Goal: Information Seeking & Learning: Learn about a topic

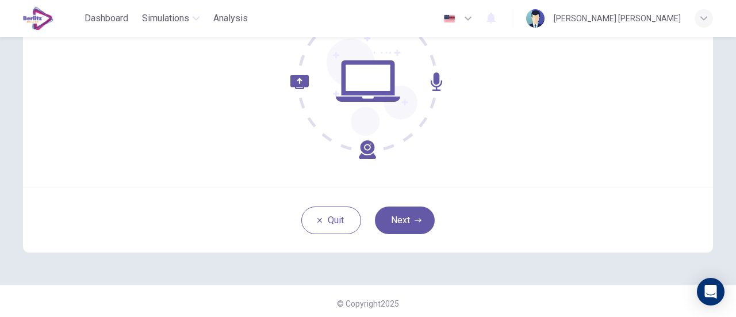
scroll to position [162, 0]
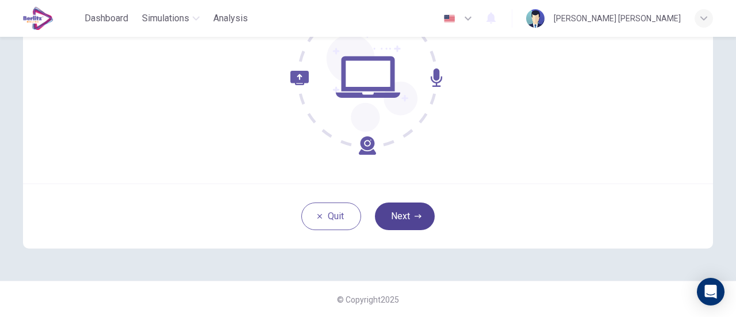
click at [400, 223] on button "Next" at bounding box center [405, 217] width 60 height 28
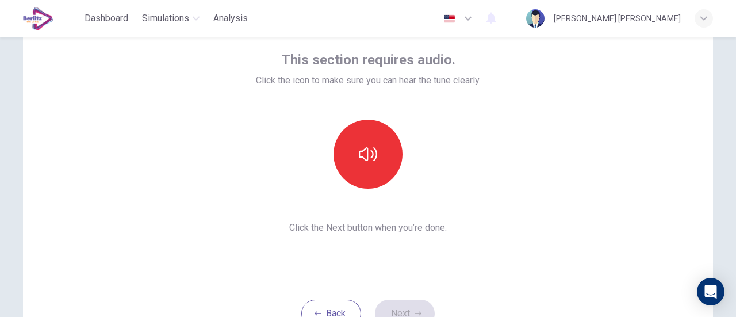
scroll to position [67, 0]
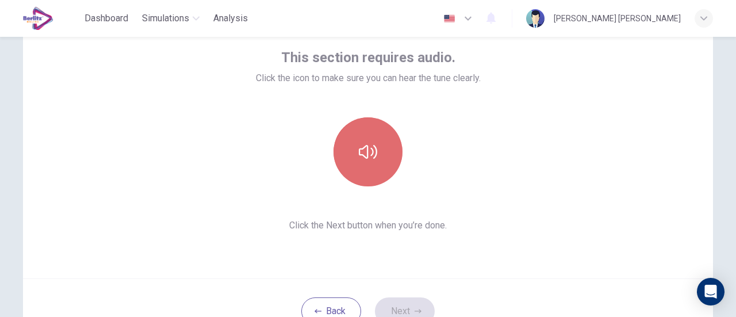
click at [357, 166] on button "button" at bounding box center [368, 151] width 69 height 69
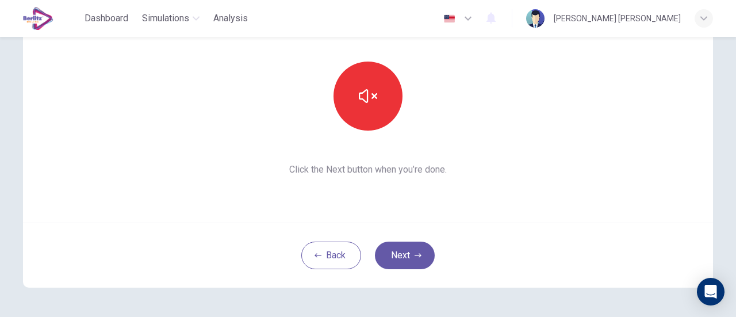
scroll to position [123, 0]
click at [408, 265] on button "Next" at bounding box center [405, 255] width 60 height 28
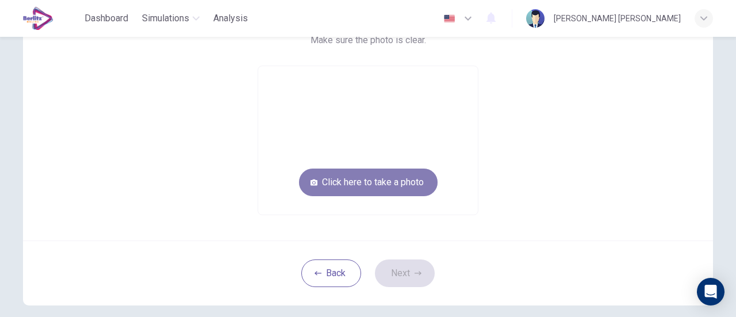
click at [374, 178] on button "Click here to take a photo" at bounding box center [368, 183] width 139 height 28
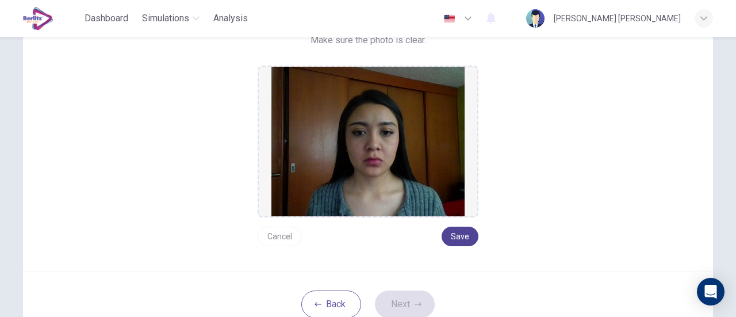
click at [454, 238] on button "Save" at bounding box center [460, 237] width 37 height 20
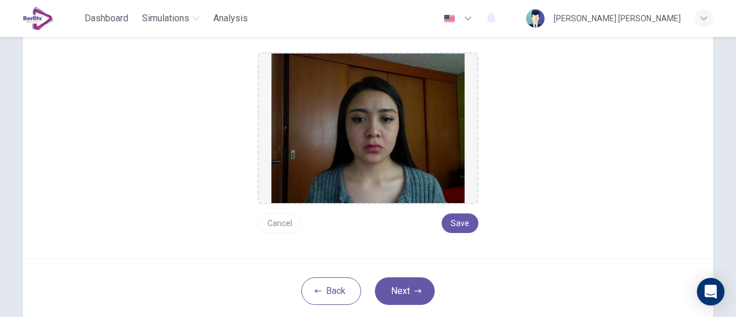
scroll to position [142, 0]
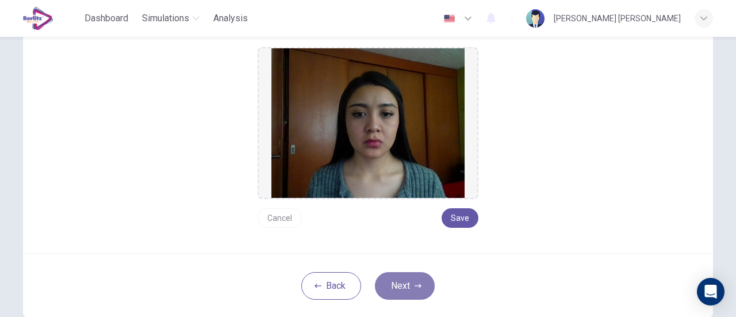
click at [405, 276] on button "Next" at bounding box center [405, 286] width 60 height 28
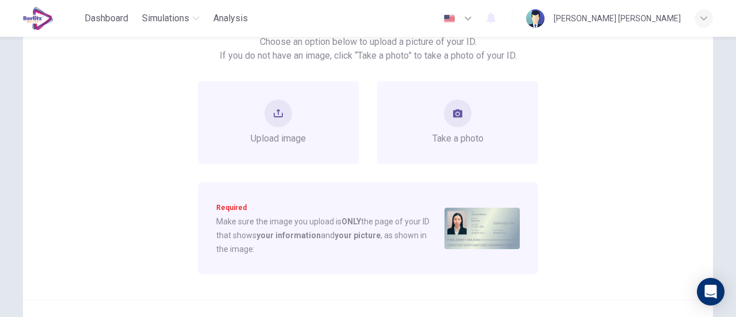
scroll to position [88, 0]
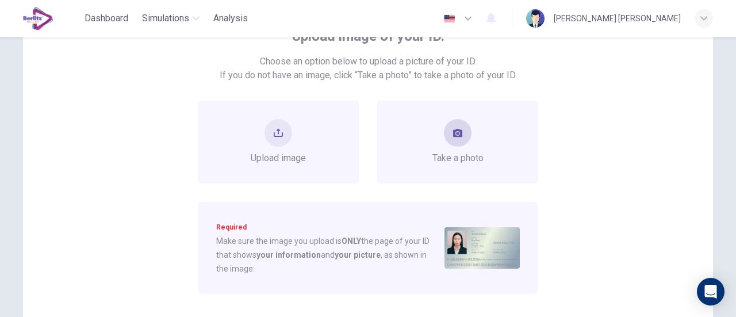
click at [453, 140] on button "take photo" at bounding box center [458, 133] width 28 height 28
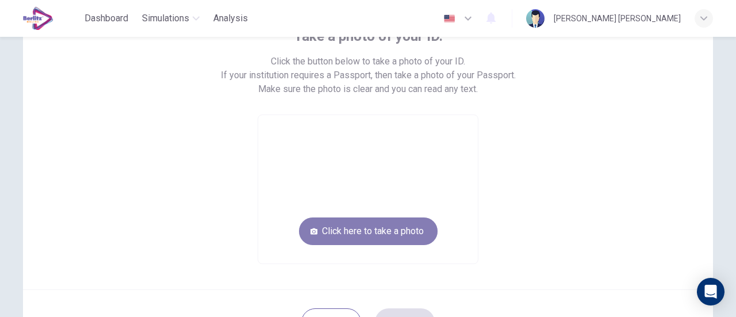
click at [402, 233] on button "Click here to take a photo" at bounding box center [368, 231] width 139 height 28
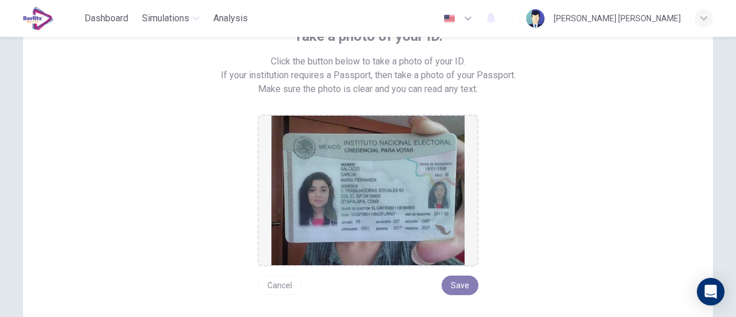
click at [456, 284] on button "Save" at bounding box center [460, 286] width 37 height 20
click at [457, 287] on button "Save" at bounding box center [460, 286] width 37 height 20
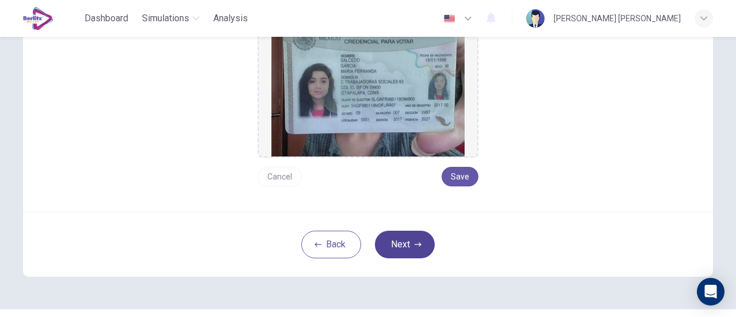
click at [406, 243] on button "Next" at bounding box center [405, 245] width 60 height 28
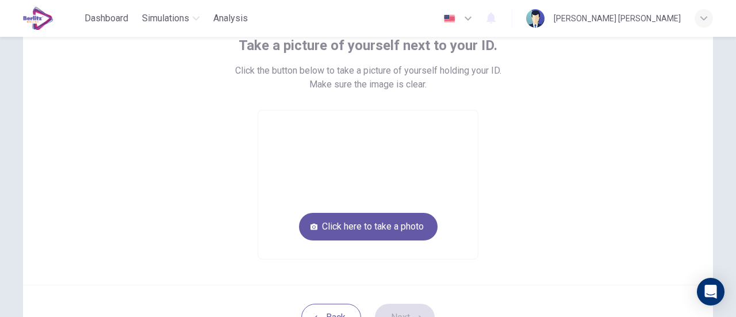
scroll to position [82, 0]
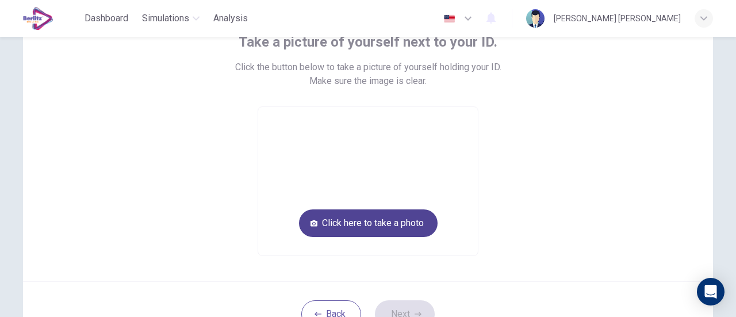
click at [415, 221] on button "Click here to take a photo" at bounding box center [368, 223] width 139 height 28
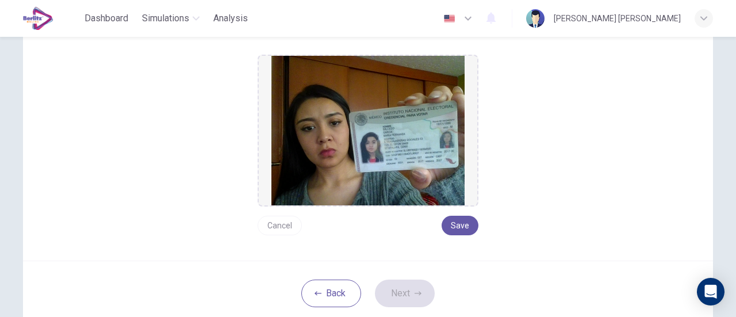
scroll to position [112, 0]
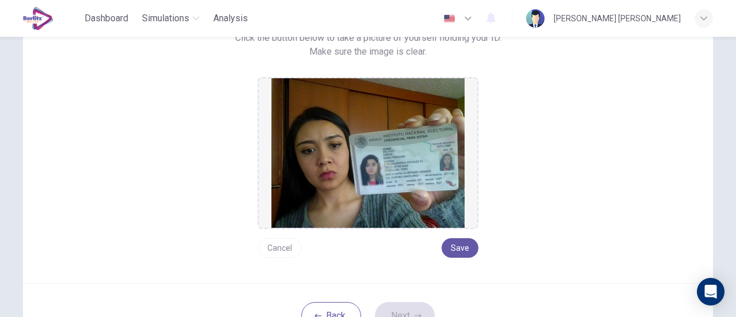
click at [276, 251] on button "Cancel" at bounding box center [280, 248] width 44 height 20
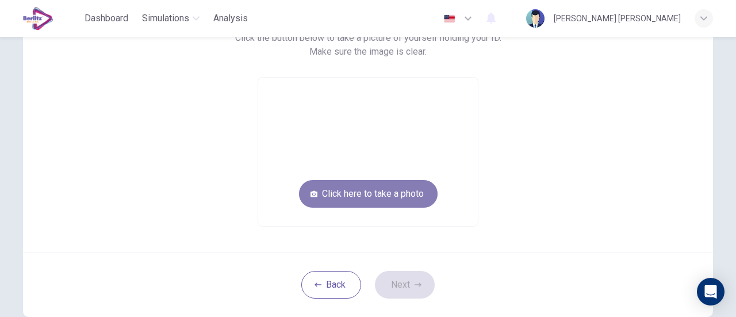
click at [361, 201] on button "Click here to take a photo" at bounding box center [368, 194] width 139 height 28
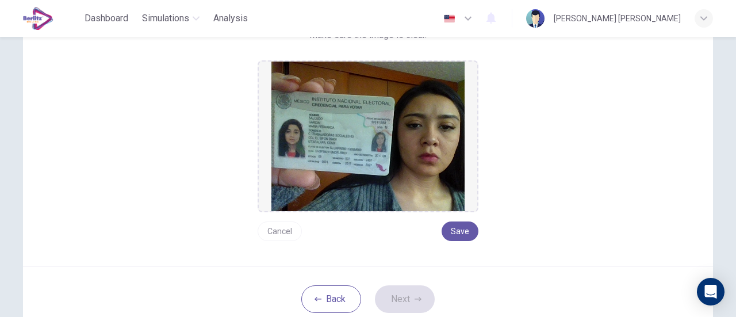
scroll to position [131, 0]
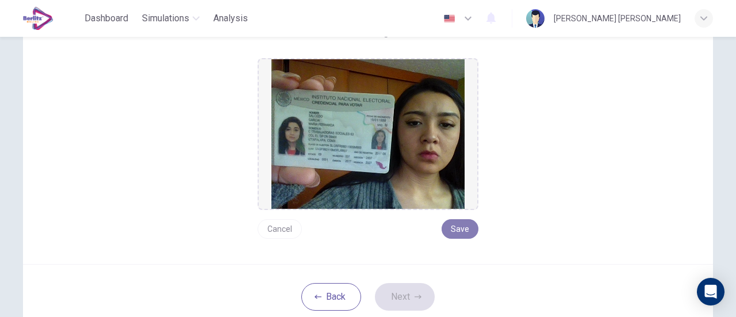
click at [452, 233] on button "Save" at bounding box center [460, 229] width 37 height 20
click at [408, 296] on button "Next" at bounding box center [405, 297] width 60 height 28
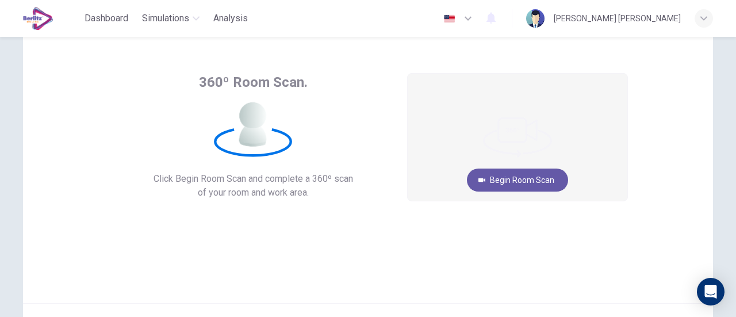
scroll to position [35, 0]
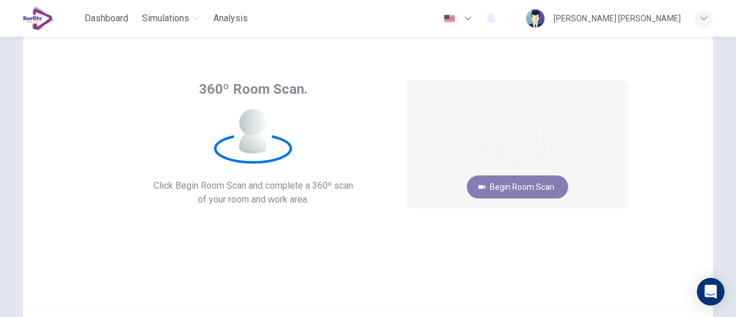
click at [497, 187] on button "Begin Room Scan" at bounding box center [517, 186] width 101 height 23
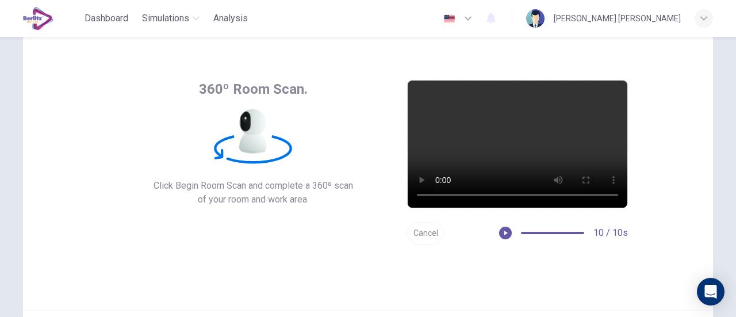
drag, startPoint x: 431, startPoint y: 234, endPoint x: 396, endPoint y: 268, distance: 49.2
click at [396, 268] on div "360º Room Scan. Click Begin Room Scan and complete a 360º scan of your room and…" at bounding box center [368, 172] width 690 height 276
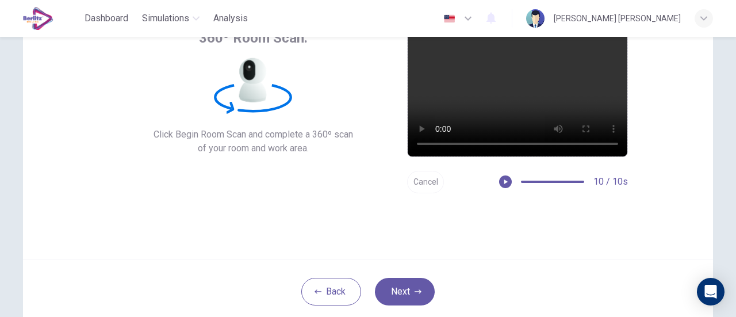
scroll to position [87, 0]
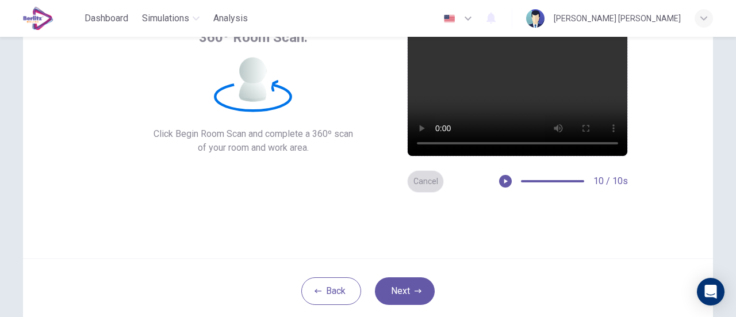
click at [426, 181] on button "Cancel" at bounding box center [425, 181] width 37 height 22
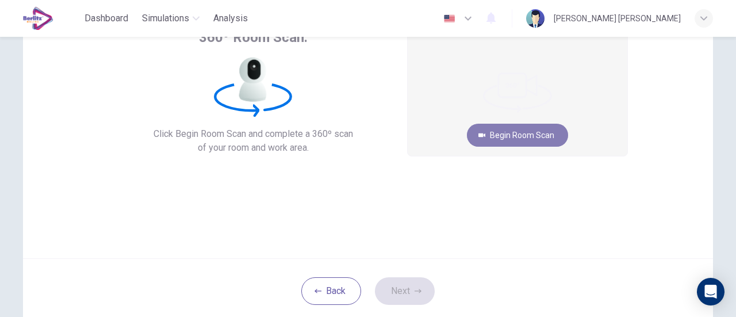
click at [491, 139] on button "Begin Room Scan" at bounding box center [517, 135] width 101 height 23
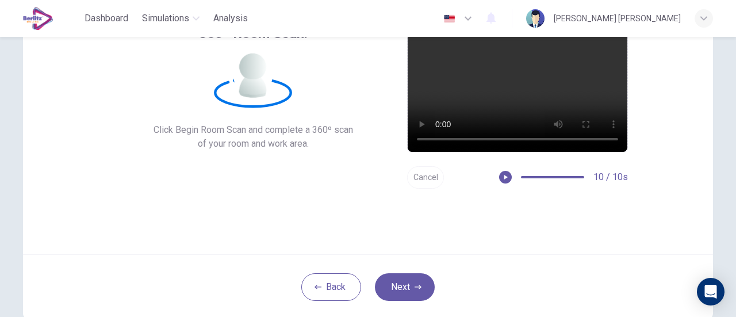
scroll to position [97, 0]
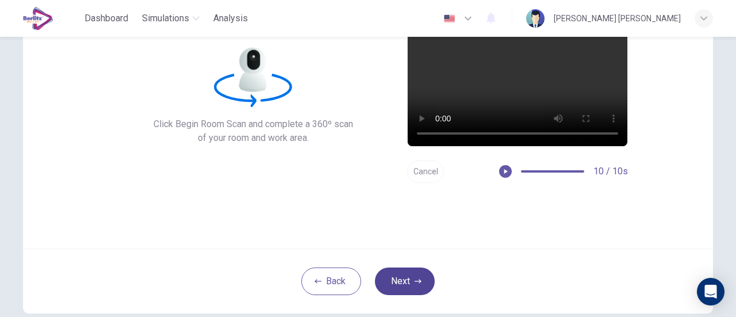
click at [410, 291] on button "Next" at bounding box center [405, 282] width 60 height 28
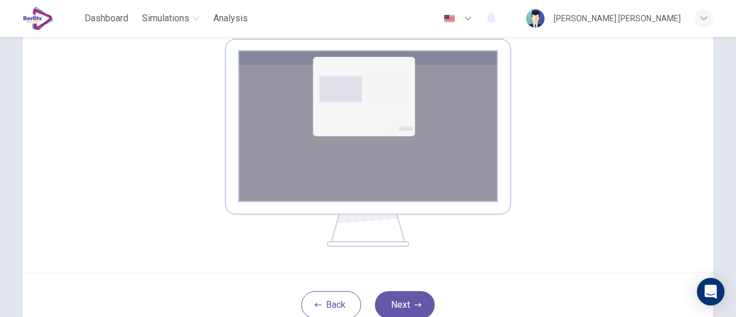
scroll to position [189, 0]
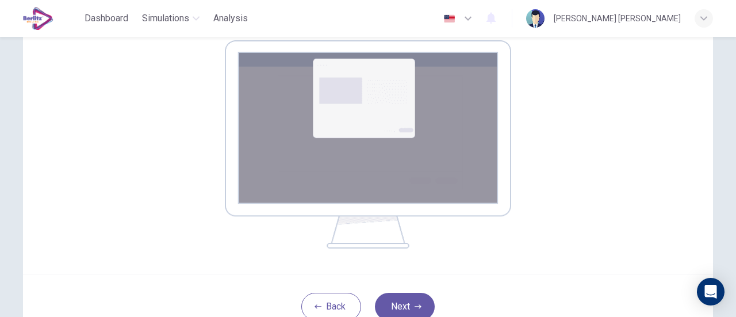
click at [396, 143] on img at bounding box center [368, 144] width 287 height 208
click at [411, 299] on button "Next" at bounding box center [405, 307] width 60 height 28
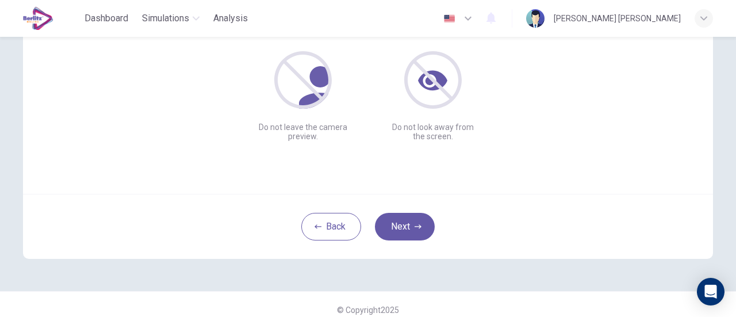
scroll to position [152, 0]
click at [422, 226] on button "Next" at bounding box center [405, 226] width 60 height 28
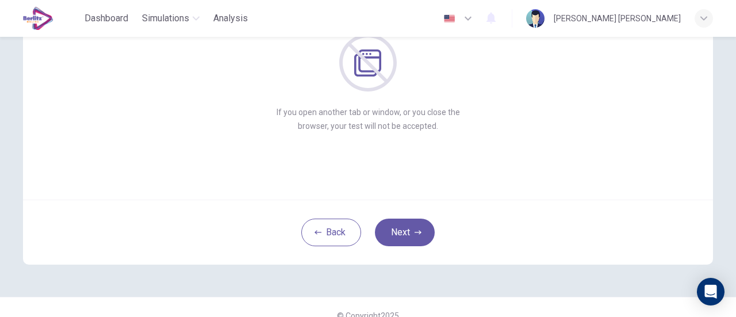
scroll to position [158, 0]
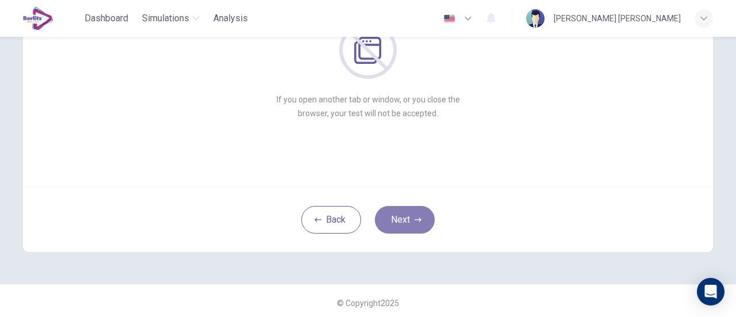
click at [418, 227] on button "Next" at bounding box center [405, 220] width 60 height 28
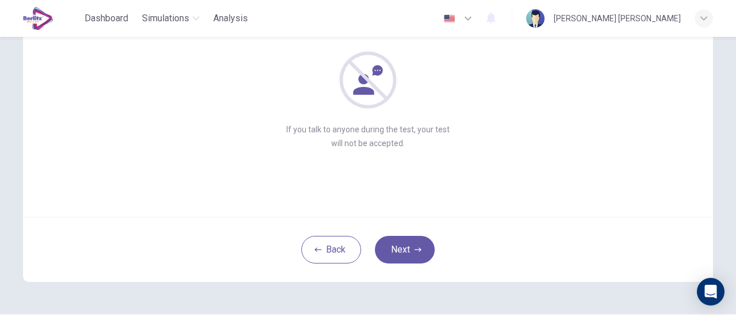
scroll to position [137, 0]
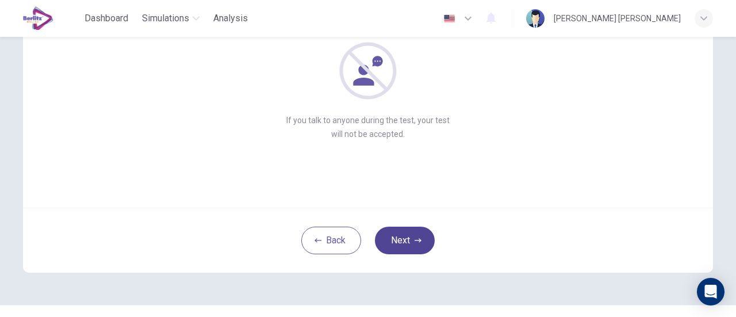
click at [419, 238] on button "Next" at bounding box center [405, 241] width 60 height 28
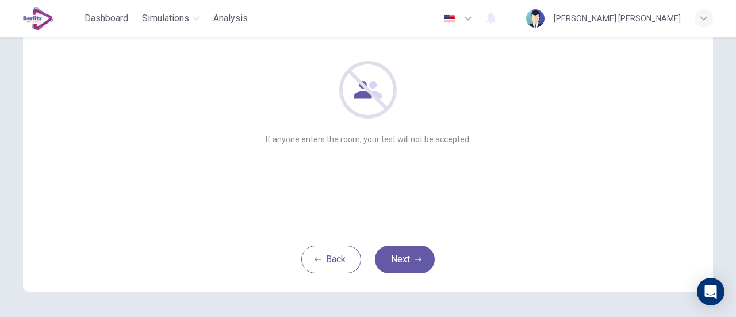
scroll to position [114, 0]
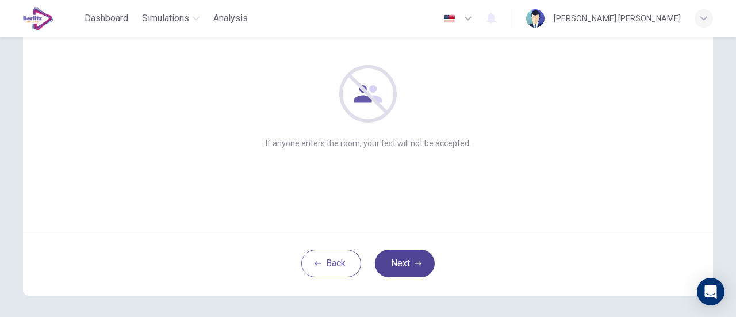
click at [398, 272] on button "Next" at bounding box center [405, 264] width 60 height 28
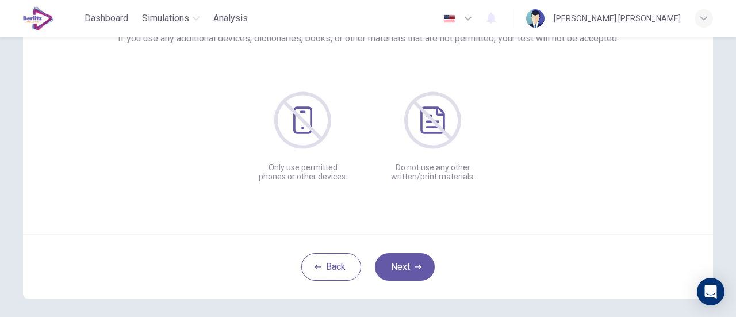
scroll to position [127, 0]
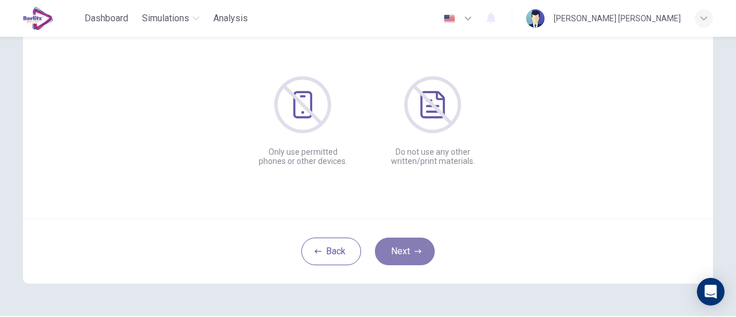
click at [423, 254] on button "Next" at bounding box center [405, 252] width 60 height 28
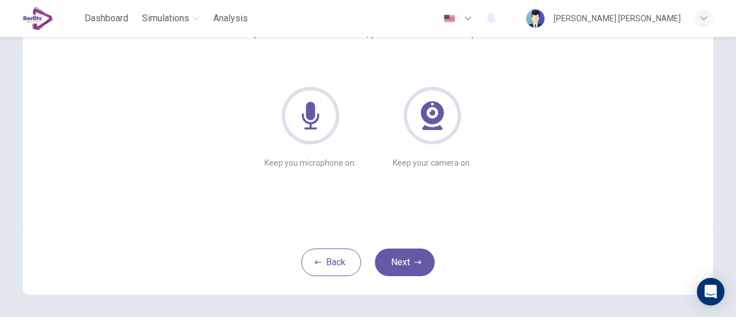
scroll to position [162, 0]
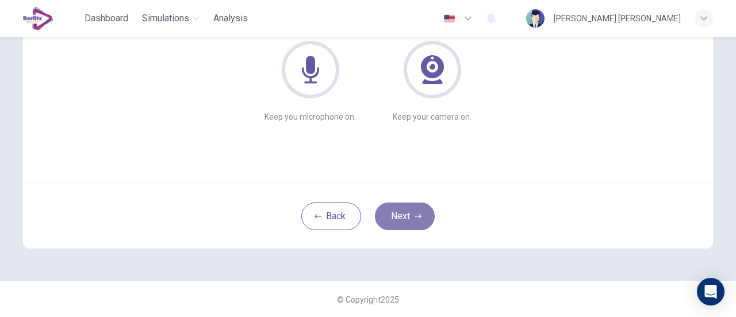
click at [402, 215] on button "Next" at bounding box center [405, 217] width 60 height 28
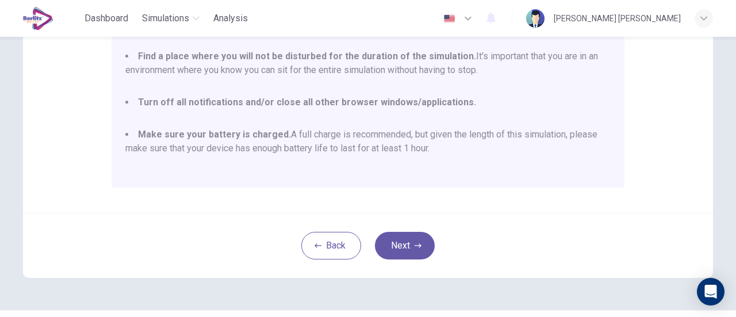
scroll to position [293, 0]
click at [237, 226] on div "Back Next" at bounding box center [368, 244] width 690 height 65
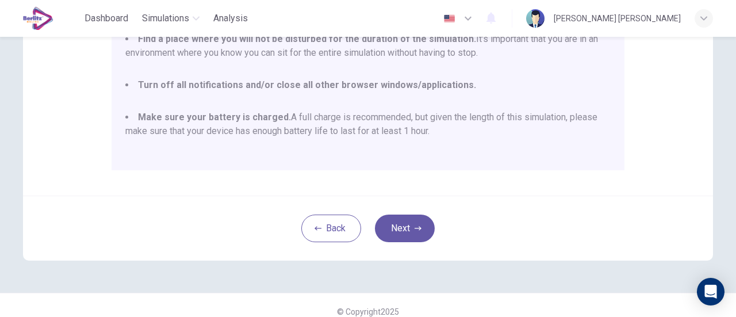
scroll to position [311, 0]
click at [417, 223] on button "Next" at bounding box center [405, 228] width 60 height 28
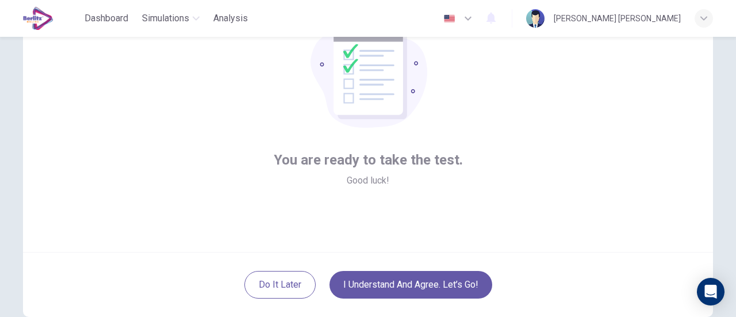
scroll to position [162, 0]
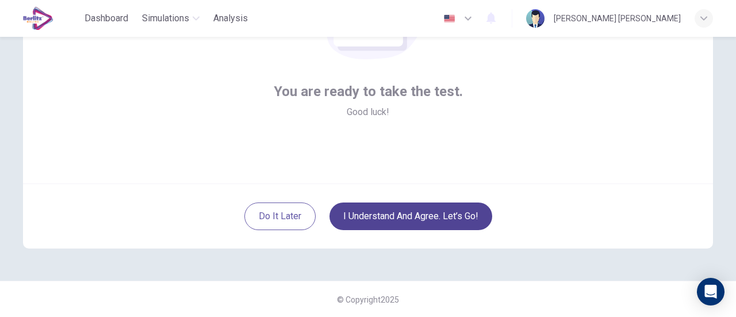
click at [434, 214] on button "I understand and agree. Let’s go!" at bounding box center [411, 217] width 163 height 28
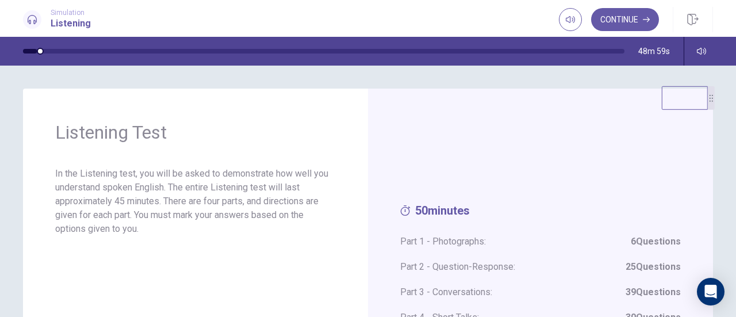
drag, startPoint x: 708, startPoint y: 106, endPoint x: 713, endPoint y: 100, distance: 8.3
click at [713, 100] on div "Listening Test In the Listening test, you will be asked to demonstrate how well…" at bounding box center [368, 270] width 727 height 362
click at [610, 26] on button "Continue" at bounding box center [625, 19] width 68 height 23
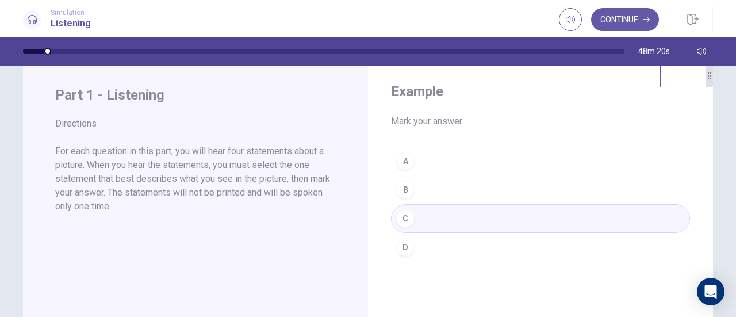
scroll to position [29, 0]
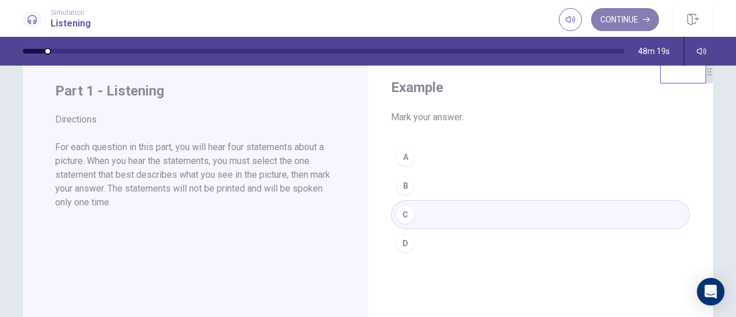
click at [604, 27] on button "Continue" at bounding box center [625, 19] width 68 height 23
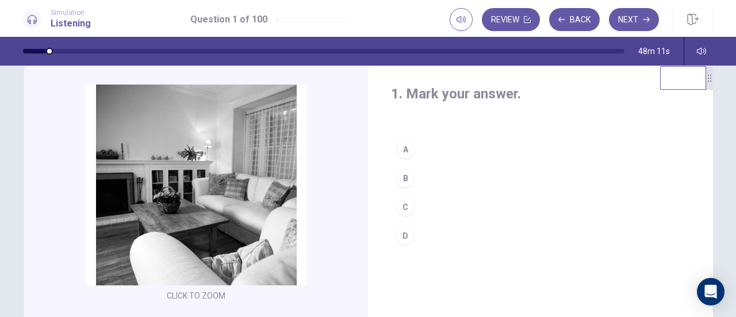
scroll to position [0, 0]
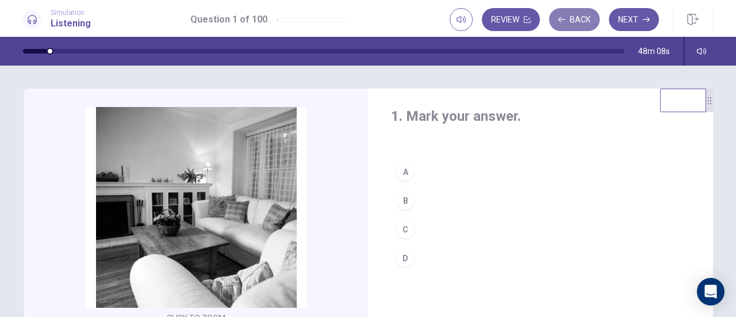
click at [566, 20] on button "Back" at bounding box center [574, 19] width 51 height 23
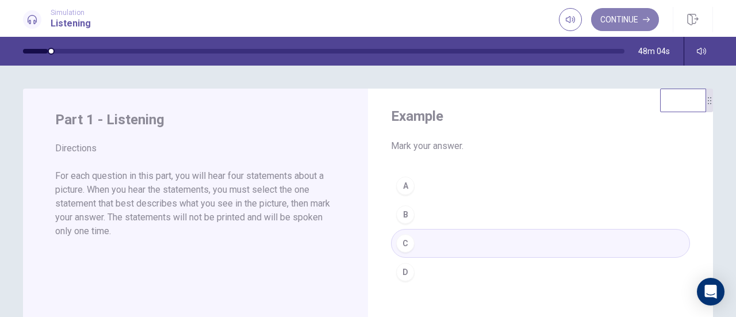
click at [626, 22] on button "Continue" at bounding box center [625, 19] width 68 height 23
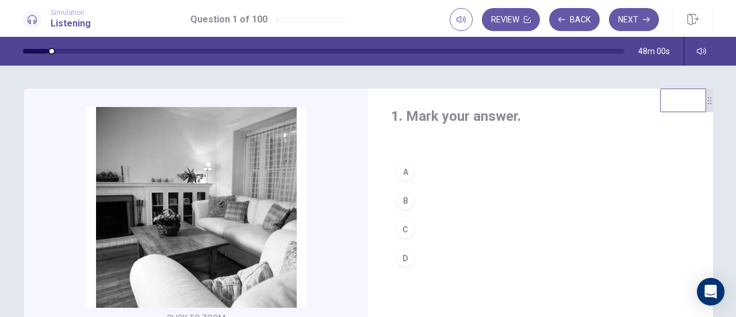
click at [48, 52] on div at bounding box center [35, 51] width 25 height 5
click at [403, 172] on div "A" at bounding box center [405, 172] width 18 height 18
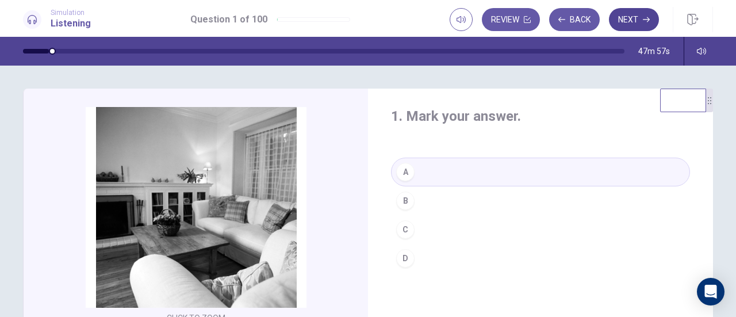
click at [628, 14] on button "Next" at bounding box center [634, 19] width 50 height 23
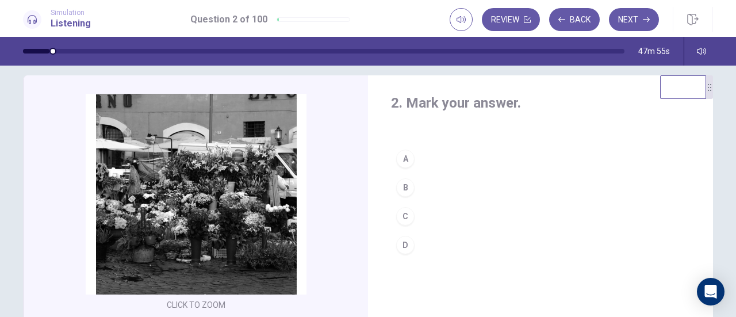
scroll to position [14, 0]
click at [402, 161] on div "A" at bounding box center [405, 158] width 18 height 18
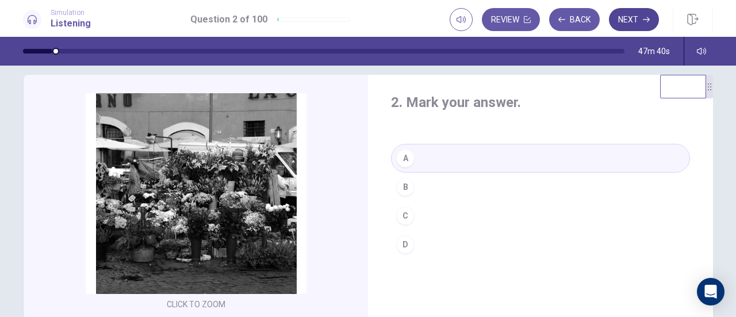
click at [625, 26] on button "Next" at bounding box center [634, 19] width 50 height 23
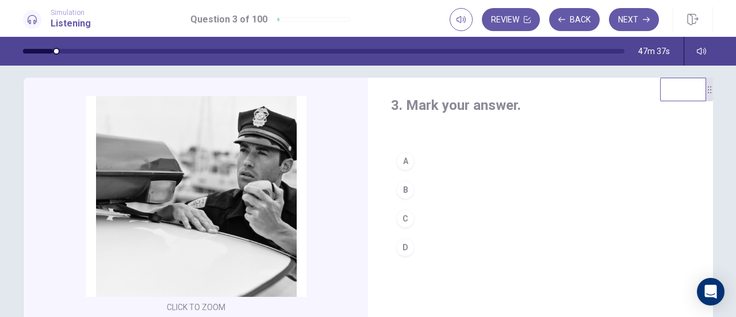
scroll to position [10, 0]
click at [401, 245] on div "D" at bounding box center [405, 248] width 18 height 18
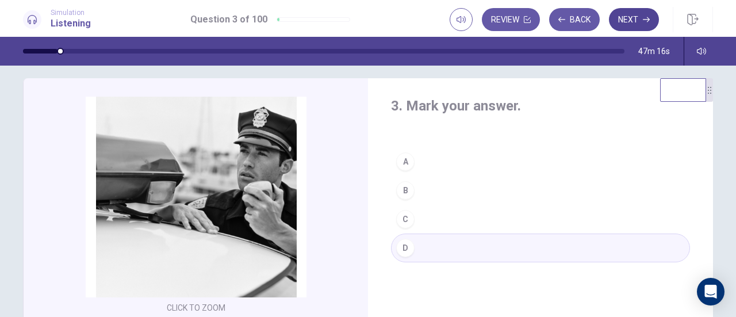
click at [631, 24] on button "Next" at bounding box center [634, 19] width 50 height 23
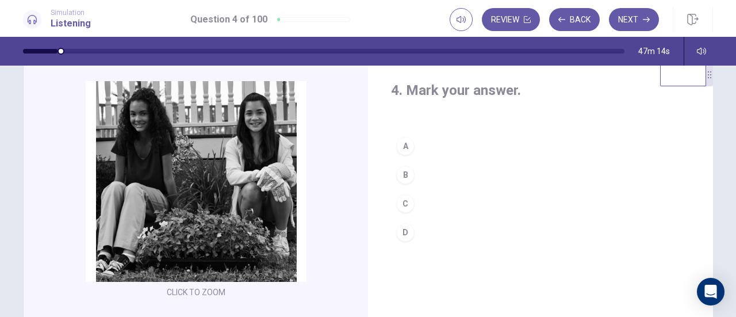
scroll to position [25, 0]
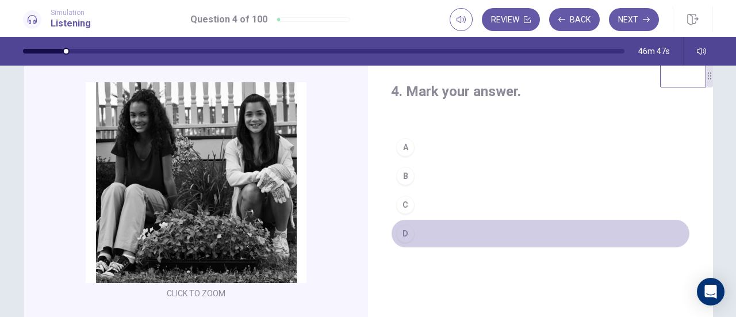
click at [403, 239] on div "D" at bounding box center [405, 233] width 18 height 18
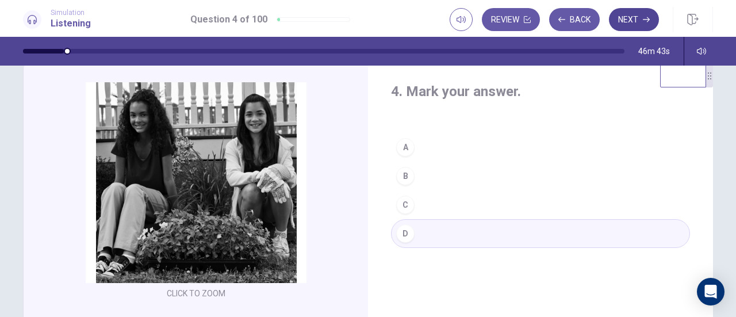
click at [628, 19] on button "Next" at bounding box center [634, 19] width 50 height 23
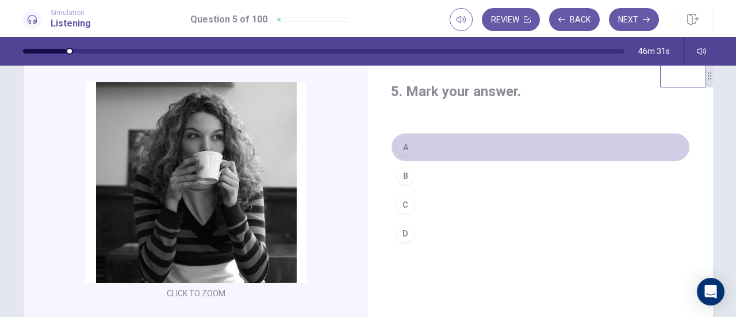
click at [398, 151] on div "A" at bounding box center [405, 147] width 18 height 18
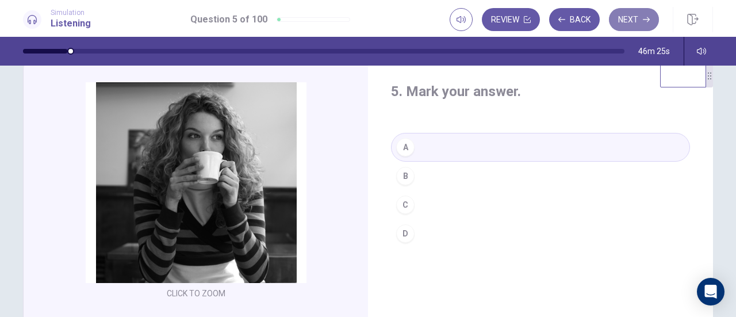
click at [644, 24] on button "Next" at bounding box center [634, 19] width 50 height 23
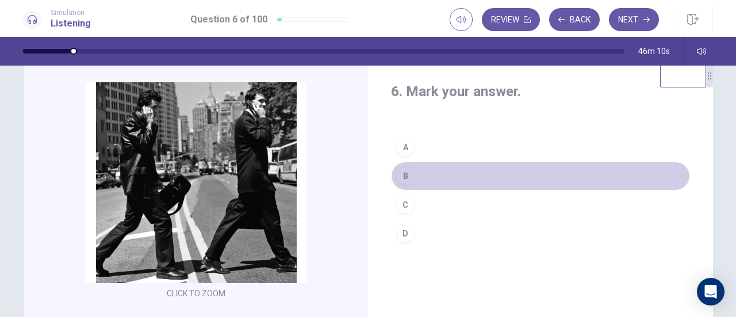
click at [410, 178] on div "B" at bounding box center [405, 176] width 18 height 18
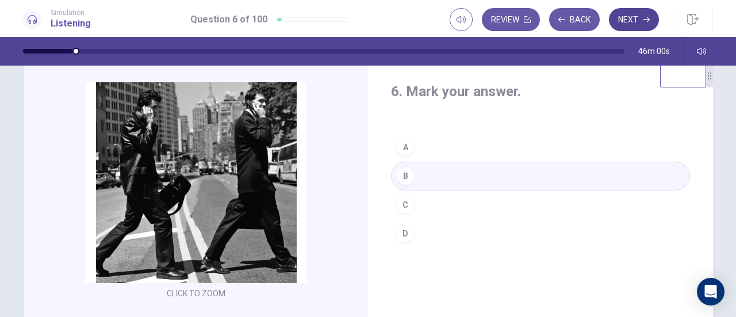
click at [629, 28] on button "Next" at bounding box center [634, 19] width 50 height 23
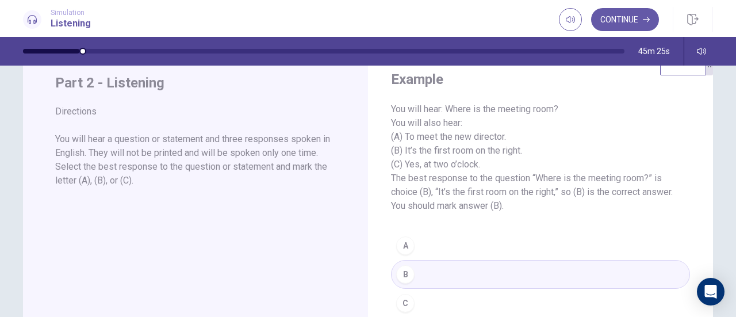
scroll to position [37, 0]
click at [613, 24] on button "Continue" at bounding box center [625, 19] width 68 height 23
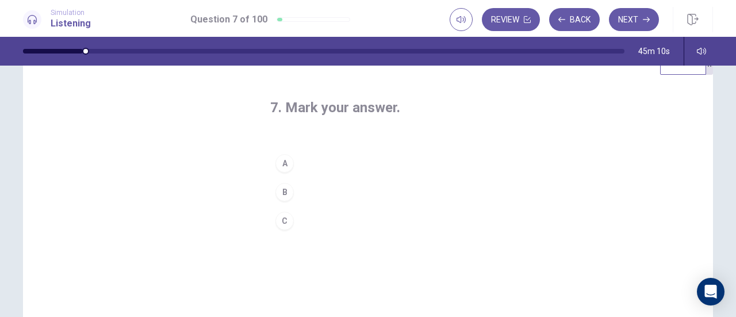
click at [283, 163] on div "A" at bounding box center [285, 163] width 18 height 18
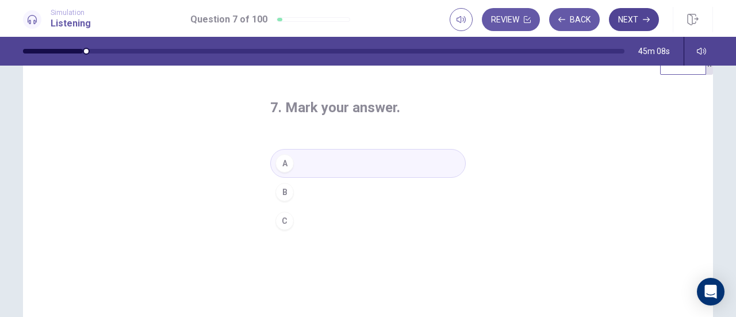
click at [629, 19] on button "Next" at bounding box center [634, 19] width 50 height 23
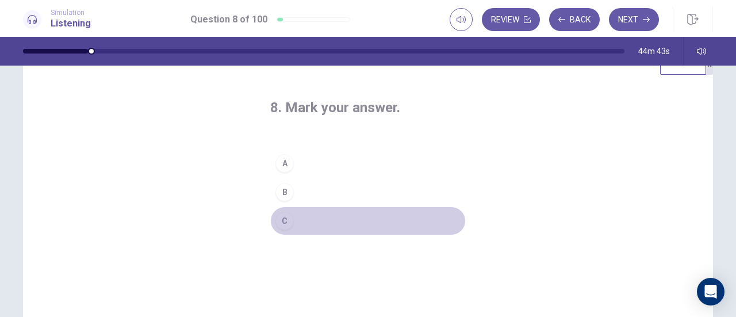
click at [286, 223] on div "C" at bounding box center [285, 221] width 18 height 18
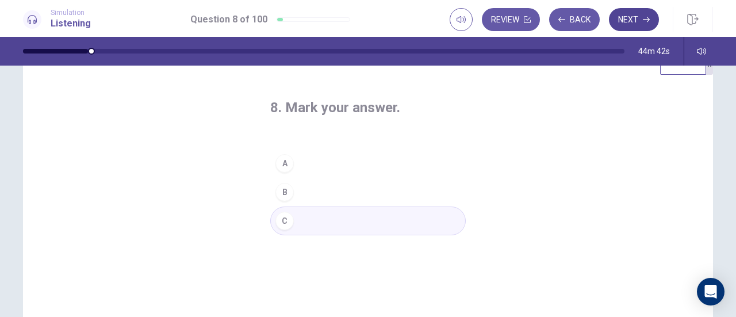
click at [635, 25] on button "Next" at bounding box center [634, 19] width 50 height 23
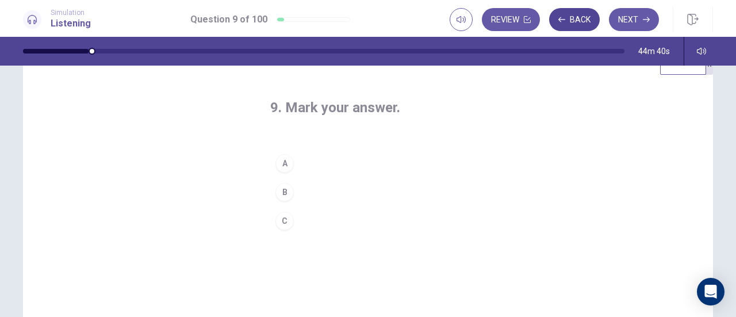
click at [576, 25] on button "Back" at bounding box center [574, 19] width 51 height 23
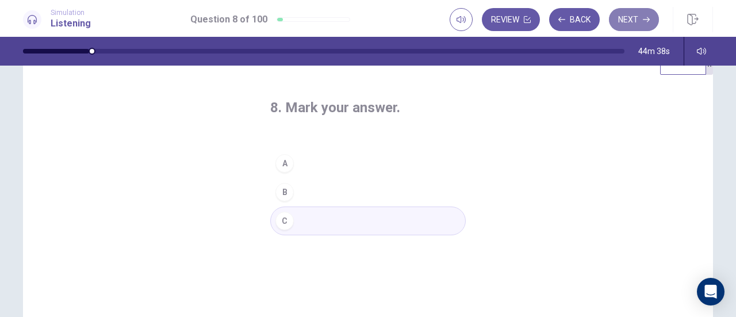
click at [627, 19] on button "Next" at bounding box center [634, 19] width 50 height 23
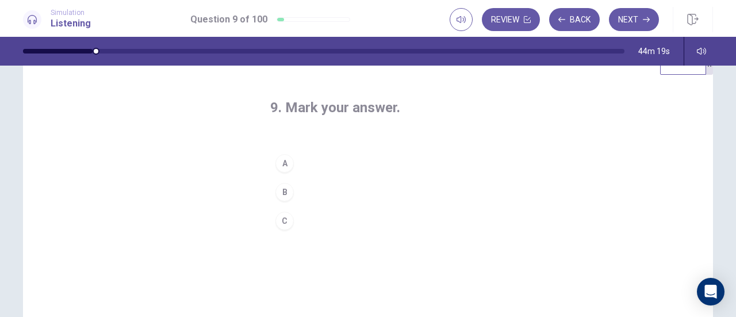
click at [285, 191] on div "B" at bounding box center [285, 192] width 18 height 18
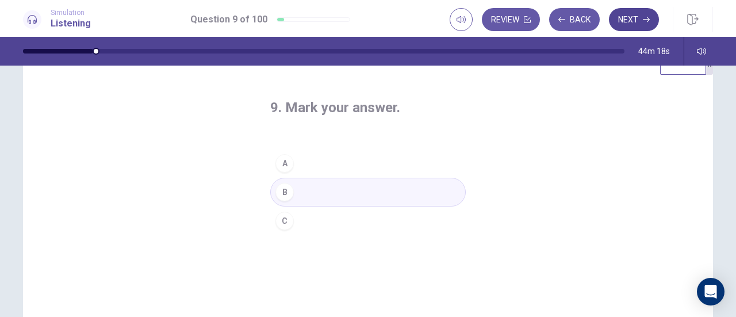
click at [622, 18] on button "Next" at bounding box center [634, 19] width 50 height 23
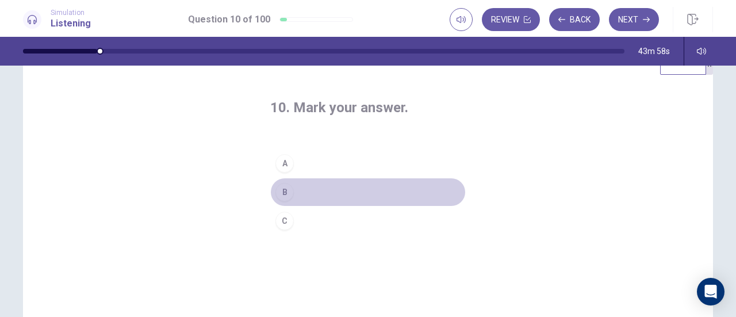
click at [277, 190] on div "B" at bounding box center [285, 192] width 18 height 18
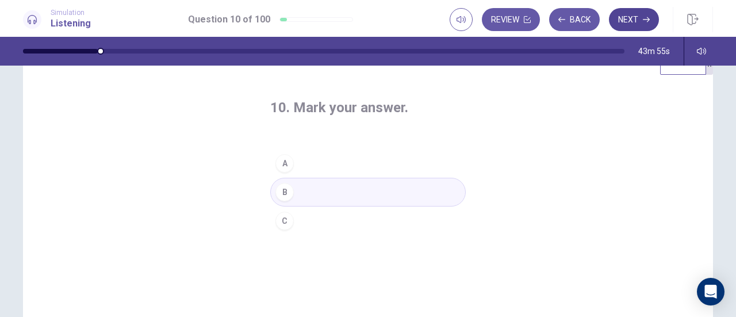
click at [629, 16] on button "Next" at bounding box center [634, 19] width 50 height 23
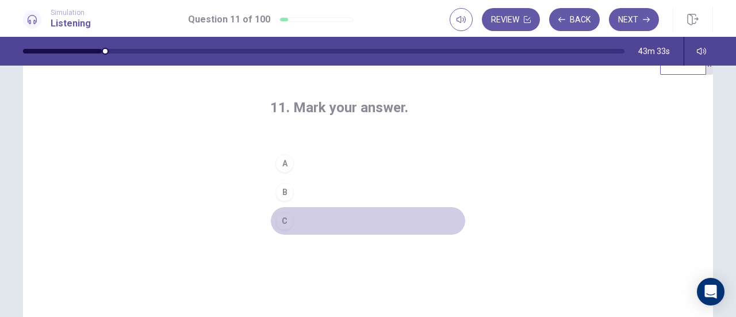
click at [287, 219] on div "C" at bounding box center [285, 221] width 18 height 18
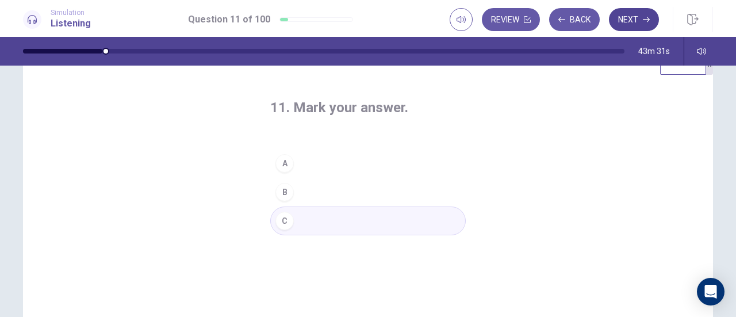
click at [627, 18] on button "Next" at bounding box center [634, 19] width 50 height 23
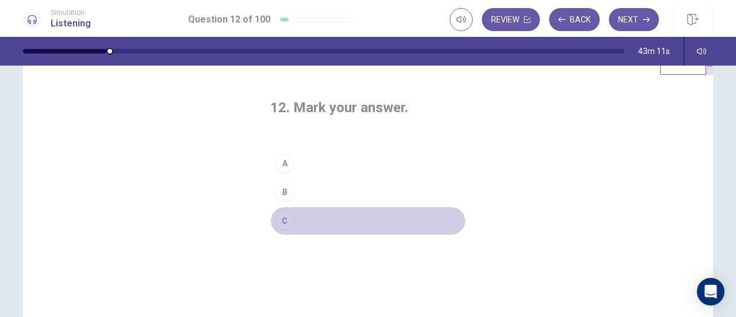
click at [282, 220] on div "C" at bounding box center [285, 221] width 18 height 18
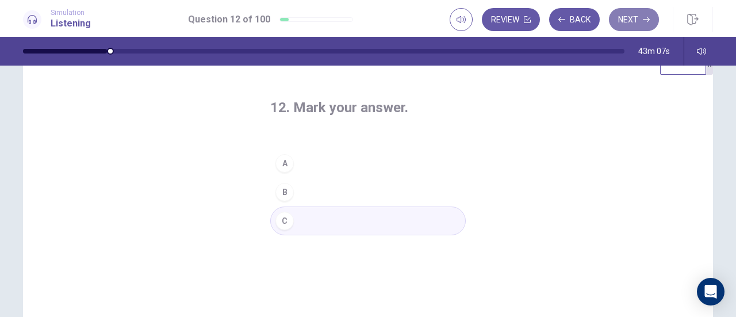
click at [634, 22] on button "Next" at bounding box center [634, 19] width 50 height 23
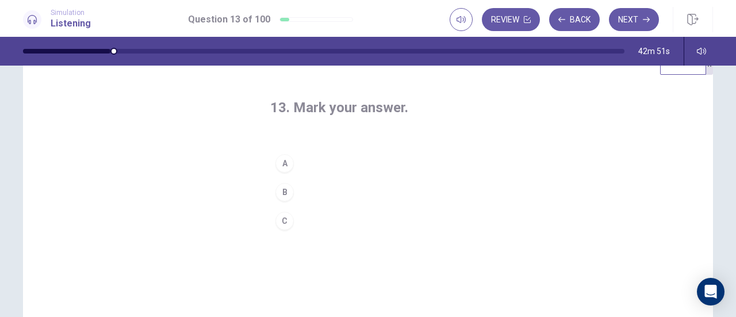
click at [282, 166] on div "A" at bounding box center [285, 163] width 18 height 18
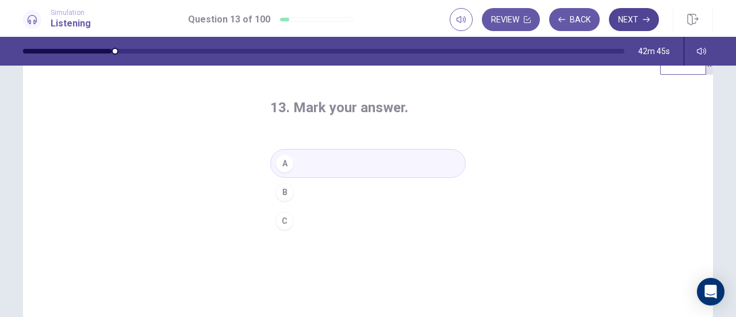
click at [635, 23] on button "Next" at bounding box center [634, 19] width 50 height 23
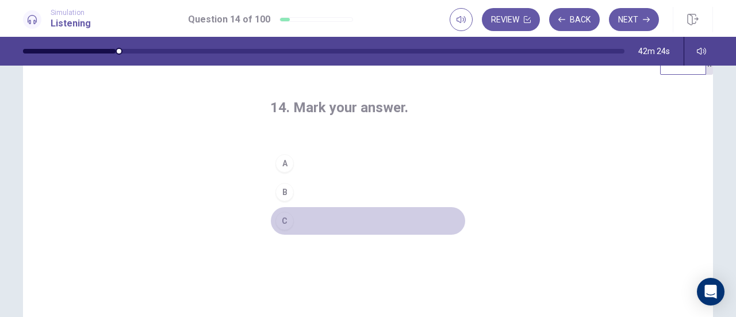
click at [281, 220] on div "C" at bounding box center [285, 221] width 18 height 18
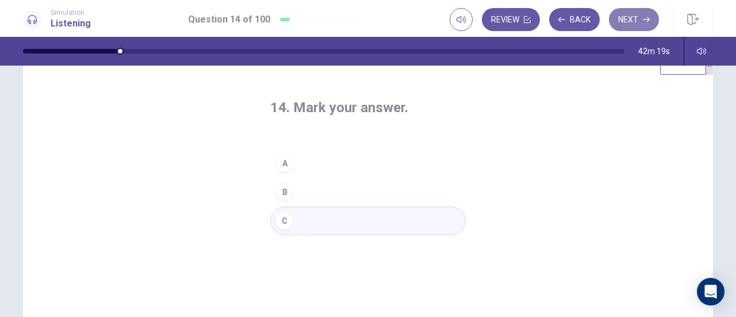
click at [635, 23] on button "Next" at bounding box center [634, 19] width 50 height 23
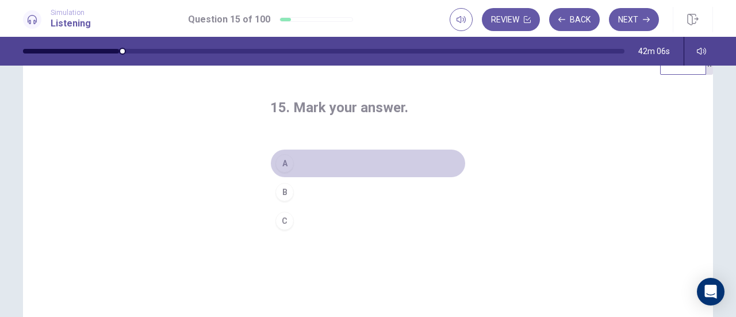
click at [282, 164] on div "A" at bounding box center [285, 163] width 18 height 18
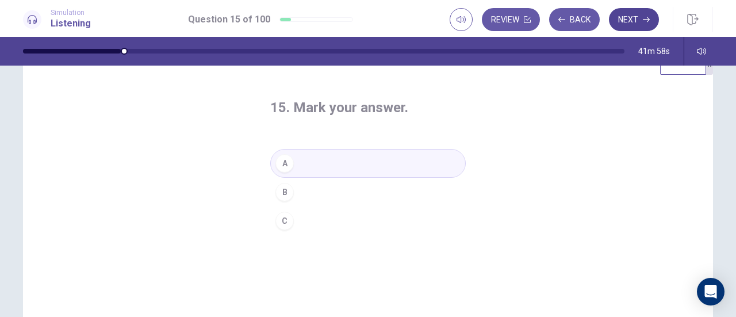
click at [633, 27] on button "Next" at bounding box center [634, 19] width 50 height 23
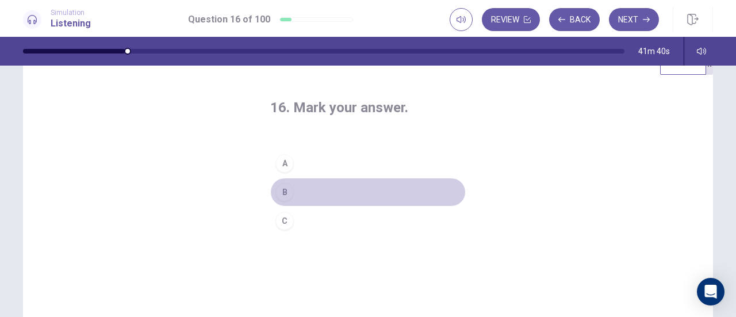
click at [280, 195] on div "B" at bounding box center [285, 192] width 18 height 18
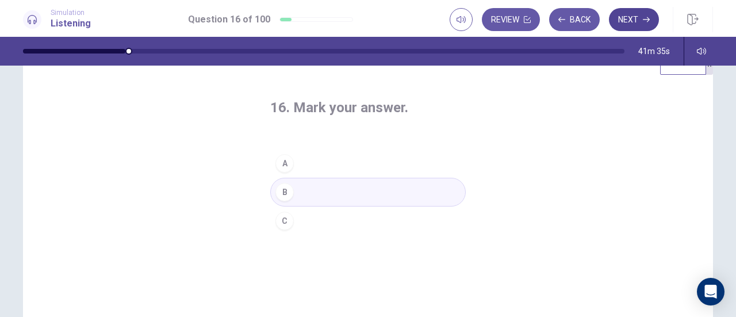
click at [629, 26] on button "Next" at bounding box center [634, 19] width 50 height 23
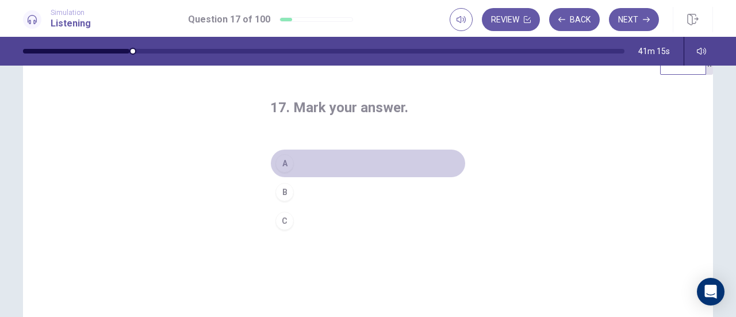
click at [282, 158] on div "A" at bounding box center [285, 163] width 18 height 18
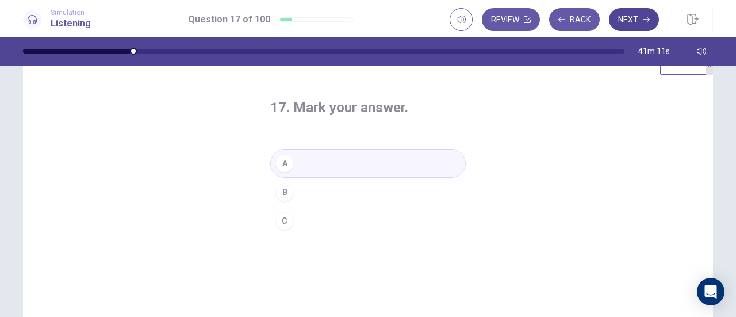
click at [631, 22] on button "Next" at bounding box center [634, 19] width 50 height 23
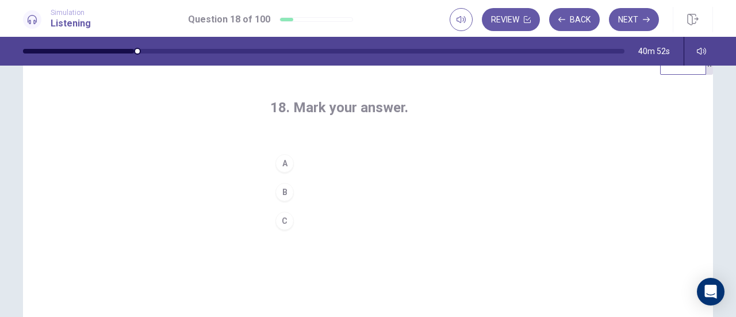
click at [281, 165] on div "A" at bounding box center [285, 163] width 18 height 18
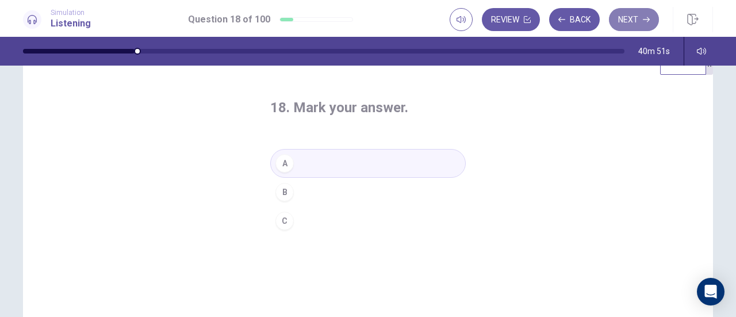
click at [627, 26] on button "Next" at bounding box center [634, 19] width 50 height 23
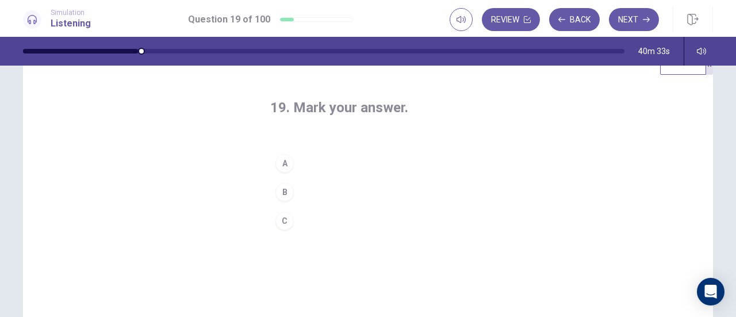
click at [283, 156] on div "A" at bounding box center [285, 163] width 18 height 18
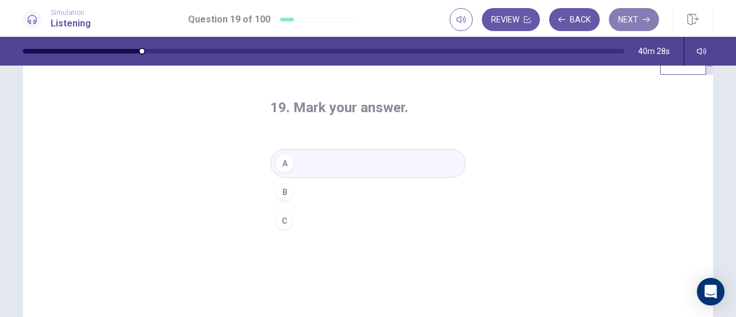
click at [645, 24] on button "Next" at bounding box center [634, 19] width 50 height 23
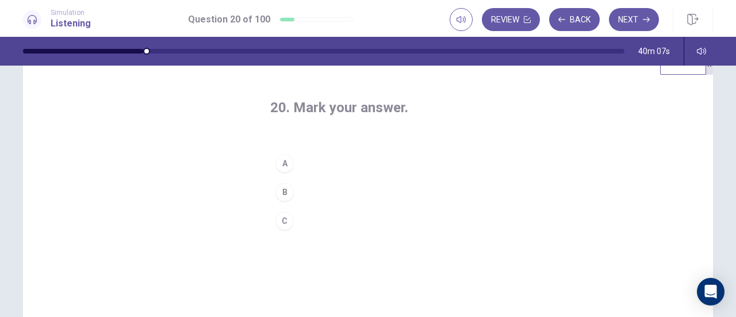
click at [281, 219] on div "C" at bounding box center [285, 221] width 18 height 18
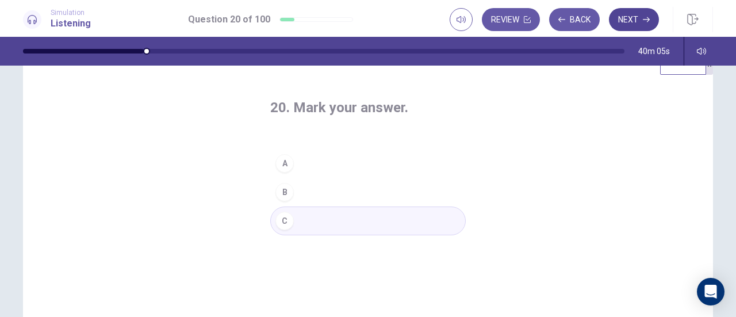
click at [624, 20] on button "Next" at bounding box center [634, 19] width 50 height 23
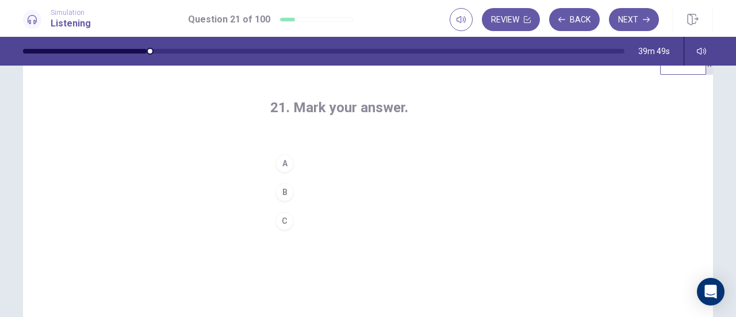
click at [282, 189] on div "B" at bounding box center [285, 192] width 18 height 18
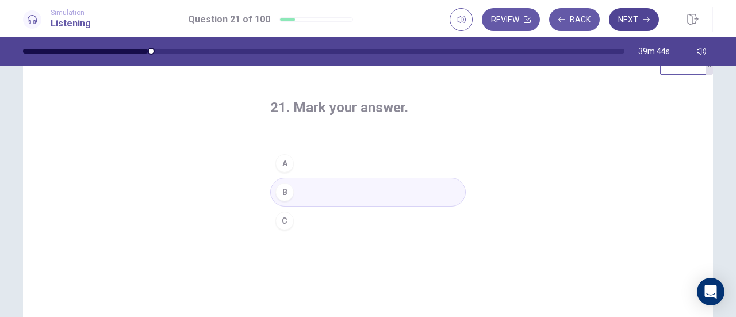
click at [625, 22] on button "Next" at bounding box center [634, 19] width 50 height 23
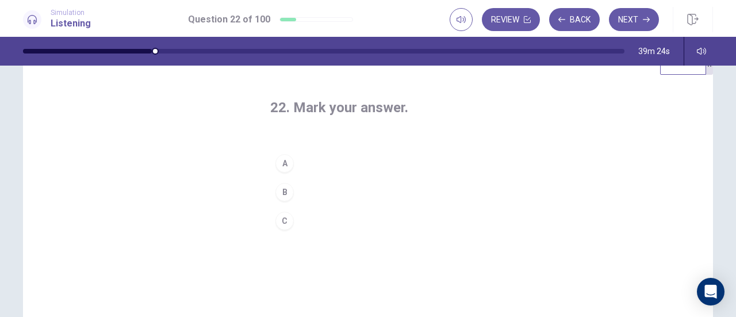
click at [286, 192] on div "B" at bounding box center [285, 192] width 18 height 18
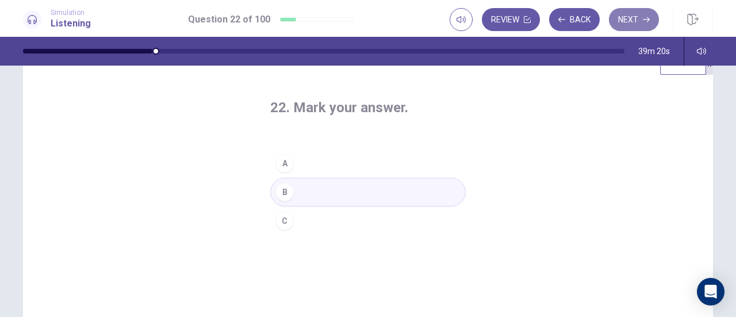
click at [633, 22] on button "Next" at bounding box center [634, 19] width 50 height 23
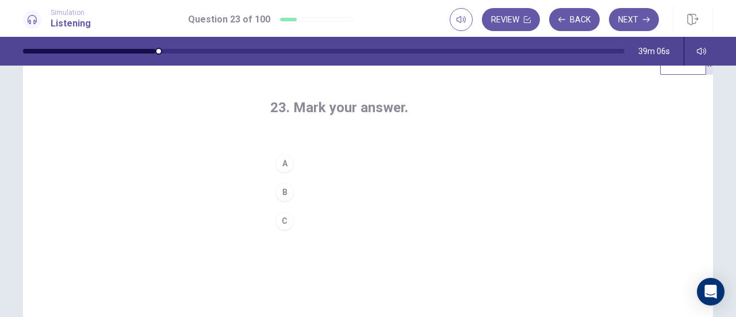
click at [280, 190] on div "B" at bounding box center [285, 192] width 18 height 18
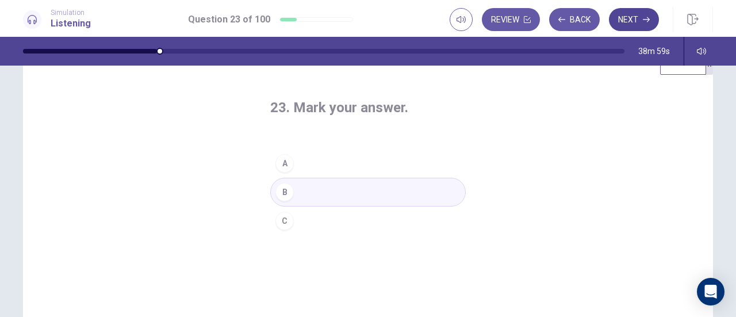
click at [633, 16] on button "Next" at bounding box center [634, 19] width 50 height 23
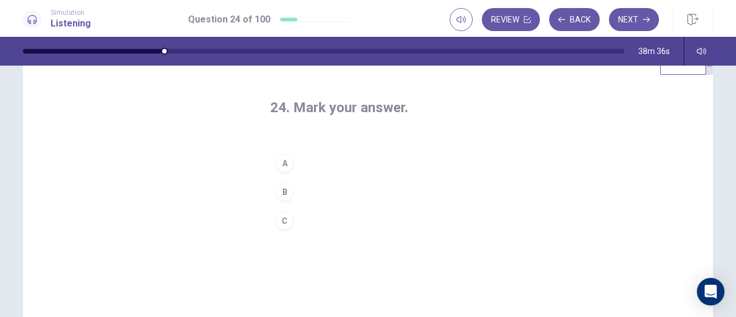
click at [284, 219] on div "C" at bounding box center [285, 221] width 18 height 18
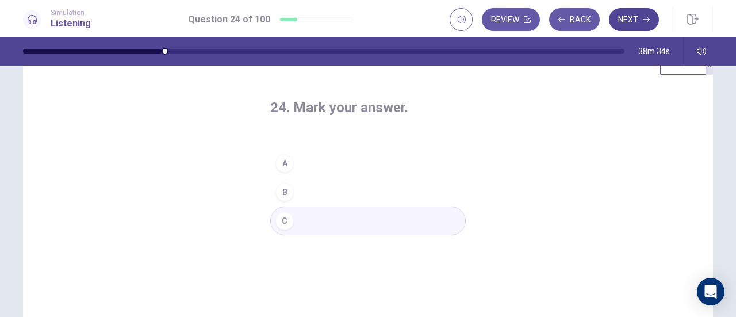
click at [629, 24] on button "Next" at bounding box center [634, 19] width 50 height 23
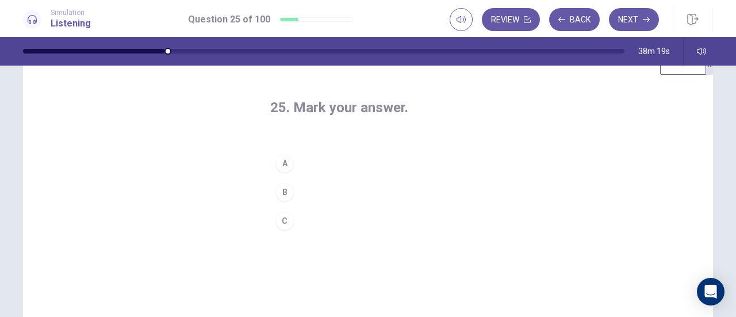
click at [281, 194] on div "B" at bounding box center [285, 192] width 18 height 18
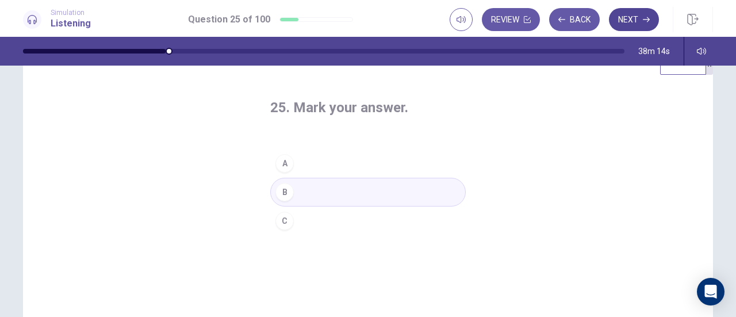
click at [629, 24] on button "Next" at bounding box center [634, 19] width 50 height 23
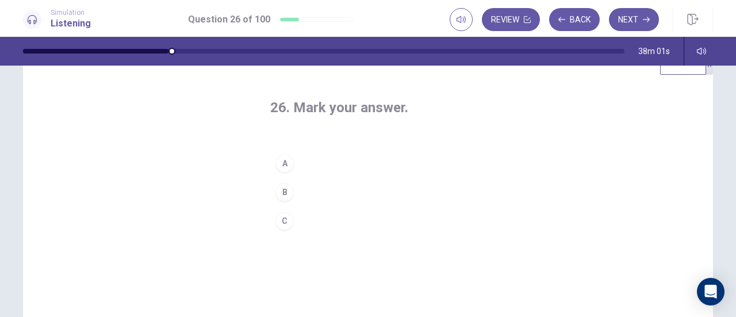
click at [285, 162] on div "A" at bounding box center [285, 163] width 18 height 18
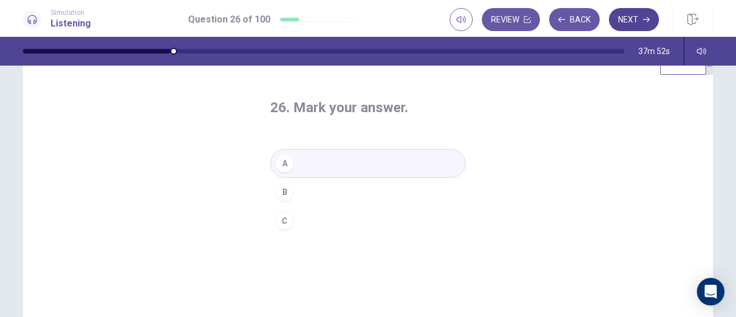
click at [632, 21] on button "Next" at bounding box center [634, 19] width 50 height 23
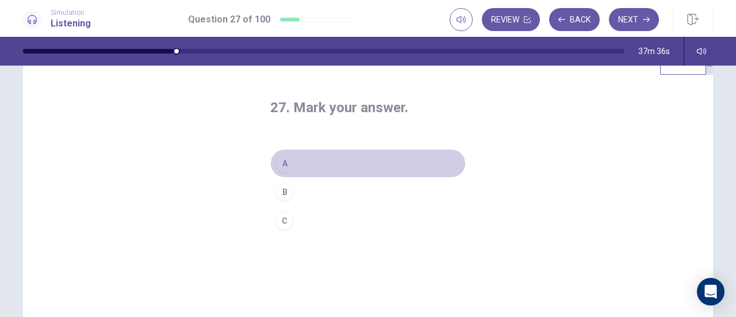
click at [284, 162] on div "A" at bounding box center [285, 163] width 18 height 18
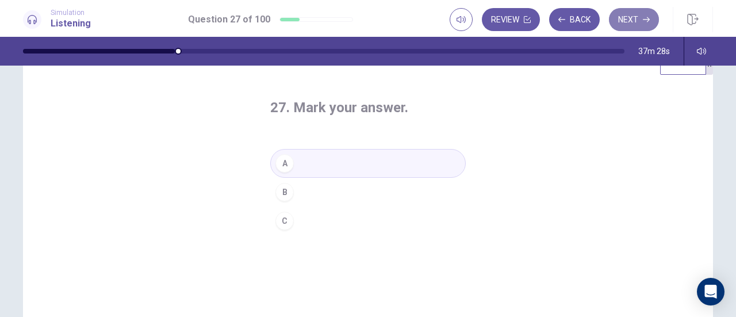
click at [633, 20] on button "Next" at bounding box center [634, 19] width 50 height 23
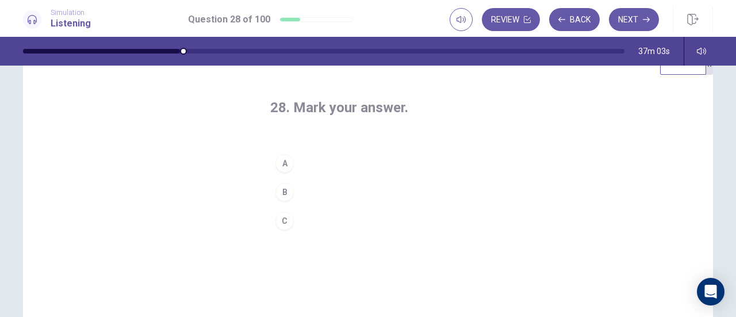
click at [282, 193] on div "B" at bounding box center [285, 192] width 18 height 18
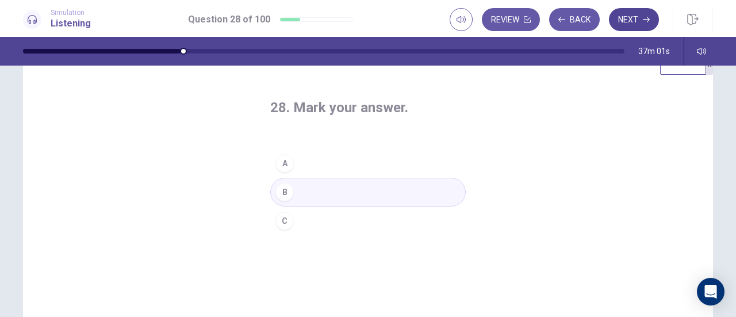
click at [627, 24] on button "Next" at bounding box center [634, 19] width 50 height 23
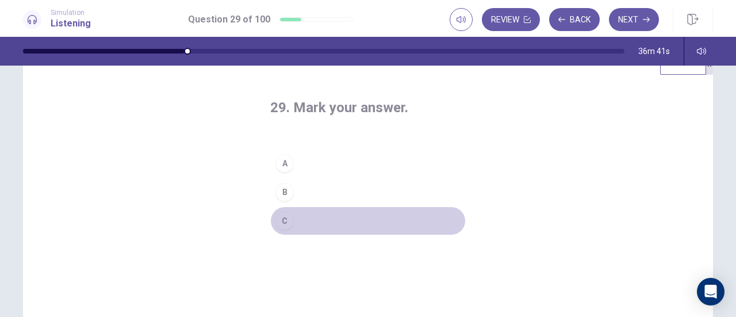
click at [280, 220] on div "C" at bounding box center [285, 221] width 18 height 18
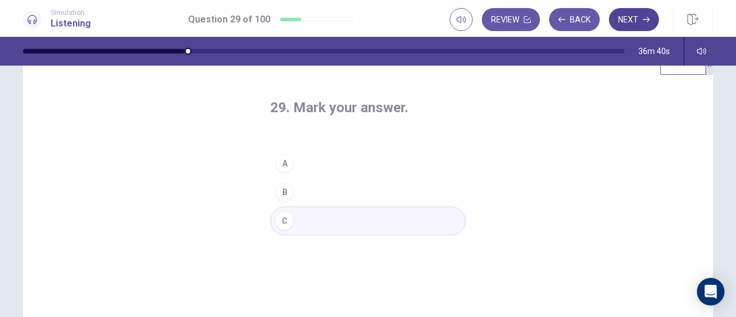
click at [633, 16] on button "Next" at bounding box center [634, 19] width 50 height 23
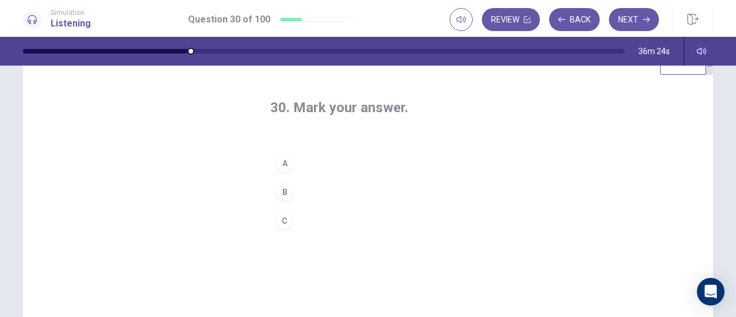
click at [278, 168] on div "A" at bounding box center [285, 163] width 18 height 18
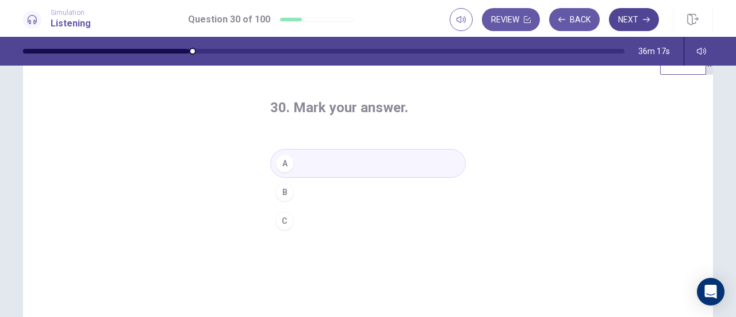
click at [635, 21] on button "Next" at bounding box center [634, 19] width 50 height 23
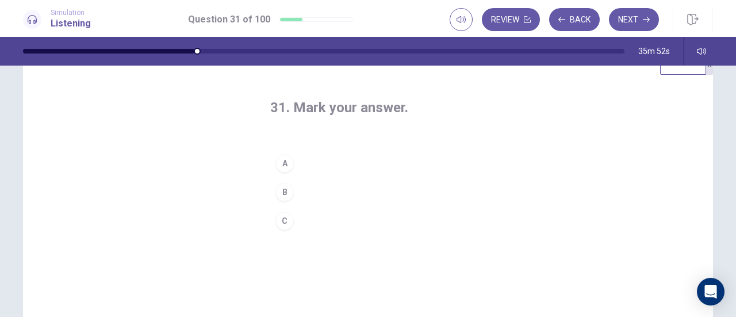
click at [282, 186] on div "B" at bounding box center [285, 192] width 18 height 18
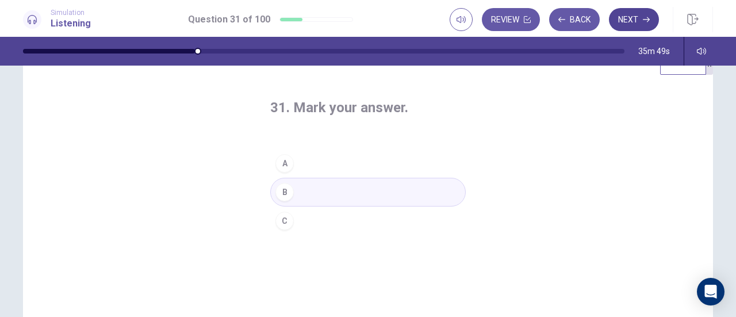
click at [622, 19] on button "Next" at bounding box center [634, 19] width 50 height 23
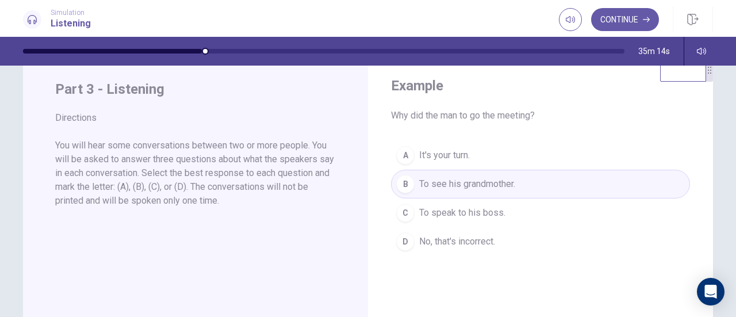
scroll to position [0, 0]
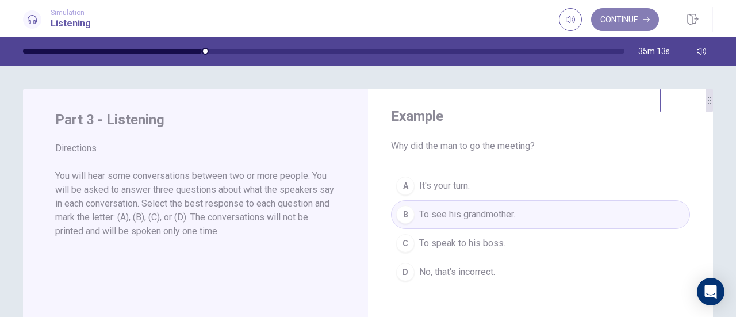
click at [611, 22] on button "Continue" at bounding box center [625, 19] width 68 height 23
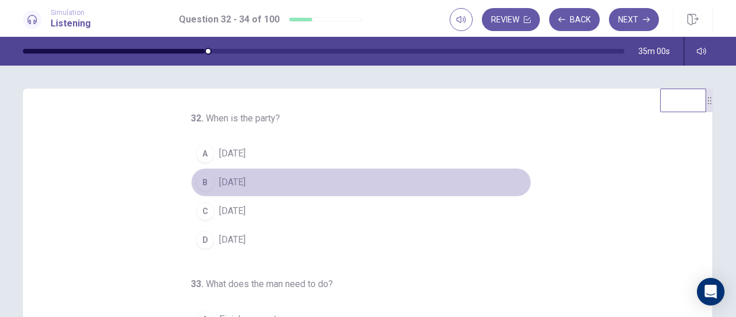
click at [203, 179] on div "B" at bounding box center [205, 182] width 18 height 18
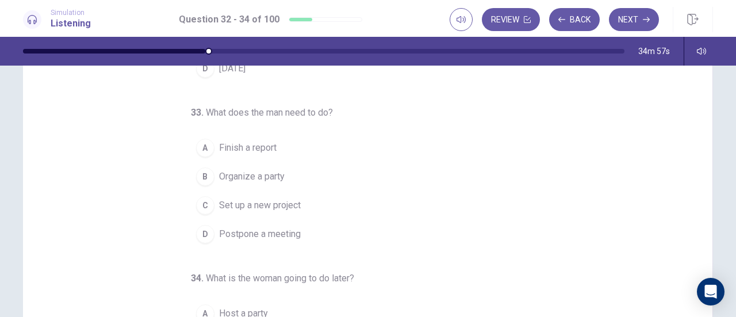
scroll to position [59, 0]
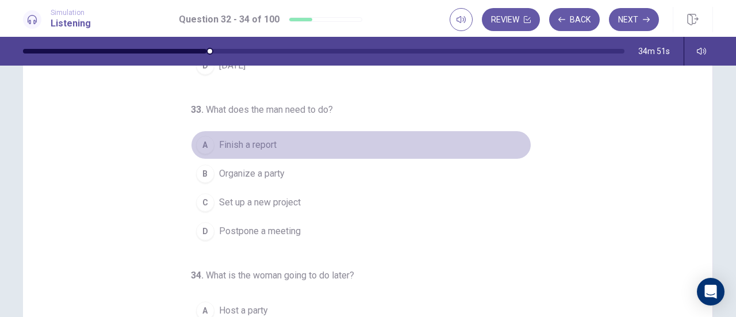
click at [198, 141] on div "A" at bounding box center [205, 145] width 18 height 18
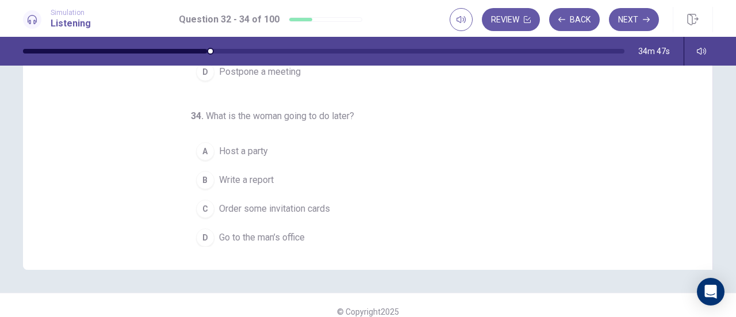
scroll to position [219, 0]
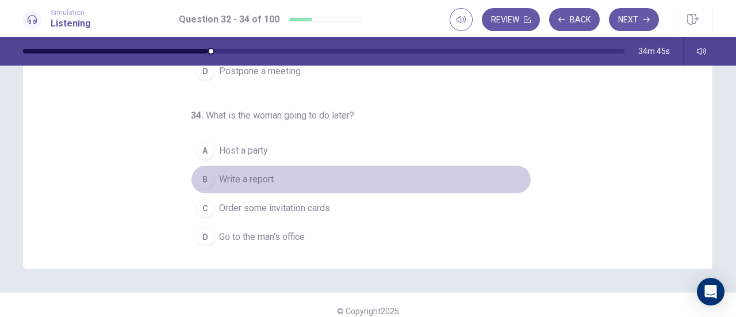
click at [200, 174] on div "B" at bounding box center [205, 179] width 18 height 18
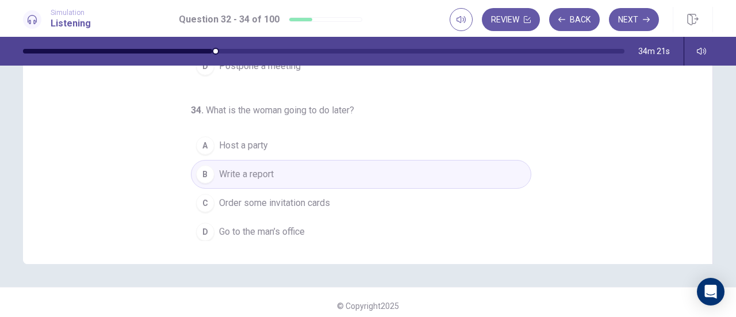
scroll to position [231, 0]
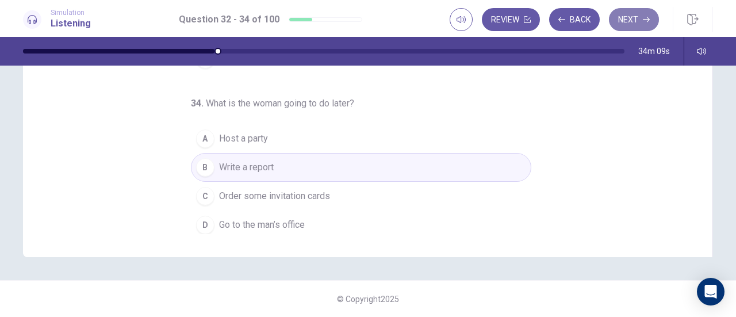
click at [627, 24] on button "Next" at bounding box center [634, 19] width 50 height 23
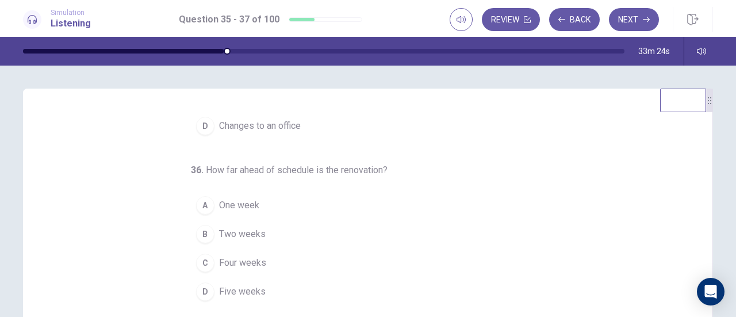
scroll to position [115, 0]
click at [203, 198] on div "A" at bounding box center [205, 204] width 18 height 18
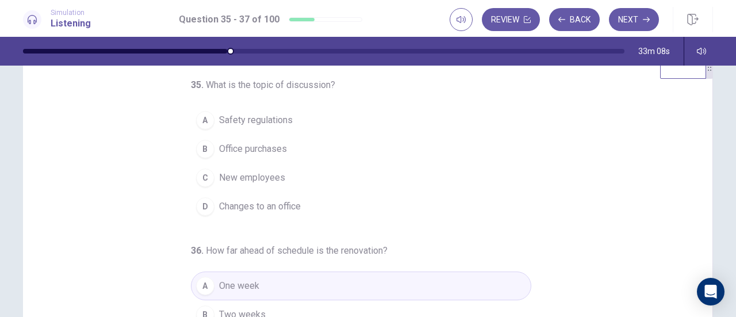
scroll to position [33, 0]
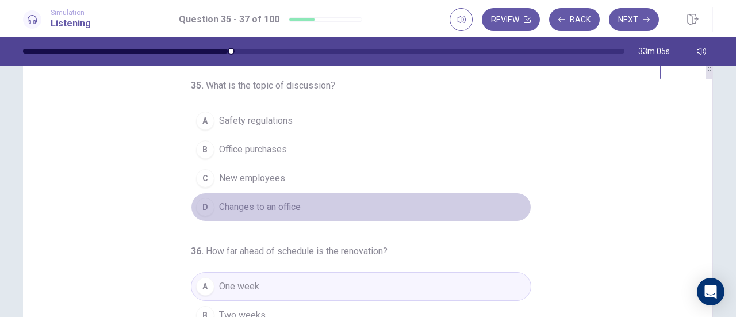
click at [200, 204] on div "D" at bounding box center [205, 207] width 18 height 18
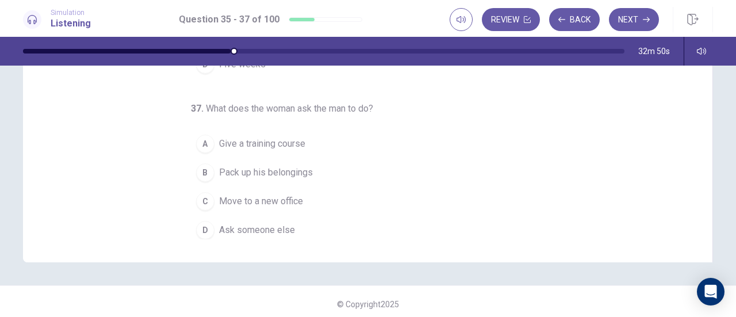
scroll to position [231, 0]
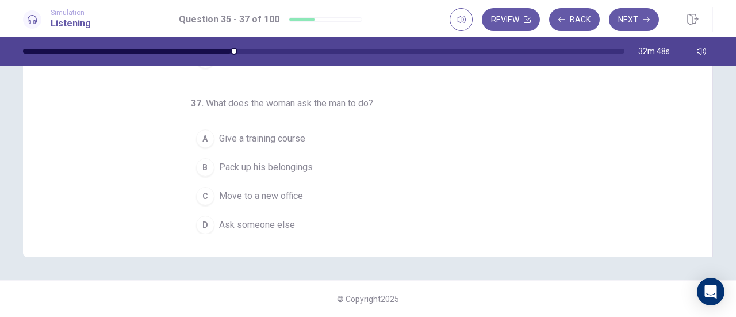
click at [201, 163] on div "B" at bounding box center [205, 167] width 18 height 18
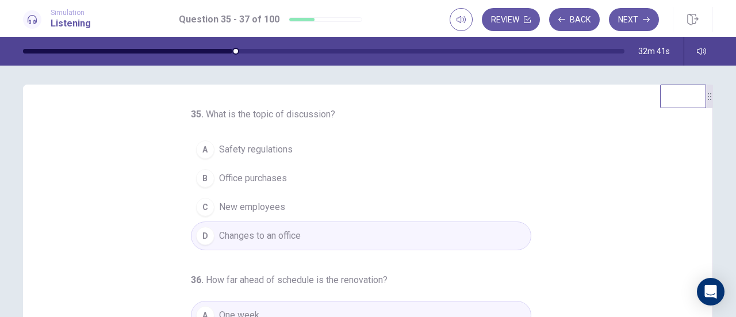
scroll to position [0, 0]
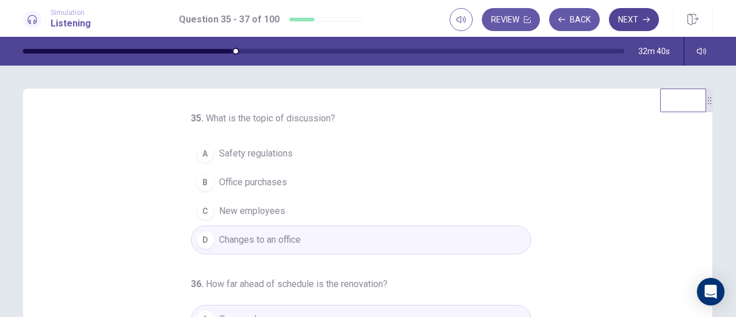
click at [628, 18] on button "Next" at bounding box center [634, 19] width 50 height 23
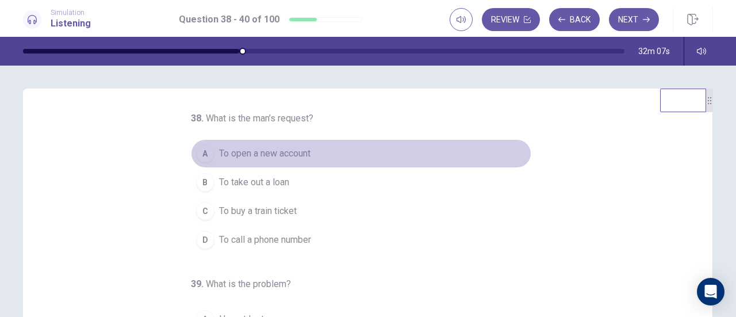
click at [203, 157] on div "A" at bounding box center [205, 153] width 18 height 18
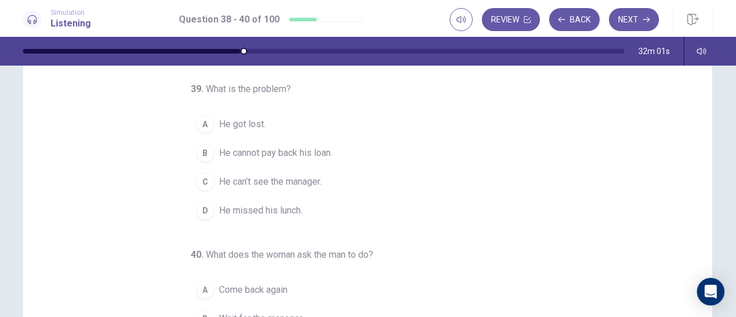
scroll to position [81, 0]
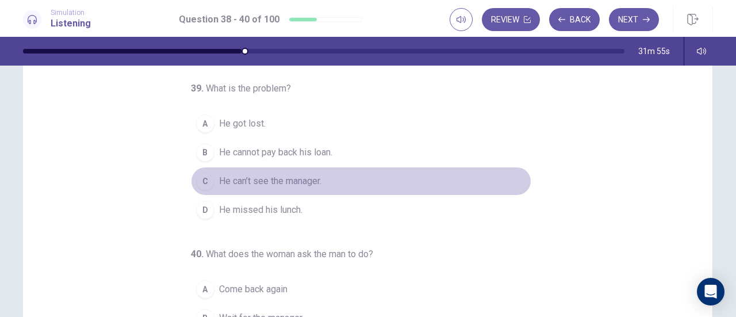
click at [200, 177] on div "C" at bounding box center [205, 181] width 18 height 18
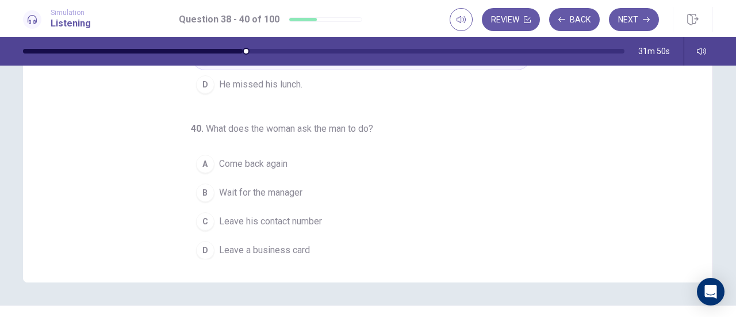
scroll to position [208, 0]
click at [201, 213] on div "C" at bounding box center [205, 220] width 18 height 18
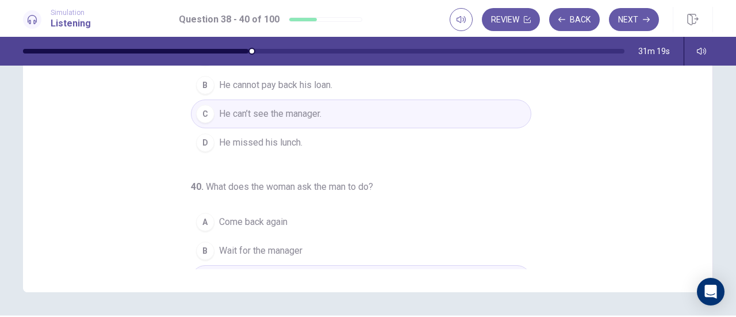
scroll to position [44, 0]
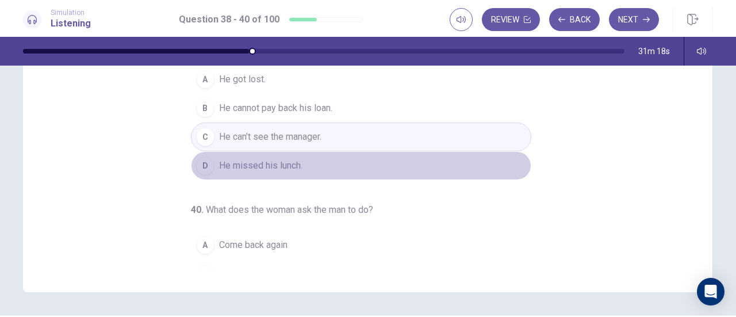
click at [205, 163] on div "D" at bounding box center [205, 165] width 18 height 18
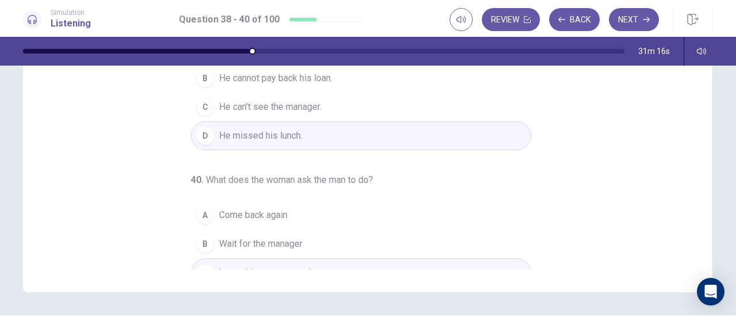
scroll to position [71, 0]
click at [196, 112] on div "C" at bounding box center [205, 109] width 18 height 18
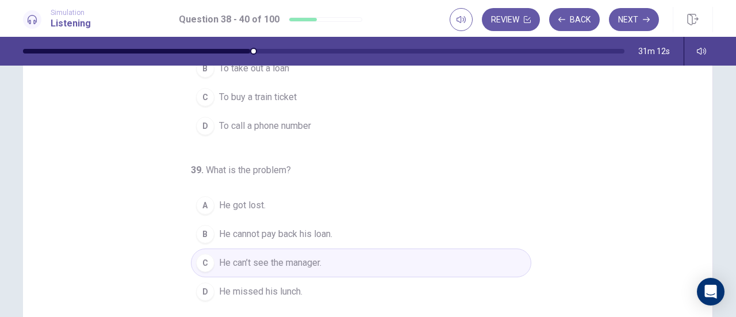
scroll to position [112, 0]
click at [625, 11] on button "Next" at bounding box center [634, 19] width 50 height 23
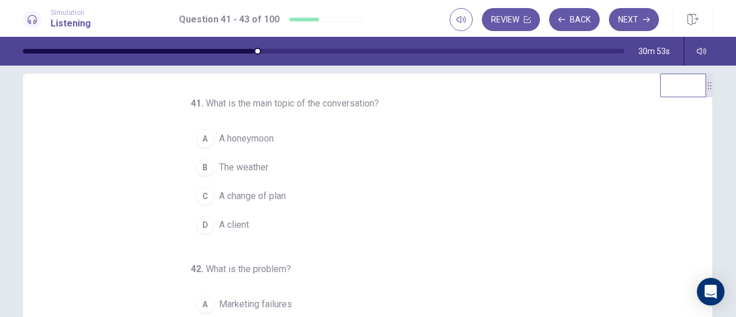
scroll to position [0, 0]
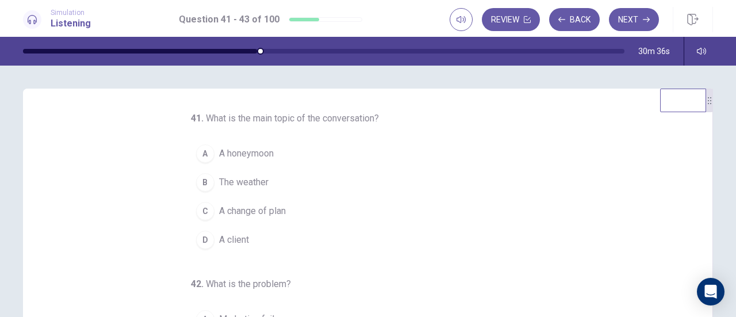
click at [204, 211] on div "C" at bounding box center [205, 211] width 18 height 18
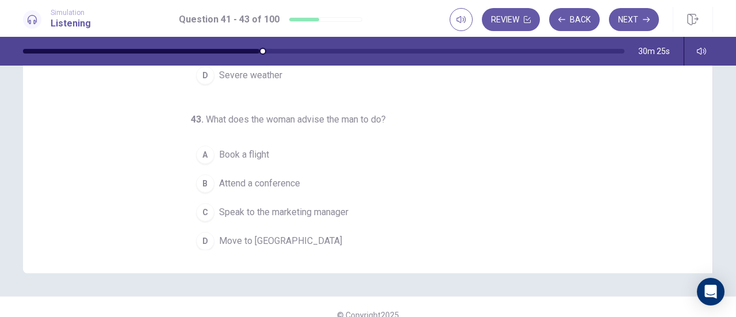
scroll to position [216, 0]
click at [196, 208] on div "C" at bounding box center [205, 211] width 18 height 18
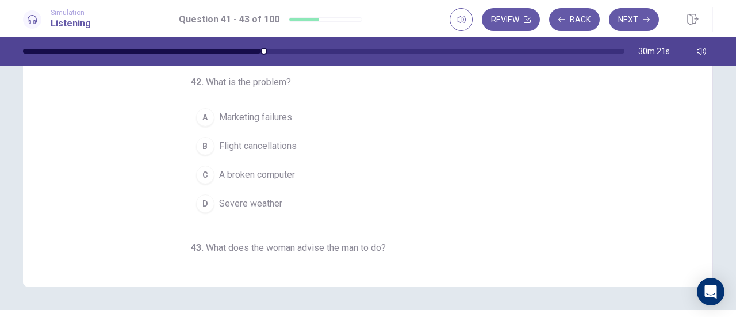
scroll to position [199, 0]
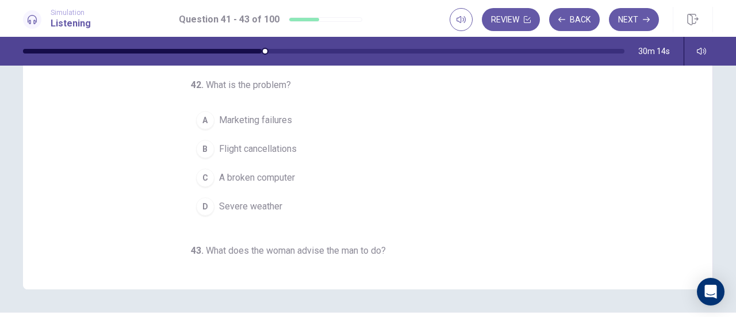
click at [198, 202] on div "D" at bounding box center [205, 206] width 18 height 18
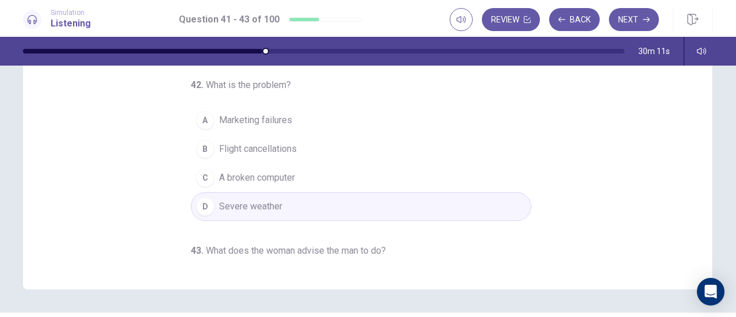
scroll to position [1, 0]
click at [199, 120] on div "A" at bounding box center [205, 119] width 18 height 18
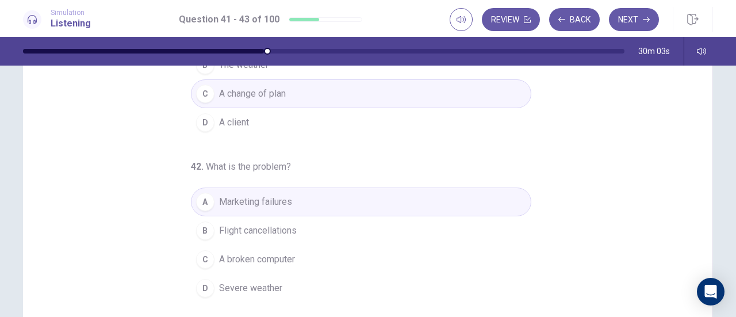
scroll to position [0, 0]
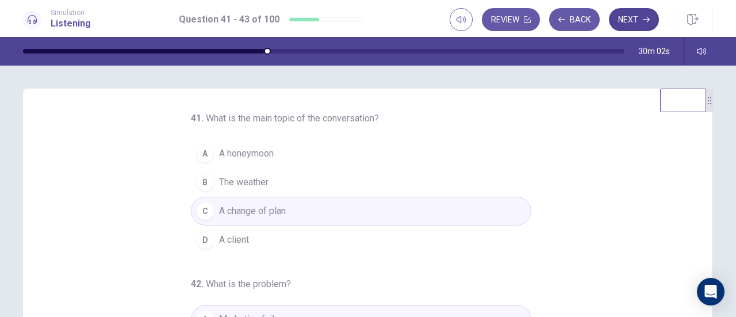
click at [640, 19] on button "Next" at bounding box center [634, 19] width 50 height 23
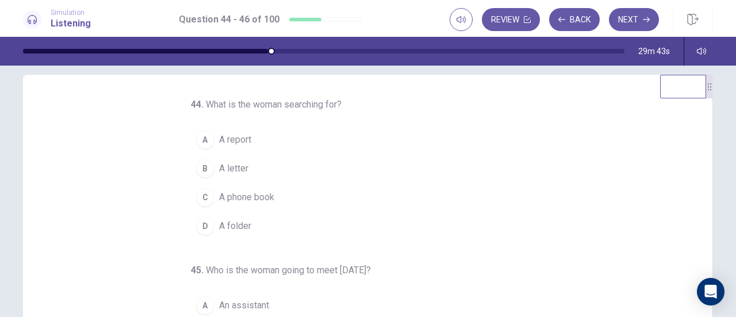
scroll to position [6, 0]
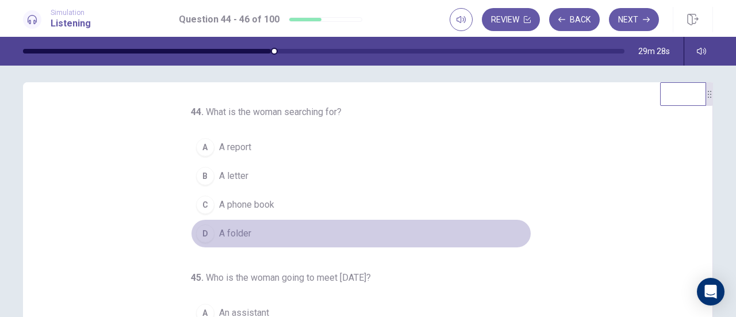
click at [196, 233] on div "D" at bounding box center [205, 233] width 18 height 18
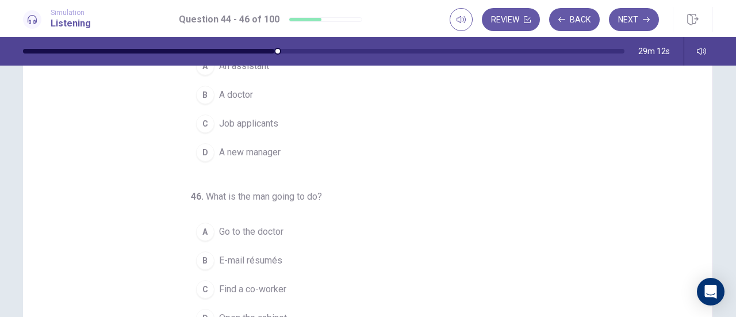
scroll to position [112, 0]
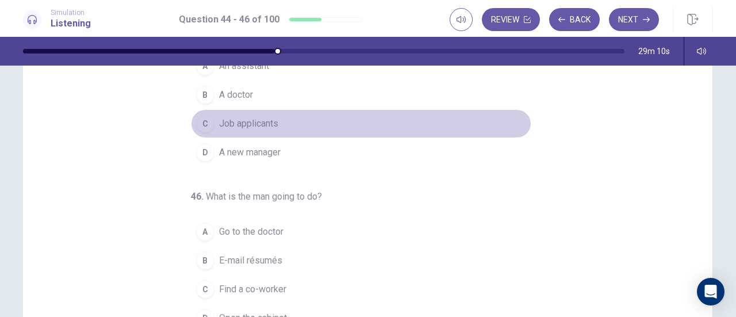
click at [231, 124] on span "Job applicants" at bounding box center [248, 124] width 59 height 14
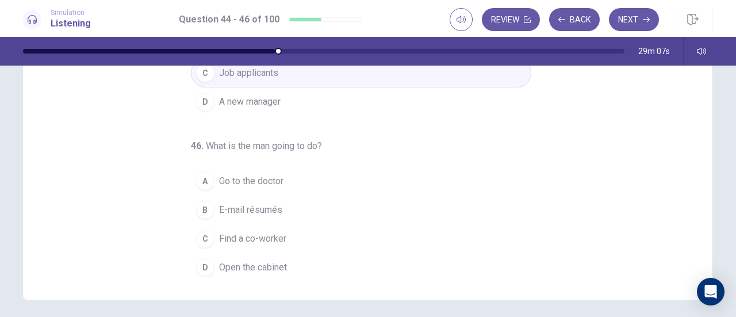
scroll to position [200, 0]
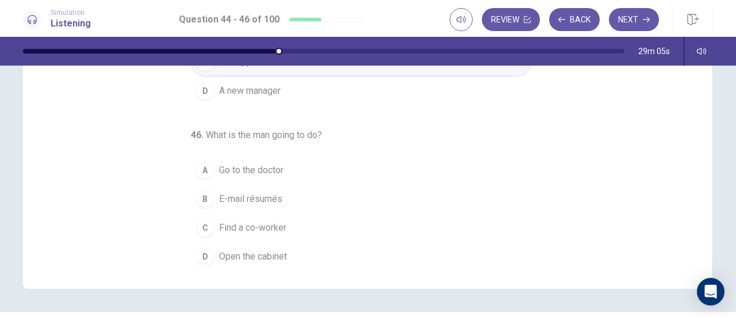
click at [203, 170] on div "A" at bounding box center [205, 170] width 18 height 18
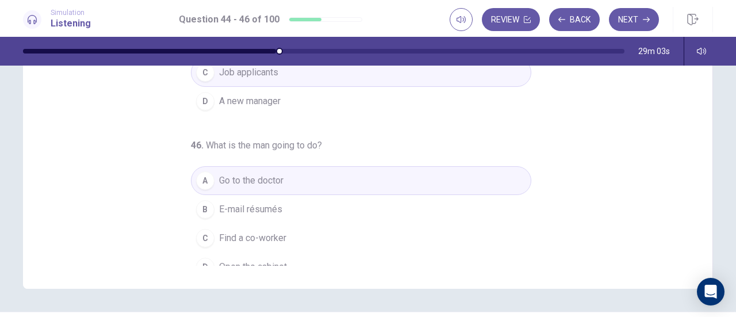
scroll to position [105, 0]
click at [204, 200] on div "B" at bounding box center [205, 209] width 18 height 18
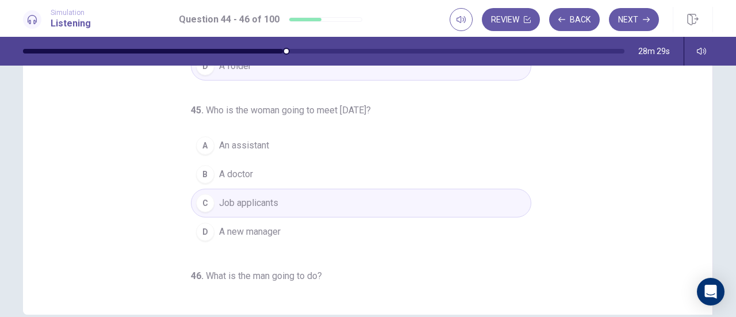
scroll to position [173, 0]
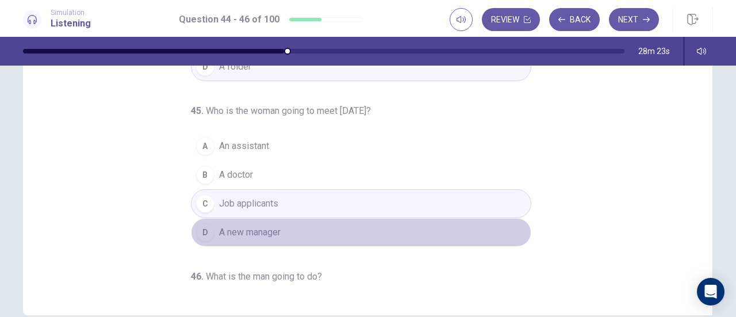
click at [261, 228] on span "A new manager" at bounding box center [250, 233] width 62 height 14
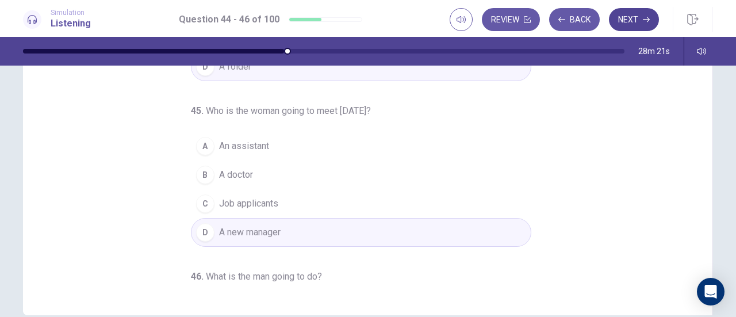
click at [627, 19] on button "Next" at bounding box center [634, 19] width 50 height 23
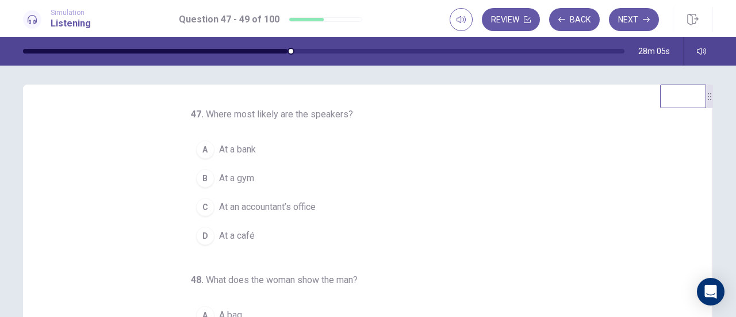
scroll to position [0, 0]
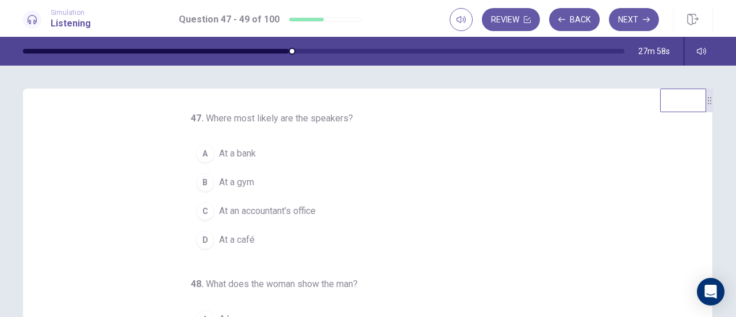
click at [205, 146] on button "A At a bank" at bounding box center [361, 153] width 341 height 29
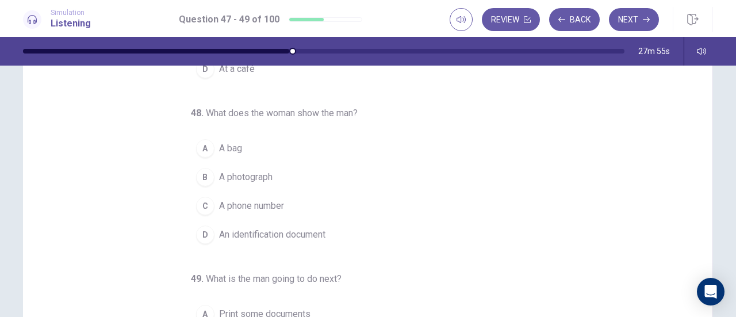
scroll to position [56, 0]
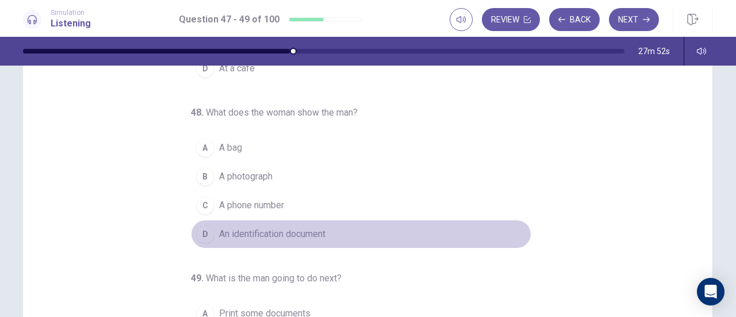
click at [198, 232] on div "D" at bounding box center [205, 234] width 18 height 18
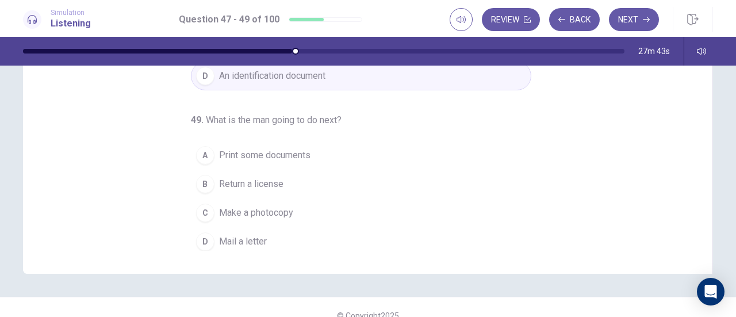
scroll to position [219, 0]
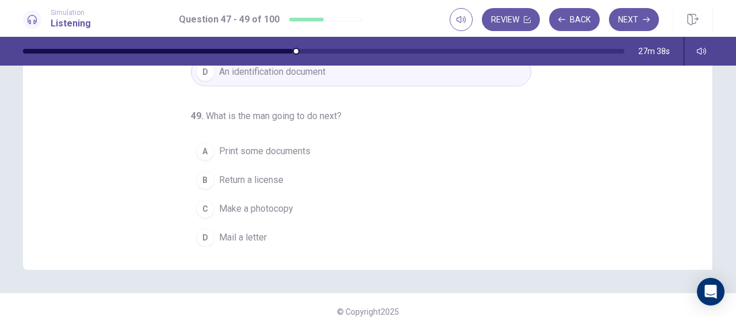
click at [197, 204] on div "C" at bounding box center [205, 209] width 18 height 18
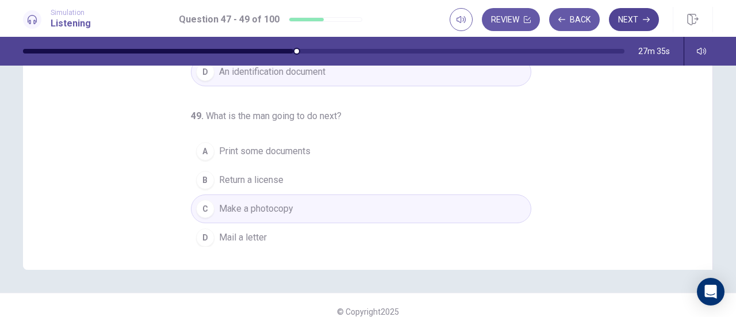
click at [639, 14] on button "Next" at bounding box center [634, 19] width 50 height 23
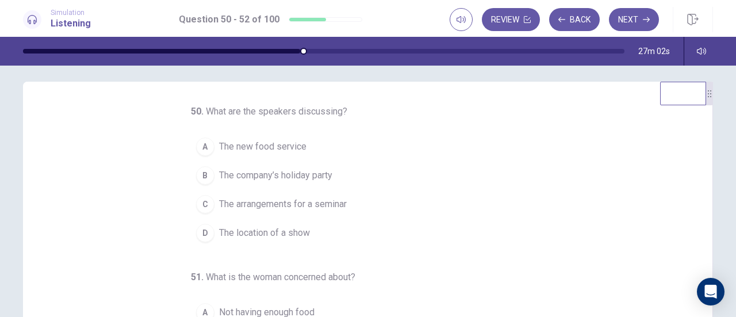
scroll to position [6, 0]
click at [291, 207] on span "The arrangements for a seminar" at bounding box center [283, 205] width 128 height 14
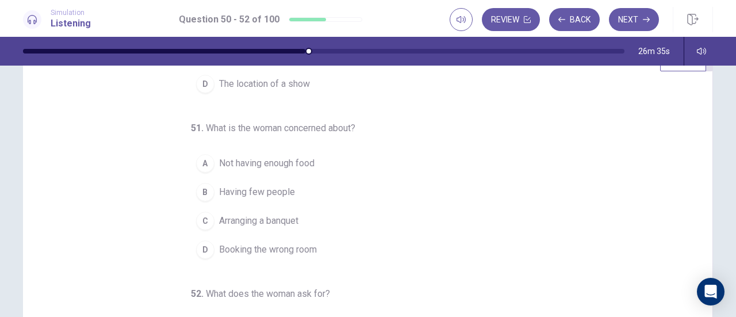
scroll to position [51, 0]
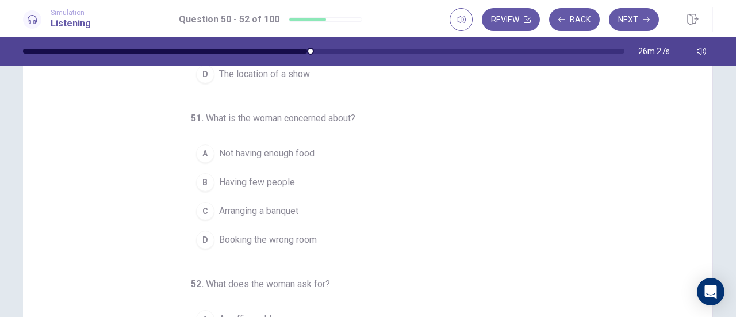
click at [254, 156] on span "Not having enough food" at bounding box center [267, 154] width 96 height 14
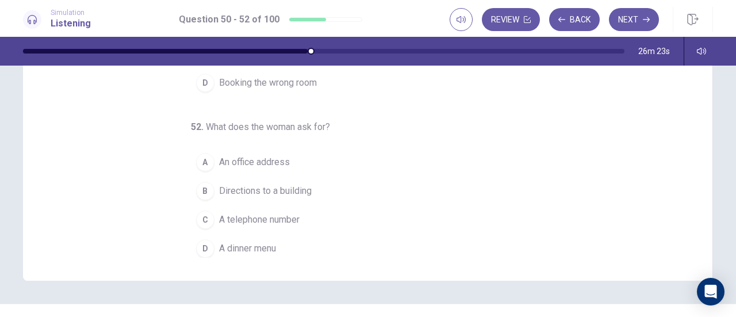
scroll to position [209, 0]
click at [263, 219] on span "A telephone number" at bounding box center [259, 219] width 81 height 14
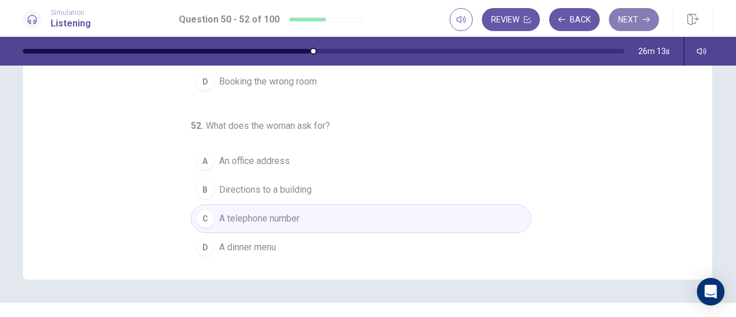
click at [617, 25] on button "Next" at bounding box center [634, 19] width 50 height 23
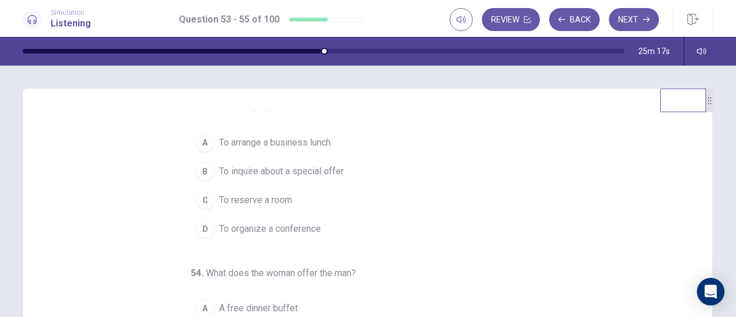
scroll to position [12, 0]
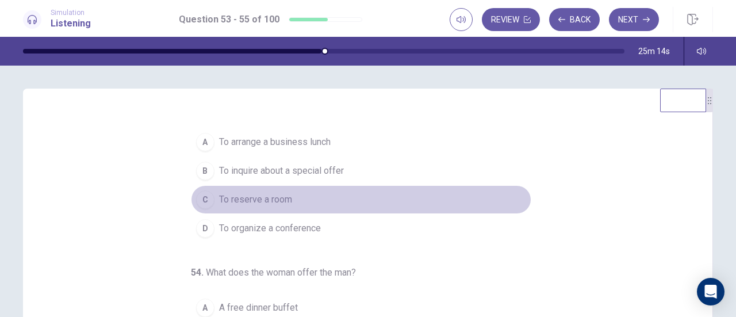
click at [281, 198] on span "To reserve a room" at bounding box center [255, 200] width 73 height 14
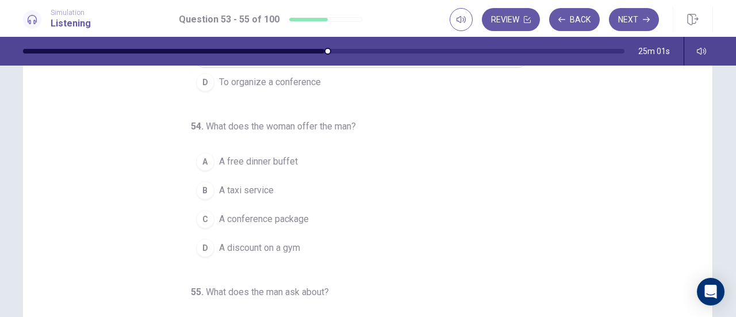
scroll to position [115, 0]
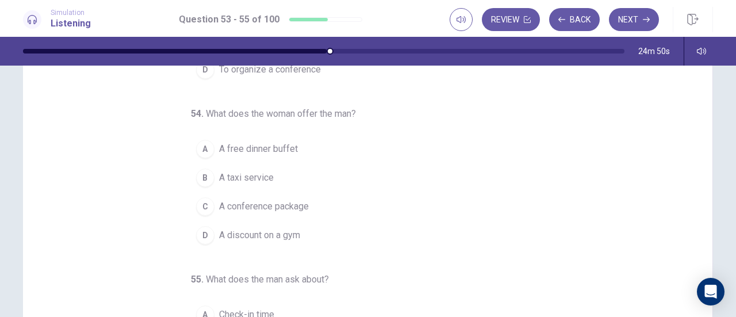
click at [281, 149] on span "A free dinner buffet" at bounding box center [258, 149] width 79 height 14
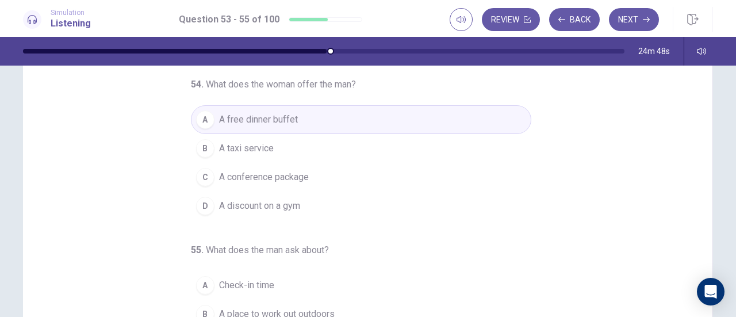
scroll to position [85, 0]
click at [290, 175] on span "A conference package" at bounding box center [264, 177] width 90 height 14
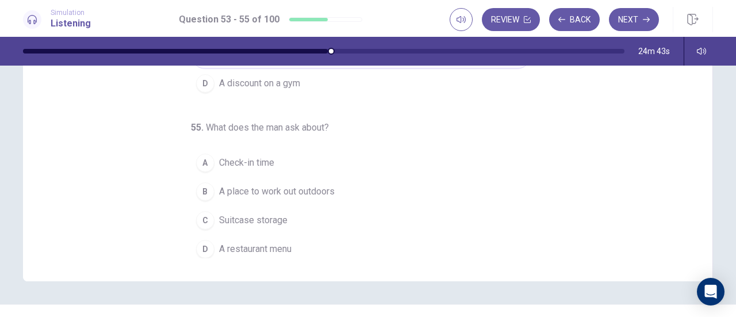
scroll to position [208, 0]
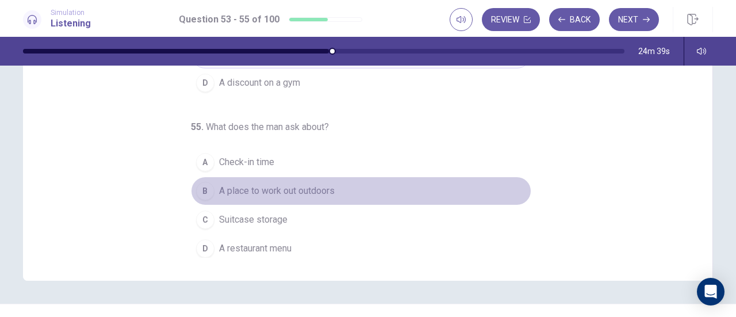
click at [312, 190] on span "A place to work out outdoors" at bounding box center [277, 191] width 116 height 14
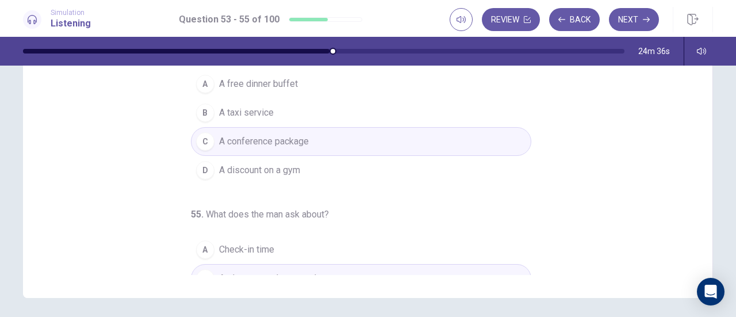
scroll to position [32, 0]
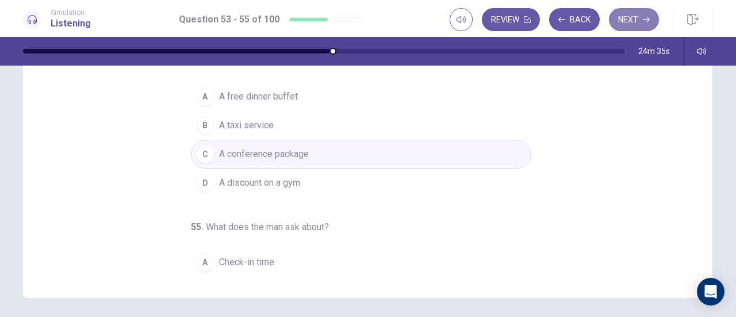
click at [643, 16] on icon "button" at bounding box center [646, 19] width 7 height 7
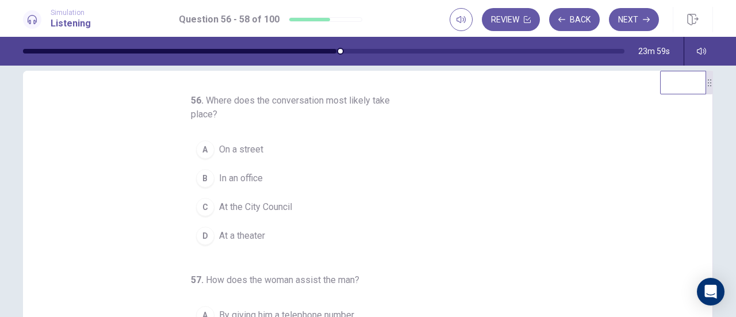
scroll to position [0, 0]
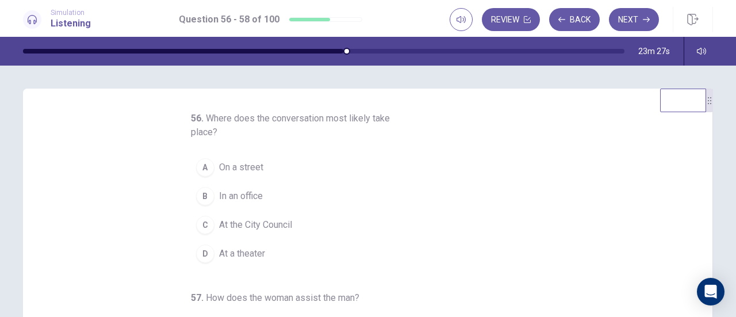
click at [235, 166] on span "On a street" at bounding box center [241, 168] width 44 height 14
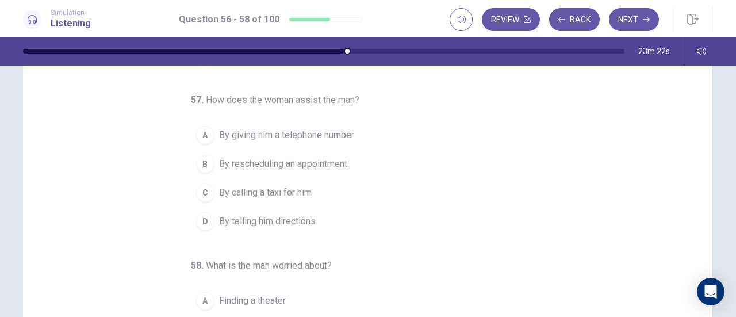
scroll to position [70, 0]
click at [305, 218] on span "By telling him directions" at bounding box center [267, 221] width 97 height 14
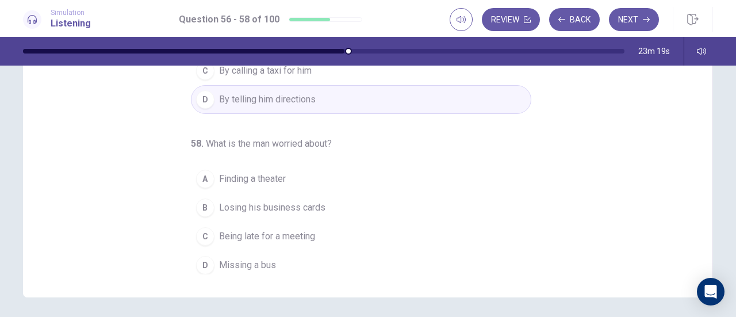
scroll to position [192, 0]
click at [288, 229] on span "Being late for a meeting" at bounding box center [267, 236] width 96 height 14
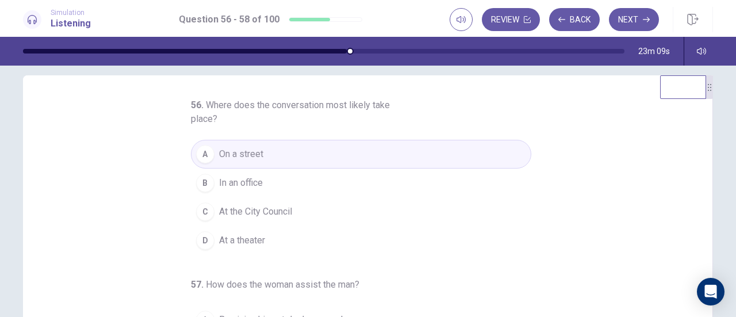
scroll to position [0, 0]
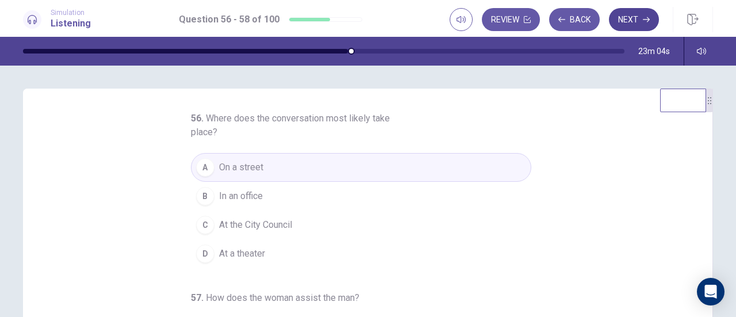
click at [627, 23] on button "Next" at bounding box center [634, 19] width 50 height 23
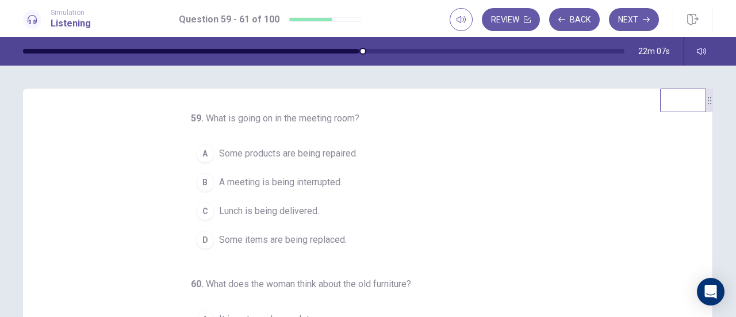
click at [204, 242] on div "D" at bounding box center [205, 240] width 18 height 18
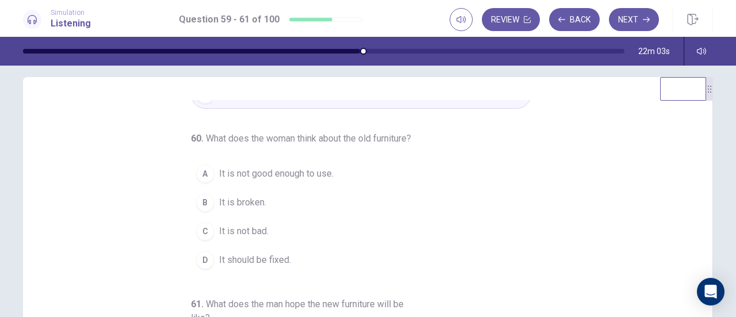
scroll to position [16, 0]
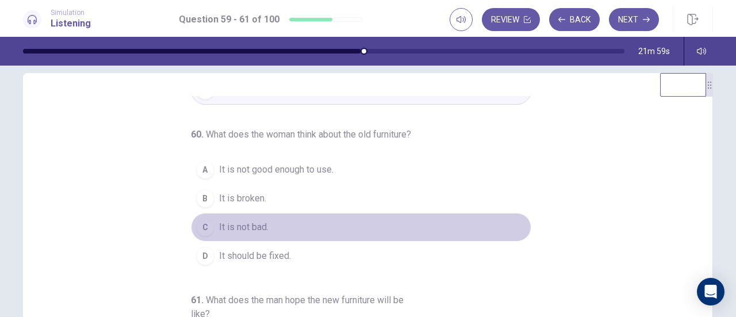
click at [208, 230] on div "C" at bounding box center [205, 227] width 18 height 18
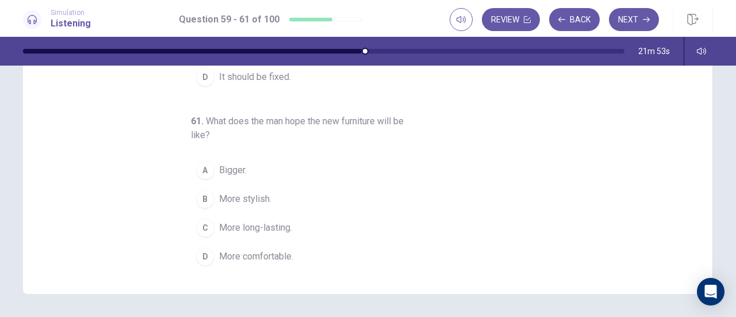
scroll to position [196, 0]
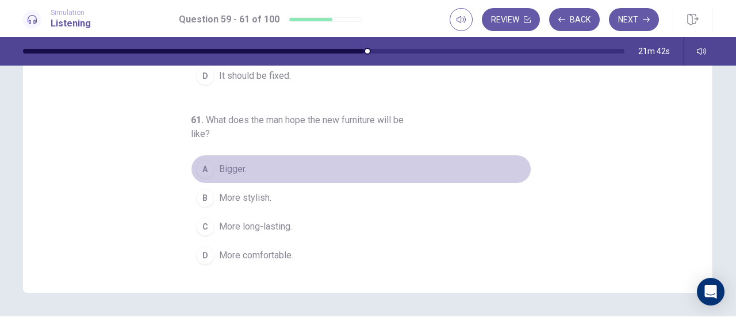
click at [199, 165] on div "A" at bounding box center [205, 169] width 18 height 18
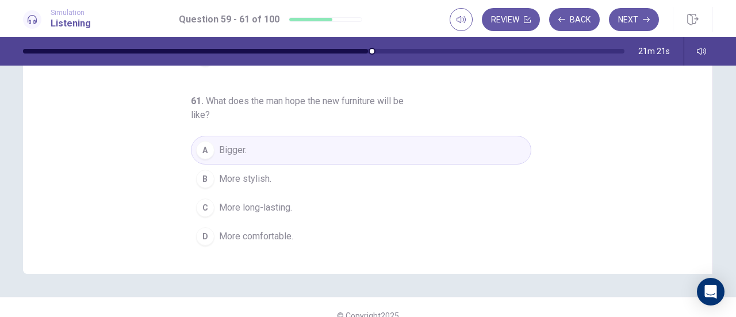
scroll to position [215, 0]
click at [205, 236] on div "D" at bounding box center [205, 236] width 18 height 18
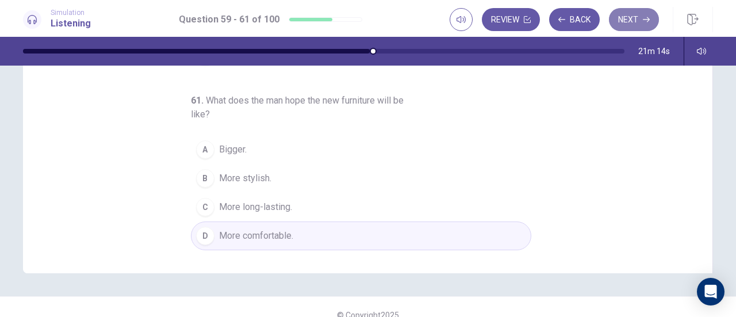
click at [636, 22] on button "Next" at bounding box center [634, 19] width 50 height 23
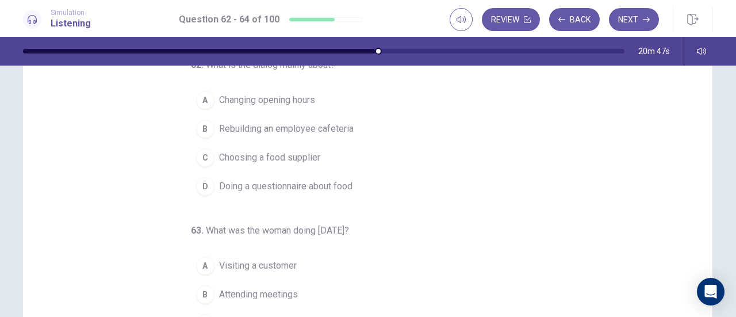
scroll to position [0, 0]
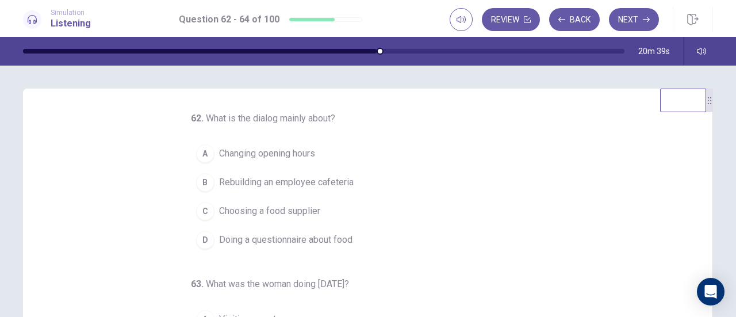
click at [309, 207] on span "Choosing a food supplier" at bounding box center [269, 211] width 101 height 14
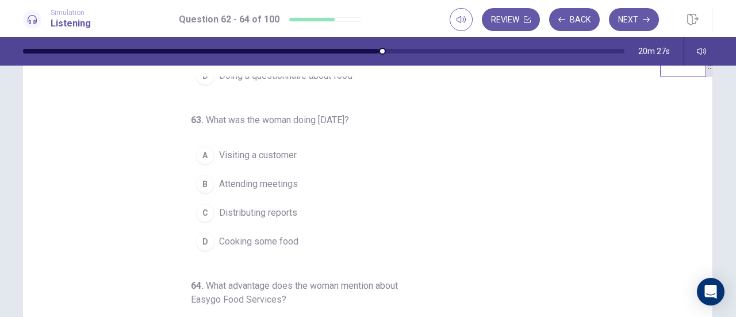
scroll to position [29, 0]
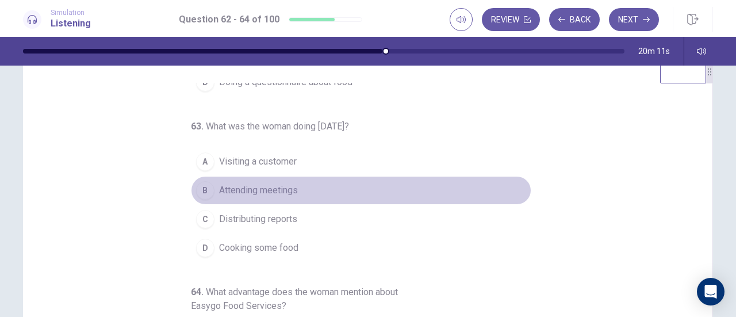
click at [237, 192] on span "Attending meetings" at bounding box center [258, 191] width 79 height 14
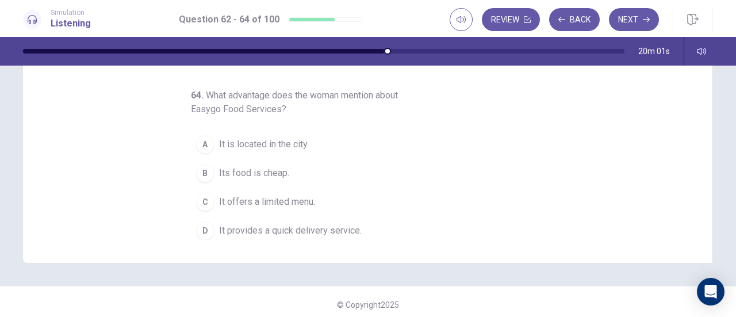
scroll to position [226, 0]
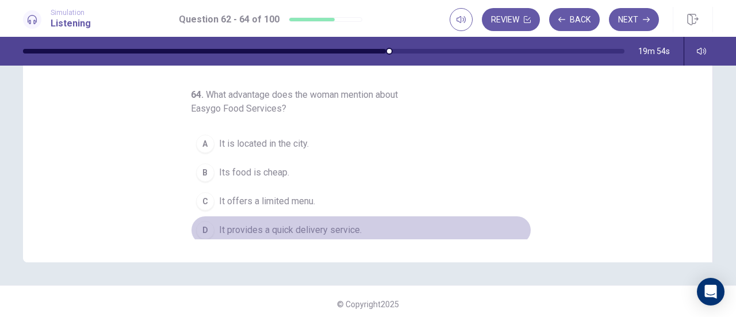
click at [232, 224] on span "It provides a quick delivery service." at bounding box center [290, 230] width 143 height 14
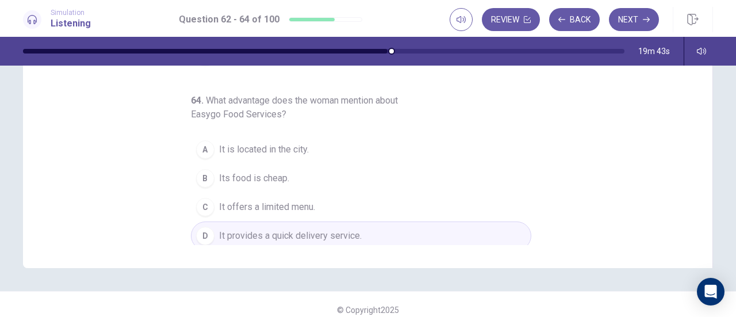
scroll to position [227, 0]
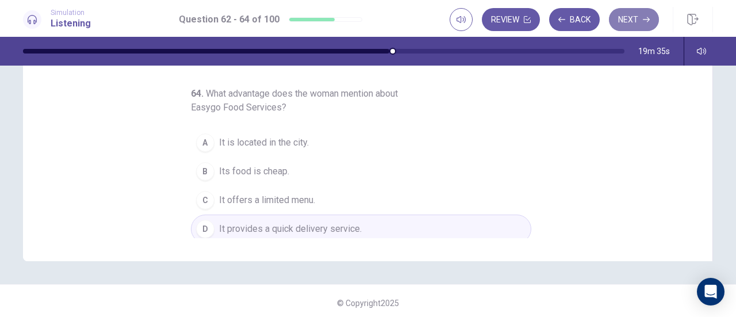
click at [628, 15] on button "Next" at bounding box center [634, 19] width 50 height 23
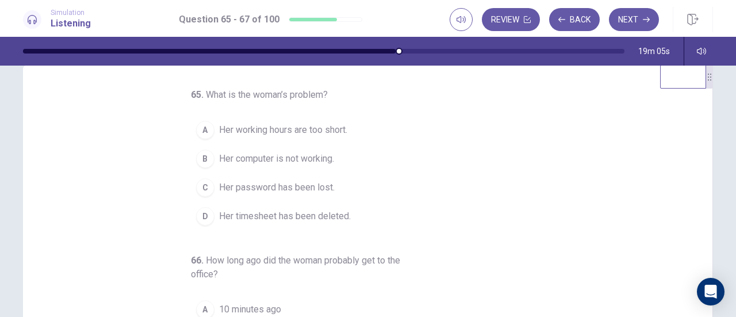
scroll to position [18, 0]
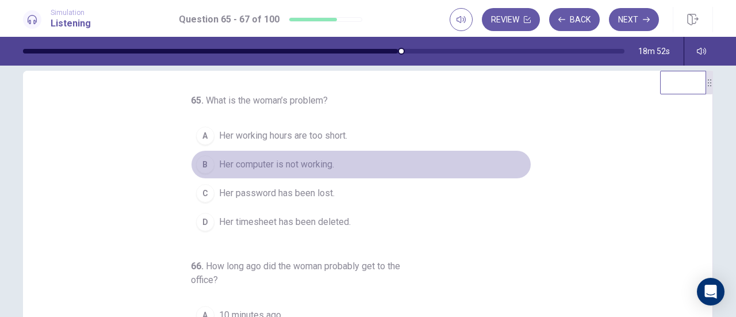
click at [303, 165] on span "Her computer is not working." at bounding box center [276, 165] width 115 height 14
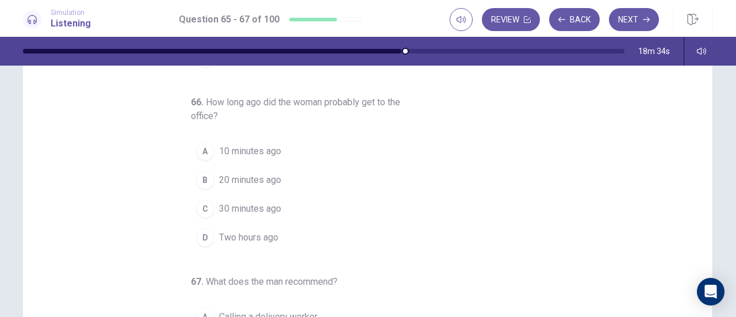
scroll to position [129, 0]
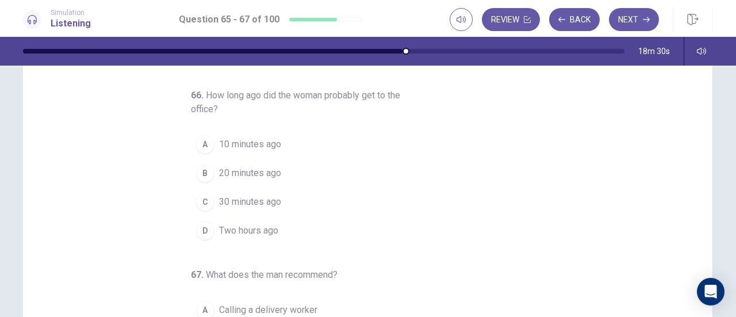
click at [197, 166] on div "B" at bounding box center [205, 173] width 18 height 18
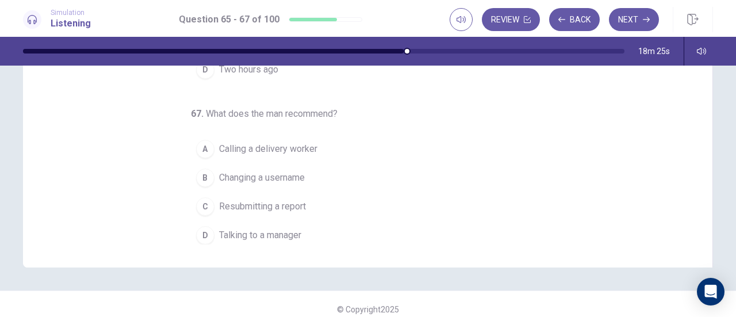
scroll to position [223, 0]
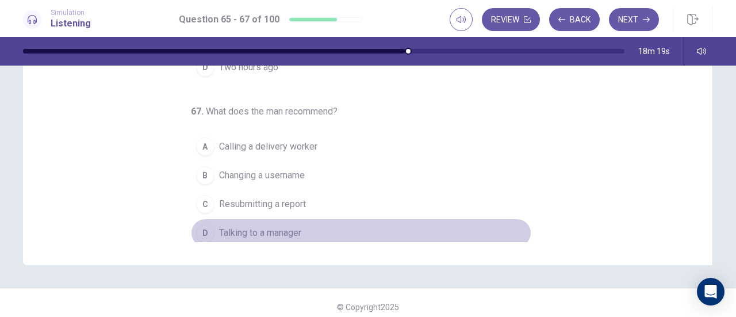
click at [288, 232] on span "Talking to a manager" at bounding box center [260, 233] width 82 height 14
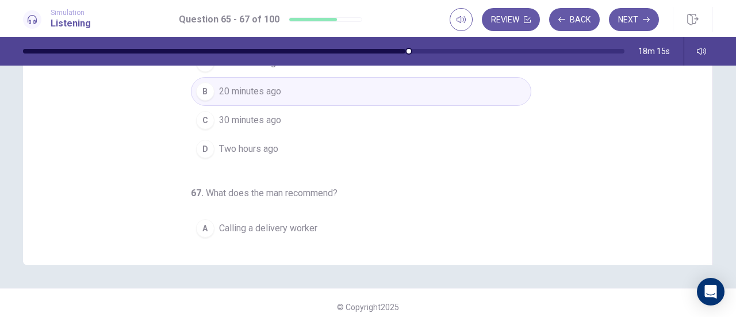
scroll to position [45, 0]
click at [631, 27] on button "Next" at bounding box center [634, 19] width 50 height 23
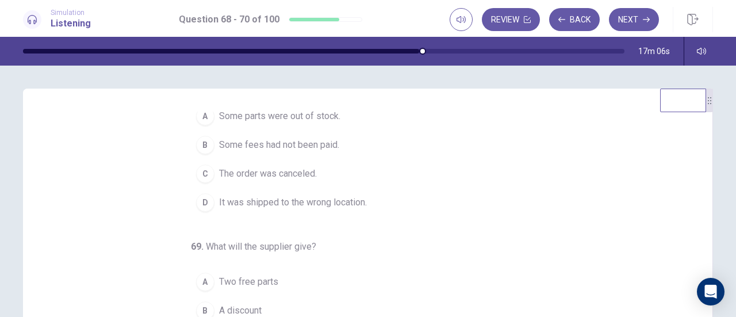
scroll to position [39, 0]
click at [343, 206] on span "It was shipped to the wrong location." at bounding box center [293, 201] width 148 height 14
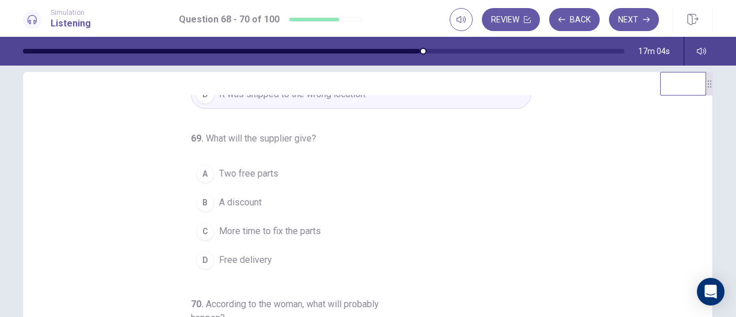
scroll to position [21, 0]
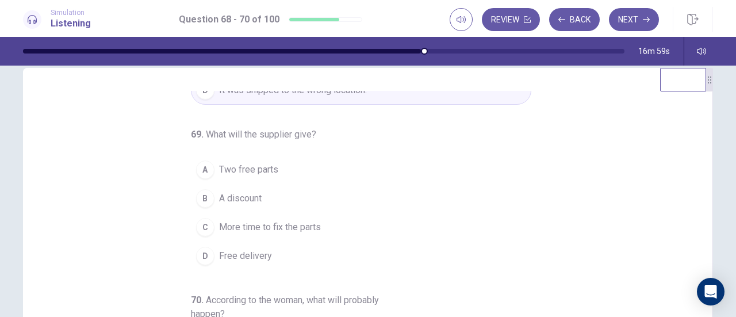
click at [242, 192] on span "A discount" at bounding box center [240, 199] width 43 height 14
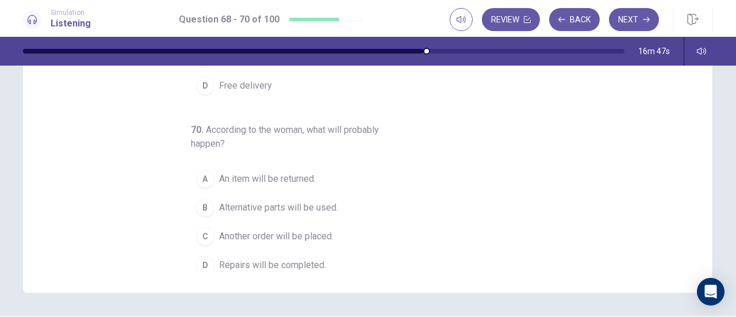
scroll to position [129, 0]
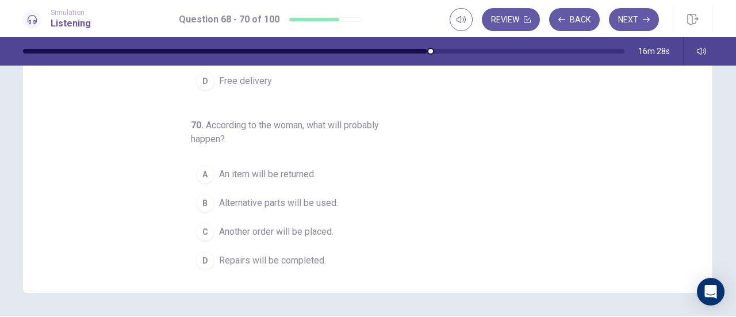
click at [275, 255] on span "Repairs will be completed." at bounding box center [272, 261] width 107 height 14
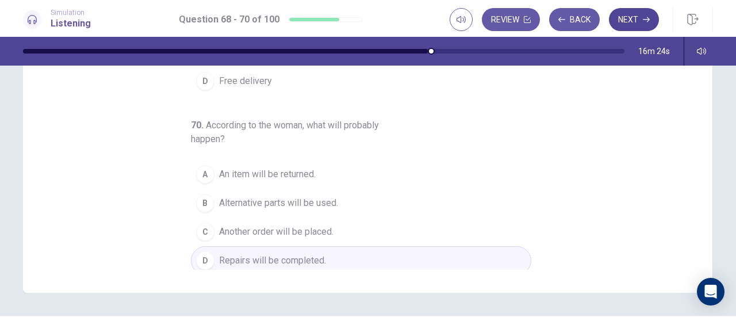
click at [636, 19] on button "Next" at bounding box center [634, 19] width 50 height 23
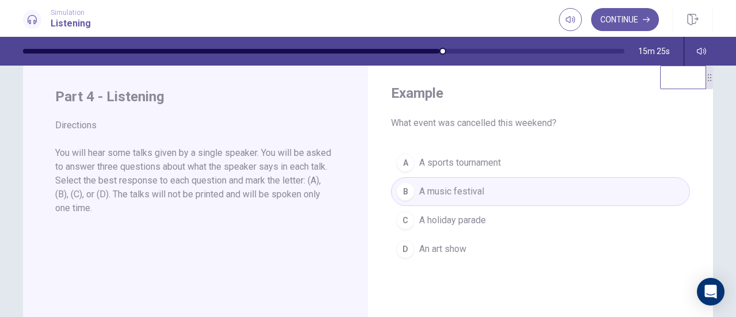
scroll to position [24, 0]
click at [610, 28] on button "Continue" at bounding box center [625, 19] width 68 height 23
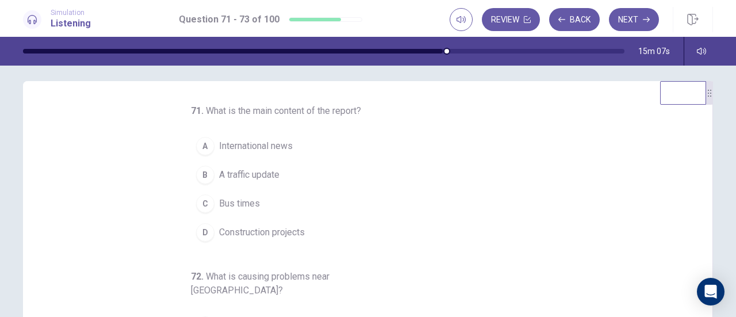
scroll to position [20, 0]
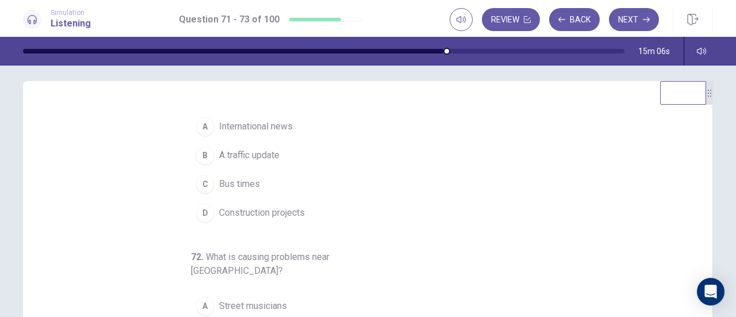
click at [228, 158] on span "A traffic update" at bounding box center [249, 155] width 60 height 14
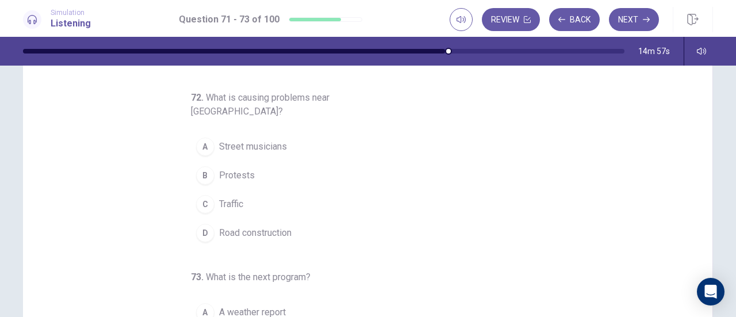
scroll to position [74, 0]
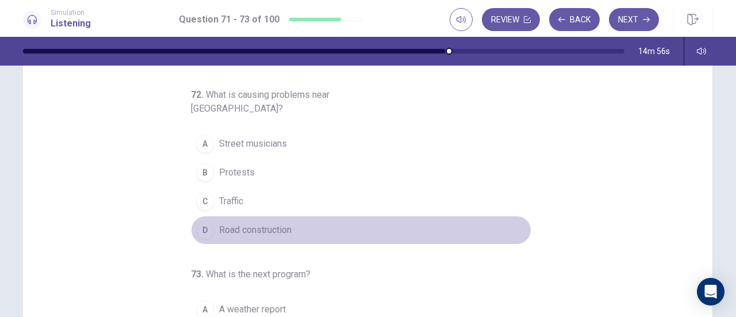
click at [273, 223] on span "Road construction" at bounding box center [255, 230] width 72 height 14
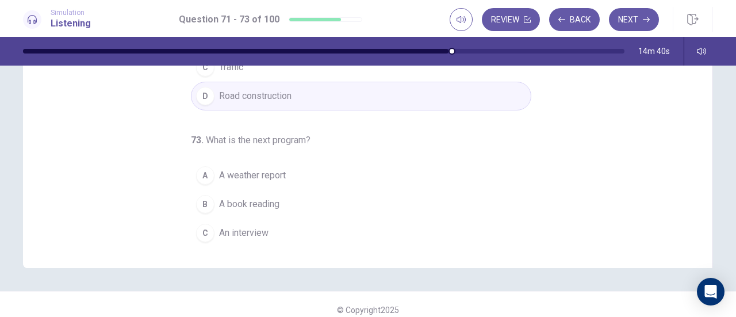
scroll to position [104, 0]
click at [249, 225] on span "An interview" at bounding box center [243, 232] width 49 height 14
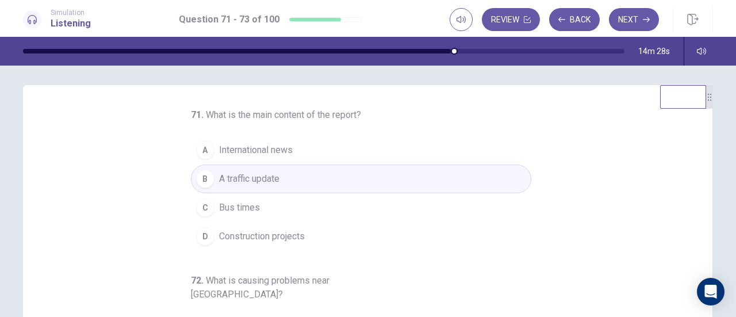
scroll to position [0, 0]
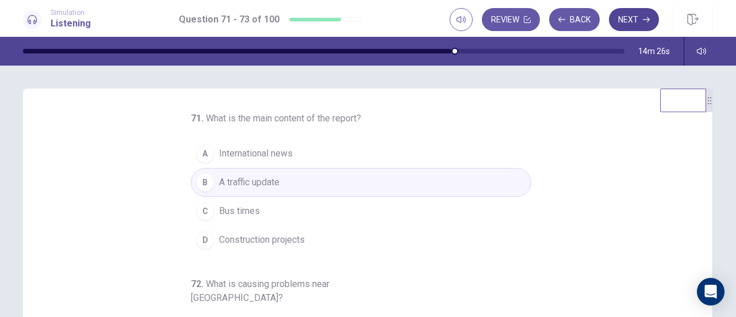
click at [631, 18] on button "Next" at bounding box center [634, 19] width 50 height 23
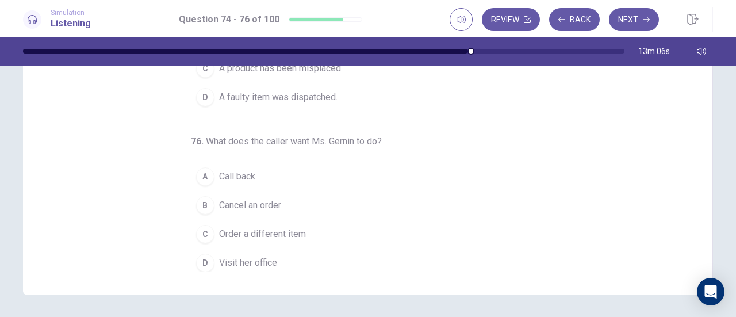
scroll to position [198, 0]
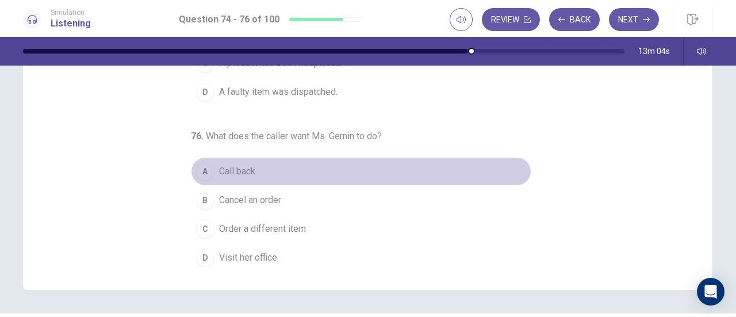
click at [200, 172] on div "A" at bounding box center [205, 171] width 18 height 18
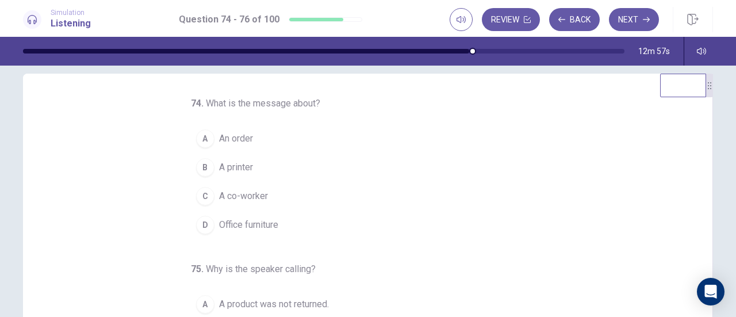
scroll to position [9, 0]
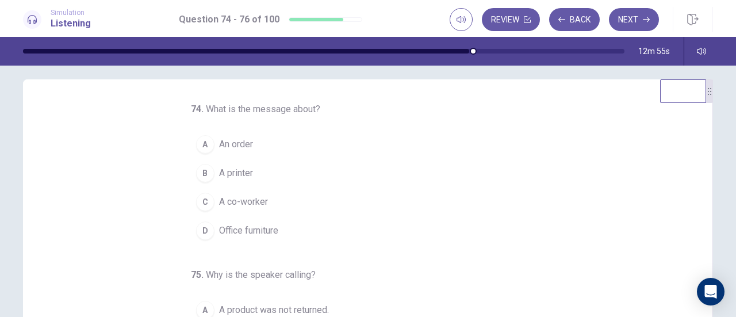
click at [198, 175] on div "B" at bounding box center [205, 173] width 18 height 18
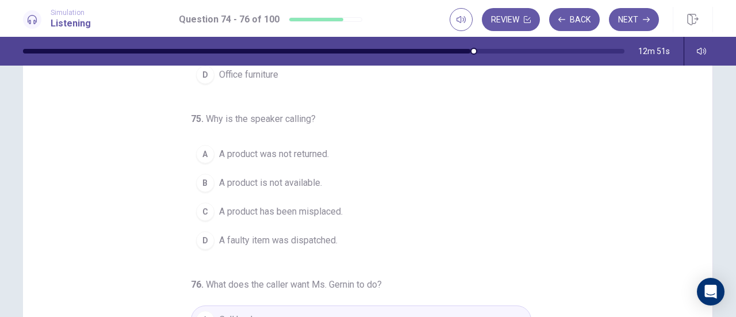
scroll to position [51, 0]
click at [198, 184] on div "B" at bounding box center [205, 182] width 18 height 18
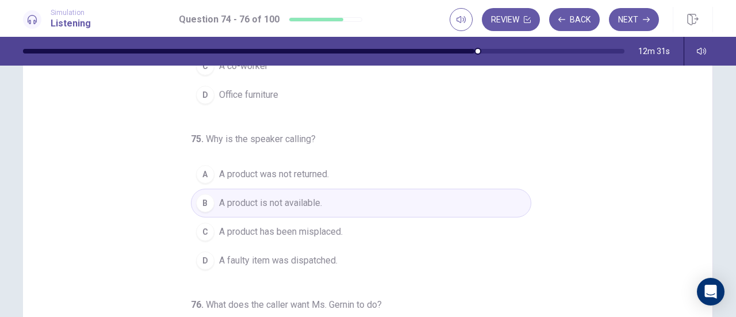
scroll to position [84, 0]
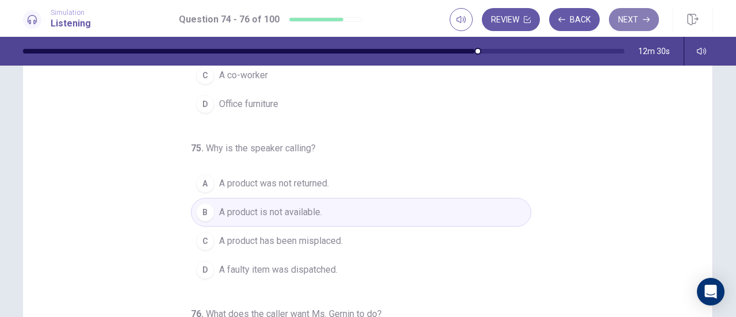
click at [620, 20] on button "Next" at bounding box center [634, 19] width 50 height 23
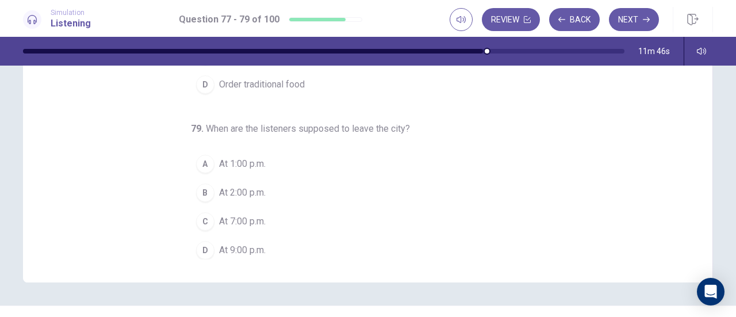
scroll to position [207, 0]
click at [198, 224] on div "C" at bounding box center [205, 221] width 18 height 18
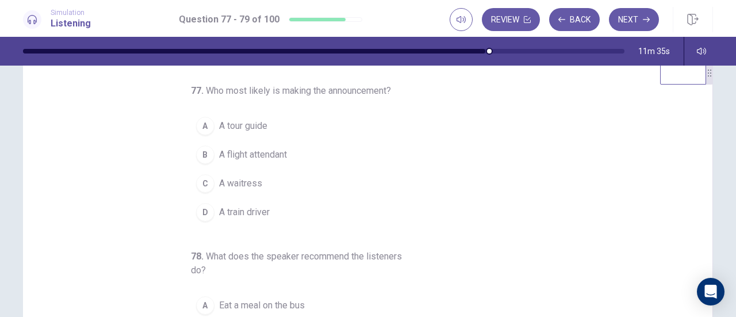
scroll to position [22, 0]
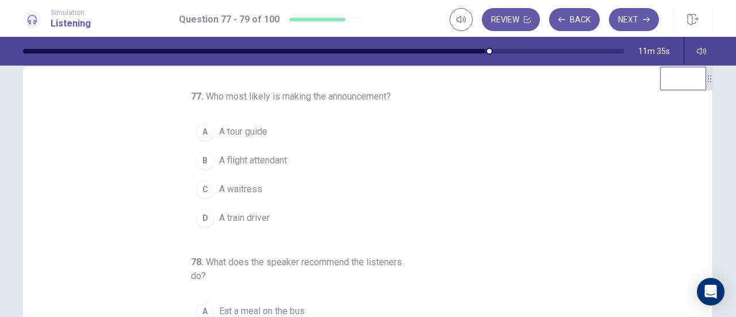
click at [198, 224] on div "D" at bounding box center [205, 218] width 18 height 18
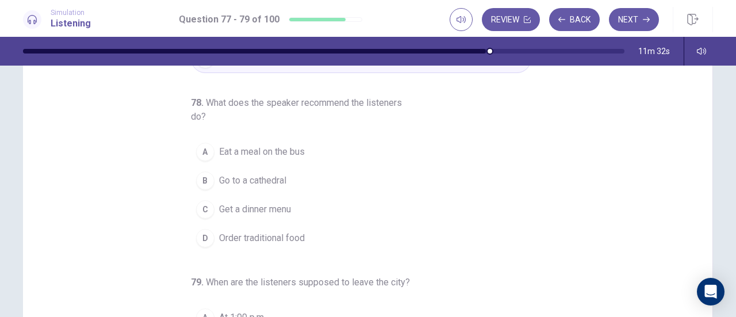
scroll to position [54, 0]
click at [198, 234] on div "D" at bounding box center [205, 237] width 18 height 18
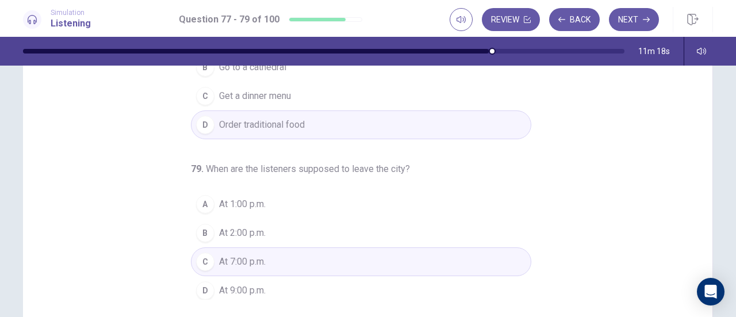
scroll to position [166, 0]
click at [626, 20] on button "Next" at bounding box center [634, 19] width 50 height 23
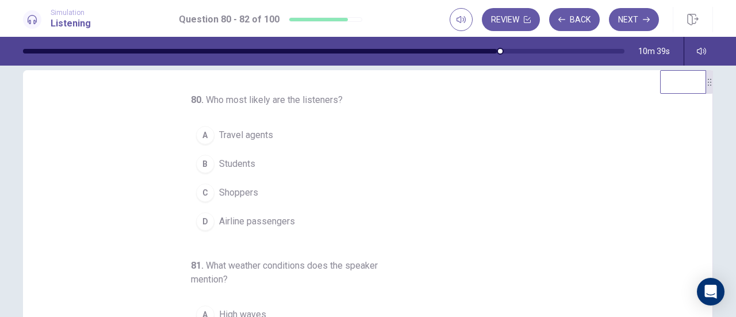
scroll to position [5, 0]
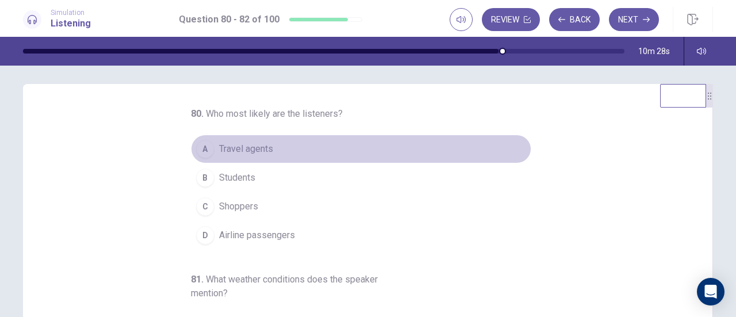
click at [199, 151] on div "A" at bounding box center [205, 149] width 18 height 18
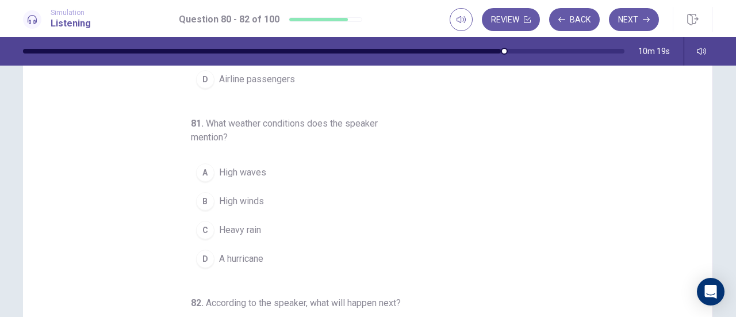
scroll to position [108, 0]
click at [198, 197] on div "B" at bounding box center [205, 202] width 18 height 18
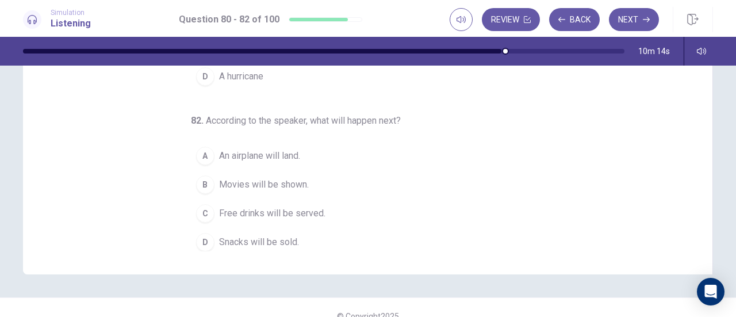
scroll to position [215, 0]
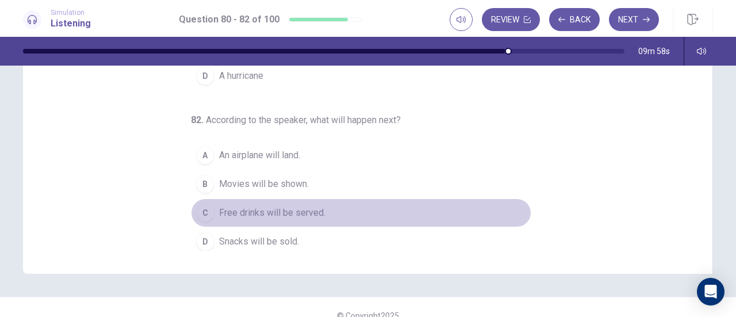
click at [200, 212] on div "C" at bounding box center [205, 213] width 18 height 18
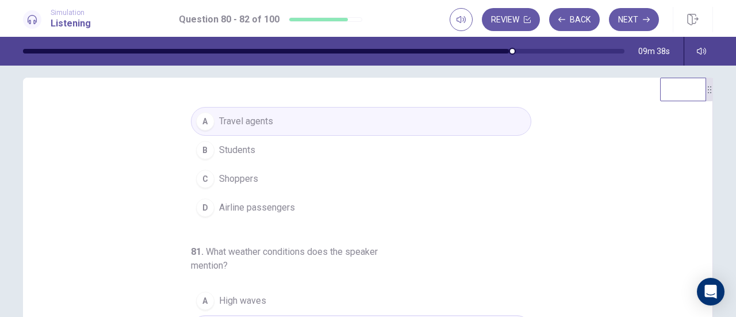
scroll to position [22, 0]
click at [200, 203] on div "D" at bounding box center [205, 207] width 18 height 18
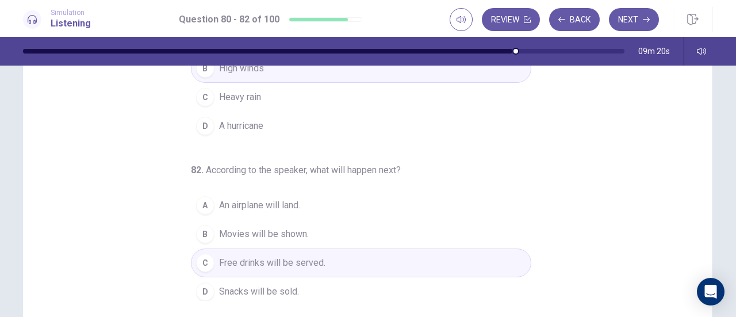
scroll to position [181, 0]
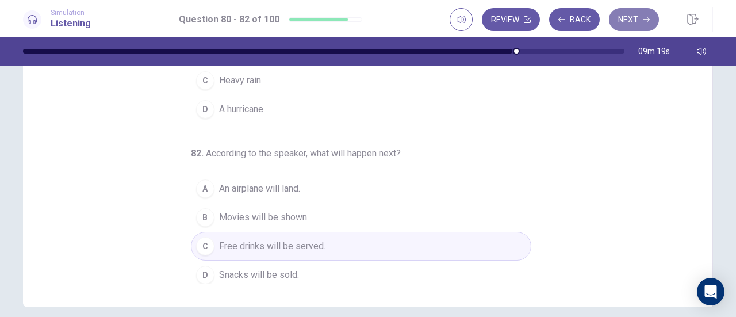
click at [635, 21] on button "Next" at bounding box center [634, 19] width 50 height 23
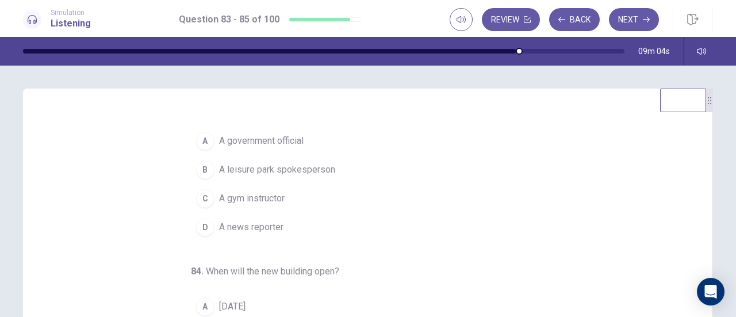
scroll to position [14, 0]
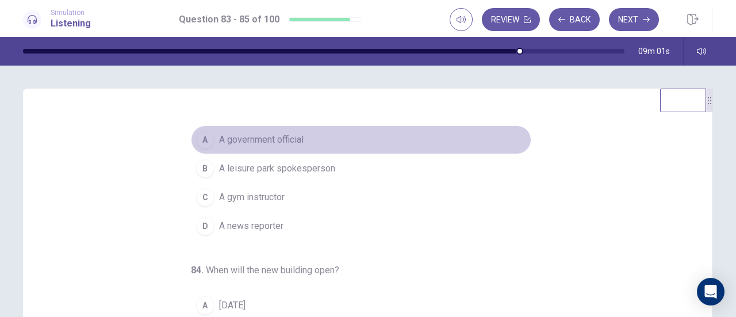
click at [291, 142] on span "A government official" at bounding box center [261, 140] width 85 height 14
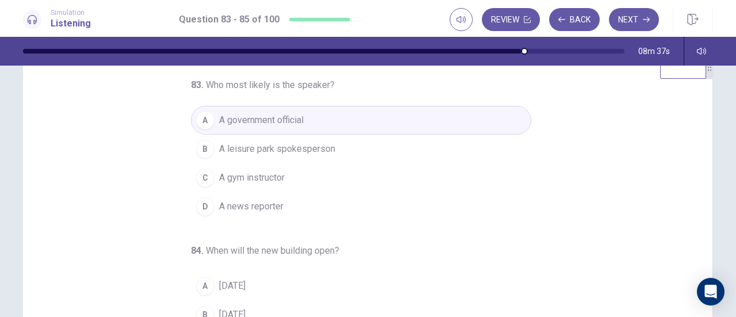
scroll to position [49, 0]
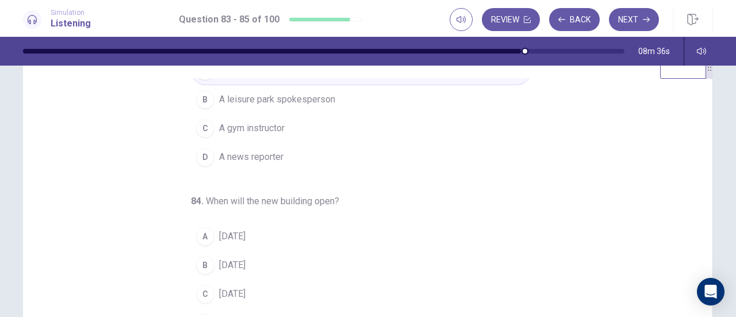
click at [235, 238] on span "[DATE]" at bounding box center [232, 237] width 26 height 14
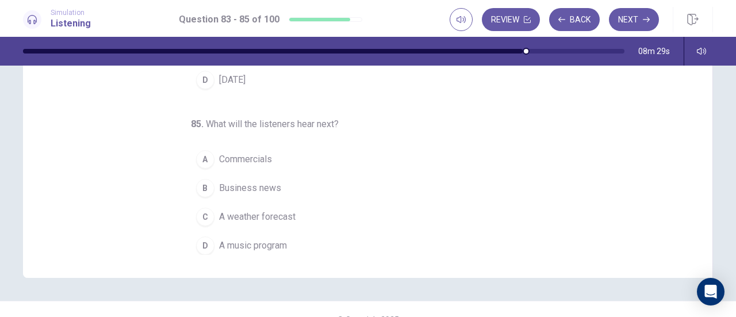
scroll to position [218, 0]
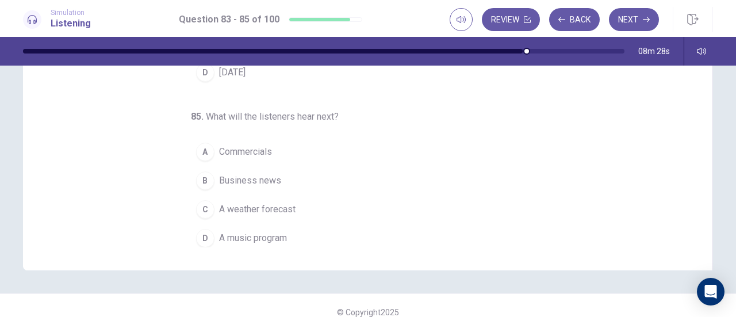
click at [293, 204] on button "C A weather forecast" at bounding box center [361, 209] width 341 height 29
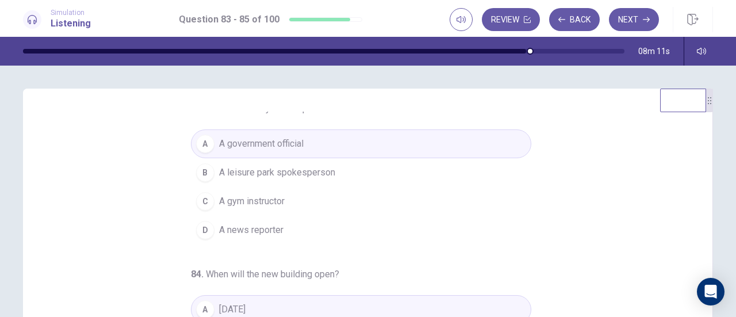
scroll to position [9, 0]
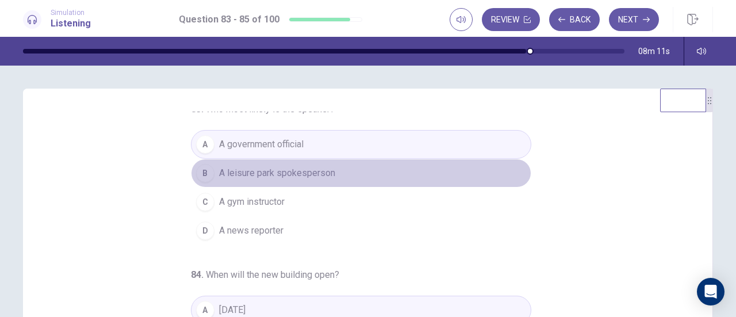
click at [311, 166] on span "A leisure park spokesperson" at bounding box center [277, 173] width 116 height 14
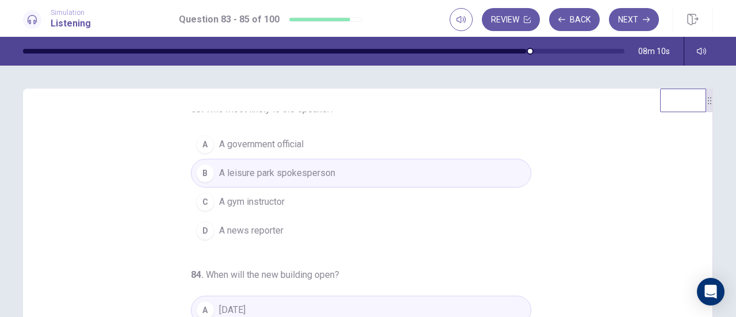
scroll to position [0, 0]
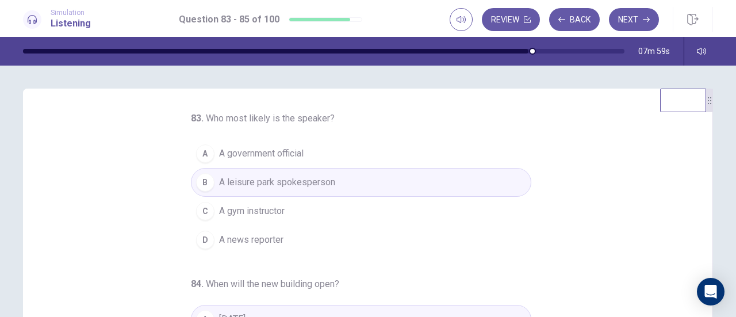
click at [271, 234] on span "A news reporter" at bounding box center [251, 240] width 64 height 14
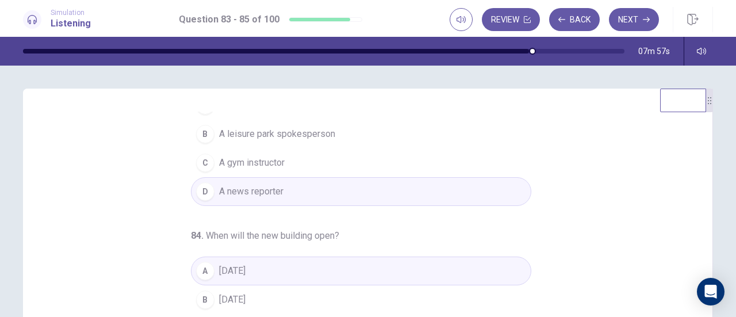
scroll to position [115, 0]
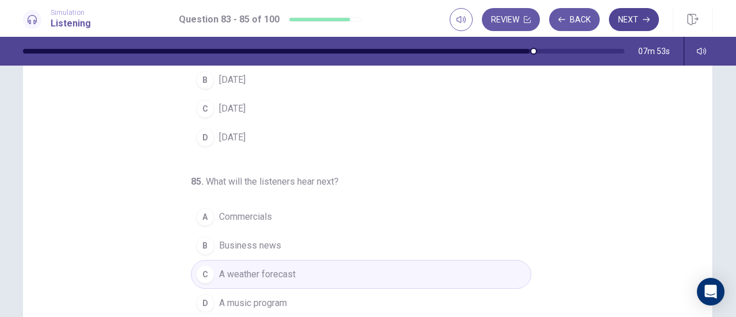
click at [625, 25] on button "Next" at bounding box center [634, 19] width 50 height 23
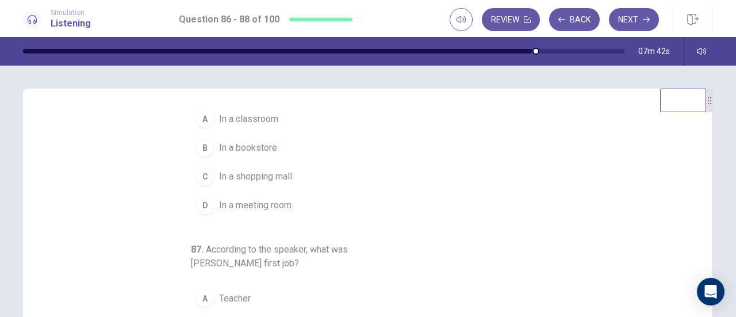
scroll to position [35, 0]
click at [239, 199] on span "In a meeting room" at bounding box center [255, 205] width 72 height 14
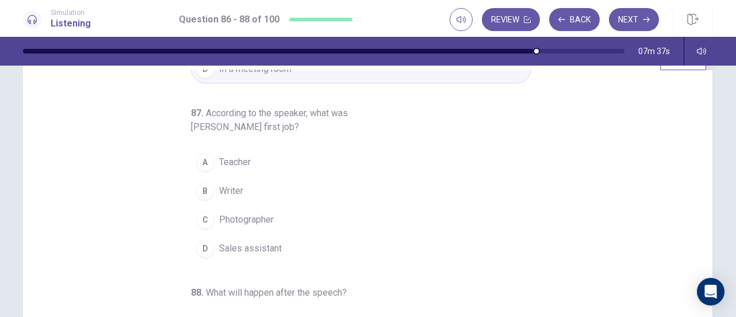
scroll to position [43, 0]
click at [249, 250] on span "Sales assistant" at bounding box center [250, 248] width 63 height 14
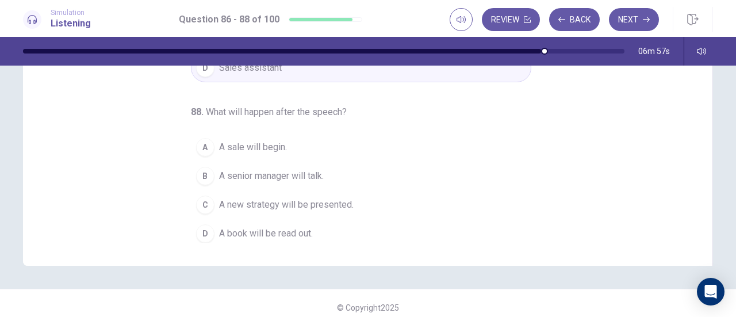
scroll to position [223, 0]
click at [335, 197] on span "A new strategy will be presented." at bounding box center [286, 204] width 135 height 14
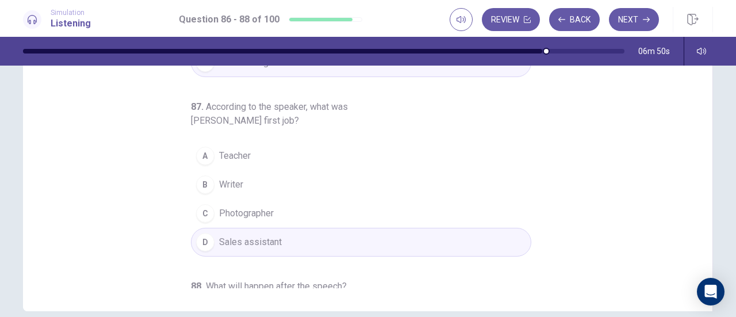
scroll to position [171, 0]
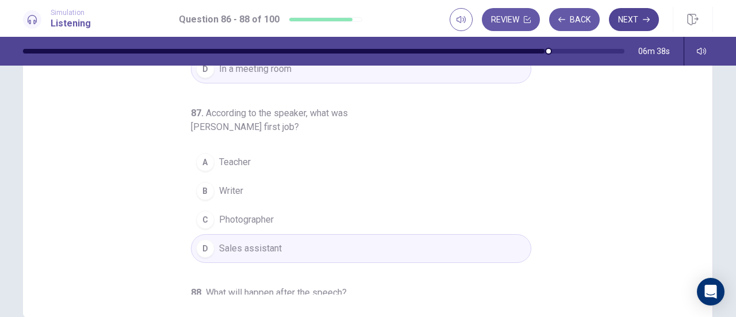
click at [628, 24] on button "Next" at bounding box center [634, 19] width 50 height 23
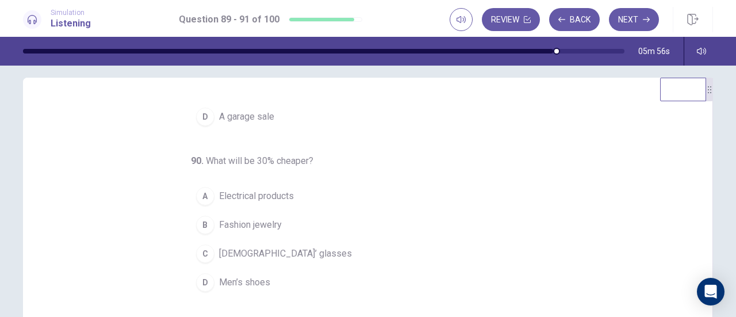
scroll to position [113, 0]
click at [252, 189] on span "Electrical products" at bounding box center [256, 196] width 75 height 14
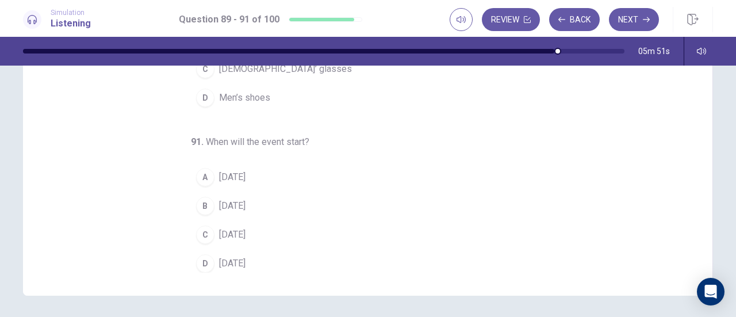
scroll to position [193, 0]
click at [243, 201] on span "[DATE]" at bounding box center [232, 205] width 26 height 14
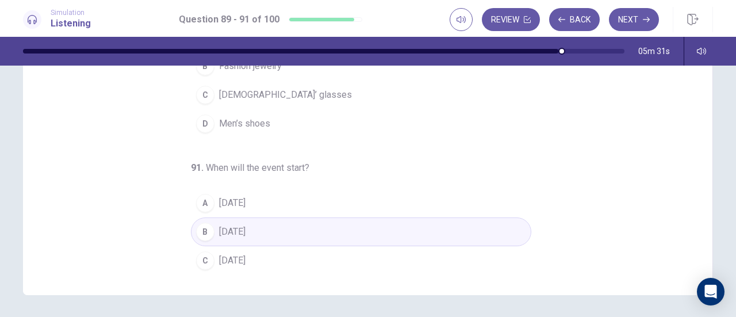
scroll to position [89, 0]
click at [246, 201] on span "[DATE]" at bounding box center [232, 203] width 26 height 14
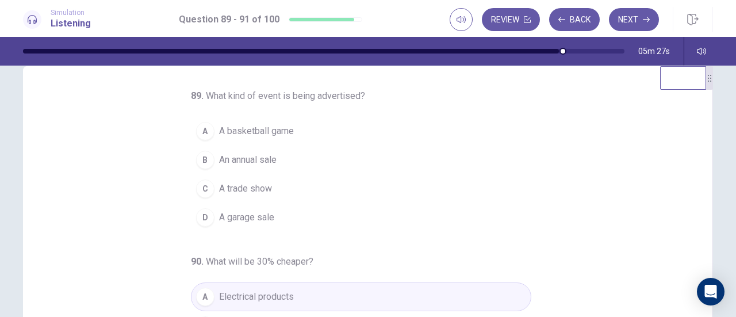
scroll to position [0, 0]
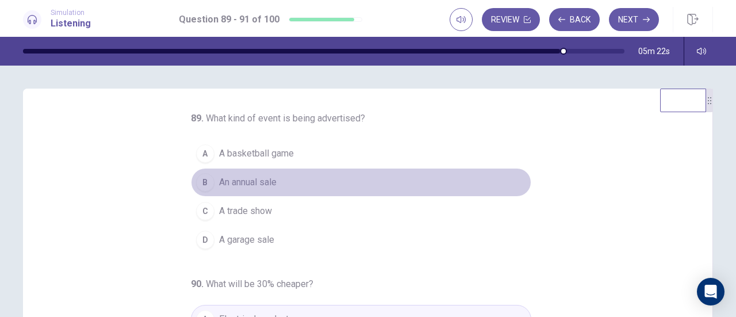
click at [251, 184] on span "An annual sale" at bounding box center [248, 182] width 58 height 14
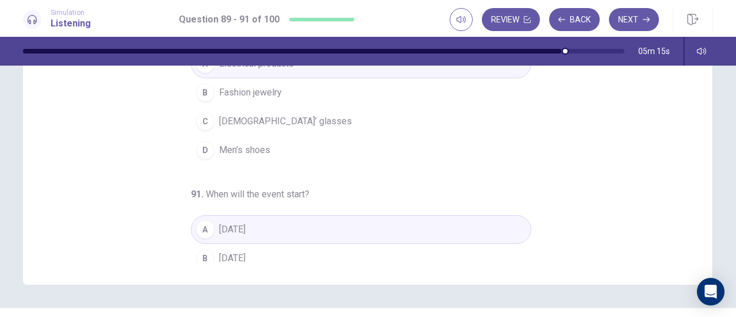
scroll to position [28, 0]
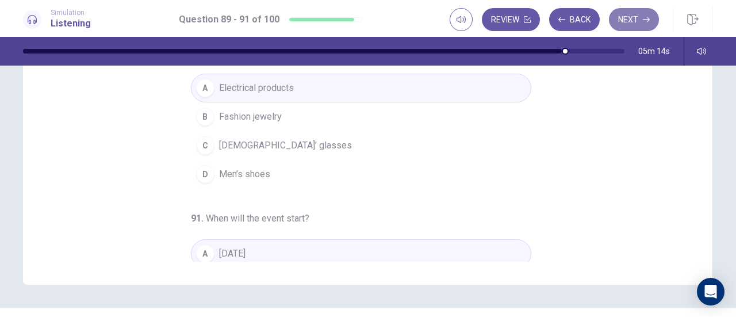
click at [640, 16] on button "Next" at bounding box center [634, 19] width 50 height 23
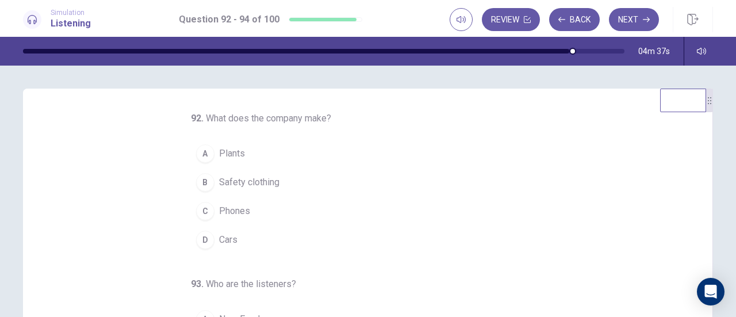
scroll to position [23, 0]
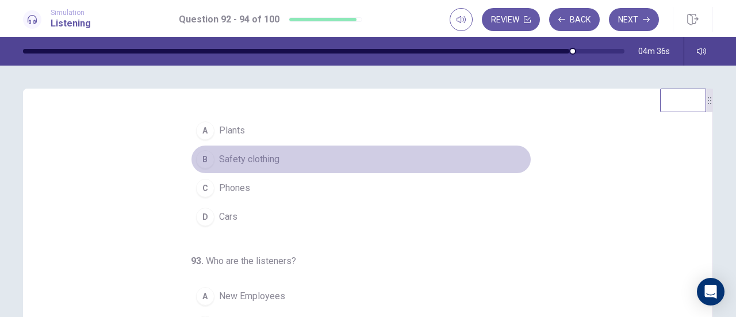
click at [270, 161] on span "Safety clothing" at bounding box center [249, 159] width 60 height 14
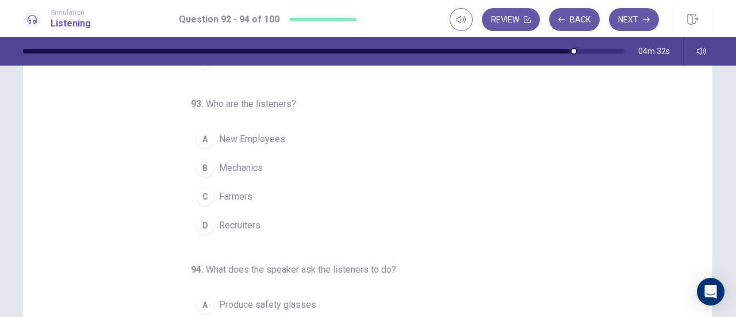
scroll to position [66, 0]
click at [255, 224] on button "D Recruiters" at bounding box center [361, 224] width 341 height 29
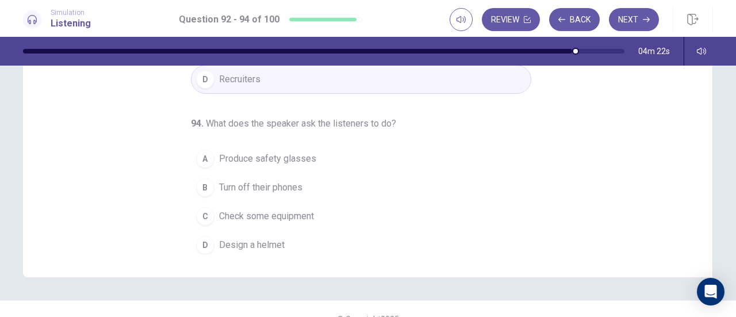
scroll to position [213, 0]
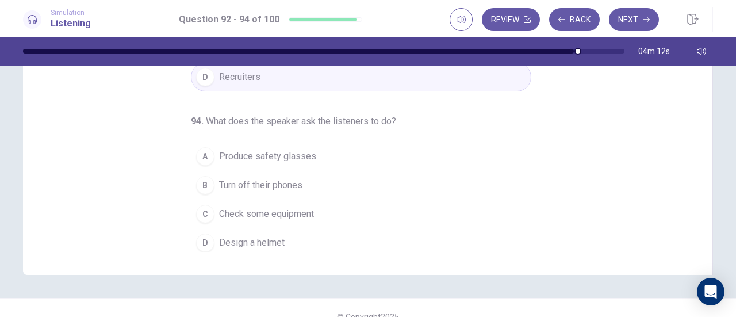
click at [247, 178] on span "Turn off their phones" at bounding box center [260, 185] width 83 height 14
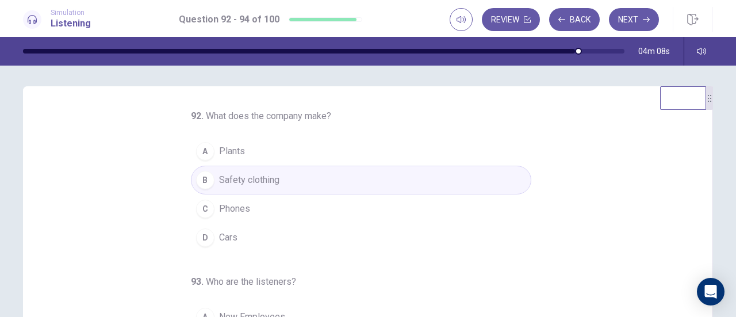
scroll to position [0, 0]
click at [621, 28] on button "Next" at bounding box center [634, 19] width 50 height 23
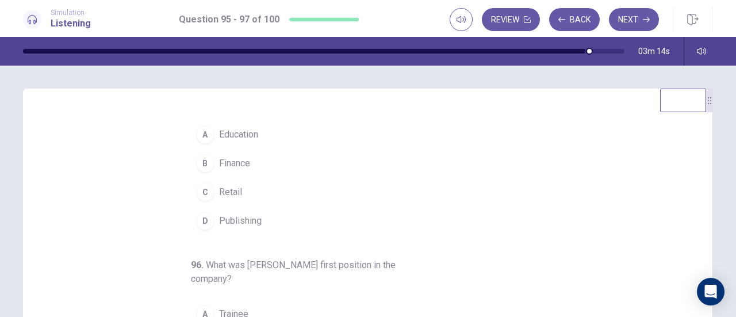
scroll to position [21, 0]
click at [219, 156] on span "Finance" at bounding box center [234, 162] width 31 height 14
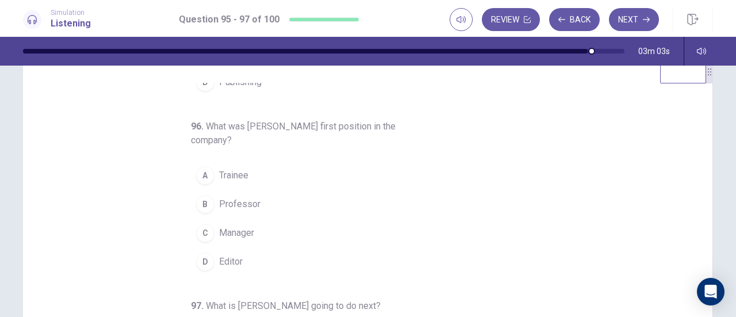
scroll to position [29, 0]
click at [209, 231] on button "C Manager" at bounding box center [361, 232] width 341 height 29
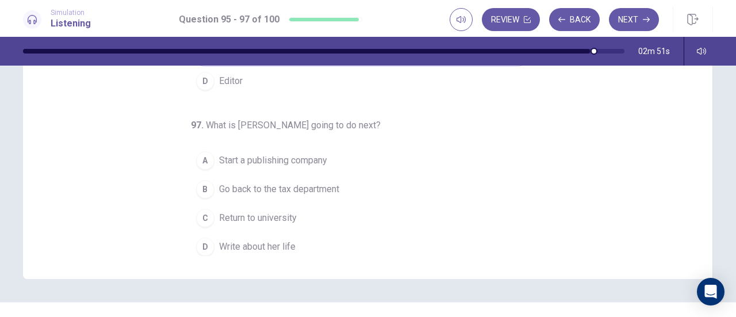
scroll to position [210, 0]
click at [246, 241] on span "Write about her life" at bounding box center [257, 246] width 77 height 14
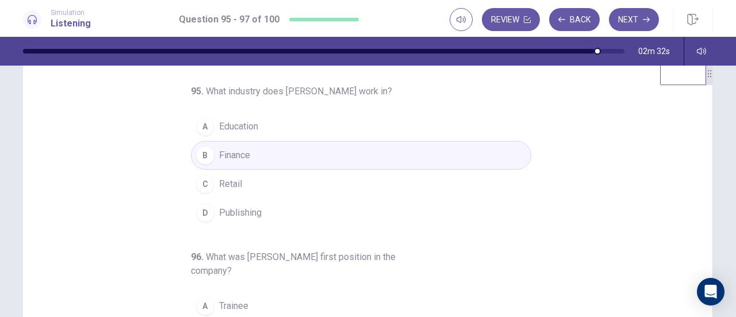
scroll to position [0, 0]
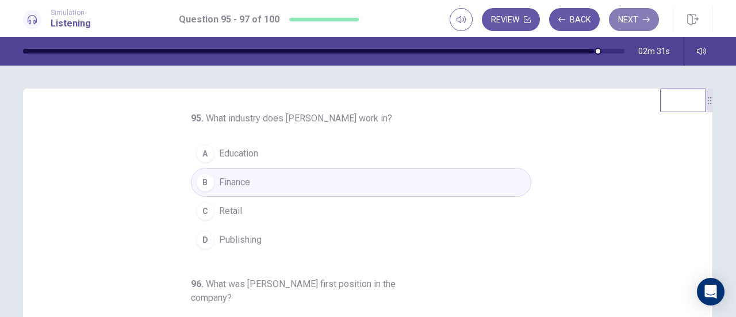
click at [641, 20] on button "Next" at bounding box center [634, 19] width 50 height 23
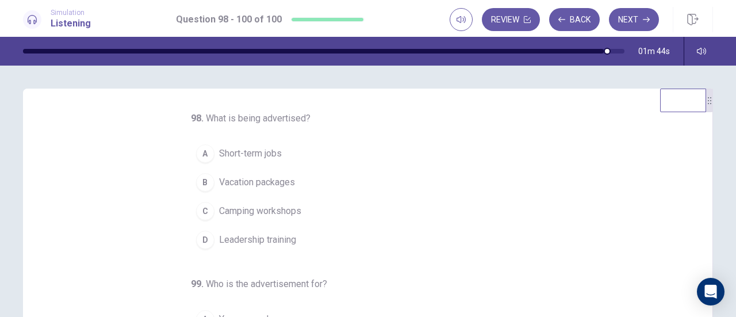
click at [251, 149] on span "Short-term jobs" at bounding box center [250, 154] width 63 height 14
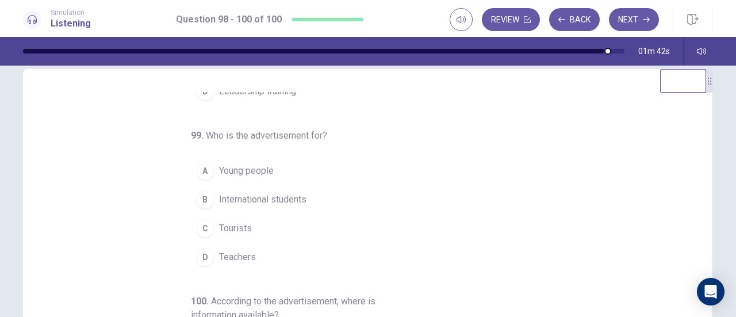
scroll to position [21, 0]
click at [238, 167] on span "Young people" at bounding box center [246, 169] width 55 height 14
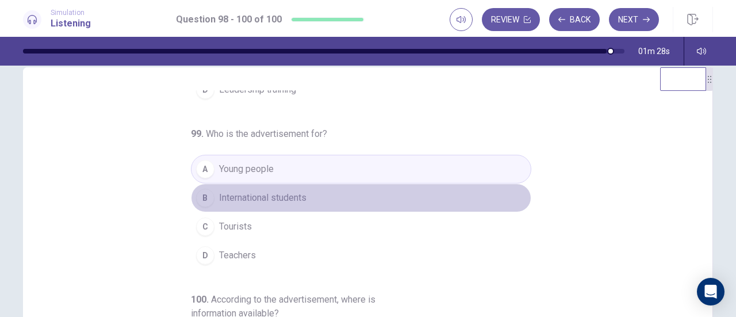
click at [276, 198] on span "International students" at bounding box center [262, 198] width 87 height 14
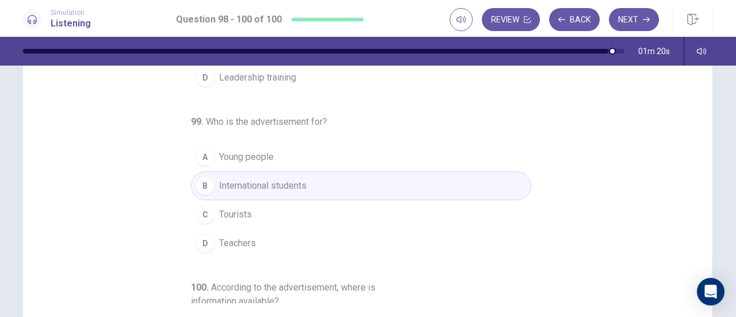
scroll to position [162, 0]
click at [242, 155] on span "Young people" at bounding box center [246, 158] width 55 height 14
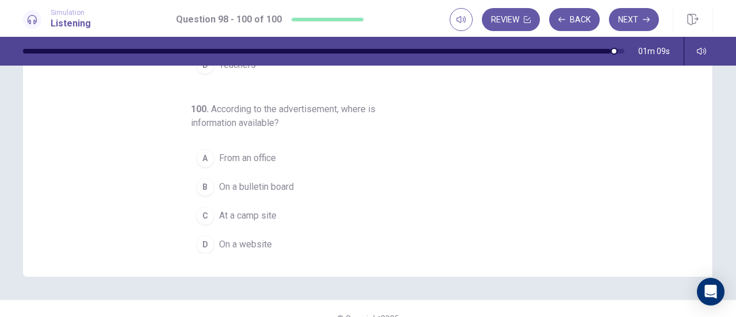
scroll to position [212, 0]
click at [258, 237] on span "On a website" at bounding box center [245, 244] width 53 height 14
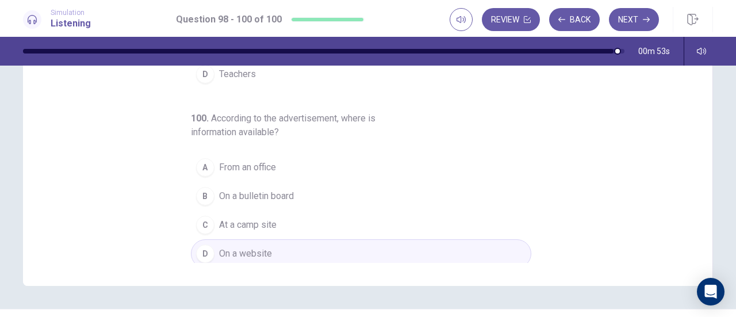
scroll to position [231, 0]
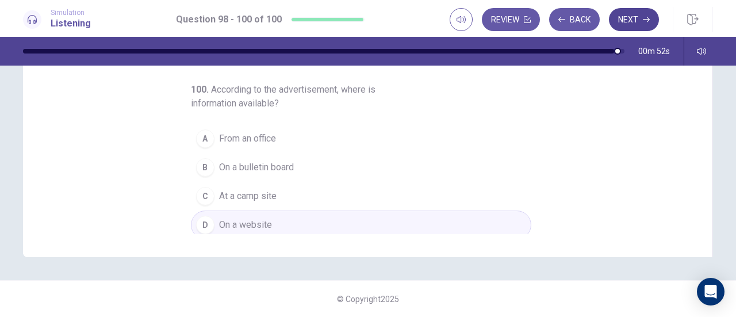
click at [644, 21] on icon "button" at bounding box center [646, 19] width 7 height 7
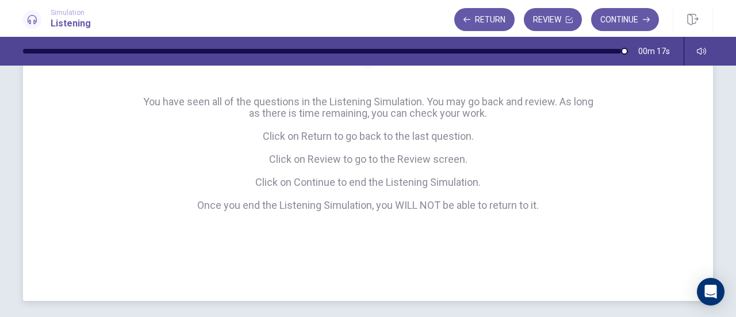
scroll to position [158, 0]
click at [626, 25] on button "Continue" at bounding box center [625, 19] width 68 height 23
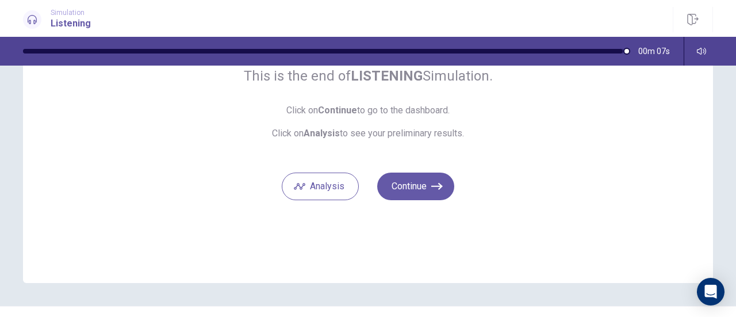
scroll to position [106, 0]
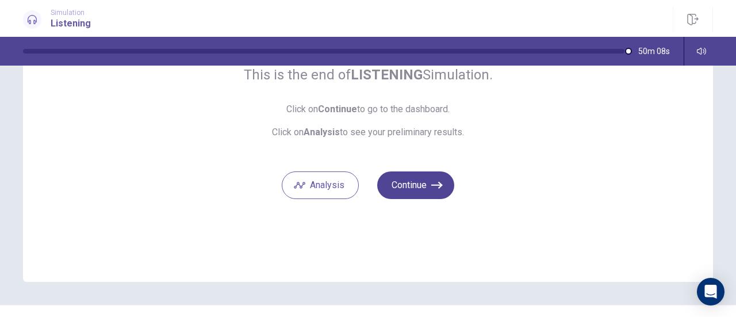
click at [398, 192] on button "Continue" at bounding box center [415, 185] width 77 height 28
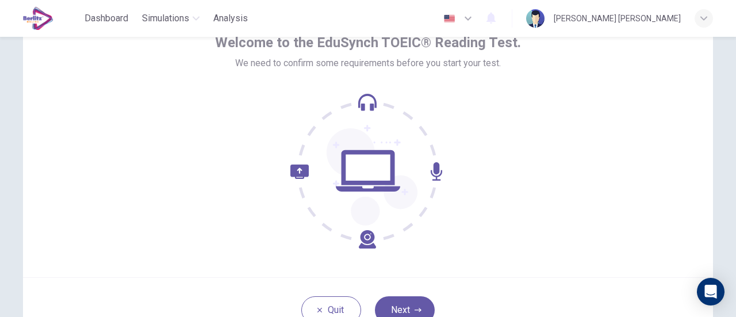
scroll to position [122, 0]
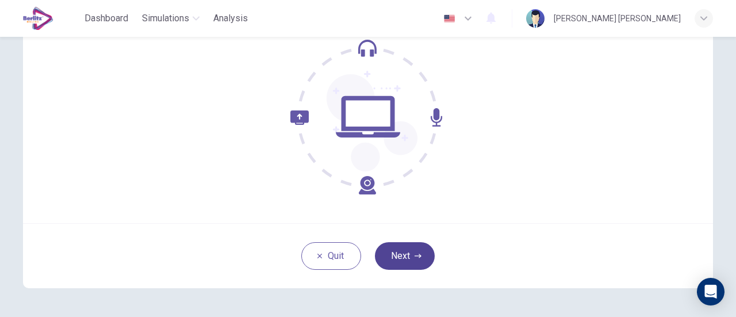
click at [420, 261] on button "Next" at bounding box center [405, 256] width 60 height 28
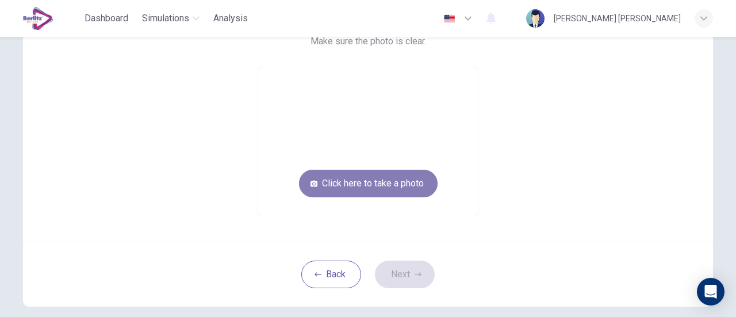
click at [414, 190] on button "Click here to take a photo" at bounding box center [368, 184] width 139 height 28
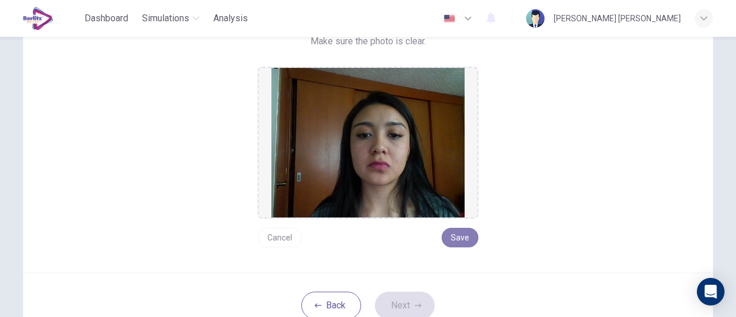
click at [453, 238] on button "Save" at bounding box center [460, 238] width 37 height 20
click at [407, 298] on button "Next" at bounding box center [405, 306] width 60 height 28
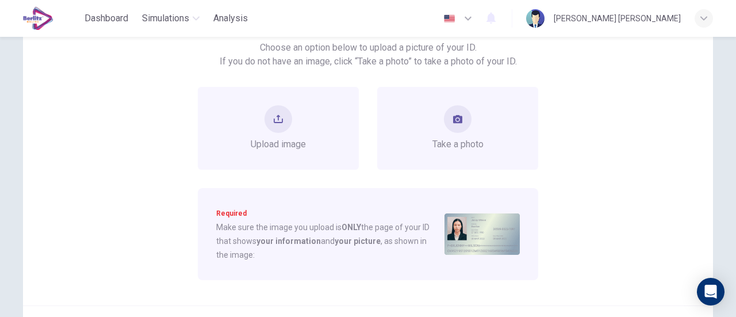
scroll to position [101, 0]
click at [454, 148] on span "Take a photo" at bounding box center [458, 145] width 51 height 14
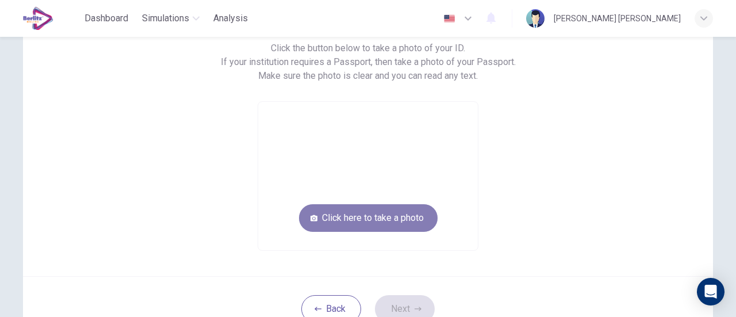
click at [411, 219] on button "Click here to take a photo" at bounding box center [368, 218] width 139 height 28
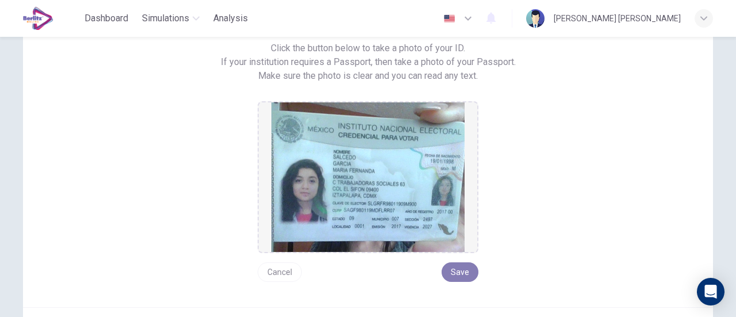
click at [461, 275] on button "Save" at bounding box center [460, 272] width 37 height 20
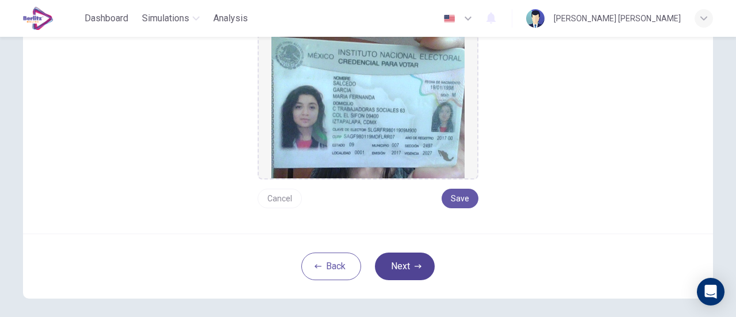
click at [403, 267] on button "Next" at bounding box center [405, 267] width 60 height 28
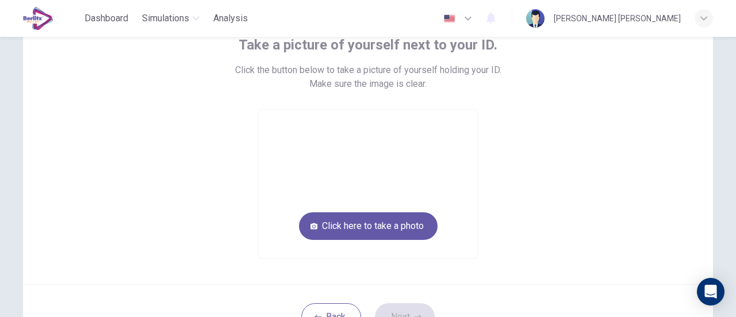
scroll to position [66, 0]
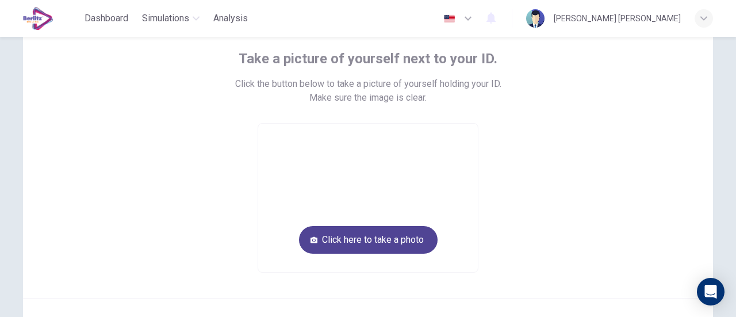
click at [388, 238] on button "Click here to take a photo" at bounding box center [368, 240] width 139 height 28
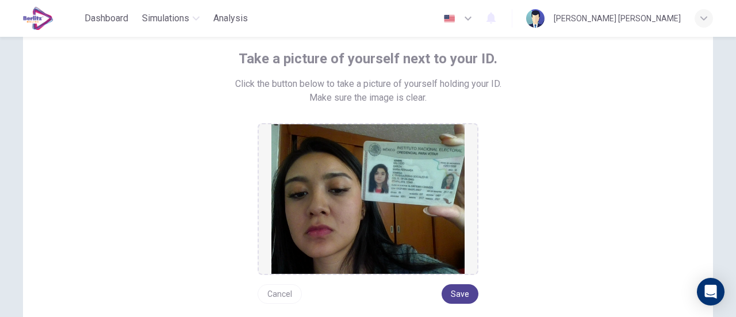
click at [459, 295] on button "Save" at bounding box center [460, 294] width 37 height 20
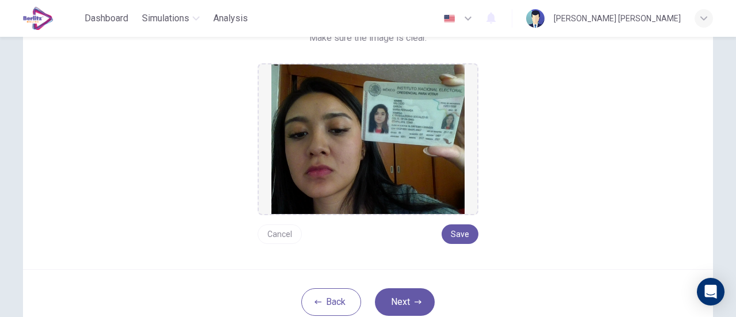
scroll to position [148, 0]
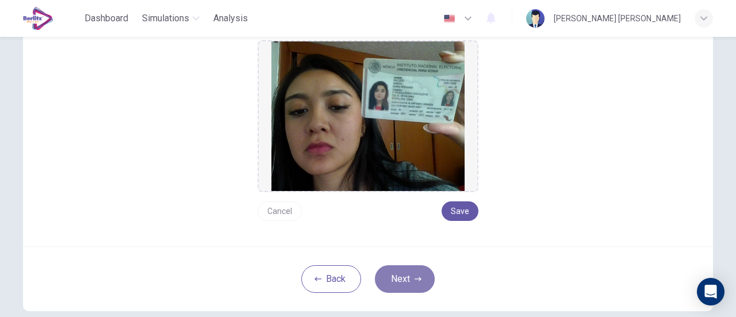
click at [405, 275] on button "Next" at bounding box center [405, 279] width 60 height 28
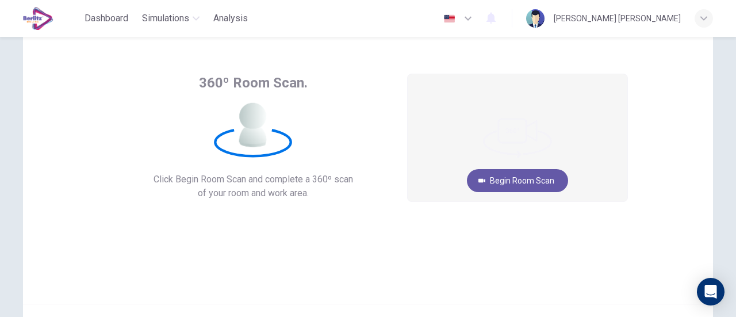
scroll to position [41, 0]
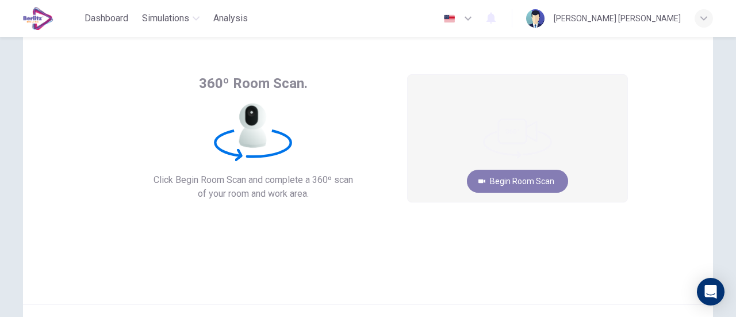
click at [495, 182] on button "Begin Room Scan" at bounding box center [517, 181] width 101 height 23
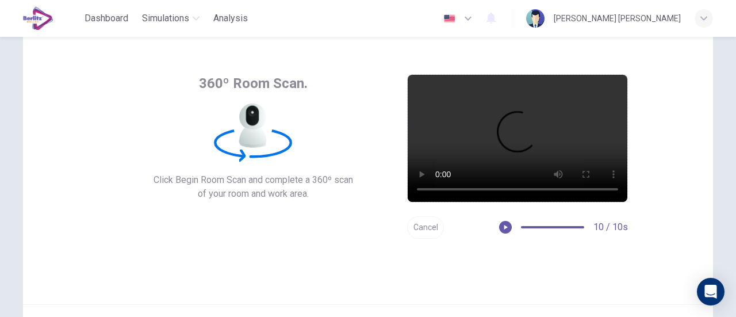
scroll to position [135, 0]
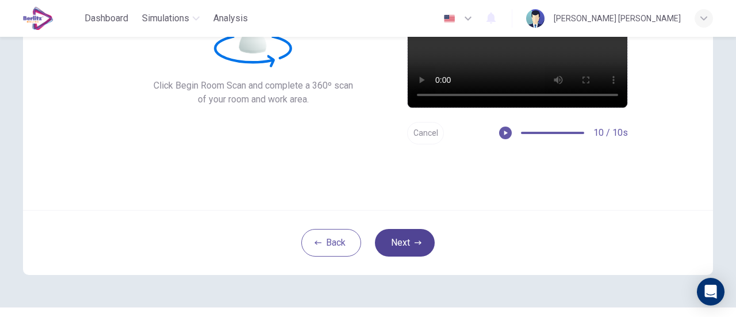
click at [405, 236] on button "Next" at bounding box center [405, 243] width 60 height 28
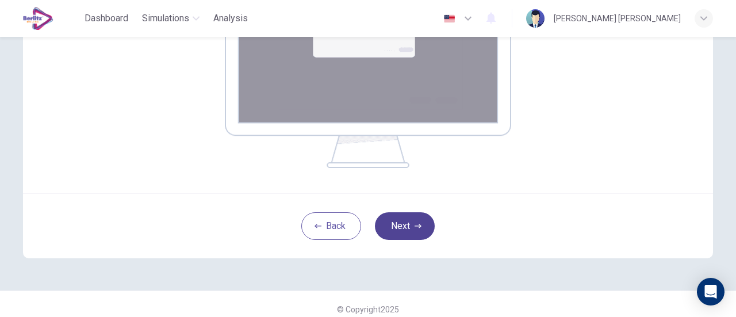
scroll to position [263, 0]
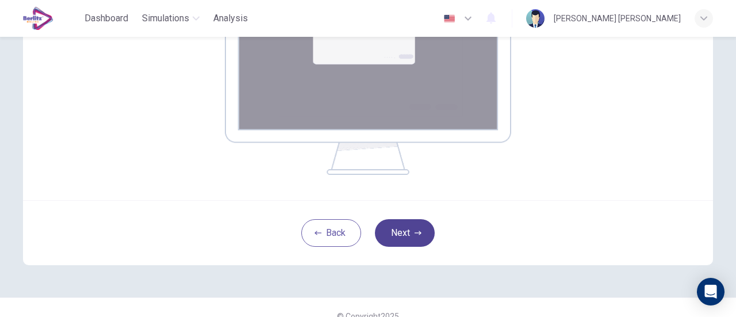
click at [405, 236] on button "Next" at bounding box center [405, 233] width 60 height 28
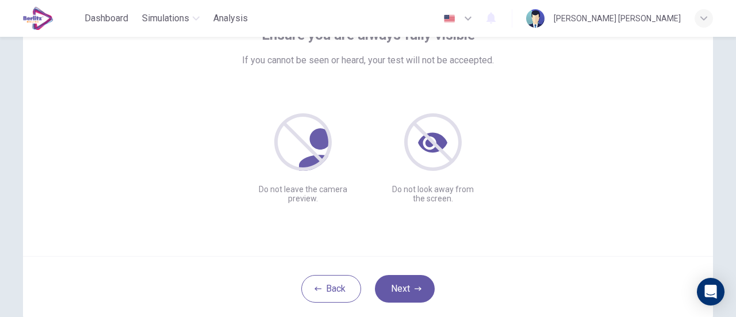
scroll to position [101, 0]
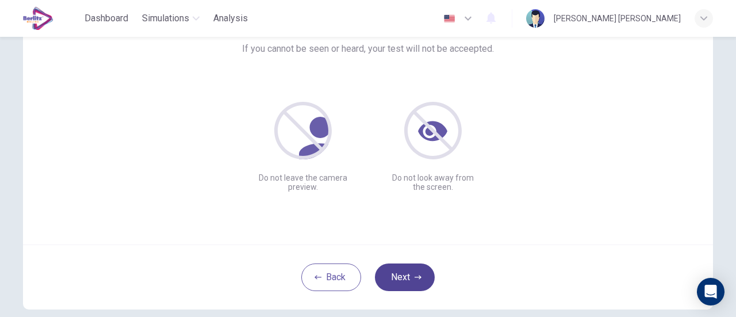
click at [400, 272] on button "Next" at bounding box center [405, 277] width 60 height 28
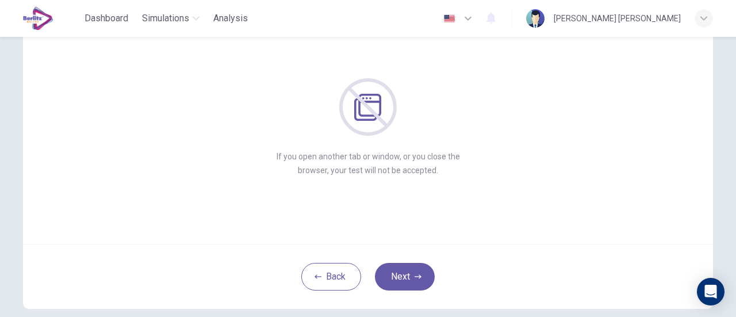
scroll to position [131, 0]
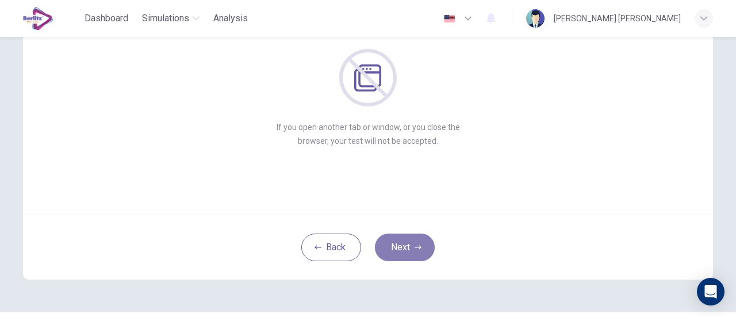
click at [411, 239] on button "Next" at bounding box center [405, 248] width 60 height 28
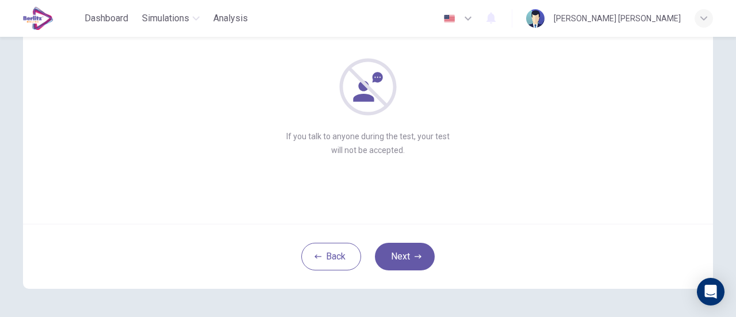
scroll to position [125, 0]
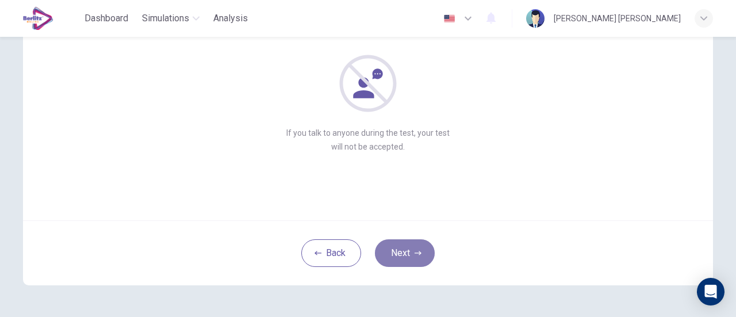
click at [429, 251] on button "Next" at bounding box center [405, 253] width 60 height 28
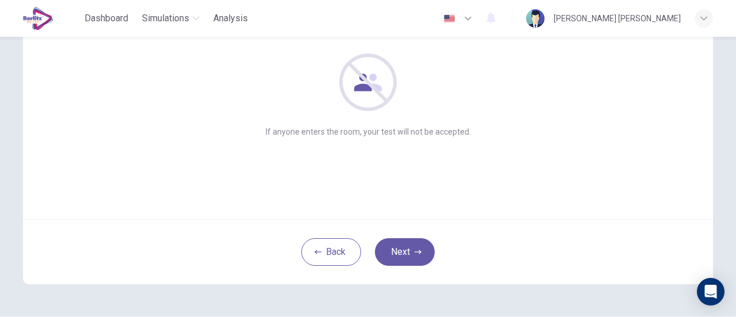
scroll to position [131, 0]
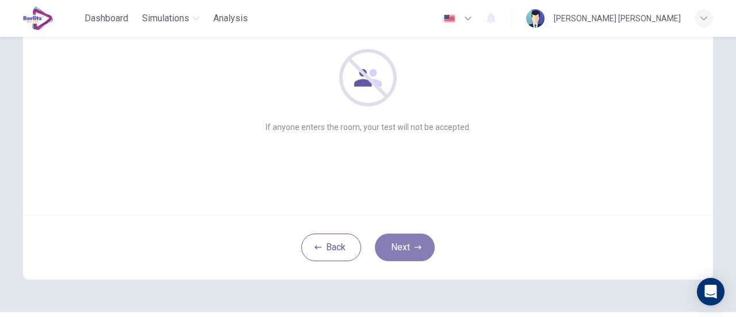
click at [406, 241] on button "Next" at bounding box center [405, 248] width 60 height 28
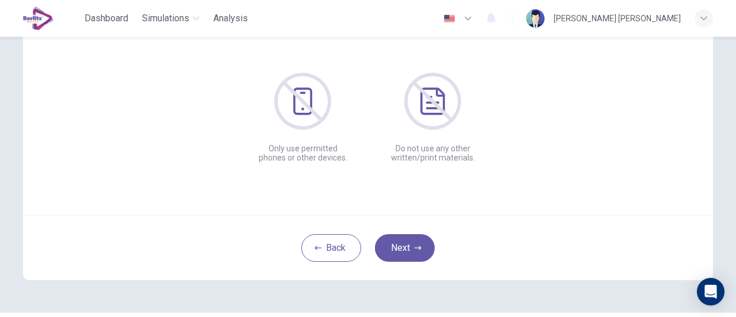
scroll to position [132, 0]
click at [394, 242] on button "Next" at bounding box center [405, 246] width 60 height 28
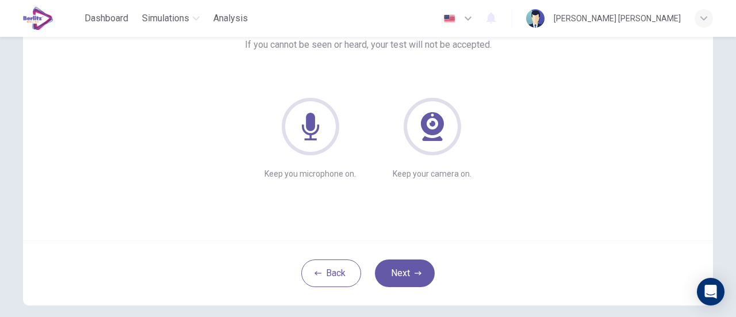
scroll to position [162, 0]
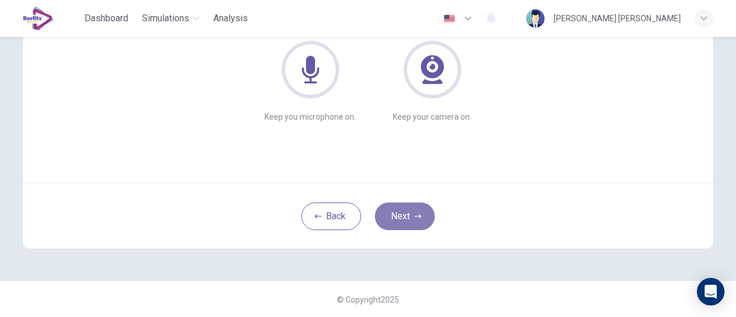
click at [400, 225] on button "Next" at bounding box center [405, 217] width 60 height 28
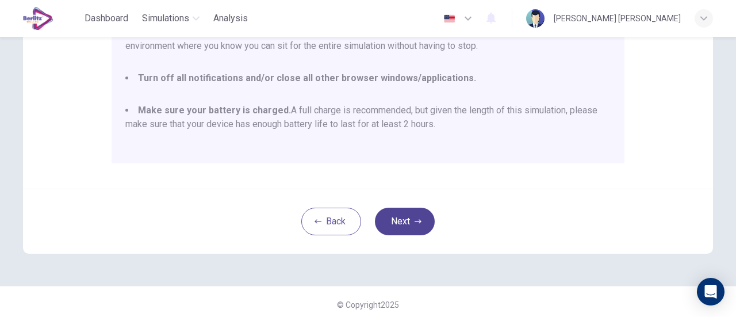
scroll to position [318, 0]
click at [395, 216] on button "Next" at bounding box center [405, 221] width 60 height 28
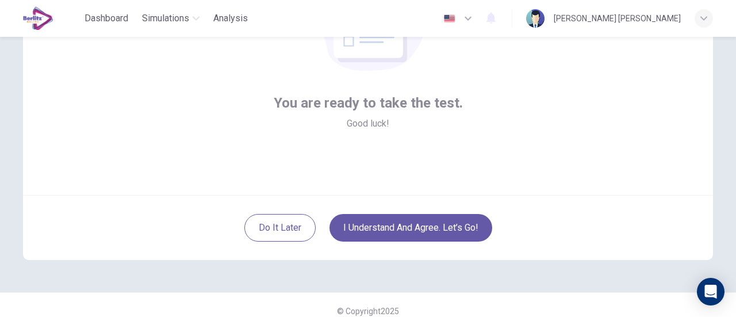
scroll to position [162, 0]
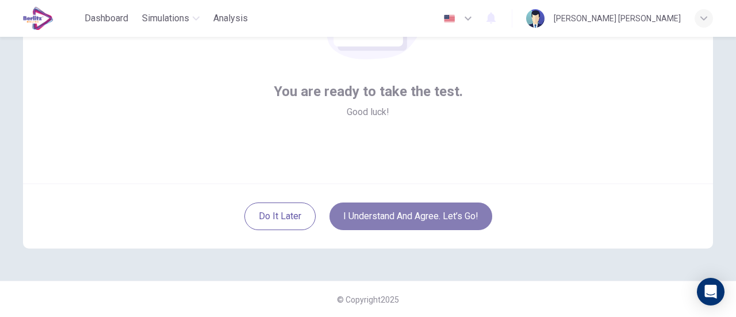
click at [407, 224] on button "I understand and agree. Let’s go!" at bounding box center [411, 217] width 163 height 28
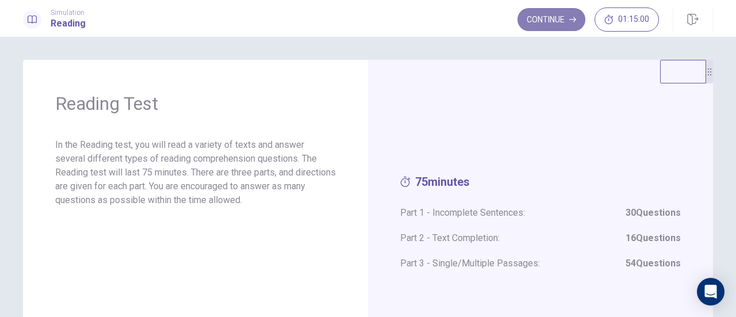
click at [556, 22] on button "Continue" at bounding box center [552, 19] width 68 height 23
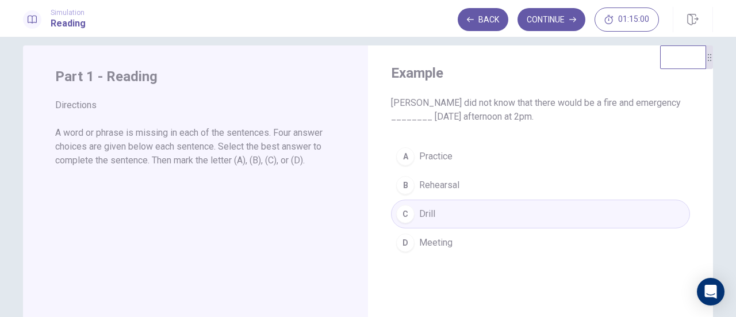
scroll to position [15, 0]
click at [542, 16] on button "Continue" at bounding box center [552, 19] width 68 height 23
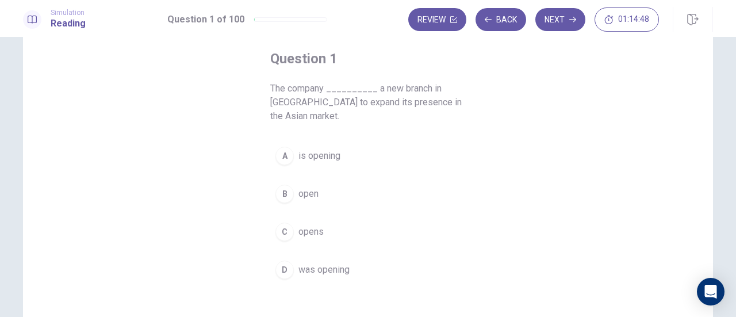
scroll to position [105, 0]
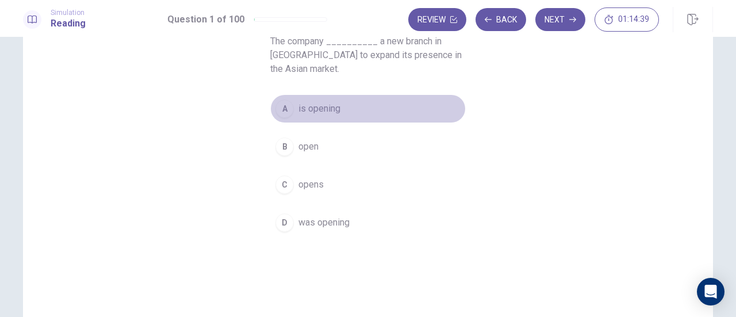
click at [321, 104] on span "is opening" at bounding box center [320, 109] width 42 height 14
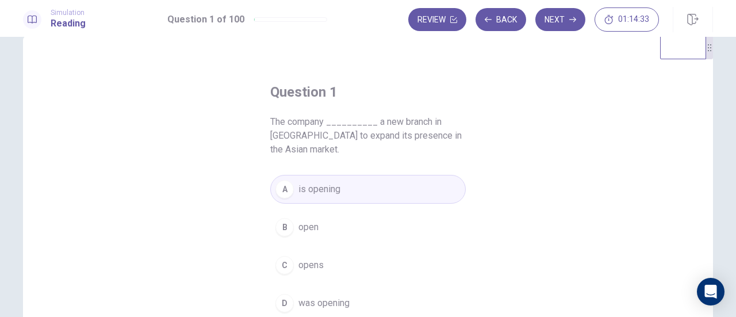
scroll to position [0, 0]
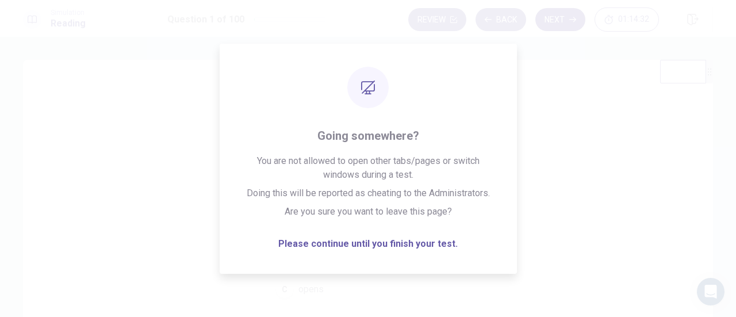
click at [573, 23] on button "Next" at bounding box center [561, 19] width 50 height 23
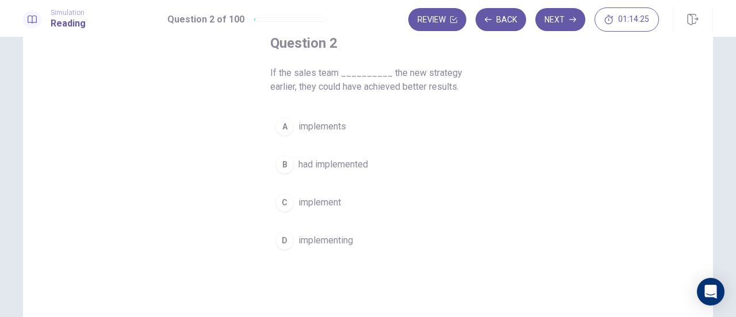
scroll to position [75, 0]
click at [309, 126] on span "implements" at bounding box center [323, 125] width 48 height 14
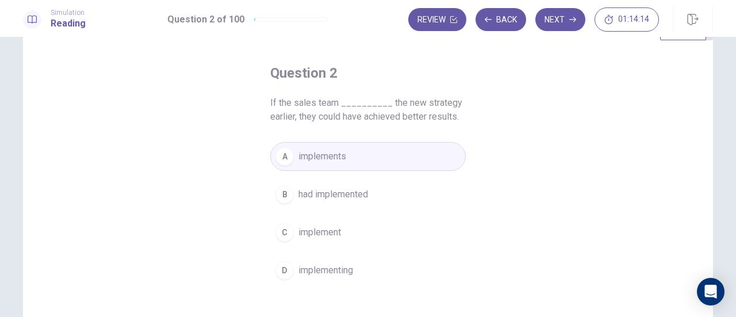
scroll to position [39, 0]
click at [382, 195] on button "B had implemented" at bounding box center [368, 198] width 196 height 29
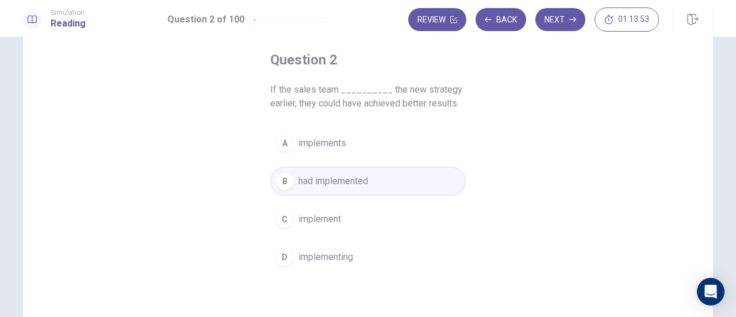
scroll to position [56, 0]
click at [557, 22] on button "Next" at bounding box center [561, 19] width 50 height 23
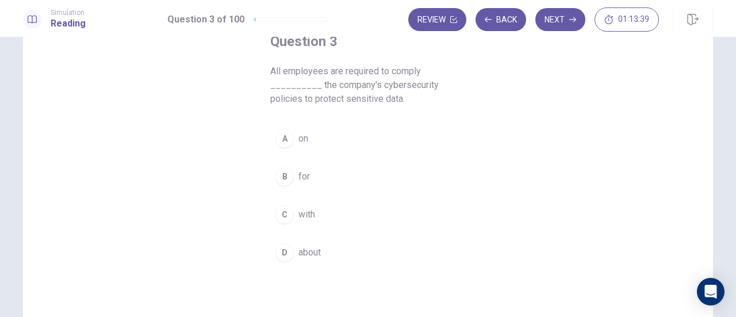
scroll to position [98, 0]
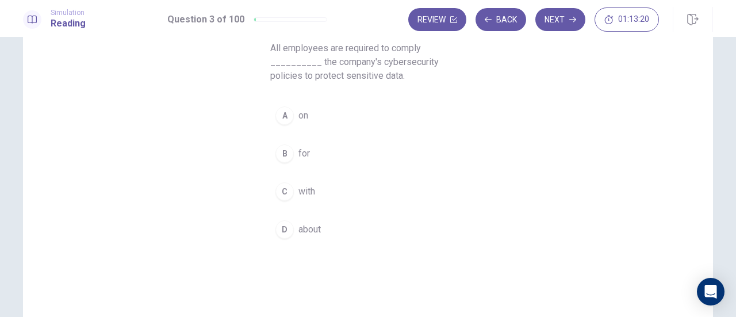
click at [284, 188] on div "C" at bounding box center [285, 191] width 18 height 18
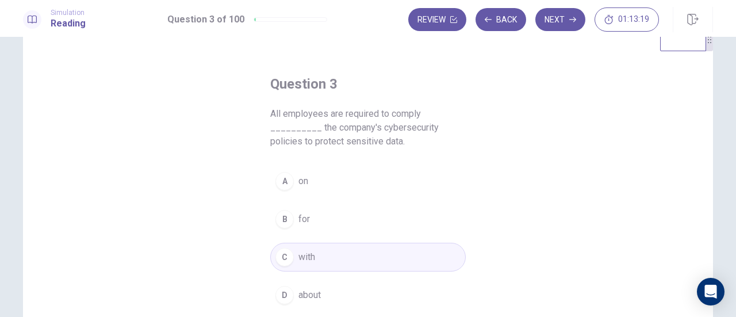
scroll to position [31, 0]
click at [555, 18] on button "Next" at bounding box center [561, 19] width 50 height 23
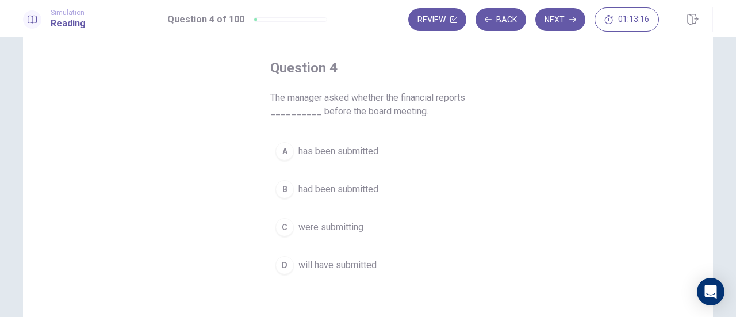
scroll to position [58, 0]
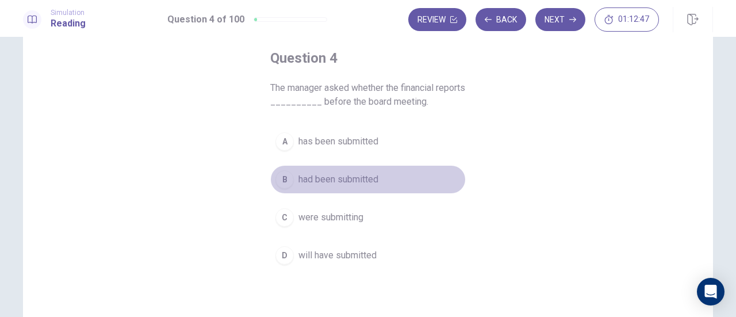
click at [349, 181] on span "had been submitted" at bounding box center [339, 180] width 80 height 14
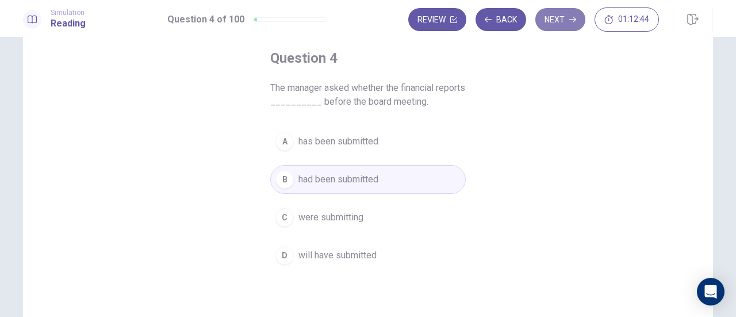
click at [569, 24] on button "Next" at bounding box center [561, 19] width 50 height 23
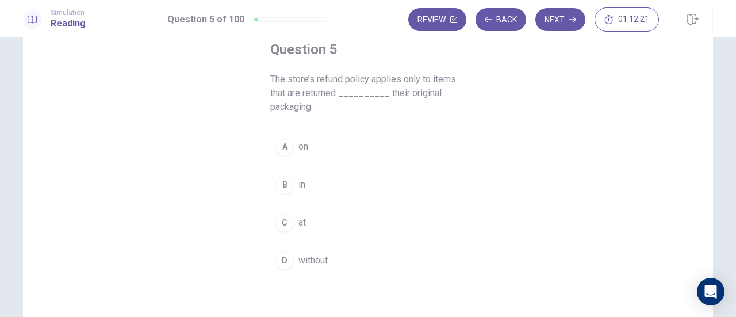
scroll to position [68, 0]
click at [285, 180] on div "B" at bounding box center [285, 183] width 18 height 18
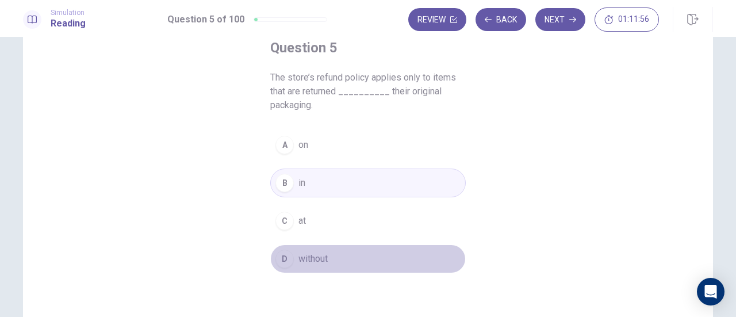
click at [281, 253] on div "D" at bounding box center [285, 259] width 18 height 18
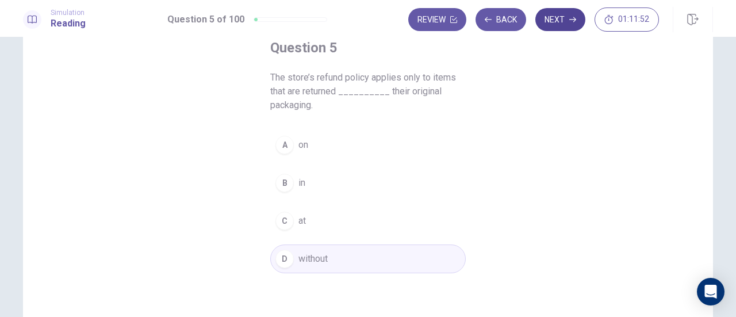
click at [570, 14] on button "Next" at bounding box center [561, 19] width 50 height 23
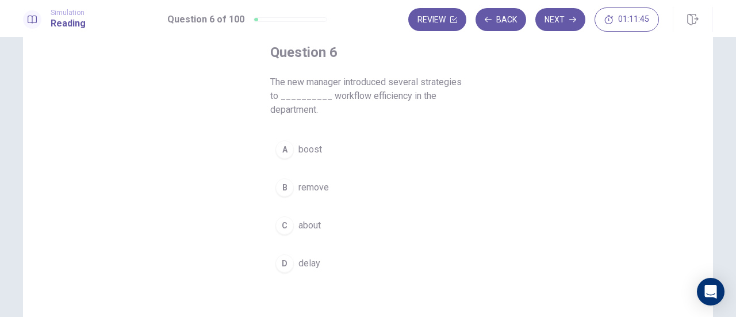
scroll to position [64, 0]
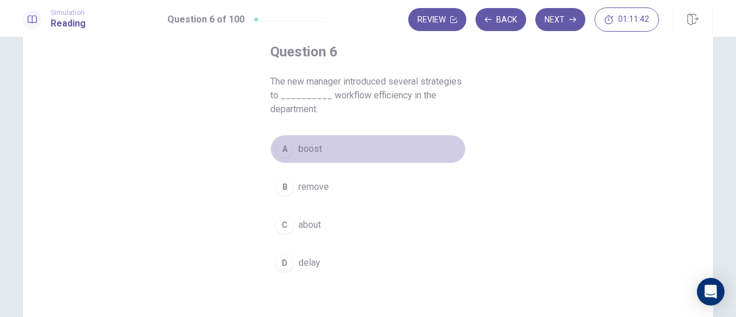
click at [301, 149] on span "boost" at bounding box center [311, 149] width 24 height 14
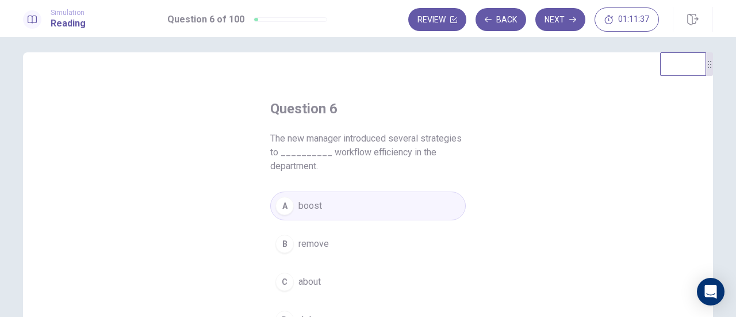
scroll to position [0, 0]
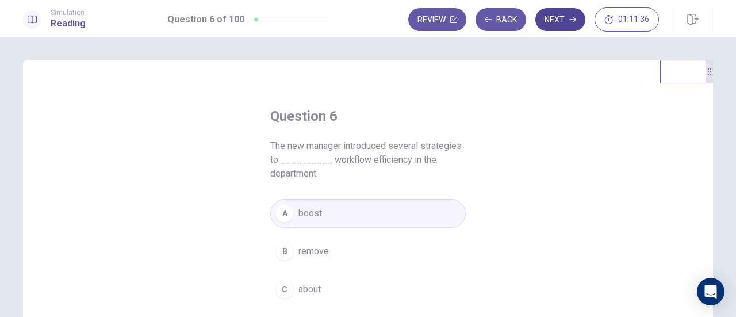
click at [563, 25] on button "Next" at bounding box center [561, 19] width 50 height 23
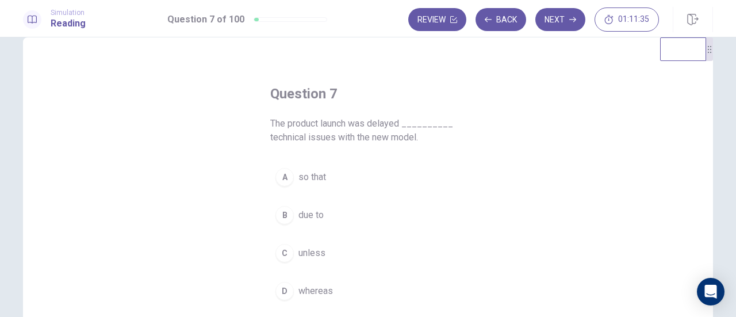
scroll to position [28, 0]
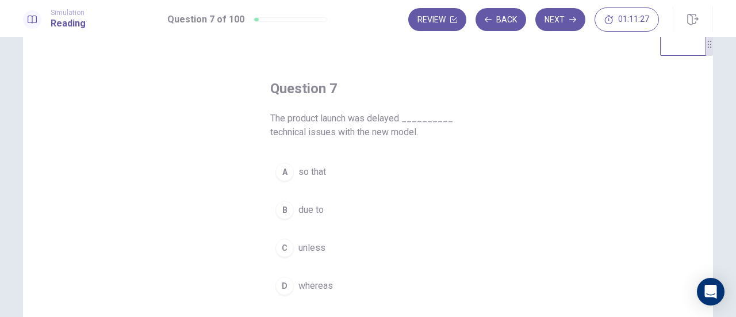
click at [301, 215] on span "due to" at bounding box center [311, 210] width 25 height 14
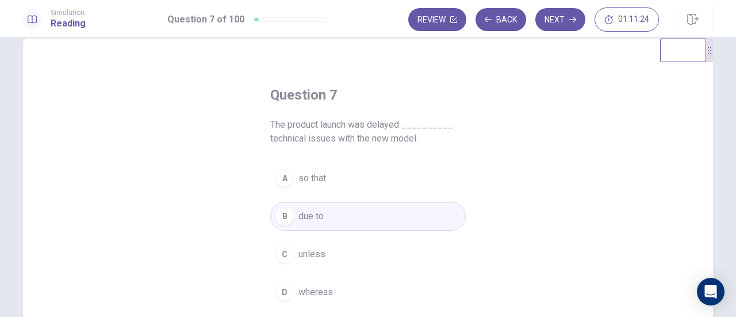
scroll to position [0, 0]
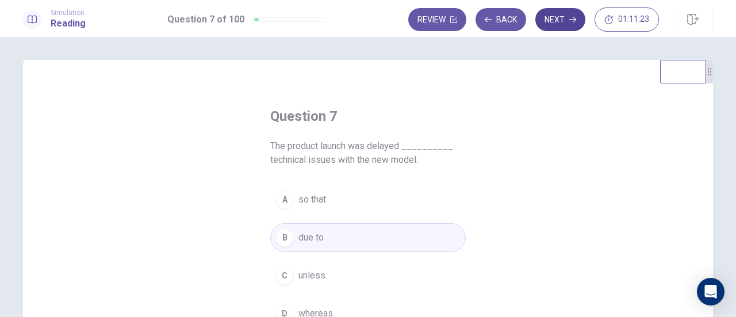
click at [549, 18] on button "Next" at bounding box center [561, 19] width 50 height 23
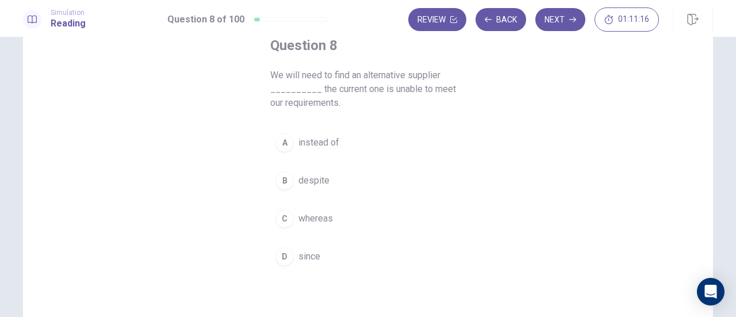
scroll to position [74, 0]
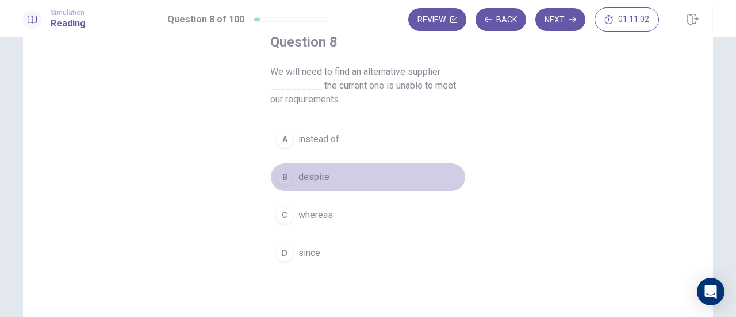
click at [312, 185] on button "B despite" at bounding box center [368, 177] width 196 height 29
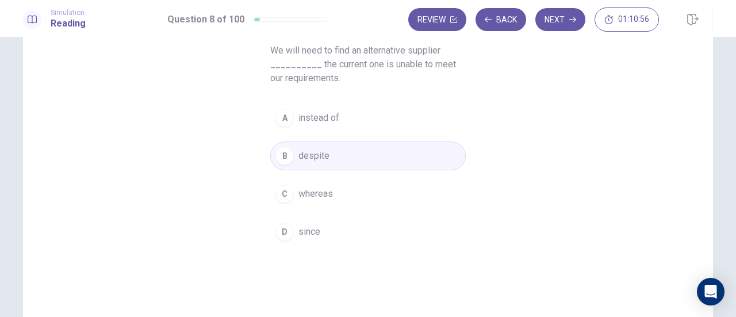
scroll to position [98, 0]
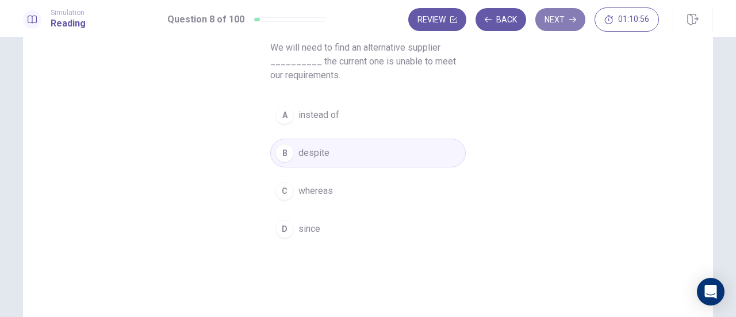
click at [556, 13] on button "Next" at bounding box center [561, 19] width 50 height 23
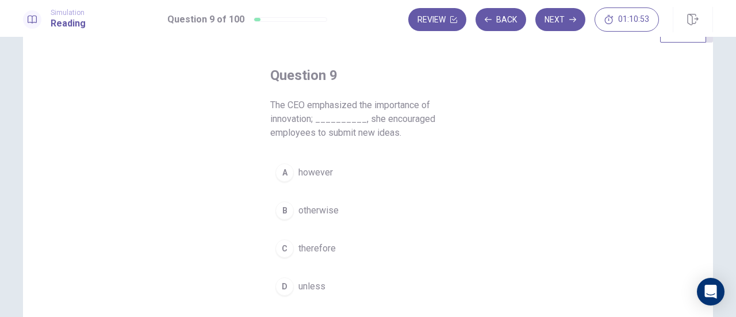
scroll to position [41, 0]
click at [491, 26] on button "Back" at bounding box center [501, 19] width 51 height 23
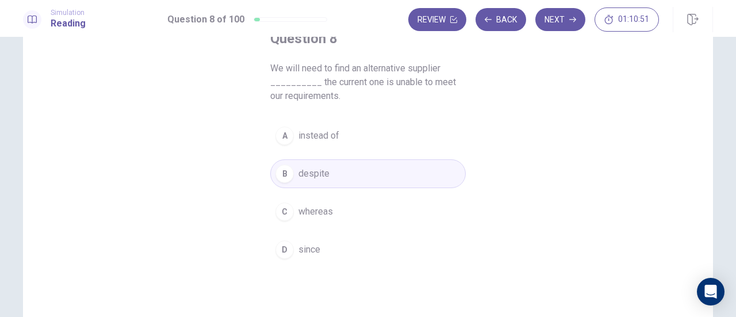
scroll to position [79, 0]
click at [551, 22] on button "Next" at bounding box center [561, 19] width 50 height 23
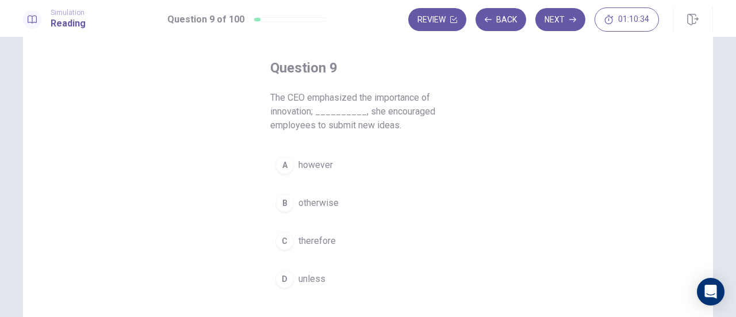
scroll to position [49, 0]
click at [335, 240] on button "C therefore" at bounding box center [368, 240] width 196 height 29
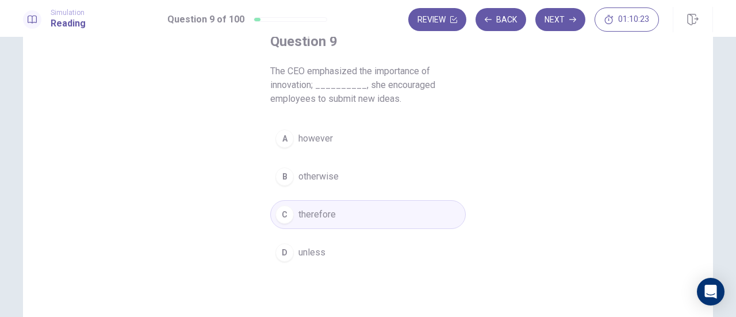
scroll to position [75, 0]
click at [556, 14] on button "Next" at bounding box center [561, 19] width 50 height 23
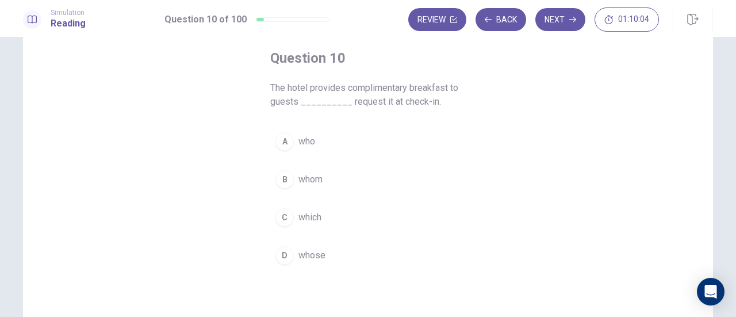
scroll to position [59, 0]
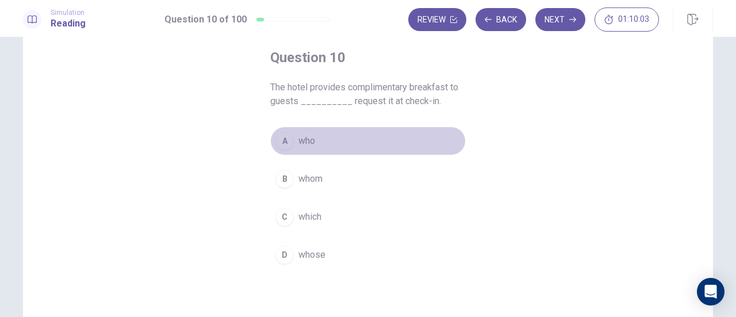
click at [299, 143] on span "who" at bounding box center [307, 141] width 17 height 14
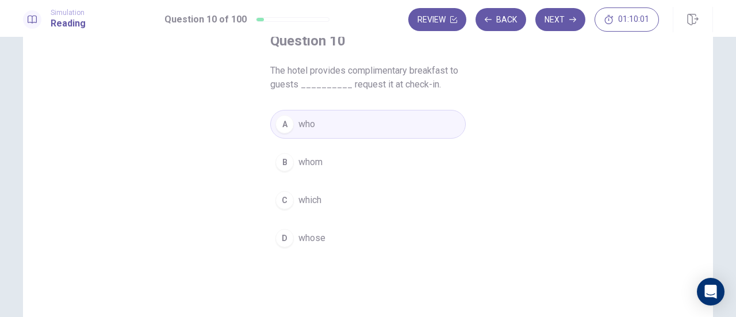
scroll to position [79, 0]
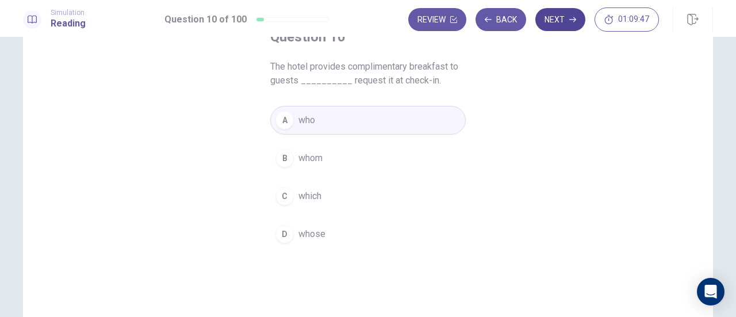
click at [549, 17] on button "Next" at bounding box center [561, 19] width 50 height 23
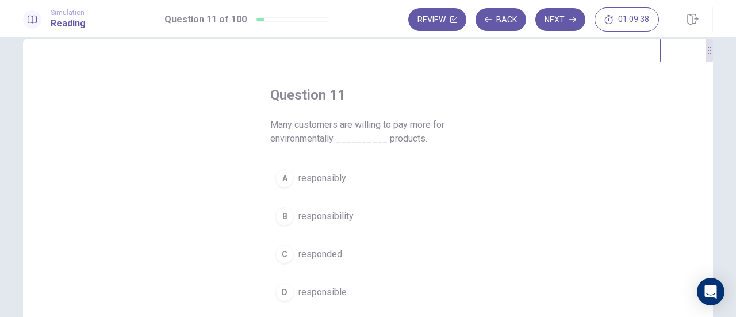
scroll to position [22, 0]
click at [337, 212] on span "responsibility" at bounding box center [326, 216] width 55 height 14
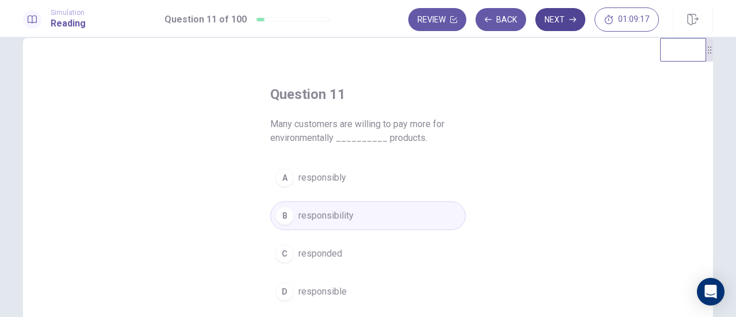
click at [563, 25] on button "Next" at bounding box center [561, 19] width 50 height 23
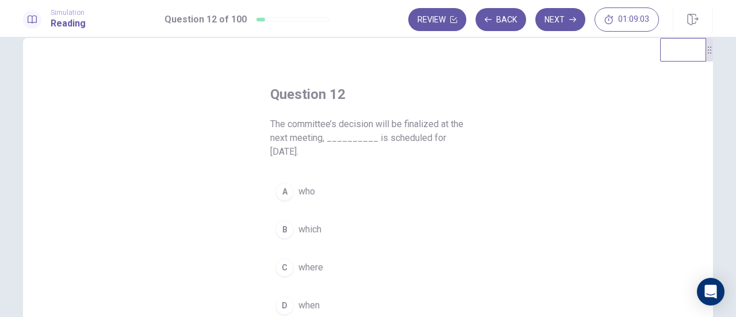
click at [299, 223] on span "which" at bounding box center [310, 230] width 23 height 14
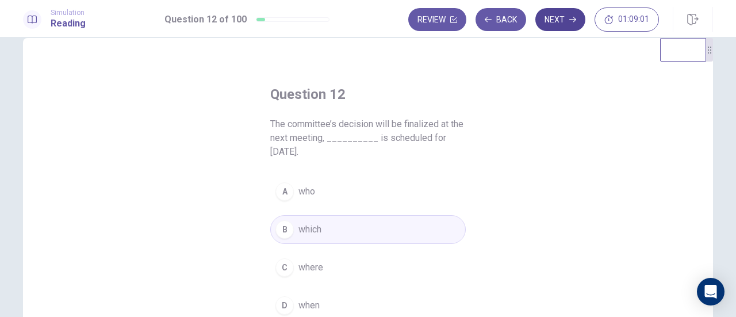
click at [563, 22] on button "Next" at bounding box center [561, 19] width 50 height 23
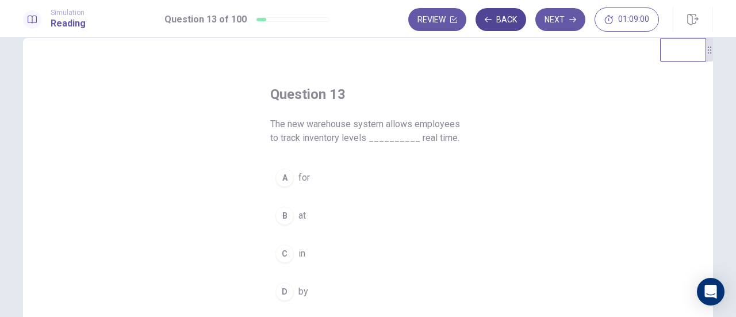
click at [506, 18] on button "Back" at bounding box center [501, 19] width 51 height 23
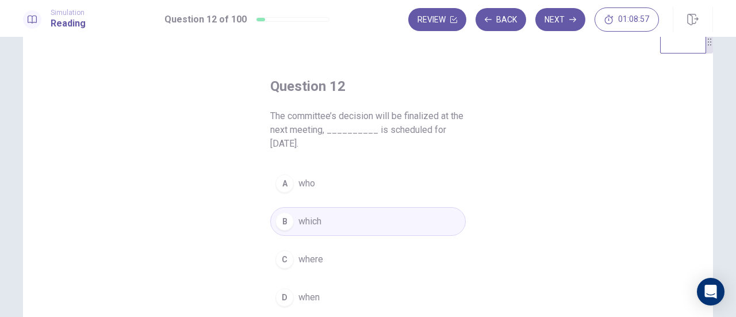
scroll to position [29, 0]
click at [558, 19] on button "Next" at bounding box center [561, 19] width 50 height 23
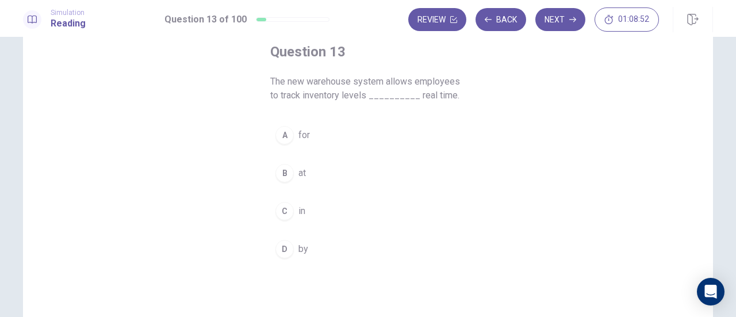
scroll to position [66, 0]
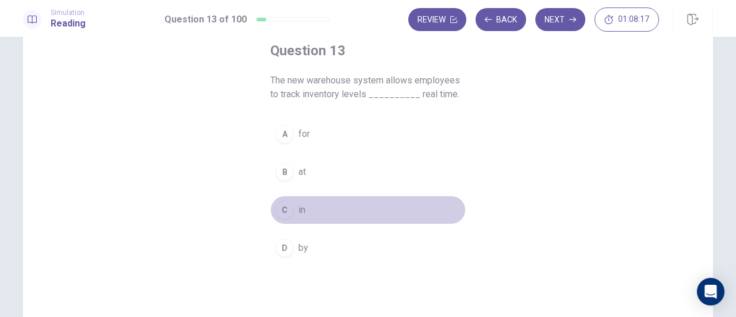
click at [283, 209] on div "C" at bounding box center [285, 210] width 18 height 18
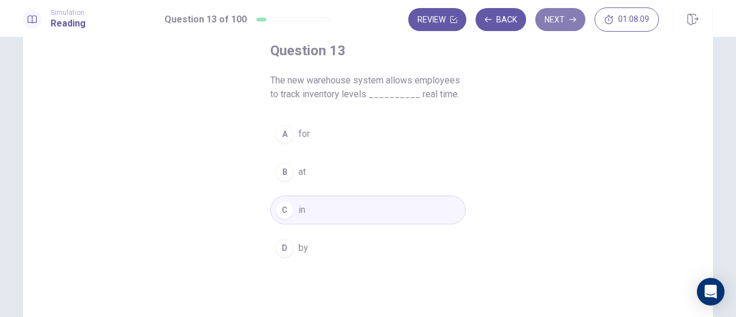
click at [548, 23] on button "Next" at bounding box center [561, 19] width 50 height 23
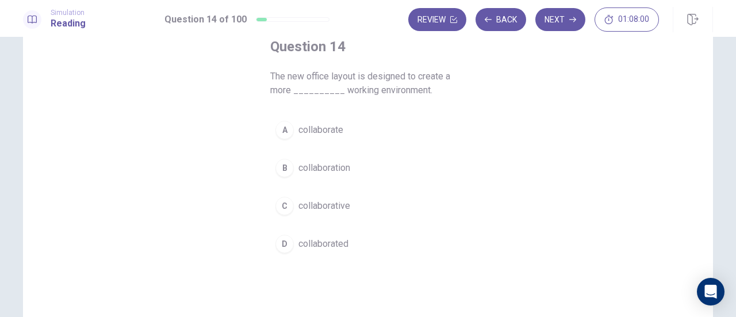
scroll to position [70, 0]
click at [323, 202] on span "collaborative" at bounding box center [325, 205] width 52 height 14
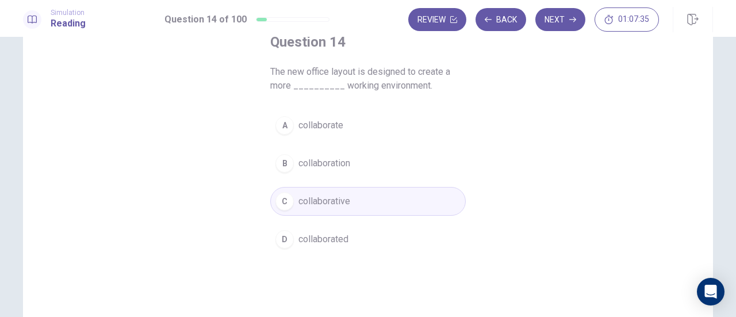
scroll to position [47, 0]
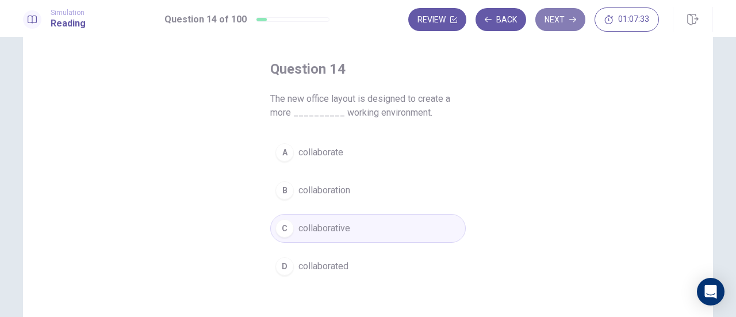
click at [550, 18] on button "Next" at bounding box center [561, 19] width 50 height 23
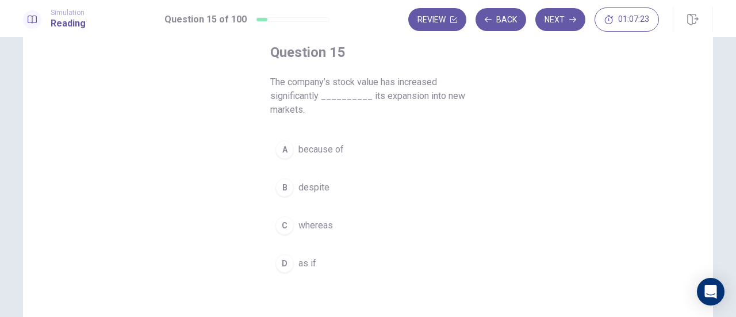
scroll to position [64, 0]
click at [317, 137] on button "A because of" at bounding box center [368, 149] width 196 height 29
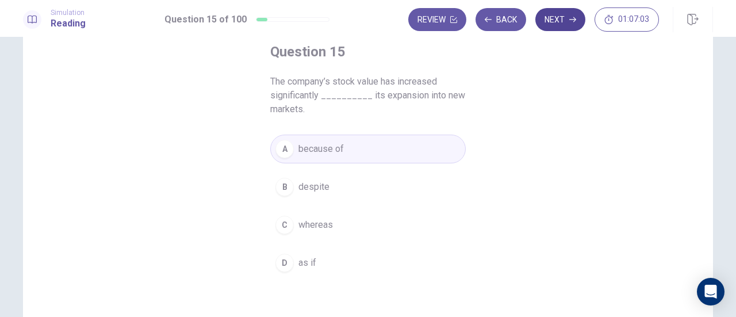
click at [552, 28] on button "Next" at bounding box center [561, 19] width 50 height 23
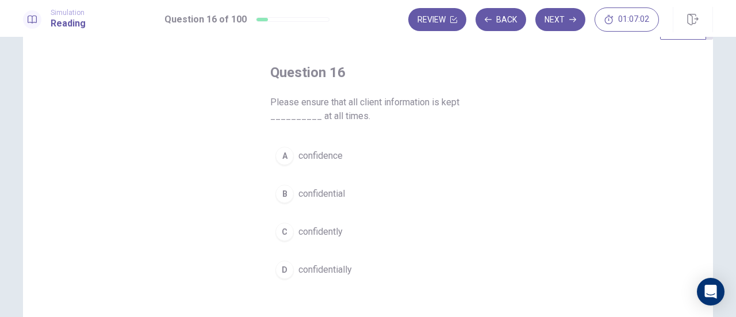
scroll to position [56, 0]
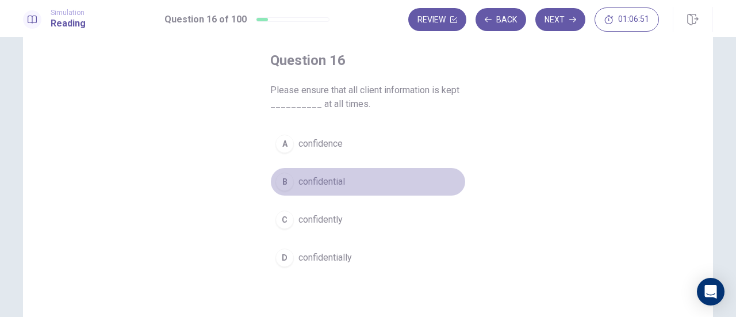
click at [324, 176] on span "confidential" at bounding box center [322, 182] width 47 height 14
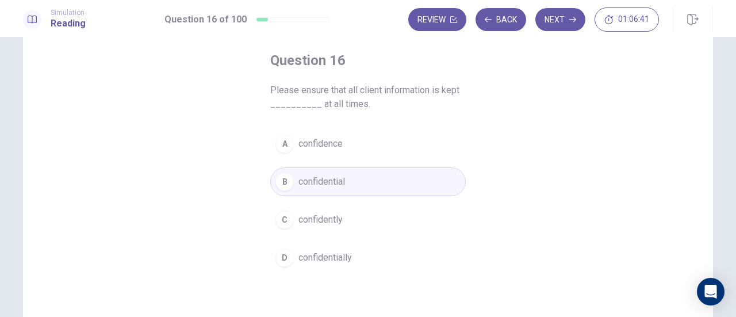
click at [354, 140] on button "A confidence" at bounding box center [368, 143] width 196 height 29
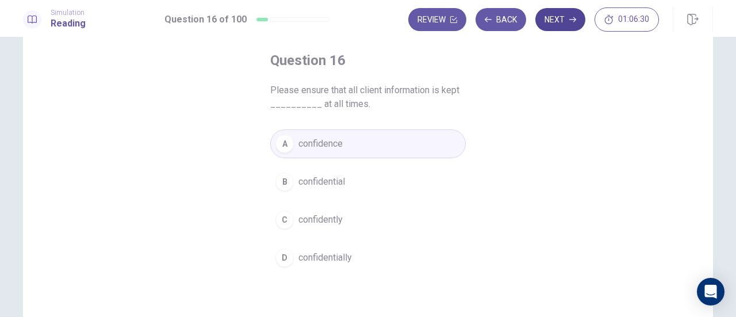
click at [549, 24] on button "Next" at bounding box center [561, 19] width 50 height 23
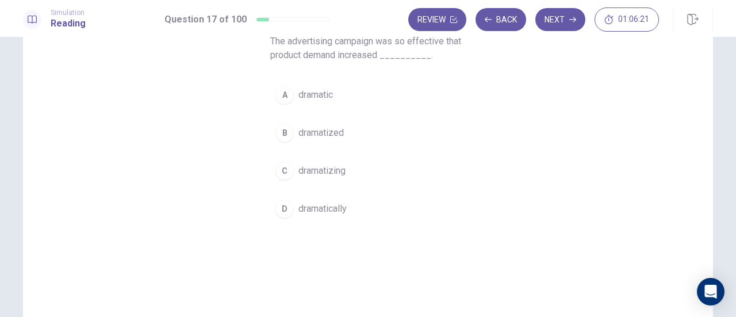
scroll to position [105, 0]
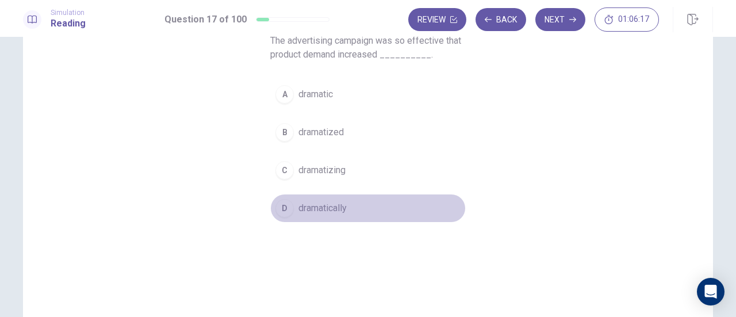
click at [306, 202] on span "dramatically" at bounding box center [323, 208] width 48 height 14
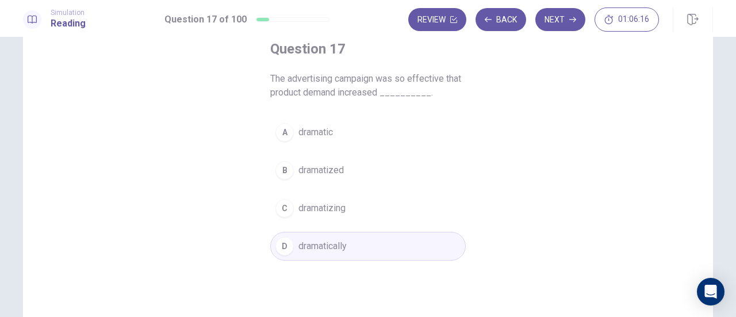
scroll to position [66, 0]
click at [555, 19] on button "Next" at bounding box center [561, 19] width 50 height 23
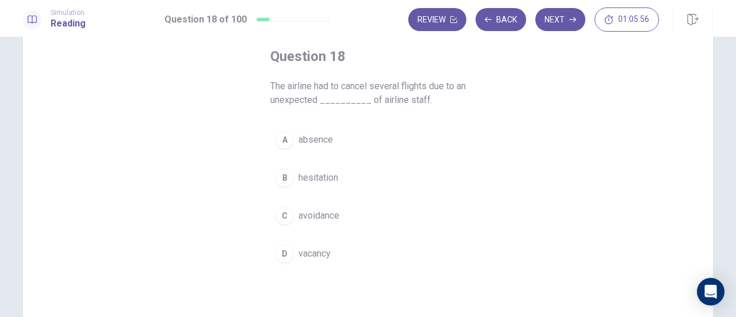
scroll to position [72, 0]
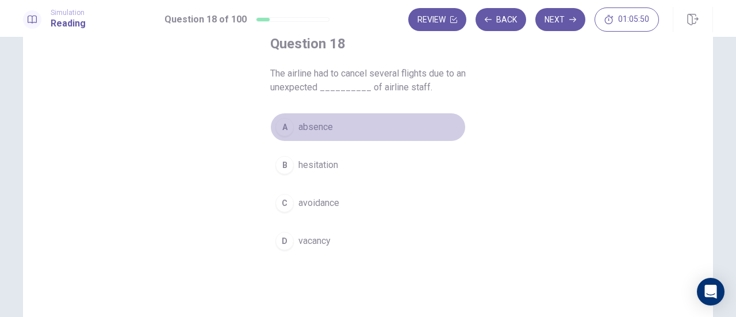
click at [305, 136] on button "A absence" at bounding box center [368, 127] width 196 height 29
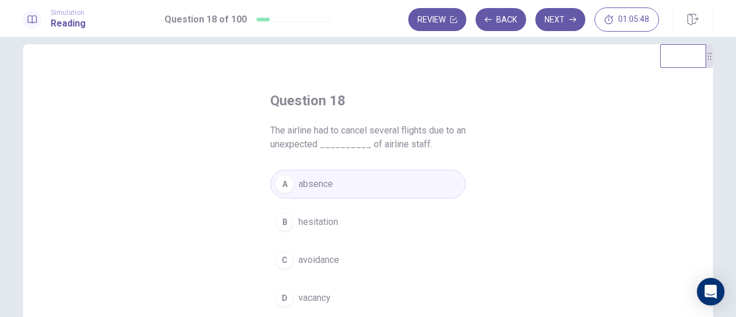
scroll to position [9, 0]
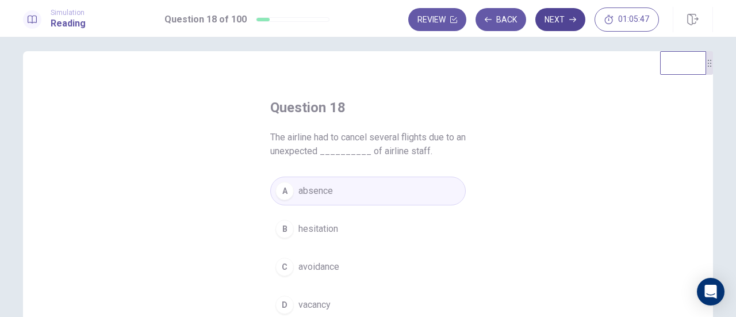
click at [549, 20] on button "Next" at bounding box center [561, 19] width 50 height 23
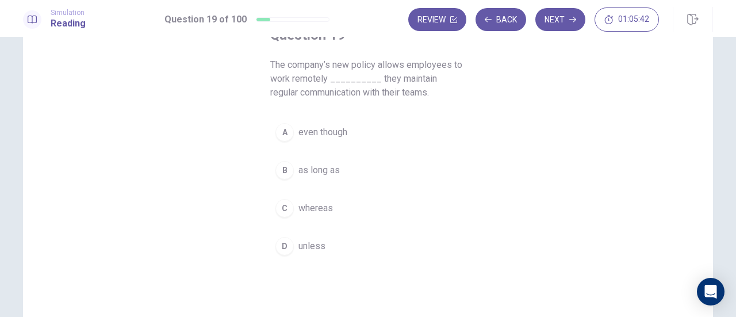
scroll to position [82, 0]
click at [310, 173] on span "as long as" at bounding box center [319, 170] width 41 height 14
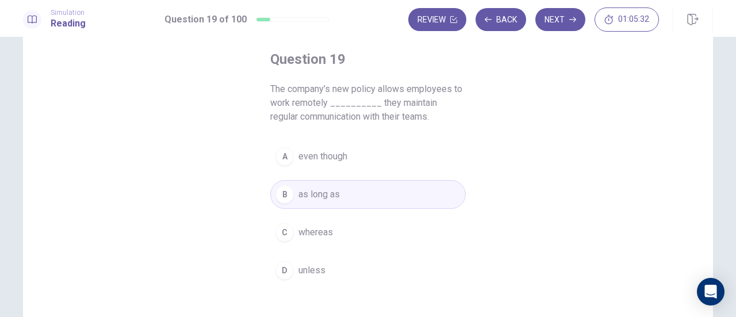
scroll to position [56, 0]
click at [561, 29] on button "Next" at bounding box center [561, 19] width 50 height 23
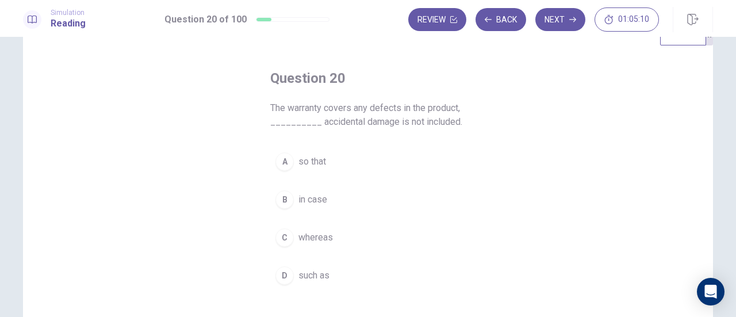
scroll to position [9, 0]
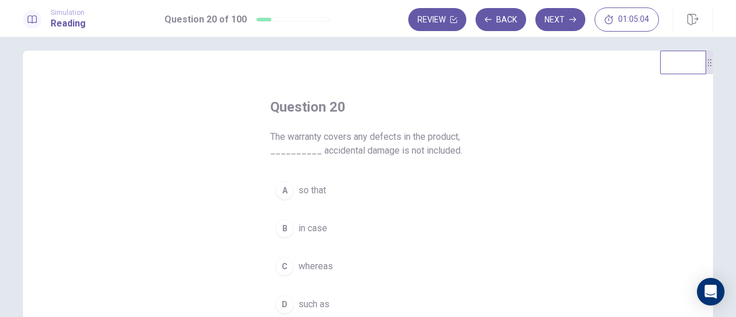
click at [326, 230] on button "B in case" at bounding box center [368, 228] width 196 height 29
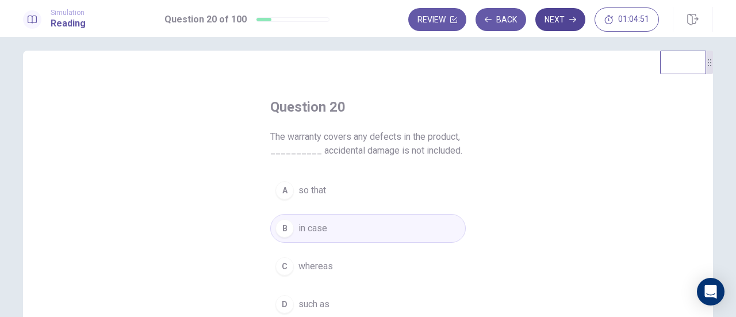
click at [544, 19] on button "Next" at bounding box center [561, 19] width 50 height 23
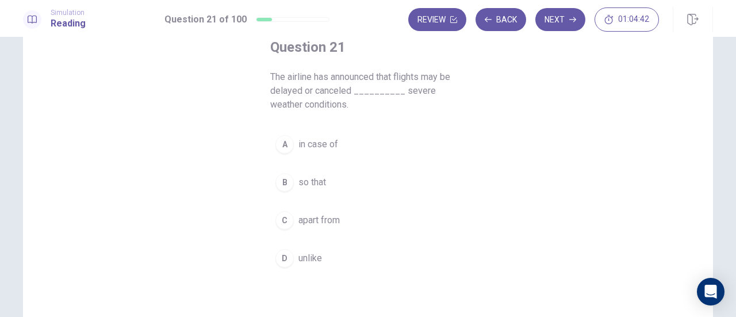
scroll to position [65, 0]
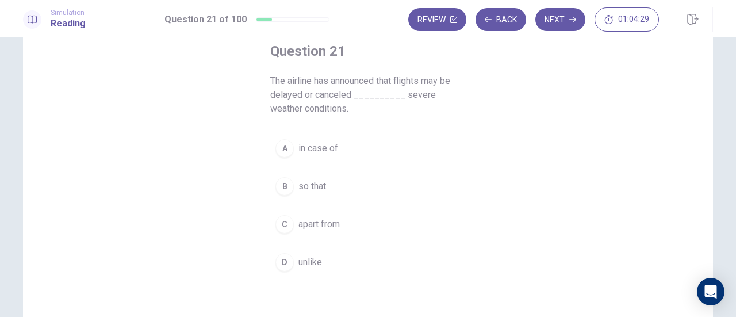
click at [327, 146] on span "in case of" at bounding box center [319, 149] width 40 height 14
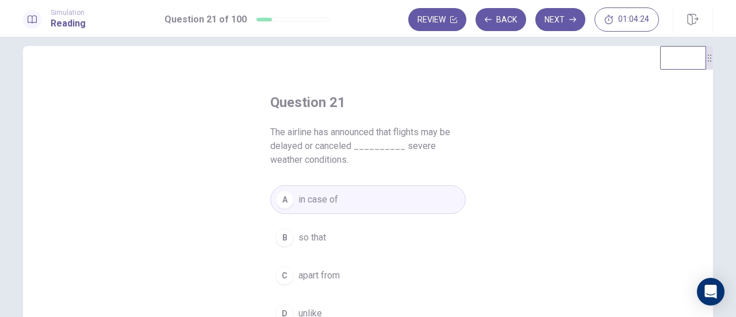
scroll to position [10, 0]
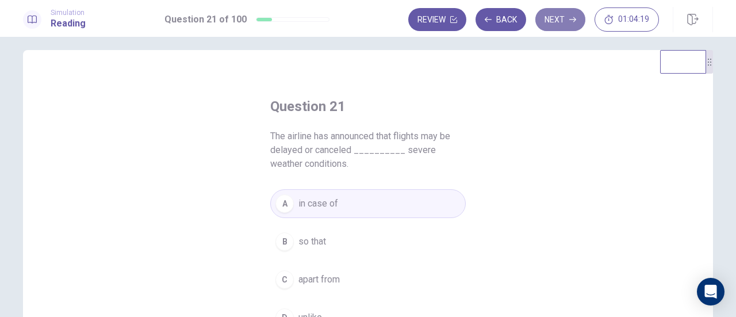
click at [548, 24] on button "Next" at bounding box center [561, 19] width 50 height 23
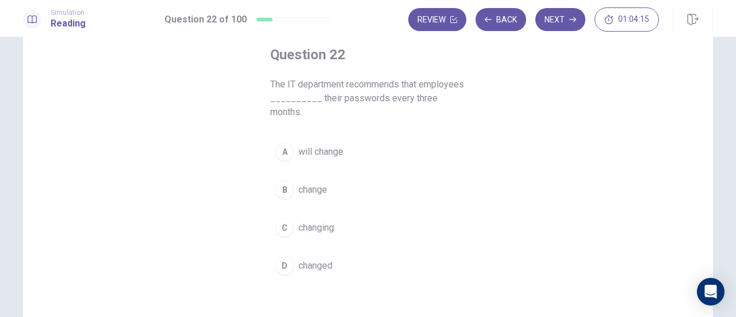
scroll to position [67, 0]
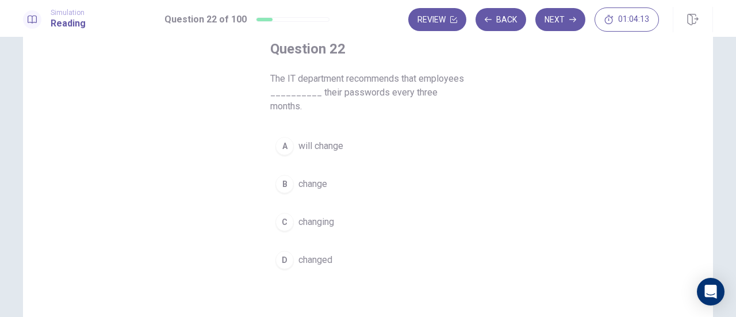
click at [316, 180] on span "change" at bounding box center [313, 184] width 29 height 14
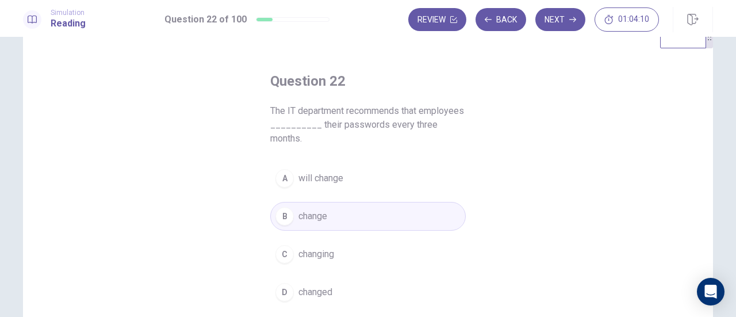
scroll to position [21, 0]
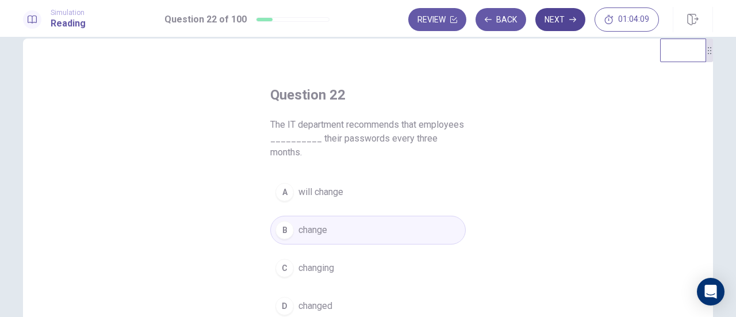
click at [549, 21] on button "Next" at bounding box center [561, 19] width 50 height 23
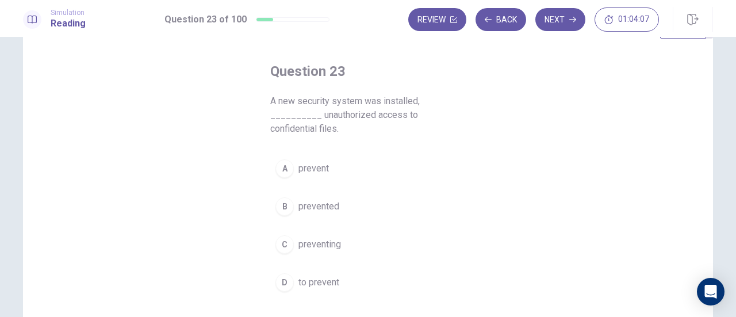
scroll to position [52, 0]
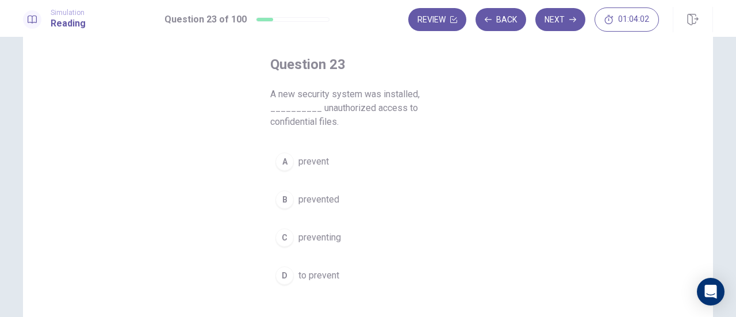
click at [324, 269] on span "to prevent" at bounding box center [319, 276] width 41 height 14
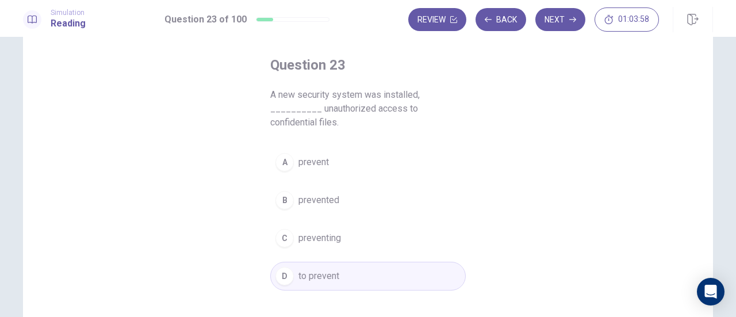
scroll to position [47, 0]
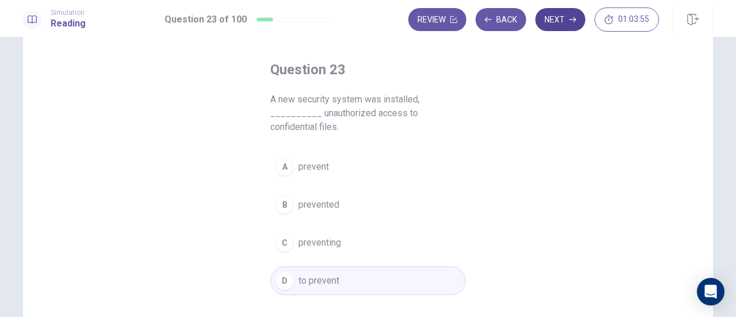
click at [572, 24] on button "Next" at bounding box center [561, 19] width 50 height 23
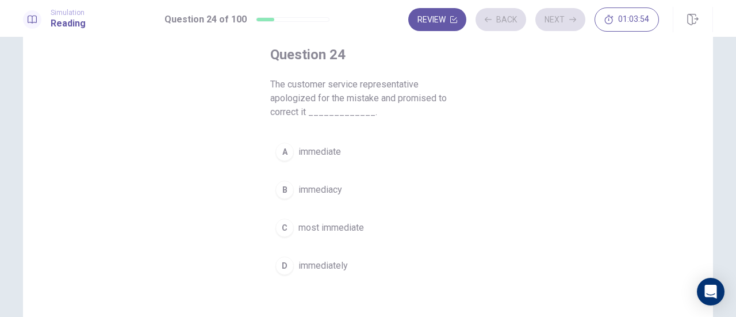
scroll to position [71, 0]
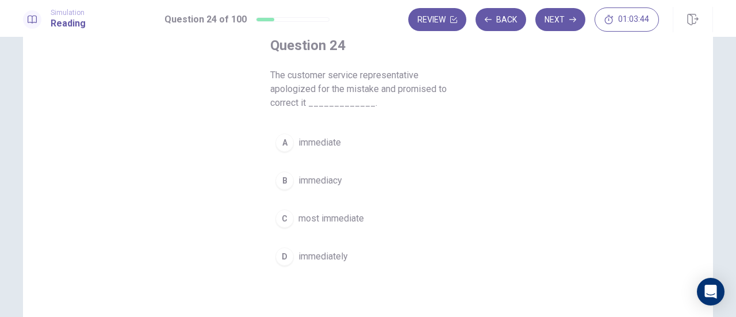
click at [326, 257] on span "immediately" at bounding box center [323, 257] width 49 height 14
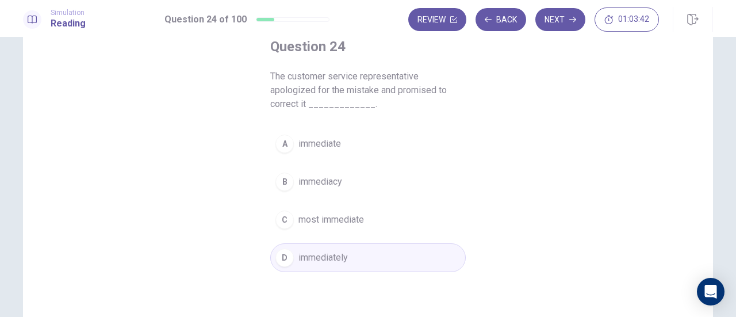
scroll to position [54, 0]
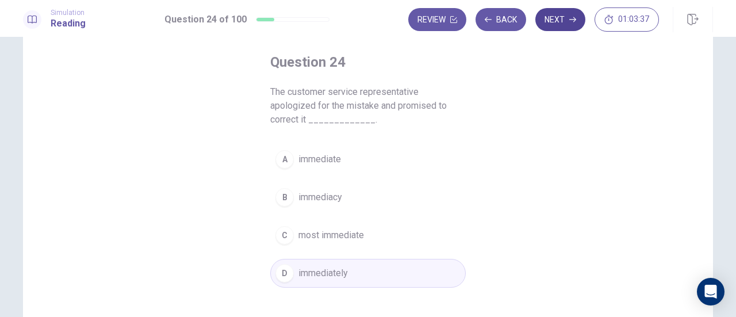
click at [561, 17] on button "Next" at bounding box center [561, 19] width 50 height 23
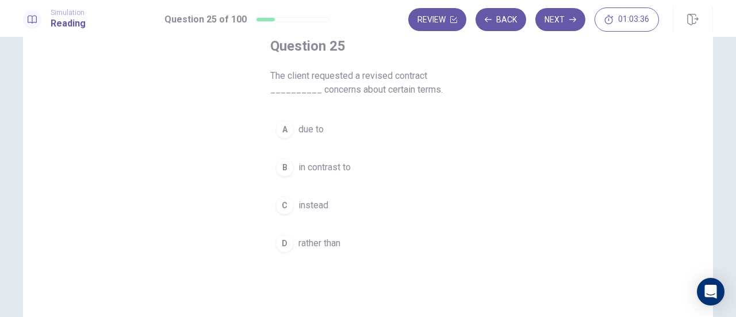
scroll to position [77, 0]
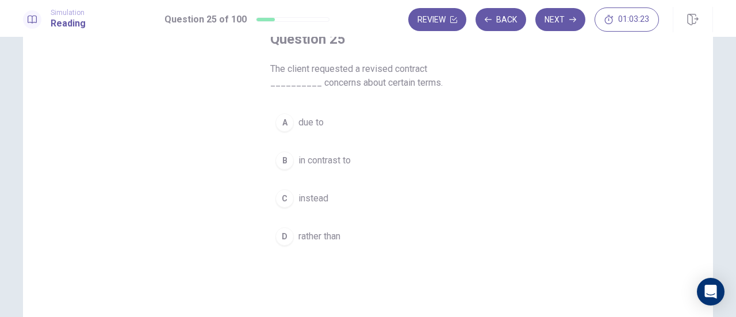
click at [314, 132] on button "A due to" at bounding box center [368, 122] width 196 height 29
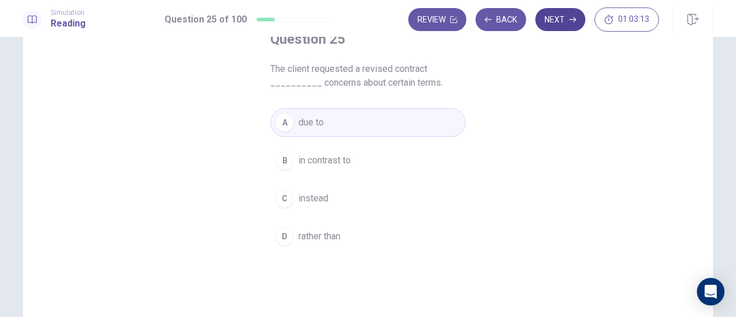
click at [549, 26] on button "Next" at bounding box center [561, 19] width 50 height 23
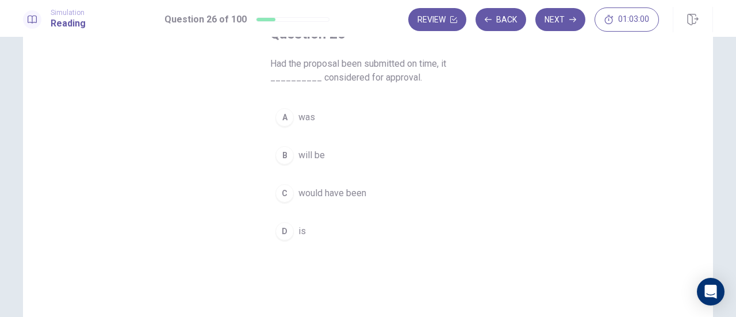
scroll to position [83, 0]
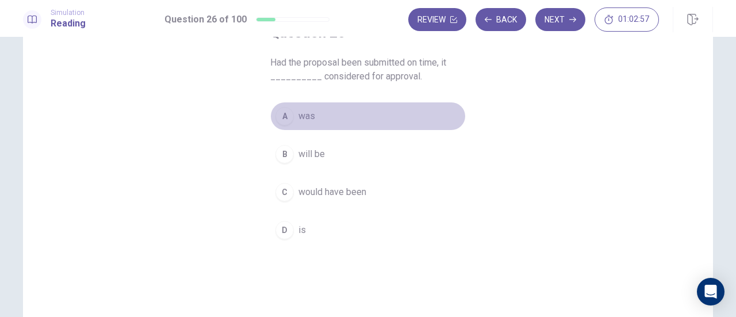
click at [295, 115] on button "A was" at bounding box center [368, 116] width 196 height 29
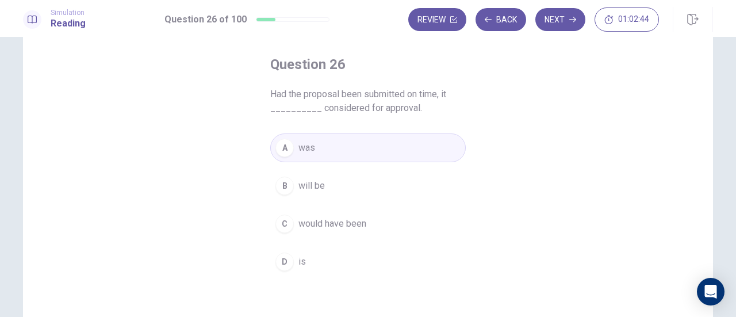
scroll to position [51, 0]
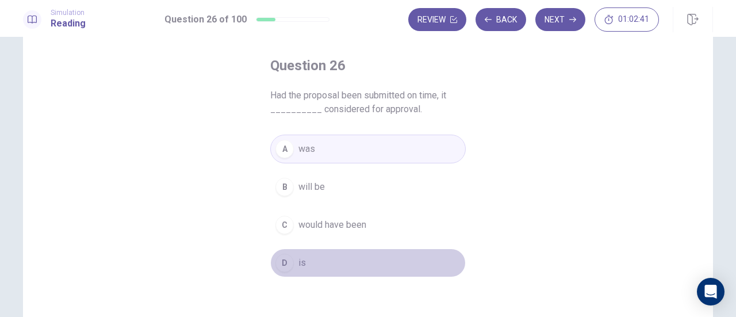
click at [285, 263] on div "D" at bounding box center [285, 263] width 18 height 18
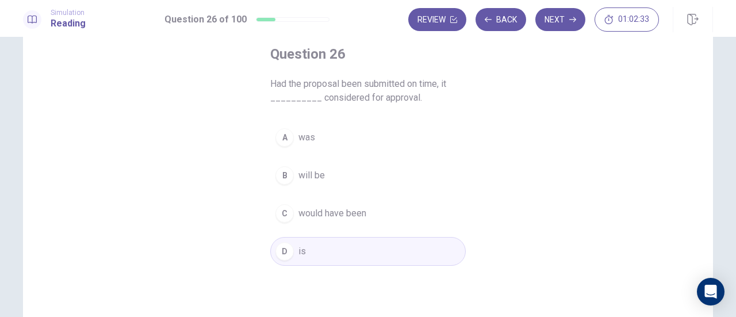
scroll to position [66, 0]
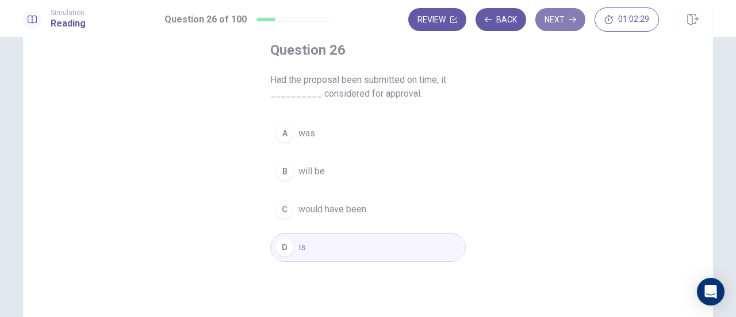
click at [564, 22] on button "Next" at bounding box center [561, 19] width 50 height 23
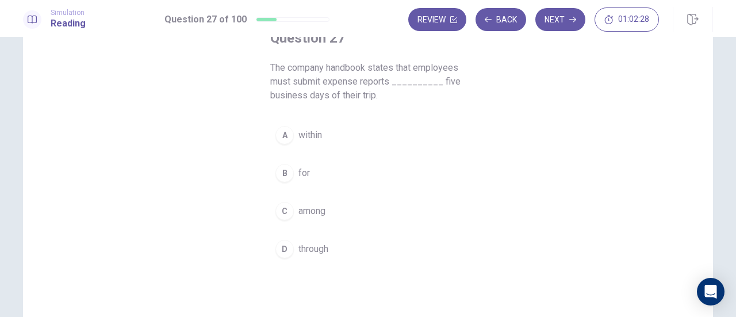
scroll to position [79, 0]
click at [297, 142] on button "A within" at bounding box center [368, 134] width 196 height 29
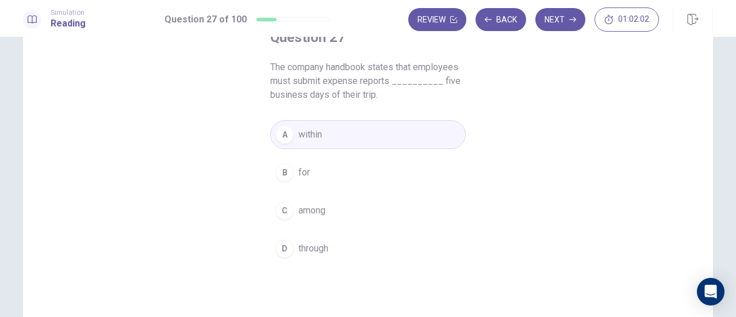
scroll to position [74, 0]
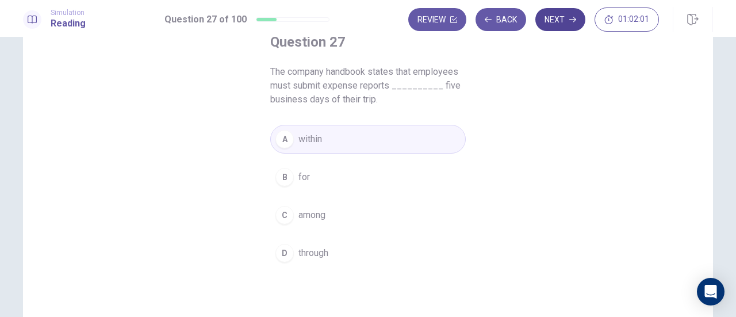
click at [553, 26] on button "Next" at bounding box center [561, 19] width 50 height 23
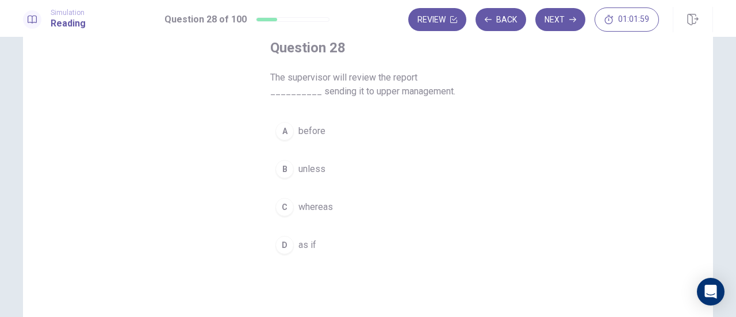
scroll to position [70, 0]
click at [304, 129] on span "before" at bounding box center [312, 130] width 27 height 14
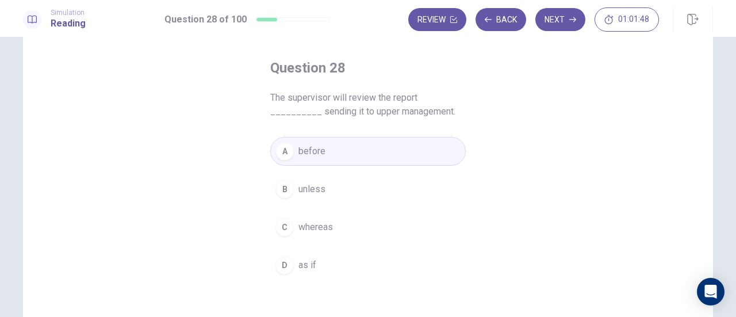
scroll to position [48, 0]
click at [558, 27] on button "Next" at bounding box center [561, 19] width 50 height 23
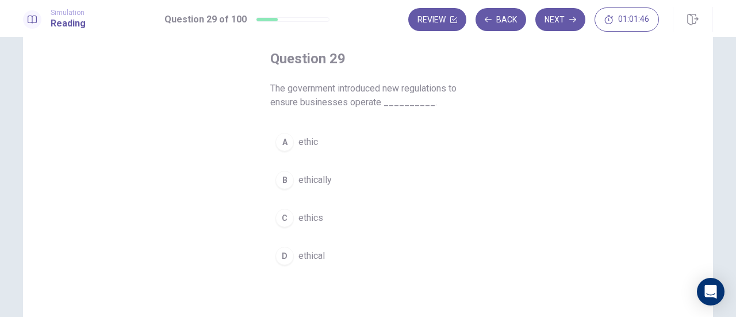
scroll to position [59, 0]
click at [317, 221] on span "ethics" at bounding box center [311, 217] width 25 height 14
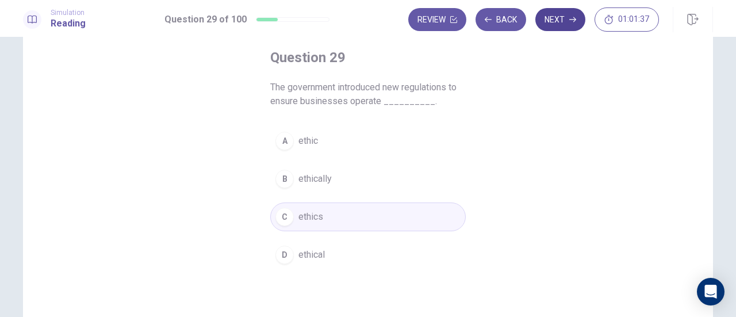
click at [550, 25] on button "Next" at bounding box center [561, 19] width 50 height 23
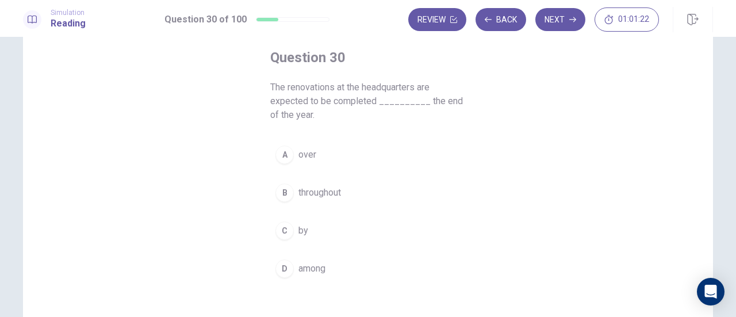
click at [306, 226] on button "C by" at bounding box center [368, 230] width 196 height 29
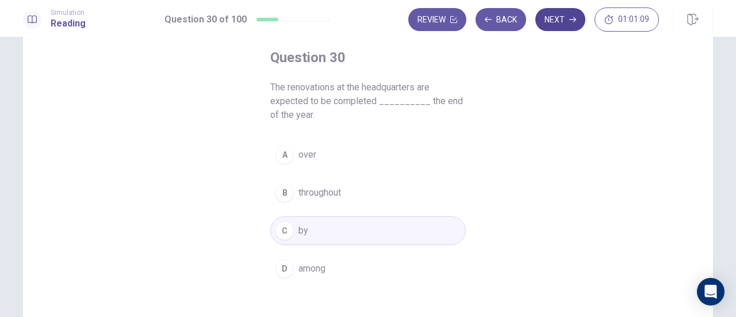
click at [560, 17] on button "Next" at bounding box center [561, 19] width 50 height 23
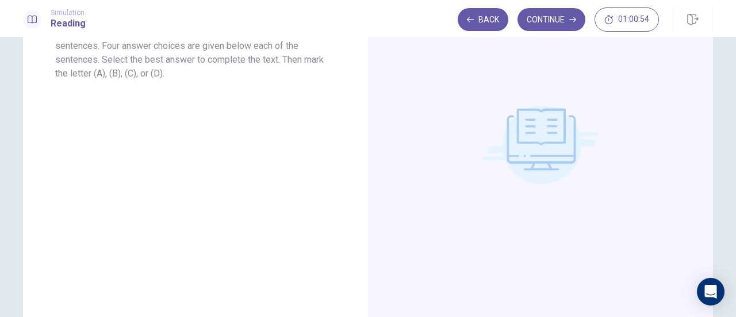
scroll to position [0, 0]
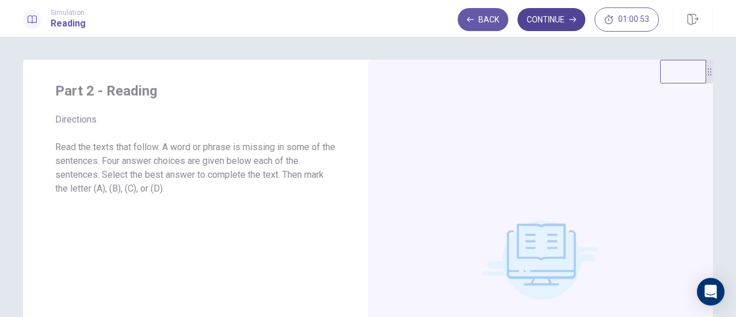
click at [571, 20] on icon "button" at bounding box center [573, 19] width 7 height 7
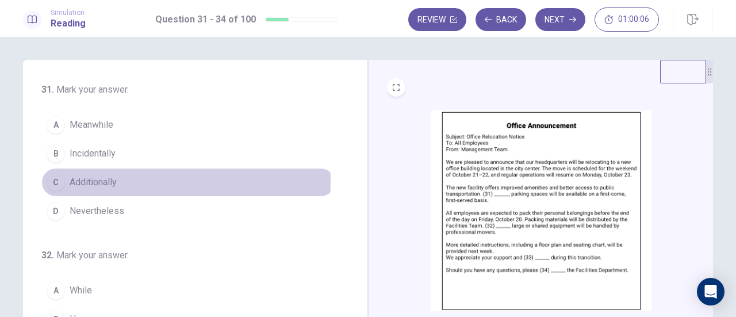
click at [95, 179] on span "Additionally" at bounding box center [93, 182] width 47 height 14
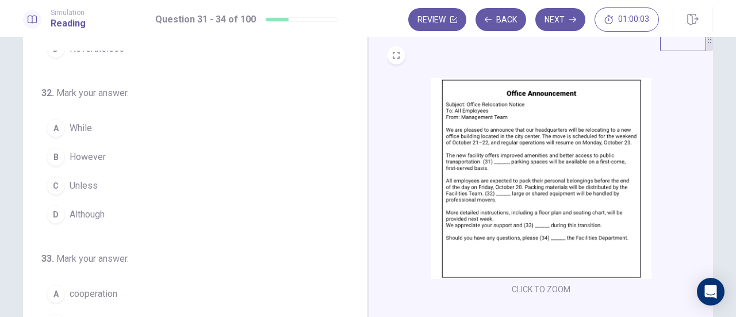
scroll to position [33, 0]
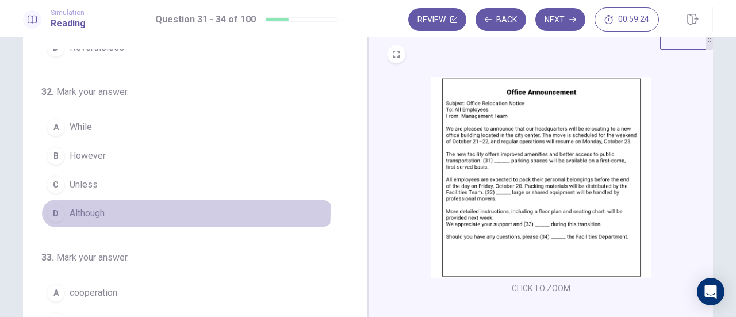
click at [107, 208] on button "D Although" at bounding box center [188, 213] width 294 height 29
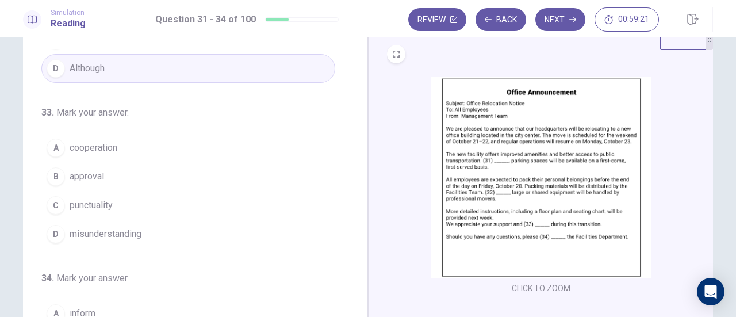
scroll to position [276, 0]
click at [75, 142] on span "cooperation" at bounding box center [94, 147] width 48 height 14
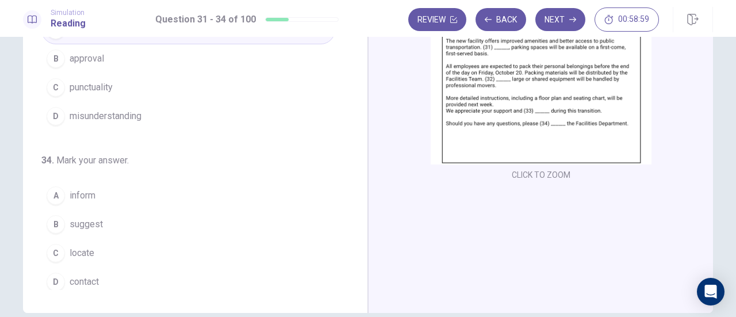
scroll to position [147, 0]
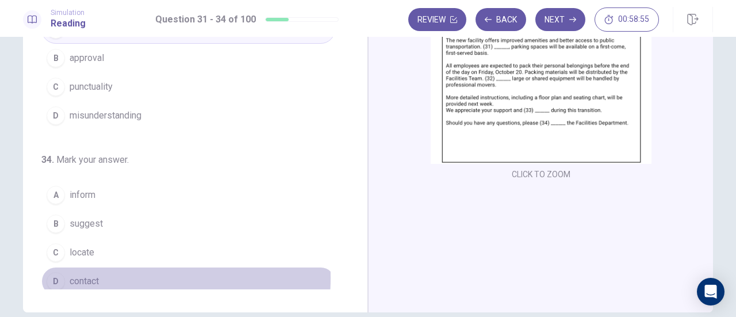
click at [98, 272] on button "D contact" at bounding box center [188, 281] width 294 height 29
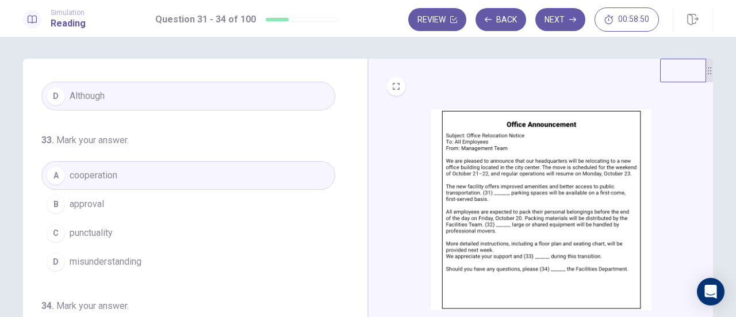
scroll to position [0, 0]
click at [557, 28] on button "Next" at bounding box center [561, 19] width 50 height 23
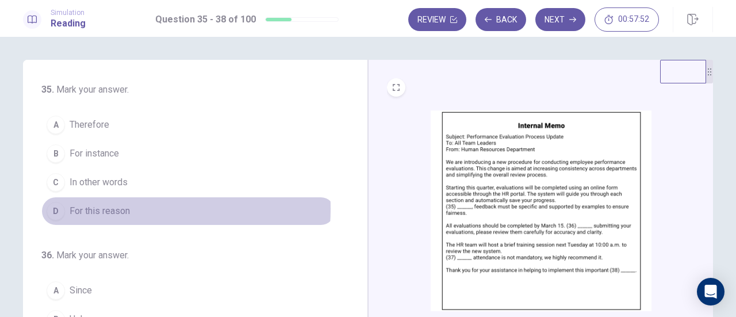
click at [110, 208] on span "For this reason" at bounding box center [100, 211] width 60 height 14
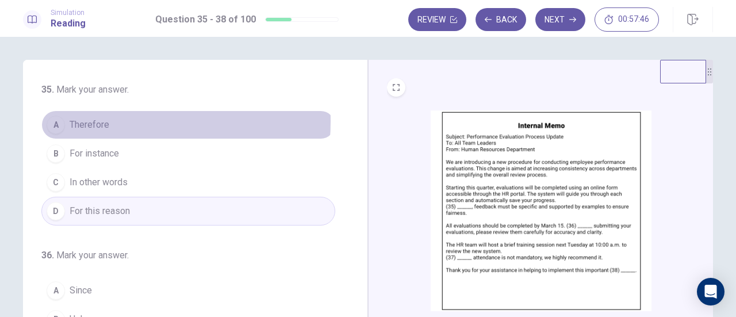
click at [100, 121] on span "Therefore" at bounding box center [90, 125] width 40 height 14
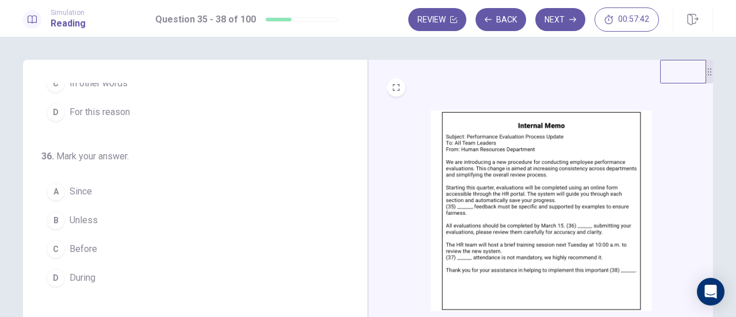
scroll to position [135, 0]
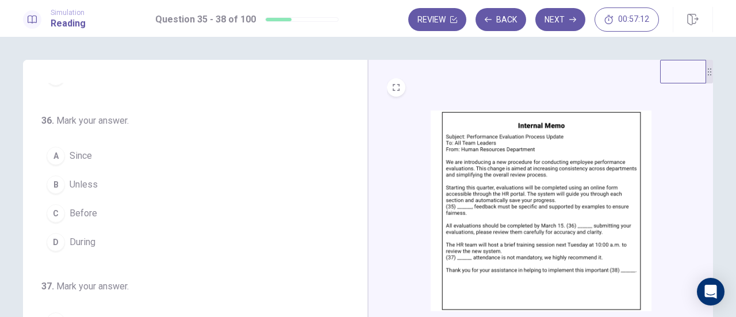
click at [85, 207] on span "Before" at bounding box center [84, 214] width 28 height 14
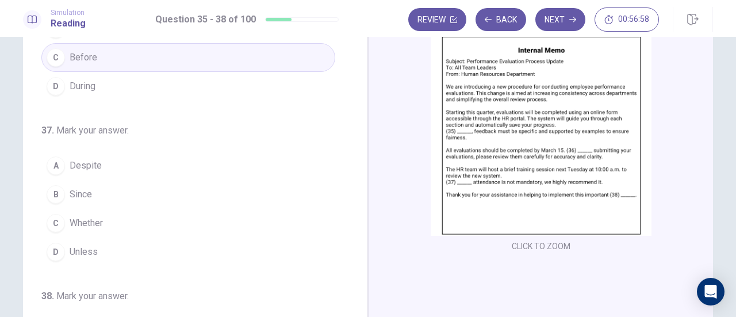
scroll to position [220, 0]
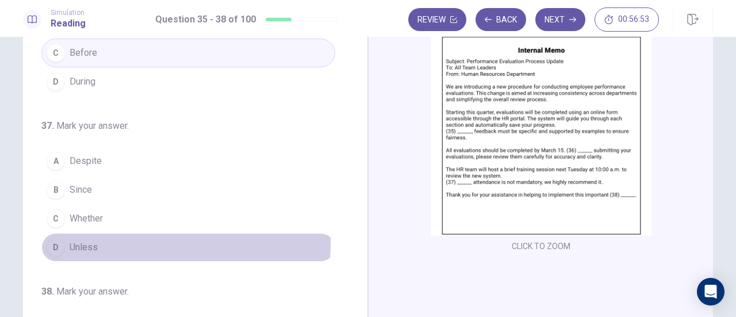
click at [82, 240] on span "Unless" at bounding box center [84, 247] width 28 height 14
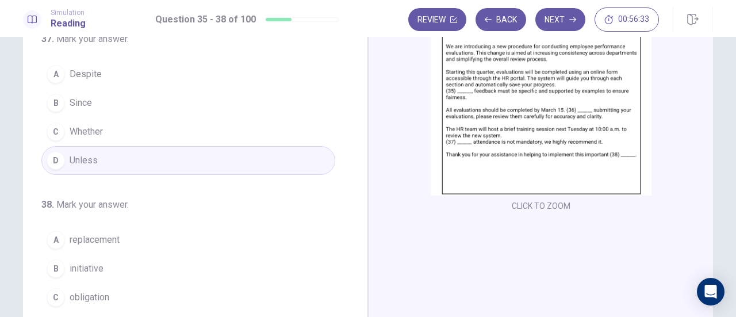
scroll to position [263, 0]
click at [92, 106] on button "B Since" at bounding box center [188, 105] width 294 height 29
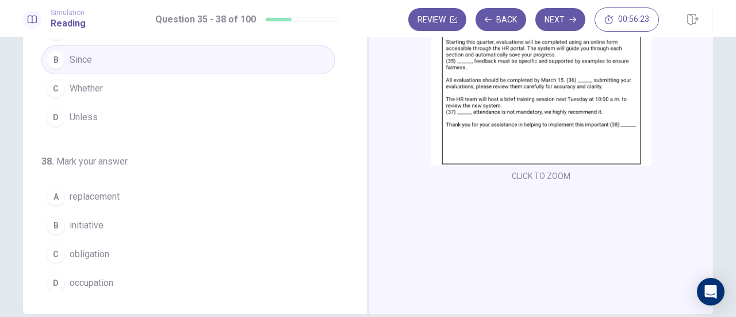
scroll to position [147, 0]
click at [94, 217] on span "initiative" at bounding box center [87, 224] width 34 height 14
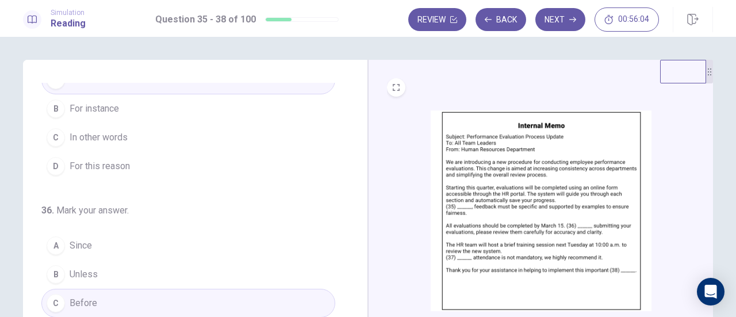
scroll to position [0, 0]
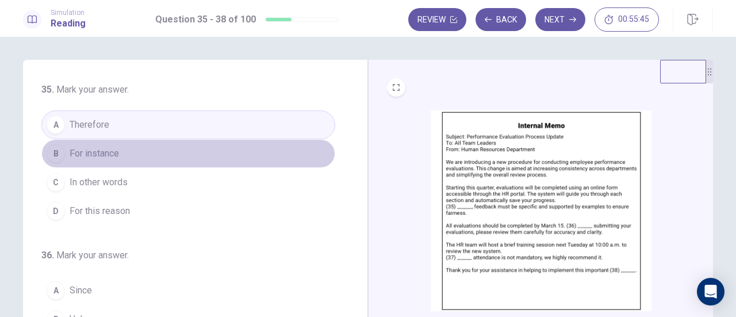
click at [208, 158] on button "B For instance" at bounding box center [188, 153] width 294 height 29
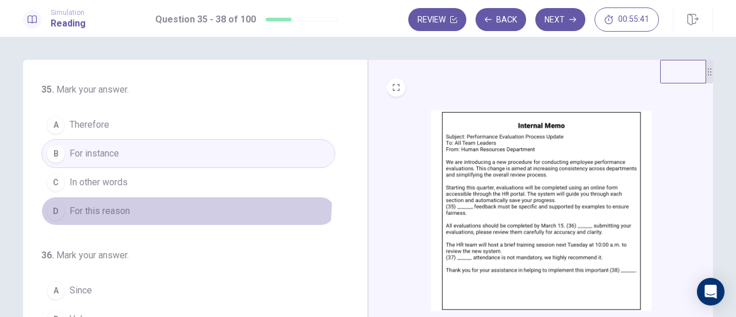
click at [170, 203] on button "D For this reason" at bounding box center [188, 211] width 294 height 29
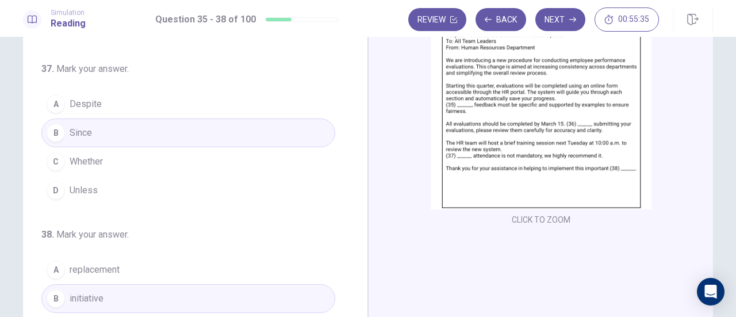
scroll to position [251, 0]
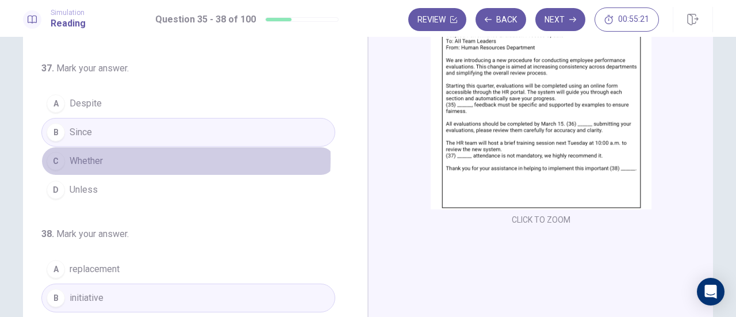
click at [108, 155] on button "C Whether" at bounding box center [188, 161] width 294 height 29
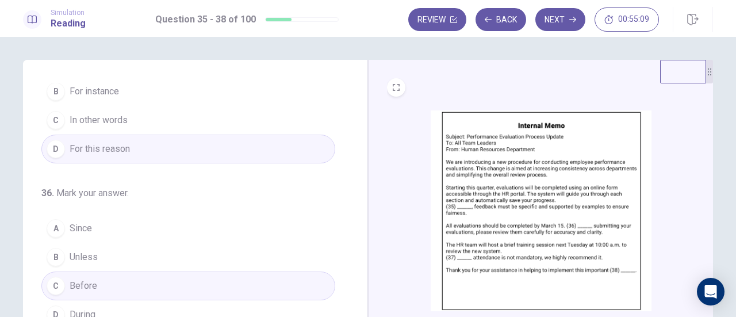
scroll to position [0, 0]
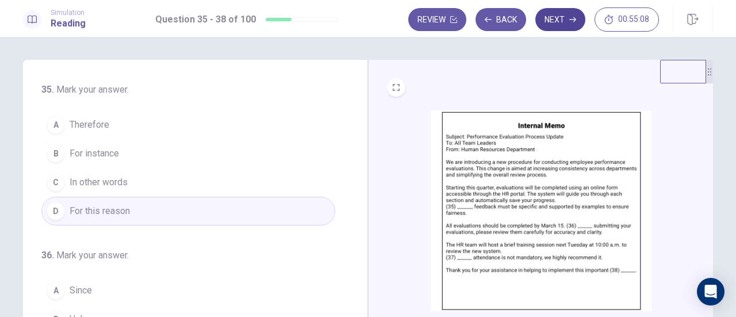
click at [559, 19] on button "Next" at bounding box center [561, 19] width 50 height 23
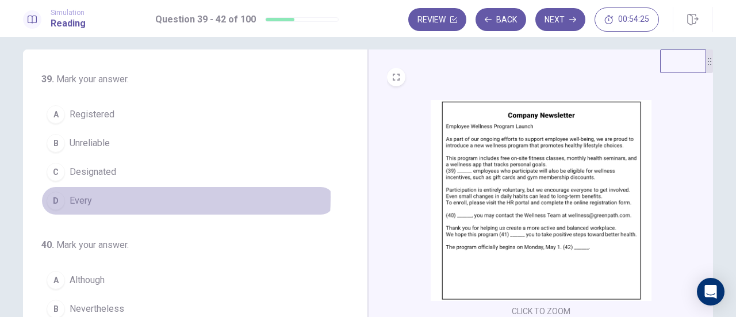
click at [84, 196] on span "Every" at bounding box center [81, 201] width 22 height 14
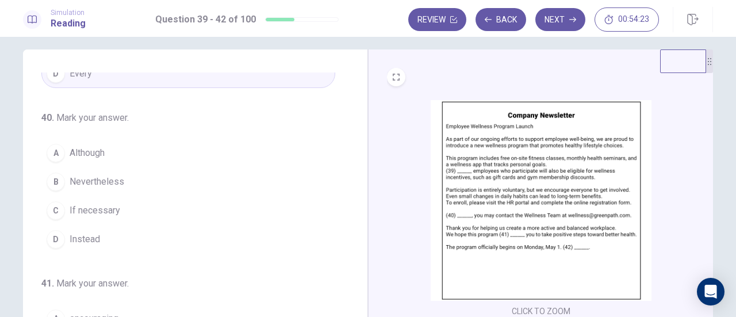
scroll to position [128, 0]
click at [105, 146] on button "A Although" at bounding box center [188, 152] width 294 height 29
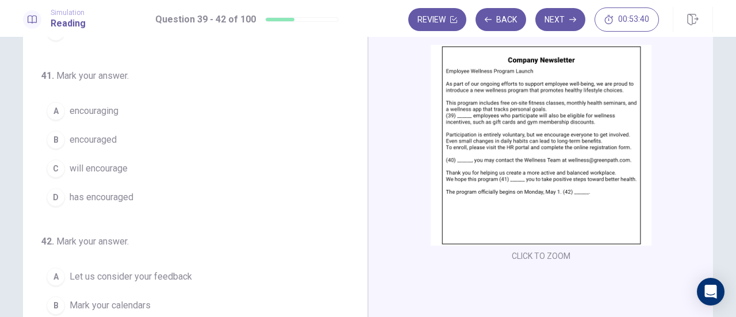
scroll to position [66, 0]
click at [89, 108] on span "encouraging" at bounding box center [94, 111] width 49 height 14
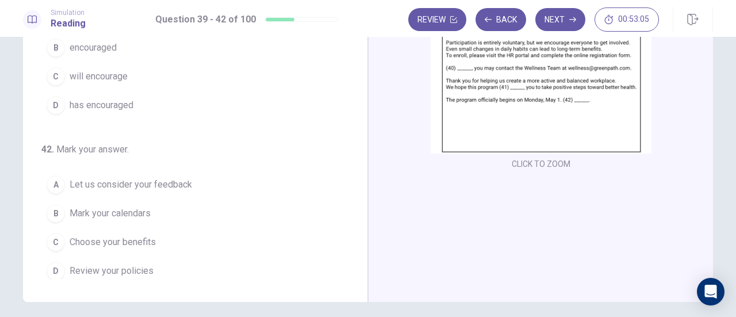
scroll to position [167, 0]
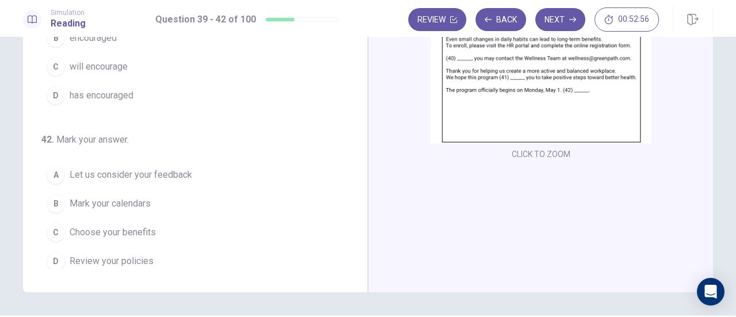
click at [131, 197] on span "Mark your calendars" at bounding box center [110, 204] width 81 height 14
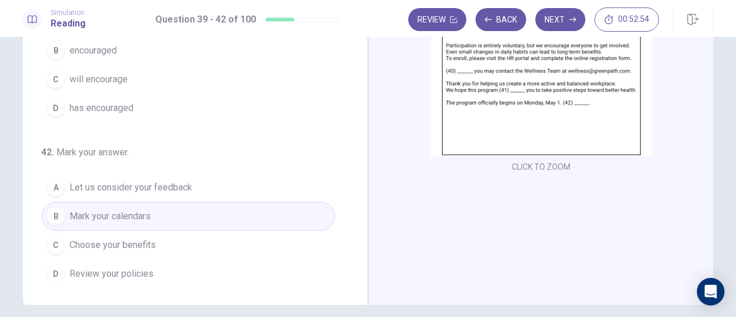
scroll to position [143, 0]
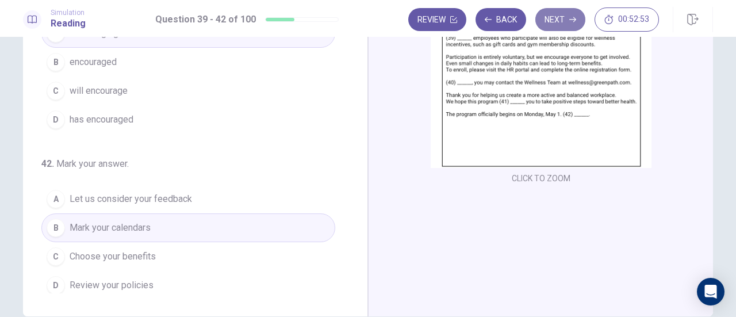
click at [560, 26] on button "Next" at bounding box center [561, 19] width 50 height 23
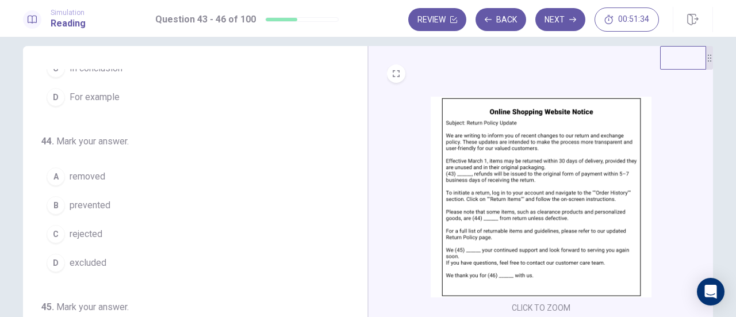
scroll to position [112, 0]
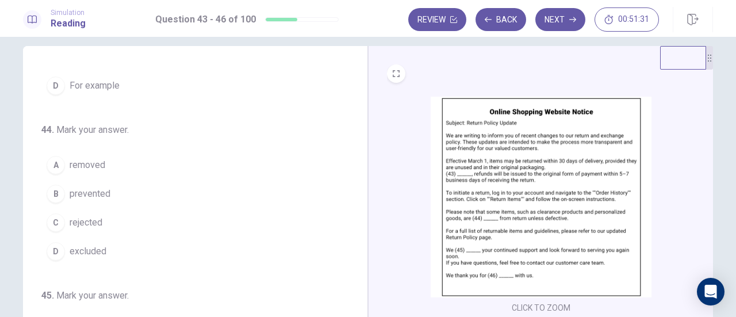
click at [72, 246] on span "excluded" at bounding box center [88, 252] width 37 height 14
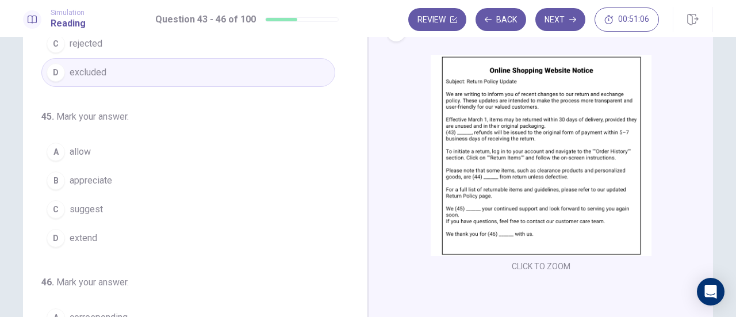
scroll to position [56, 0]
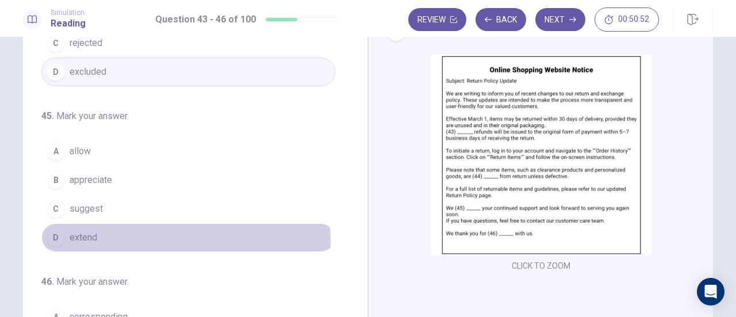
click at [94, 238] on span "extend" at bounding box center [84, 238] width 28 height 14
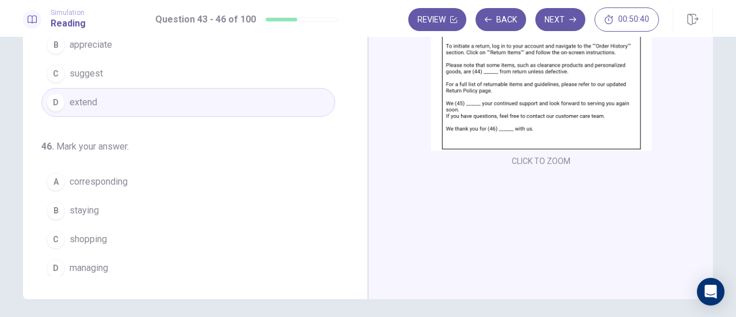
scroll to position [161, 0]
click at [88, 236] on span "shopping" at bounding box center [88, 239] width 37 height 14
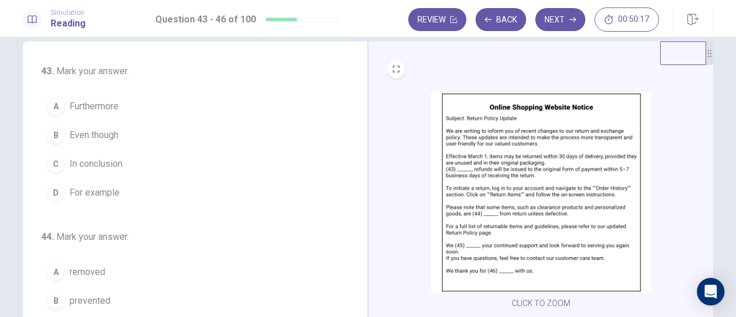
scroll to position [0, 0]
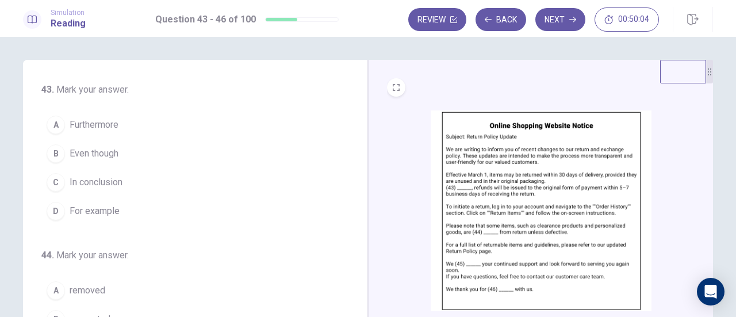
click at [123, 128] on button "A Furthermore" at bounding box center [188, 124] width 294 height 29
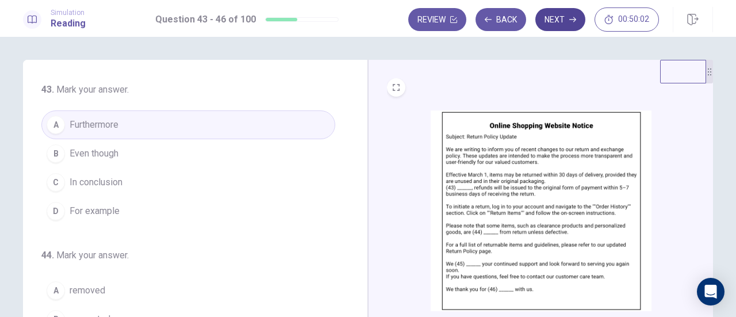
click at [568, 19] on button "Next" at bounding box center [561, 19] width 50 height 23
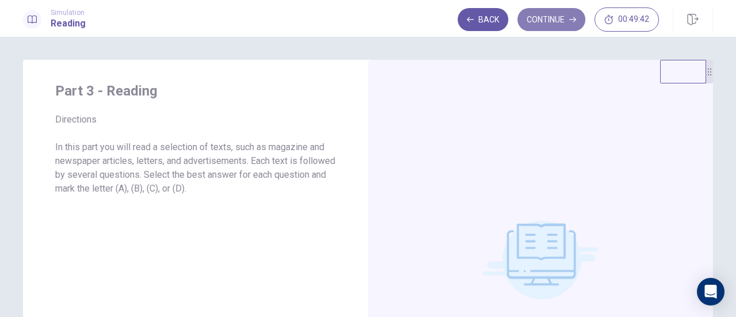
click at [557, 16] on button "Continue" at bounding box center [552, 19] width 68 height 23
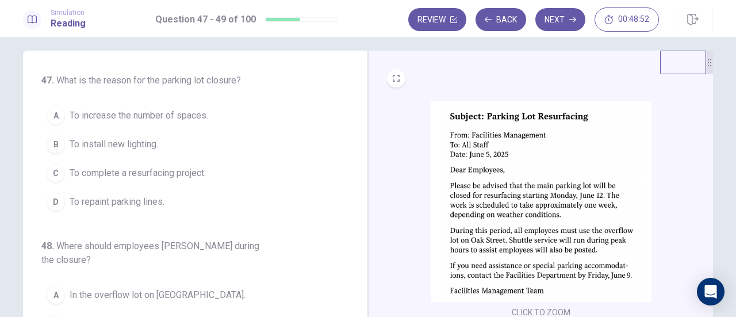
scroll to position [1, 0]
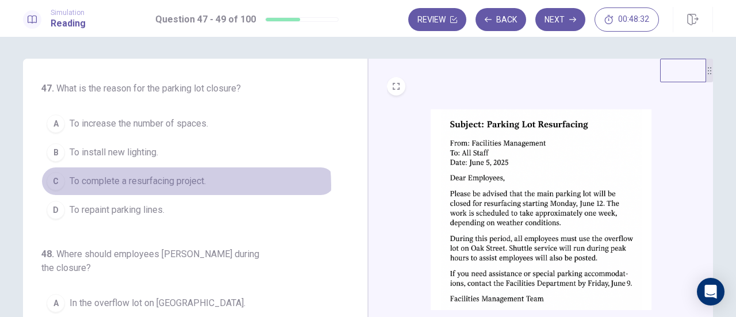
click at [180, 184] on span "To complete a resurfacing project." at bounding box center [138, 181] width 136 height 14
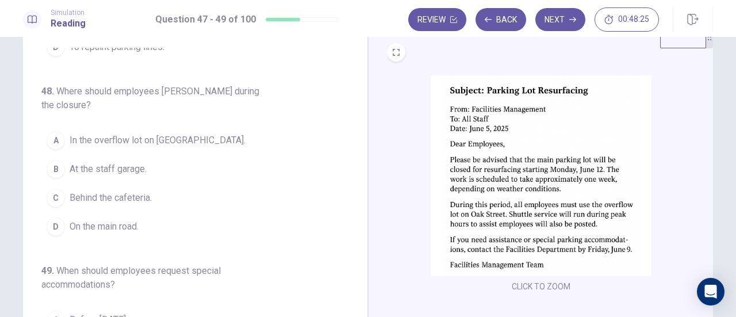
scroll to position [37, 0]
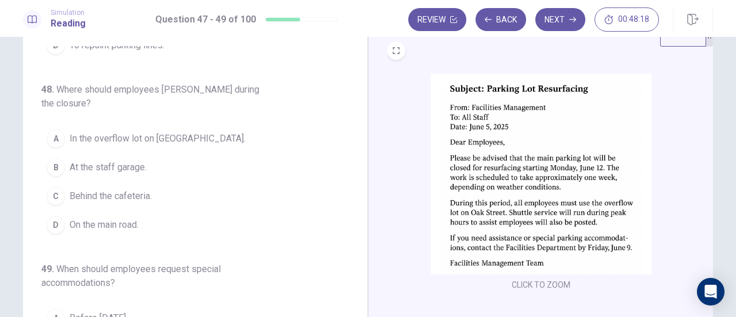
click at [174, 132] on span "In the overflow lot on Oak Street." at bounding box center [158, 139] width 176 height 14
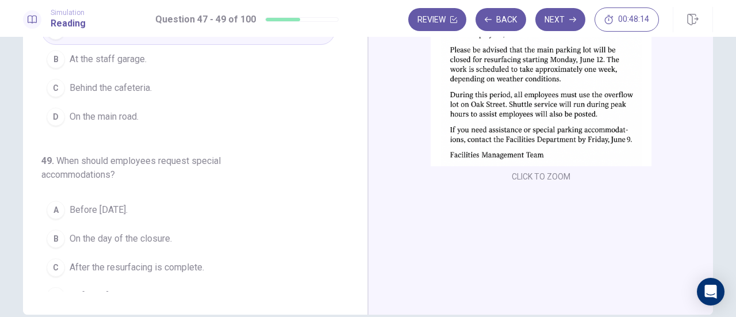
scroll to position [156, 0]
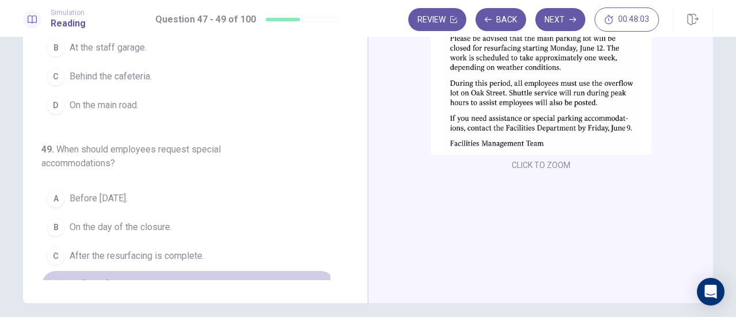
click at [89, 278] on span "By June 9." at bounding box center [90, 285] width 41 height 14
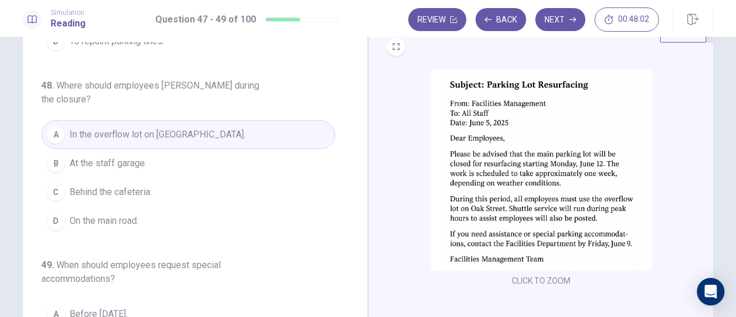
scroll to position [0, 0]
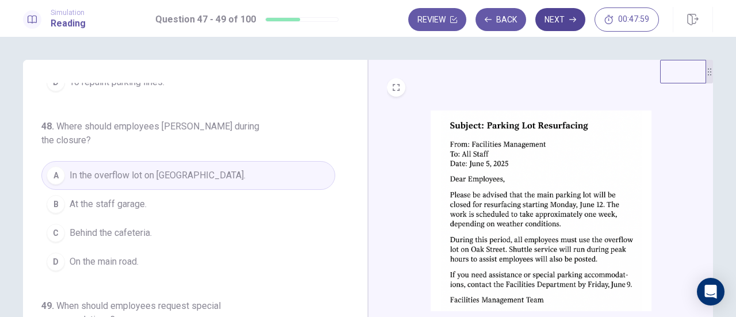
click at [552, 21] on button "Next" at bounding box center [561, 19] width 50 height 23
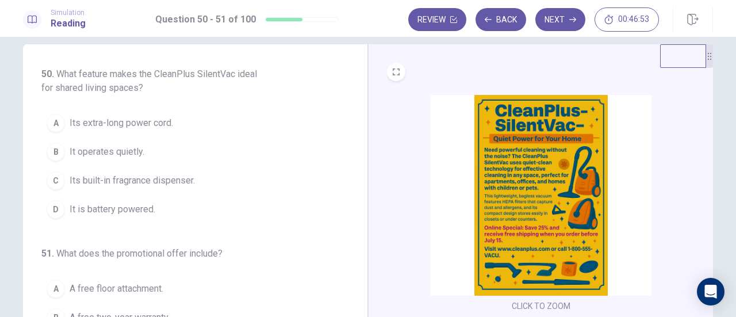
scroll to position [17, 0]
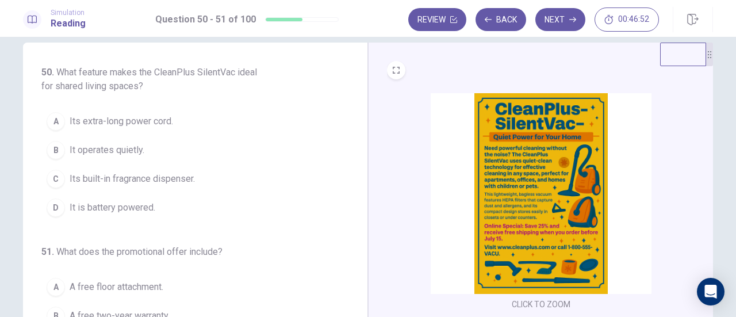
click at [122, 154] on span "It operates quietly." at bounding box center [107, 150] width 75 height 14
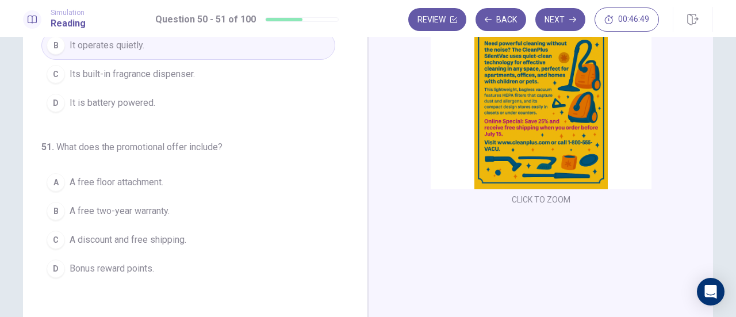
scroll to position [126, 0]
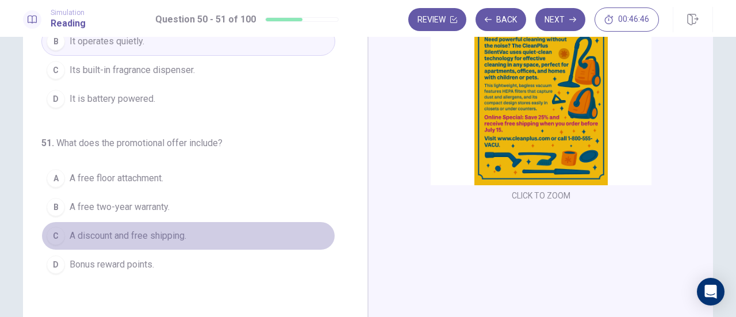
click at [127, 237] on span "A discount and free shipping." at bounding box center [128, 236] width 117 height 14
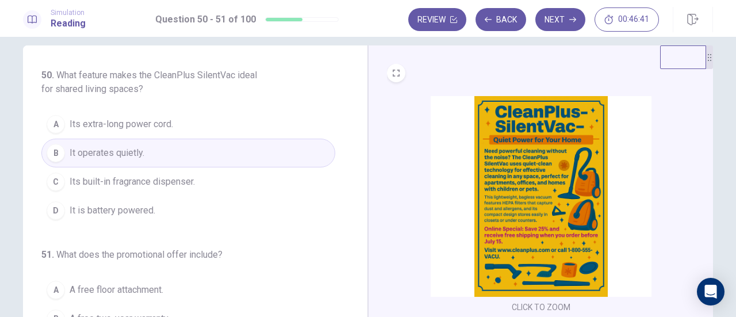
scroll to position [12, 0]
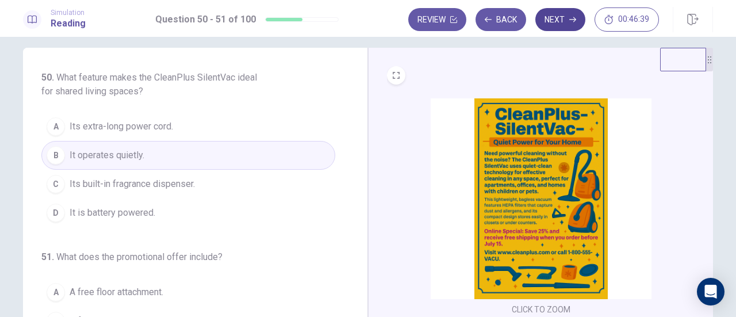
click at [545, 24] on button "Next" at bounding box center [561, 19] width 50 height 23
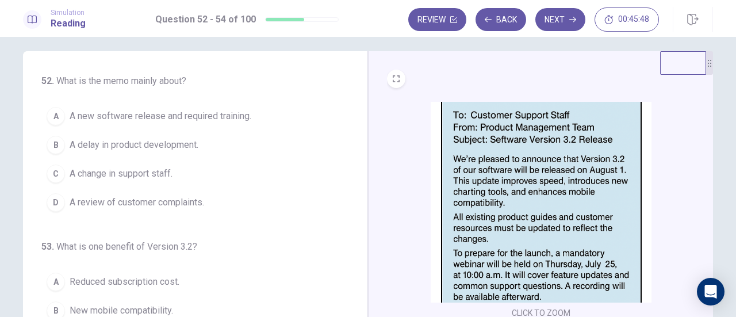
scroll to position [8, 0]
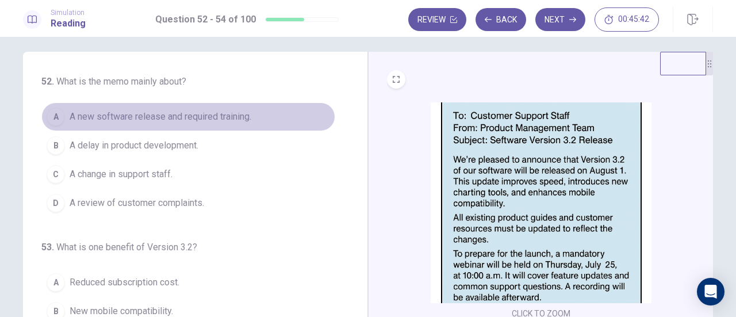
click at [221, 115] on span "A new software release and required training." at bounding box center [161, 117] width 182 height 14
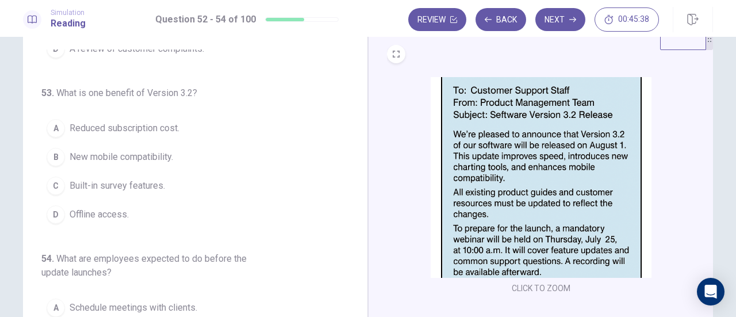
scroll to position [34, 0]
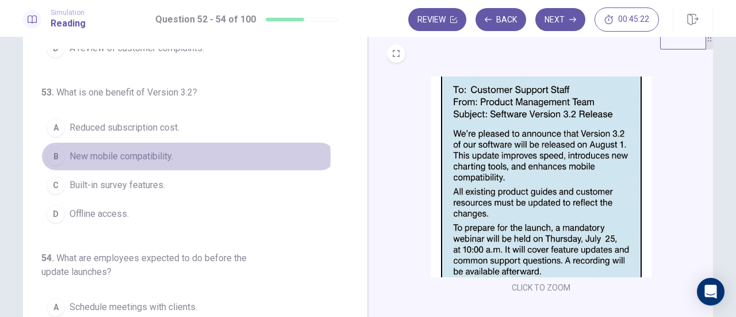
click at [156, 154] on span "New mobile compatibility." at bounding box center [122, 157] width 104 height 14
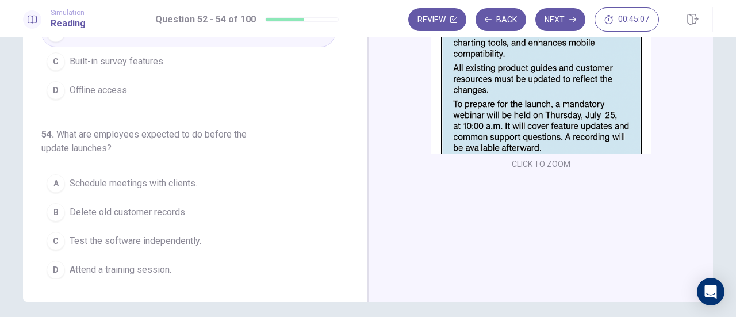
scroll to position [158, 0]
click at [167, 263] on span "Attend a training session." at bounding box center [121, 269] width 102 height 14
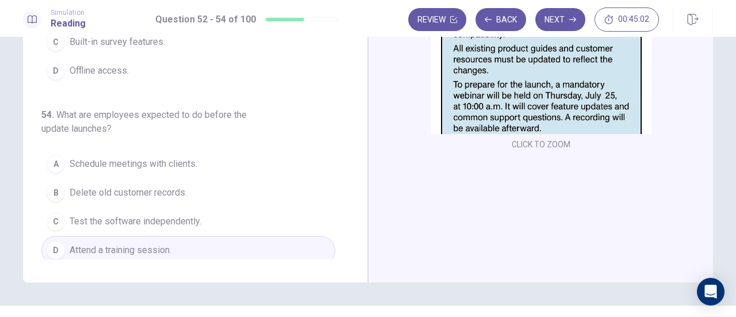
scroll to position [182, 0]
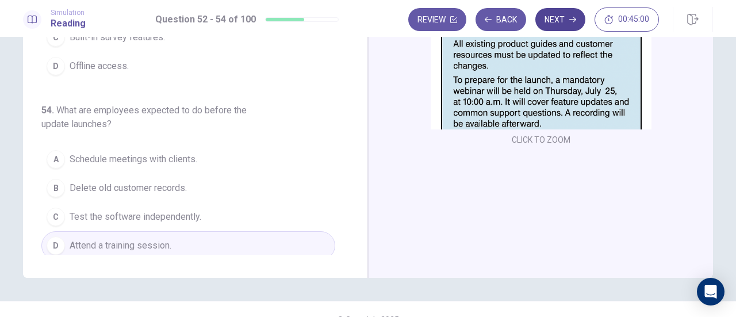
click at [548, 23] on button "Next" at bounding box center [561, 19] width 50 height 23
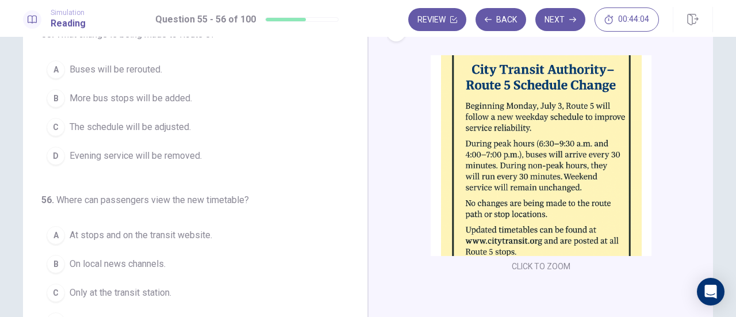
scroll to position [0, 0]
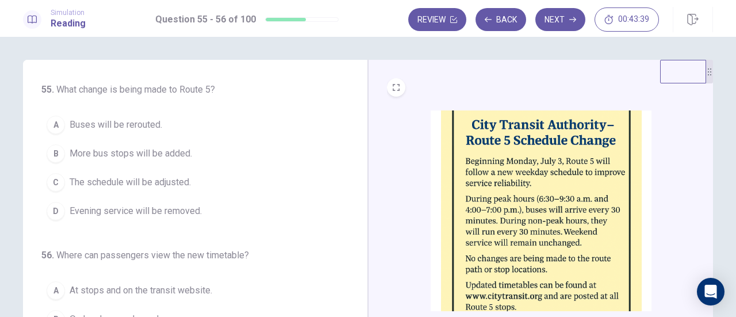
click at [140, 181] on span "The schedule will be adjusted." at bounding box center [130, 182] width 121 height 14
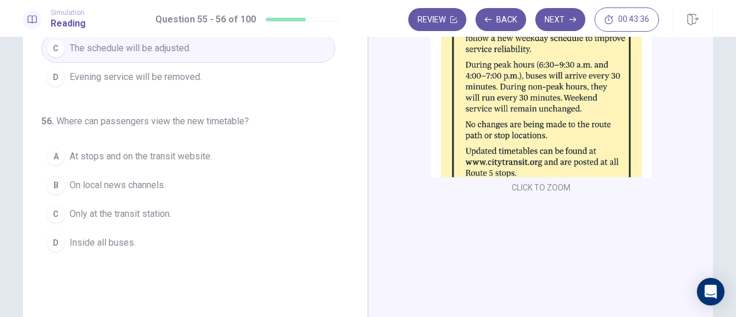
scroll to position [149, 0]
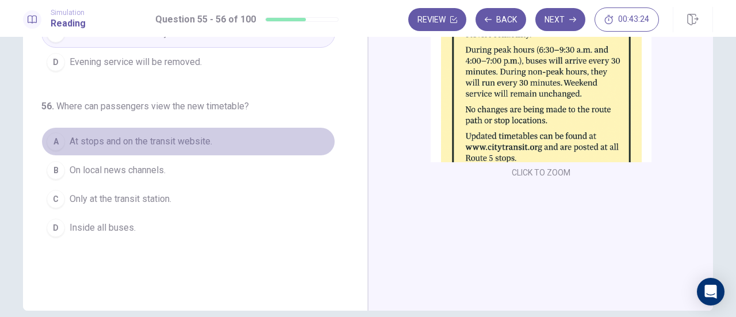
click at [123, 148] on button "A At stops and on the transit website." at bounding box center [188, 141] width 294 height 29
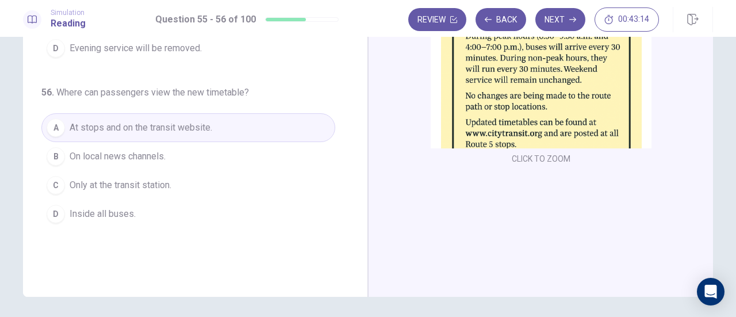
scroll to position [203, 0]
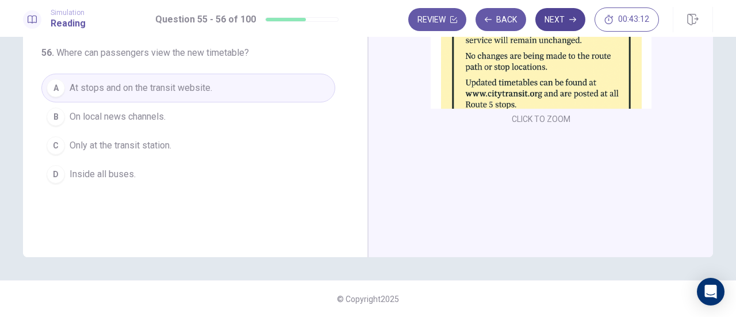
click at [553, 13] on button "Next" at bounding box center [561, 19] width 50 height 23
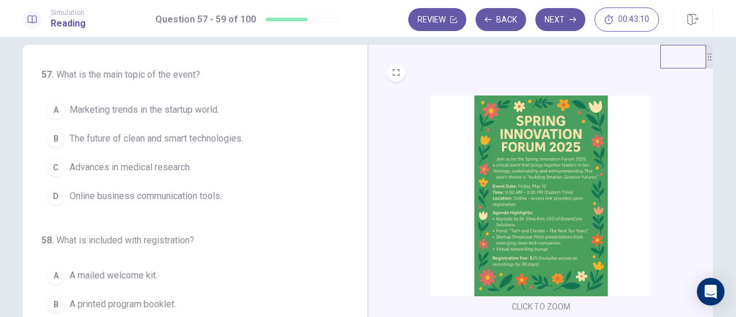
scroll to position [6, 0]
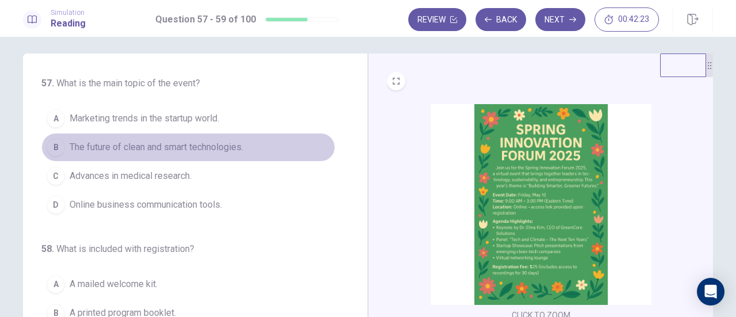
click at [235, 150] on span "The future of clean and smart technologies." at bounding box center [157, 147] width 174 height 14
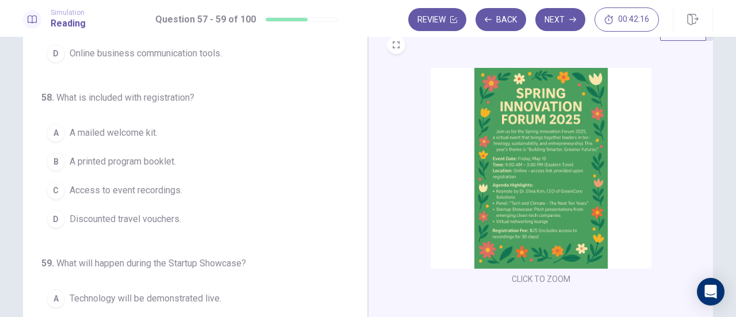
scroll to position [44, 0]
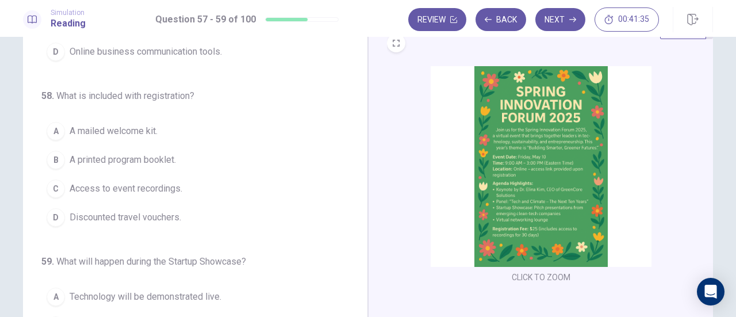
click at [172, 185] on span "Access to event recordings." at bounding box center [126, 189] width 113 height 14
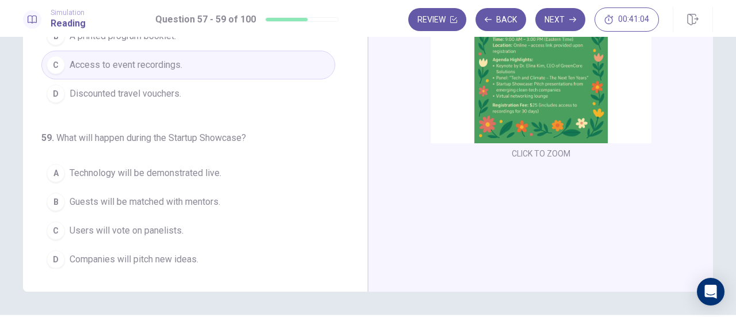
scroll to position [169, 0]
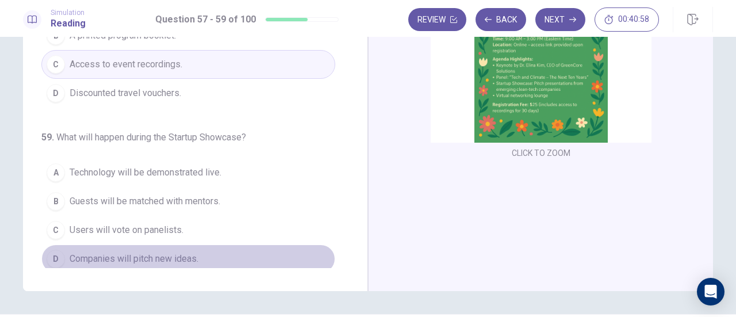
click at [190, 252] on span "Companies will pitch new ideas." at bounding box center [134, 259] width 129 height 14
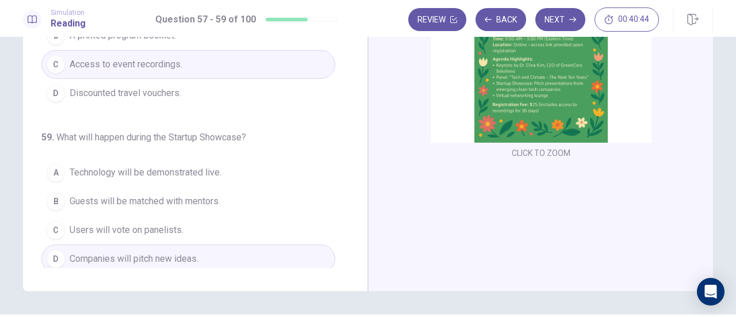
scroll to position [203, 0]
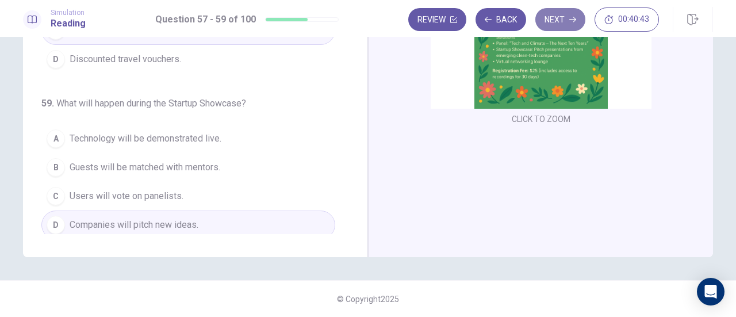
click at [563, 17] on button "Next" at bounding box center [561, 19] width 50 height 23
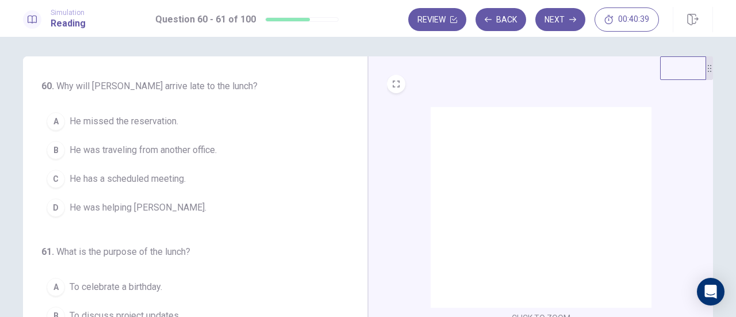
scroll to position [1, 0]
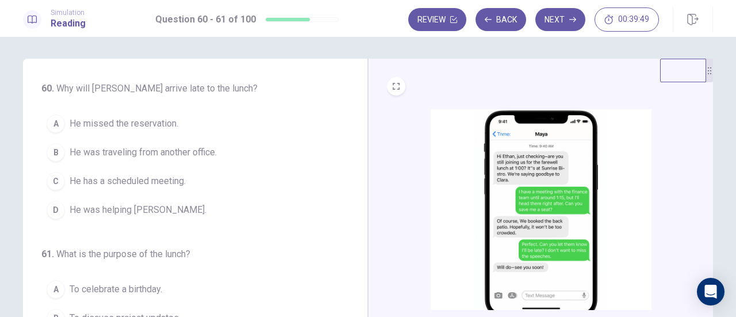
click at [174, 185] on span "He has a scheduled meeting." at bounding box center [128, 181] width 116 height 14
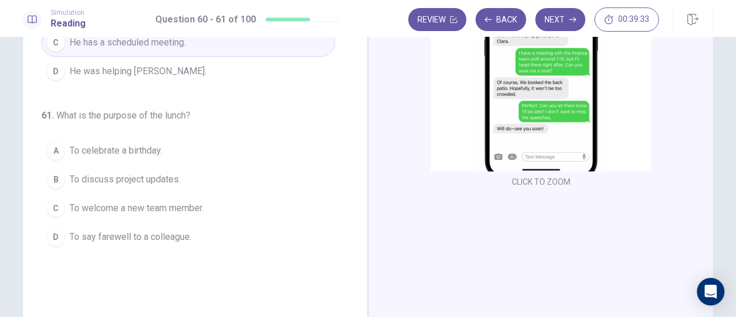
scroll to position [140, 0]
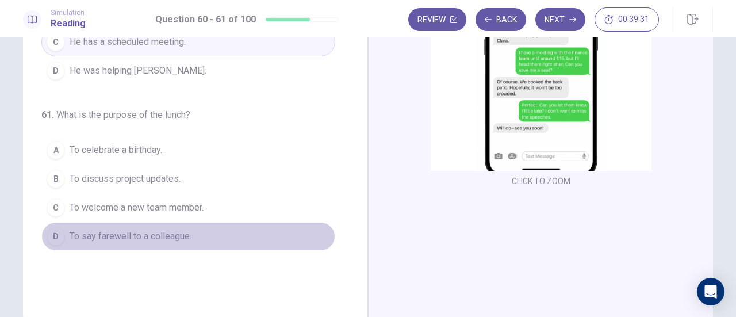
click at [186, 222] on button "D To say farewell to a colleague." at bounding box center [188, 236] width 294 height 29
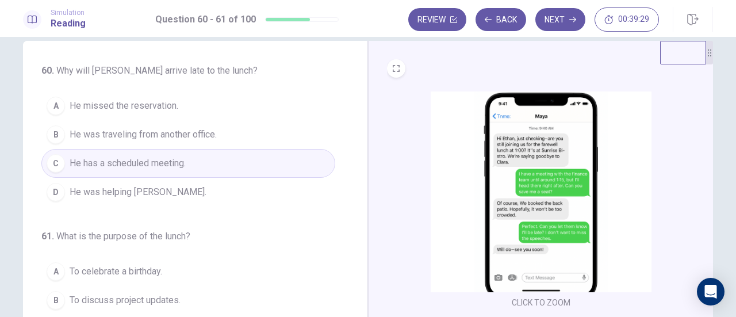
scroll to position [0, 0]
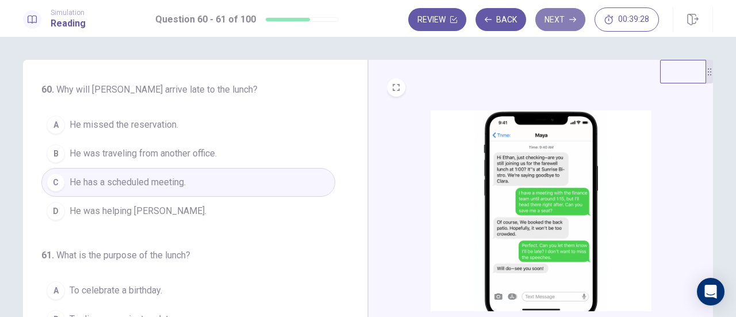
click at [551, 24] on button "Next" at bounding box center [561, 19] width 50 height 23
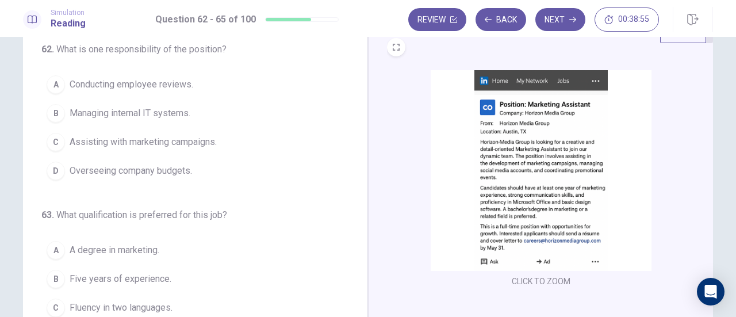
scroll to position [37, 0]
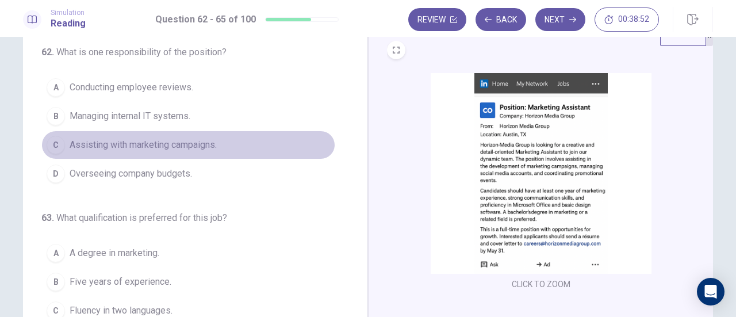
click at [211, 146] on span "Assisting with marketing campaigns." at bounding box center [143, 145] width 147 height 14
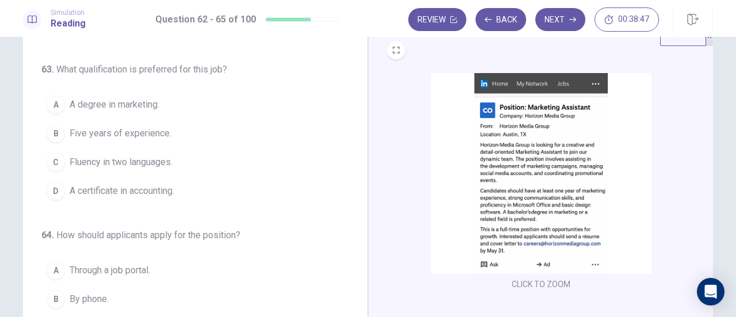
scroll to position [41, 0]
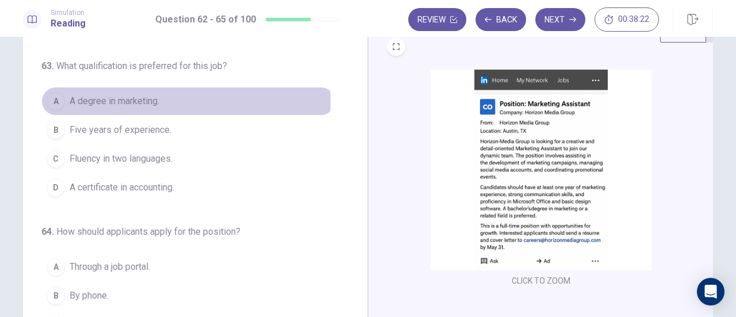
click at [135, 100] on span "A degree in marketing." at bounding box center [115, 101] width 90 height 14
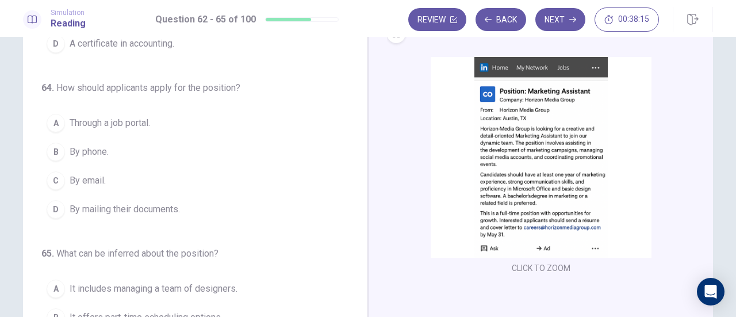
scroll to position [55, 0]
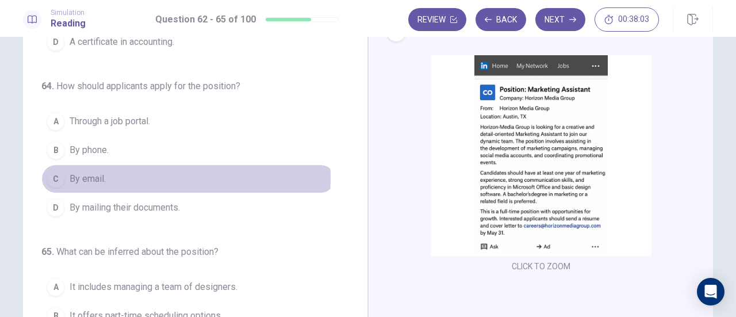
click at [90, 174] on span "By email." at bounding box center [88, 179] width 36 height 14
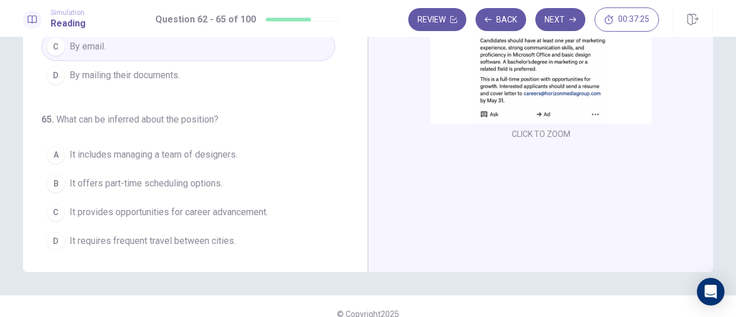
scroll to position [188, 0]
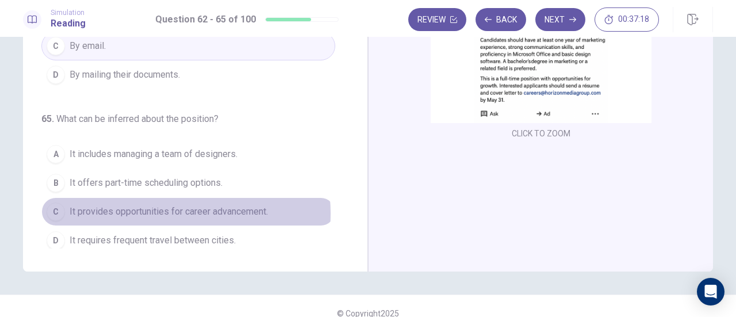
click at [162, 208] on span "It provides opportunities for career advancement." at bounding box center [169, 212] width 198 height 14
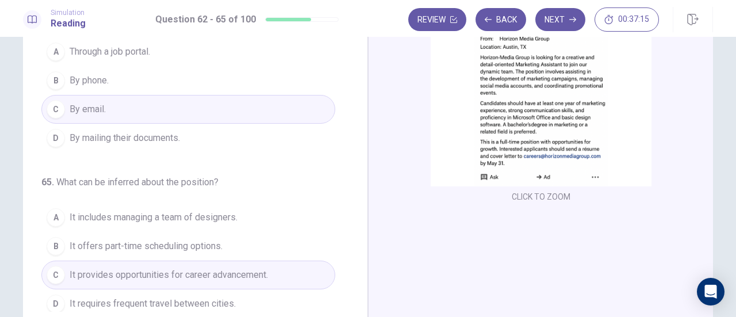
scroll to position [122, 0]
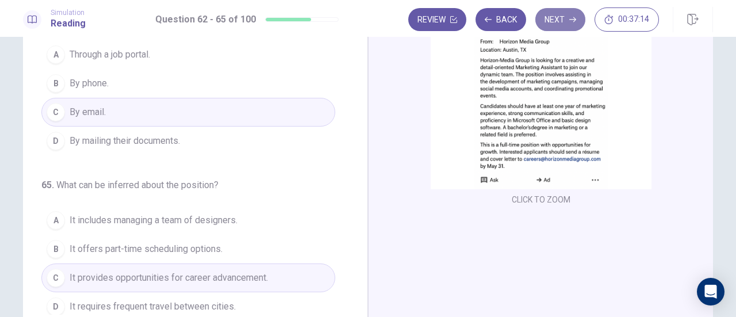
click at [560, 26] on button "Next" at bounding box center [561, 19] width 50 height 23
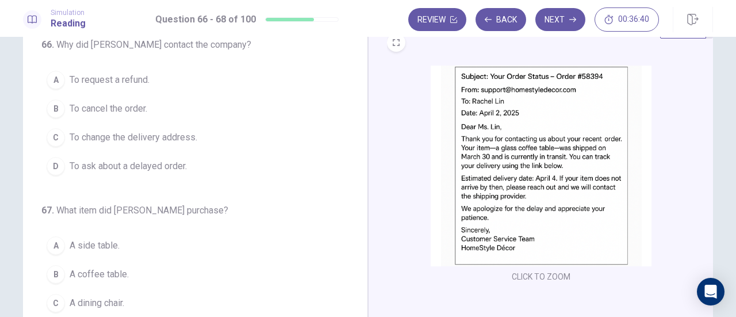
scroll to position [49, 0]
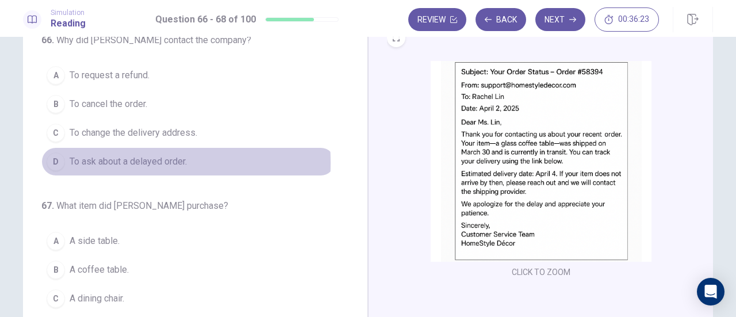
click at [82, 162] on span "To ask about a delayed order." at bounding box center [128, 162] width 117 height 14
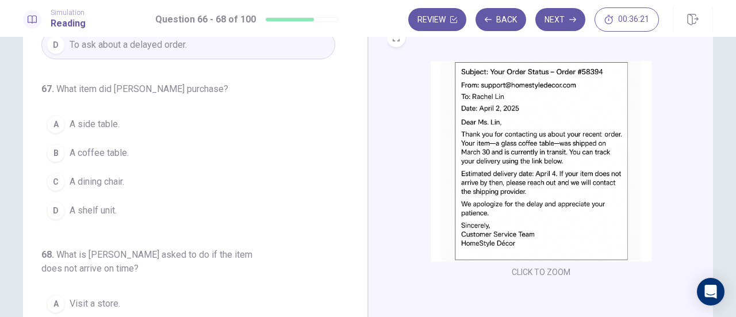
scroll to position [129, 0]
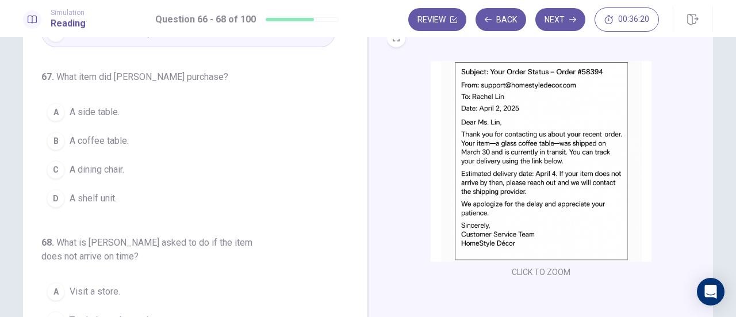
click at [94, 140] on span "A coffee table." at bounding box center [99, 141] width 59 height 14
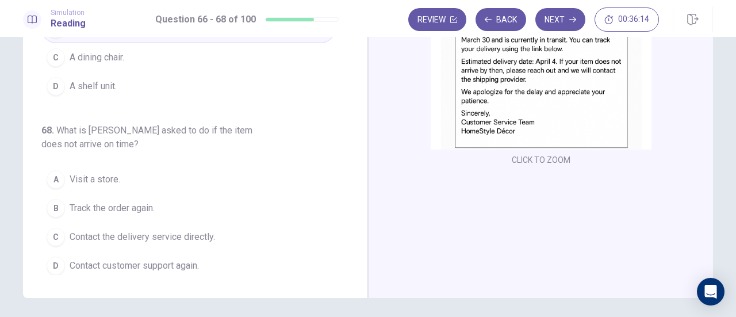
scroll to position [167, 0]
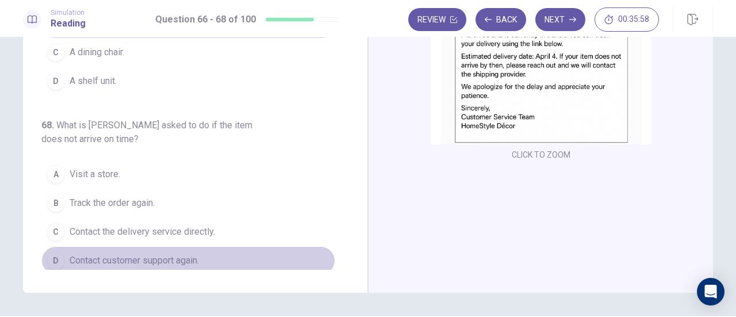
click at [186, 262] on span "Contact customer support again." at bounding box center [134, 261] width 129 height 14
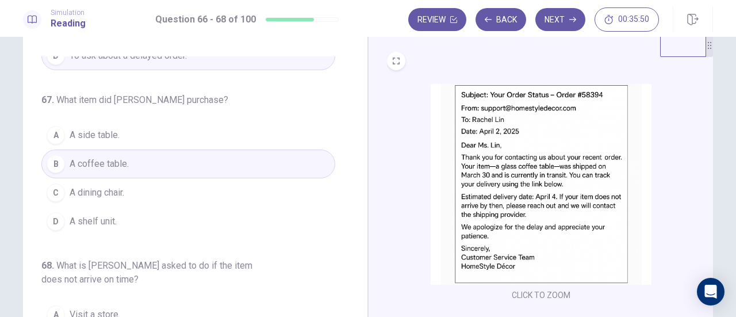
scroll to position [0, 0]
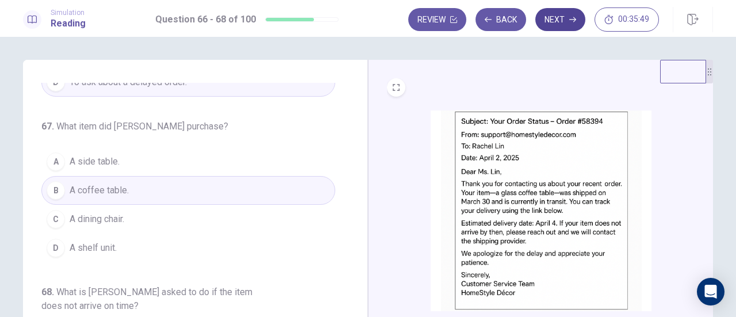
click at [557, 21] on button "Next" at bounding box center [561, 19] width 50 height 23
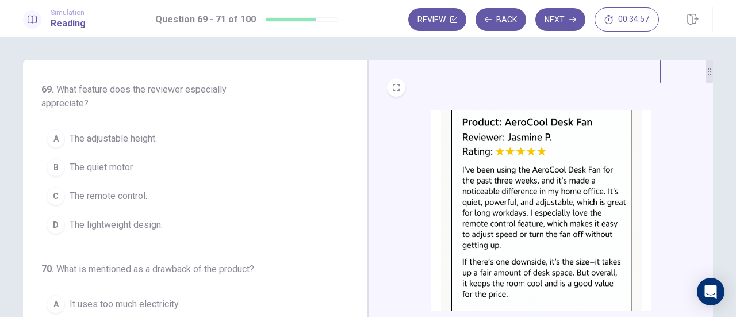
click at [136, 184] on button "C The remote control." at bounding box center [188, 196] width 294 height 29
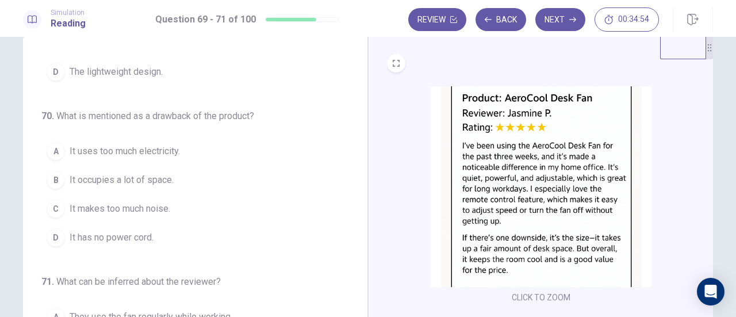
scroll to position [39, 0]
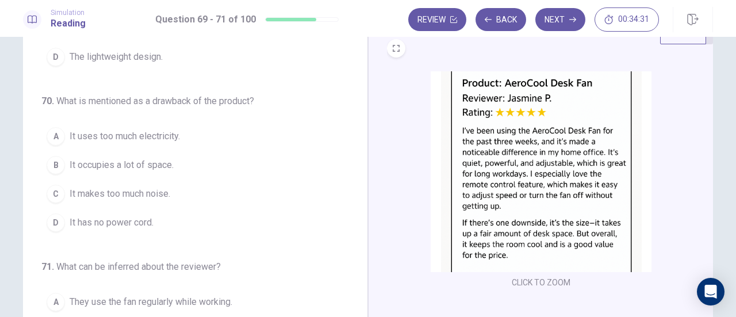
click at [127, 176] on button "B It occupies a lot of space." at bounding box center [188, 165] width 294 height 29
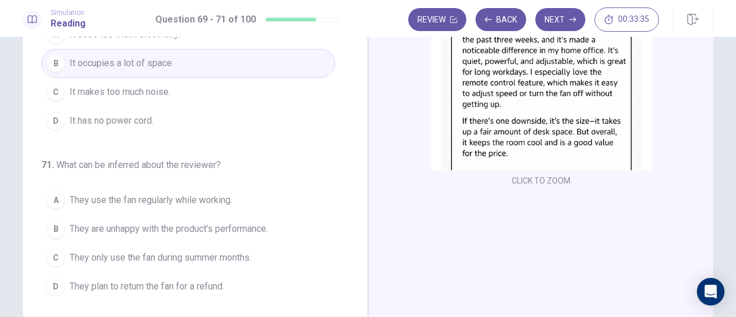
scroll to position [148, 0]
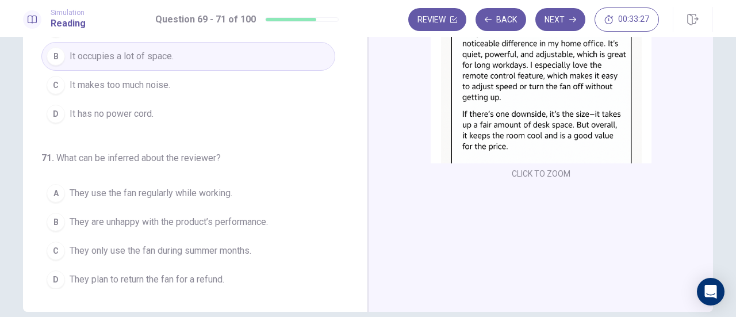
click at [209, 194] on span "They use the fan regularly while working." at bounding box center [151, 193] width 163 height 14
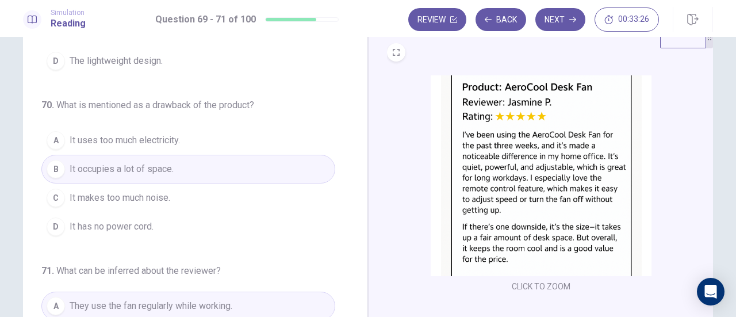
scroll to position [0, 0]
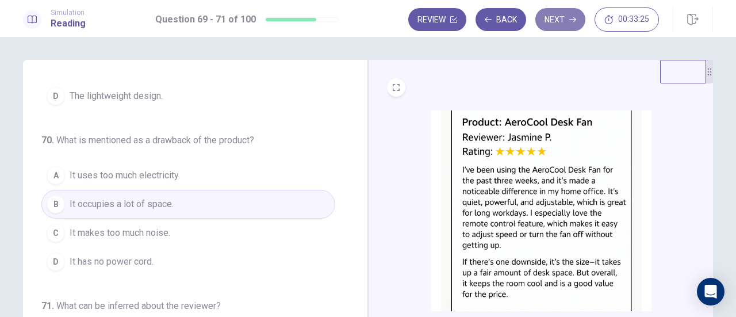
click at [542, 21] on button "Next" at bounding box center [561, 19] width 50 height 23
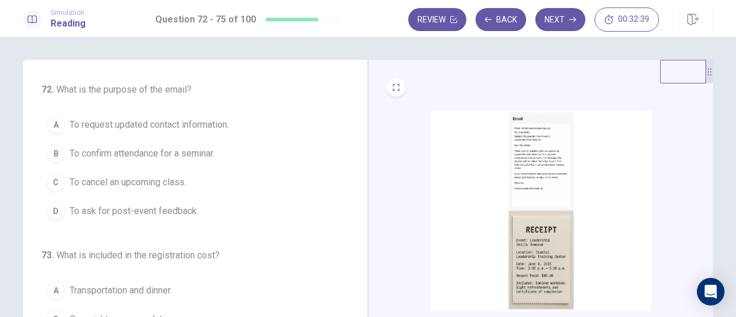
click at [148, 154] on span "To confirm attendance for a seminar." at bounding box center [142, 154] width 145 height 14
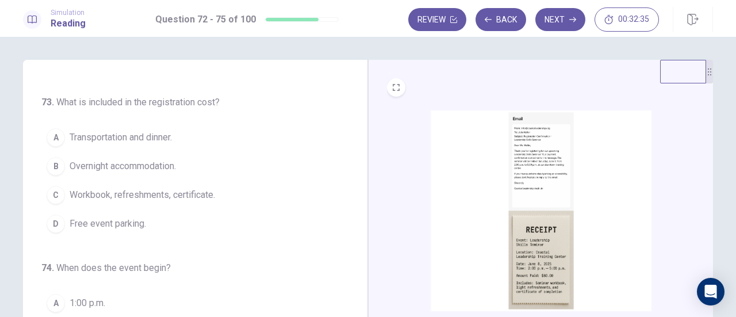
scroll to position [155, 0]
click at [156, 188] on span "Workbook, refreshments, certificate." at bounding box center [143, 193] width 146 height 14
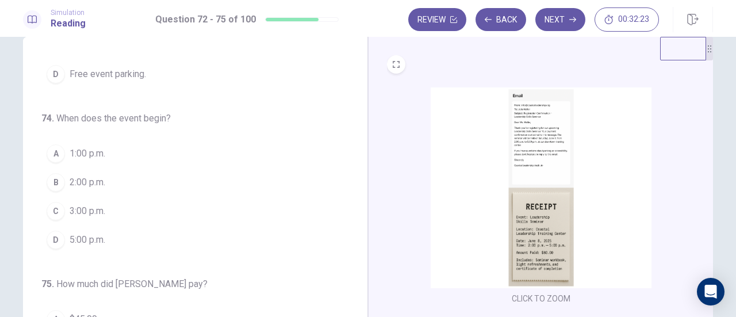
scroll to position [25, 0]
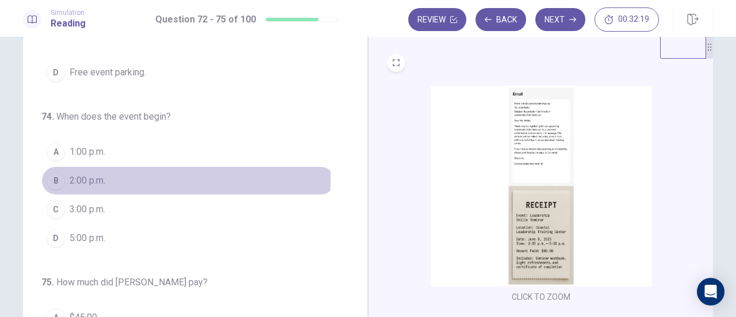
click at [79, 174] on span "2:00 p.m." at bounding box center [88, 181] width 36 height 14
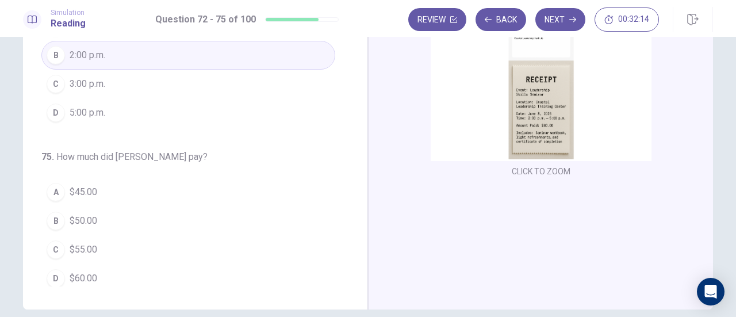
scroll to position [151, 0]
click at [83, 277] on span "$60.00" at bounding box center [84, 278] width 28 height 14
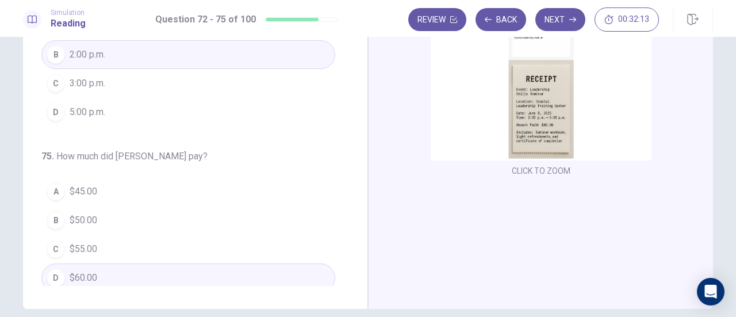
scroll to position [203, 0]
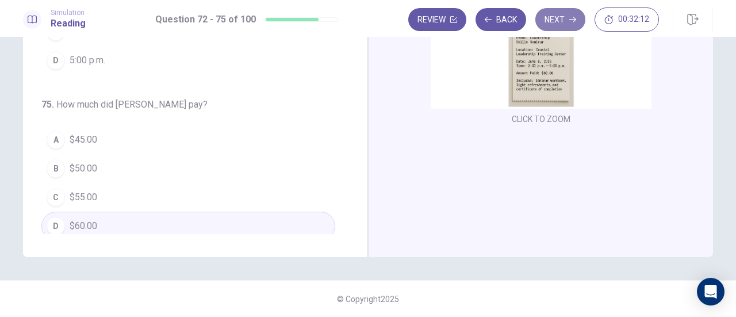
click at [557, 22] on button "Next" at bounding box center [561, 19] width 50 height 23
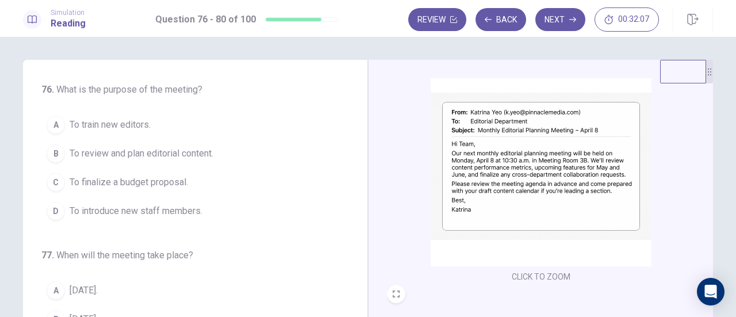
scroll to position [51, 0]
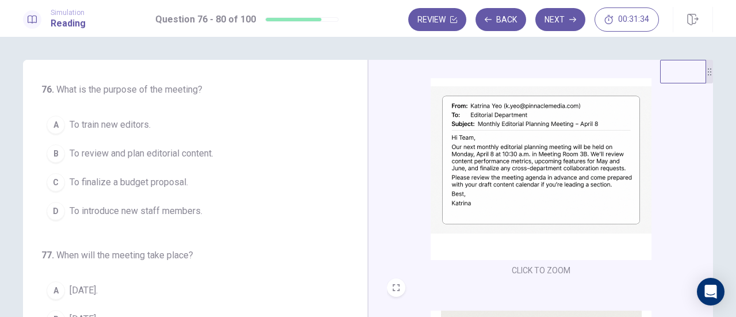
click at [192, 148] on span "To review and plan editorial content." at bounding box center [142, 154] width 144 height 14
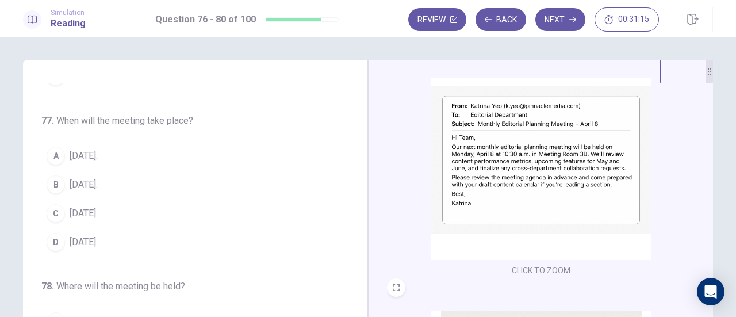
scroll to position [149, 0]
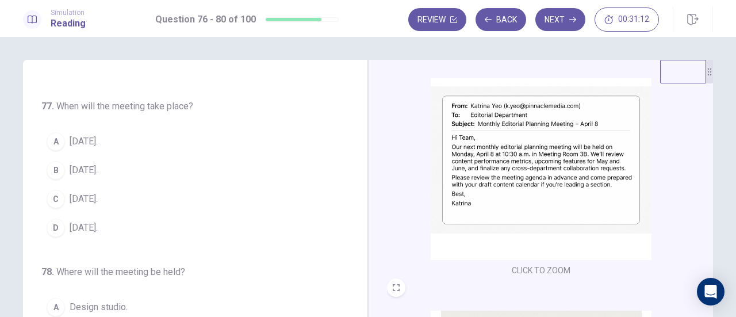
click at [56, 163] on div "B" at bounding box center [56, 170] width 18 height 18
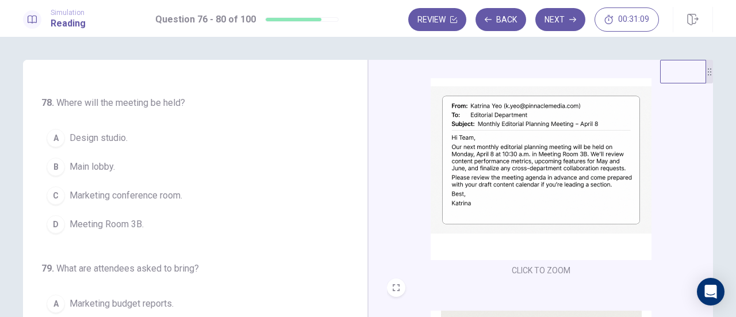
scroll to position [324, 0]
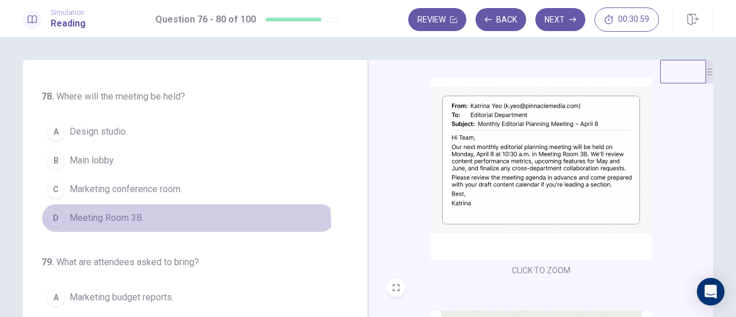
click at [112, 223] on button "D Meeting Room 3B." at bounding box center [188, 218] width 294 height 29
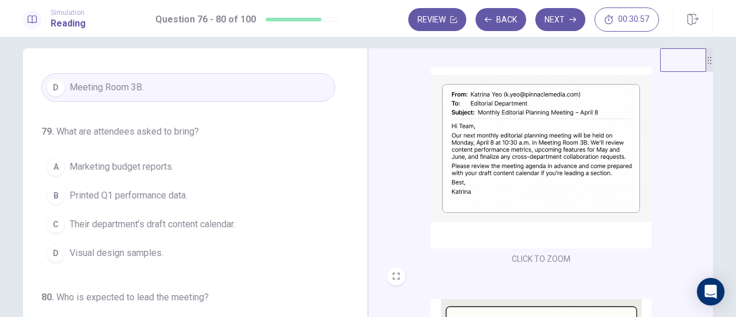
scroll to position [12, 0]
click at [112, 223] on span "Their department’s draft content calendar." at bounding box center [153, 224] width 166 height 14
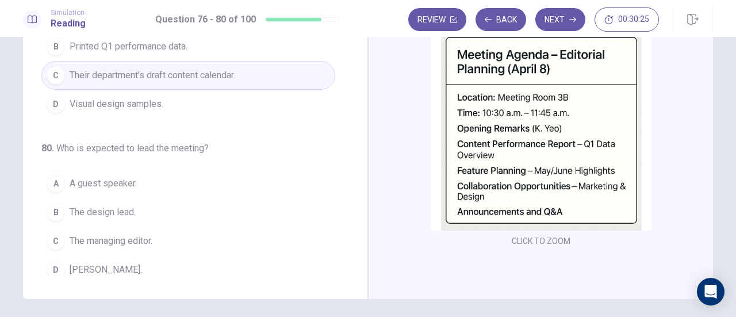
scroll to position [443, 0]
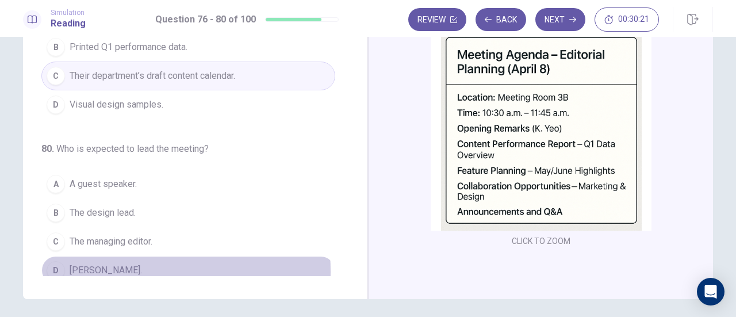
click at [97, 263] on span "Katrina Yeo." at bounding box center [106, 270] width 72 height 14
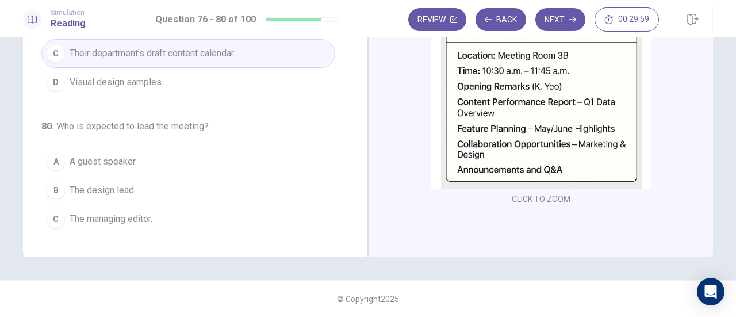
scroll to position [444, 0]
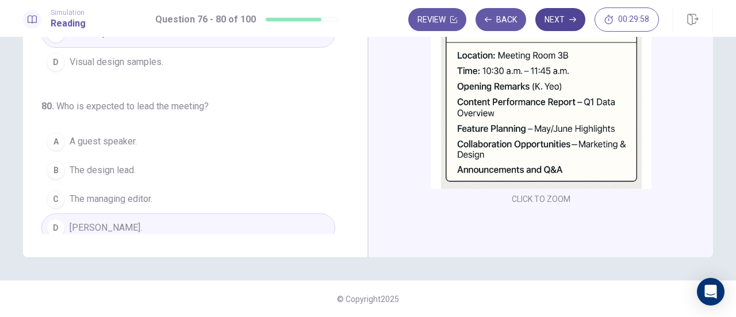
click at [556, 17] on button "Next" at bounding box center [561, 19] width 50 height 23
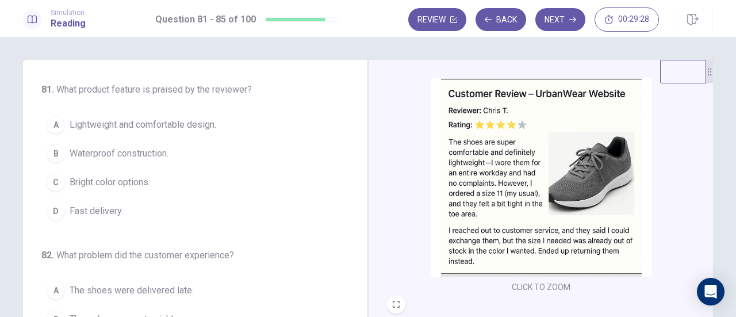
scroll to position [290, 0]
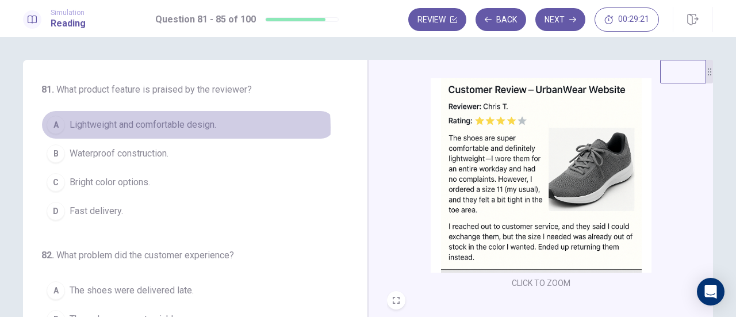
click at [153, 128] on span "Lightweight and comfortable design." at bounding box center [143, 125] width 147 height 14
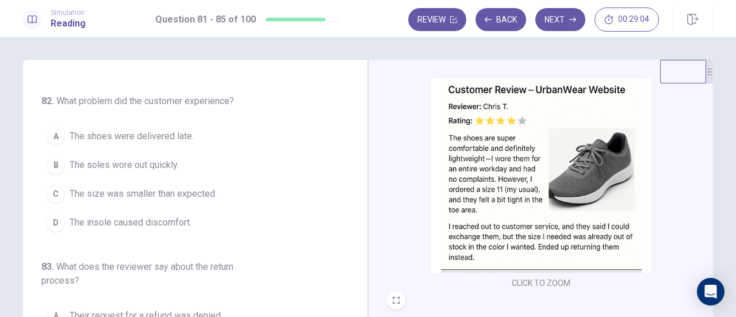
scroll to position [154, 0]
click at [174, 194] on span "The size was smaller than expected." at bounding box center [143, 195] width 147 height 14
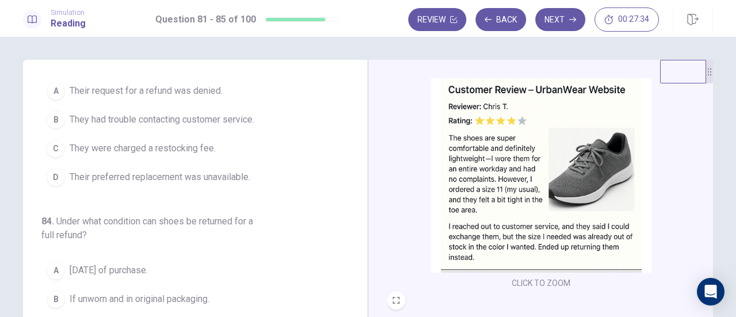
scroll to position [372, 0]
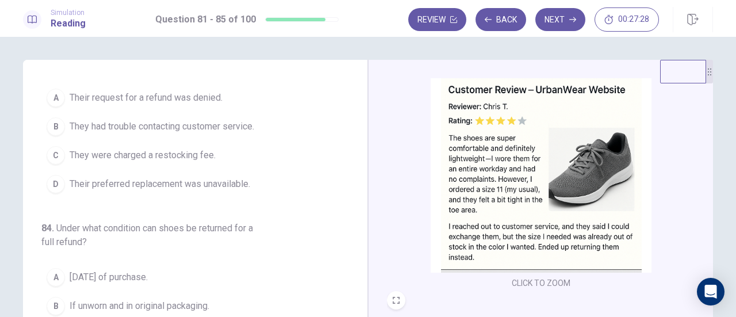
click at [181, 181] on span "Their preferred replacement was unavailable." at bounding box center [160, 184] width 181 height 14
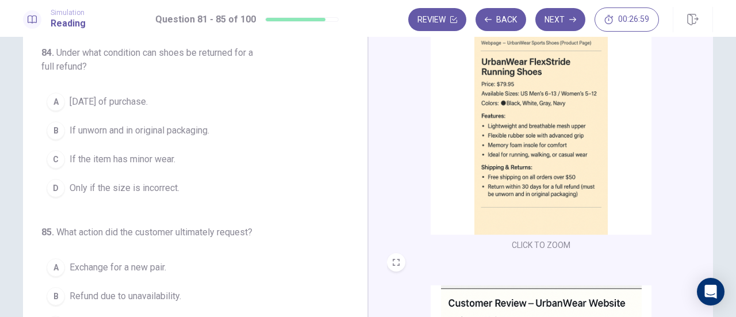
scroll to position [47, 0]
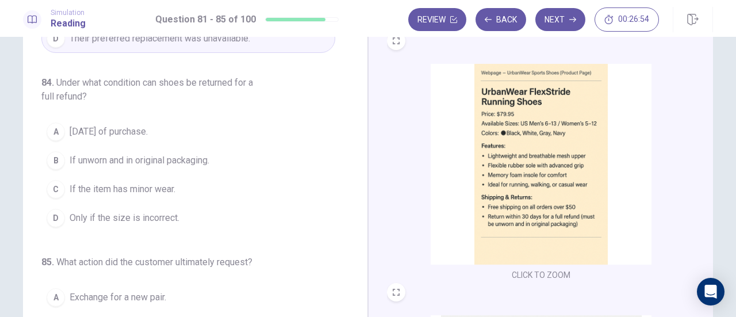
click at [156, 165] on button "B If unworn and in original packaging." at bounding box center [188, 160] width 294 height 29
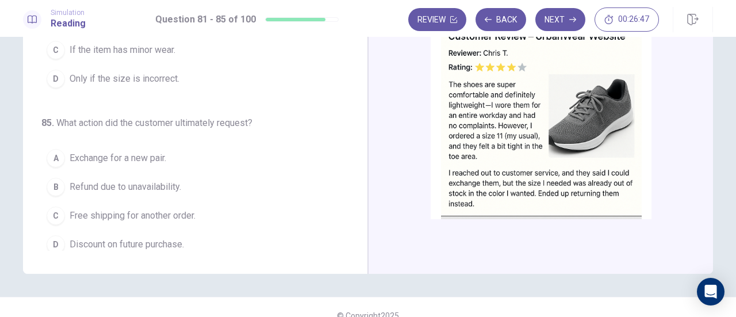
scroll to position [199, 0]
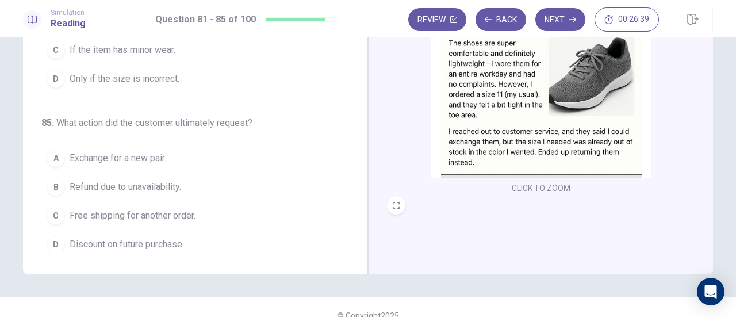
click at [149, 159] on button "A Exchange for a new pair." at bounding box center [188, 158] width 294 height 29
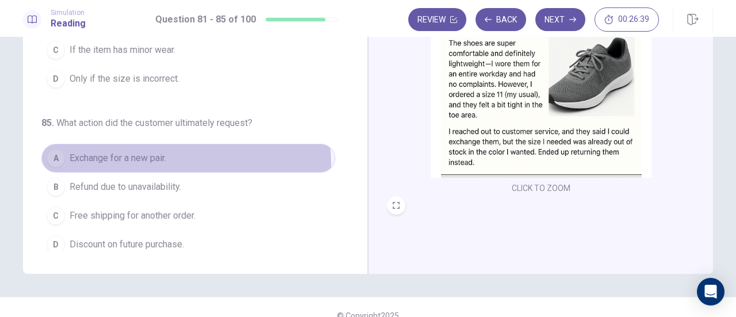
click at [149, 159] on button "A Exchange for a new pair." at bounding box center [188, 158] width 294 height 29
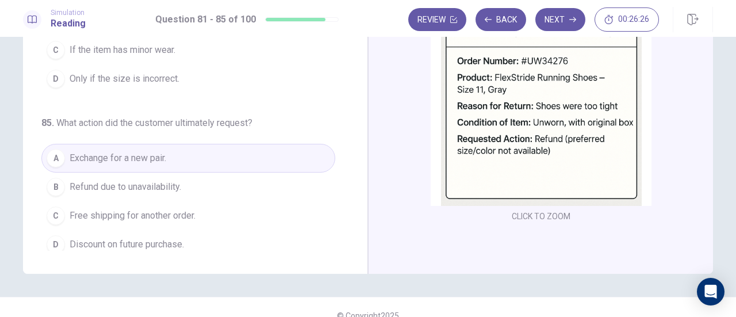
scroll to position [423, 0]
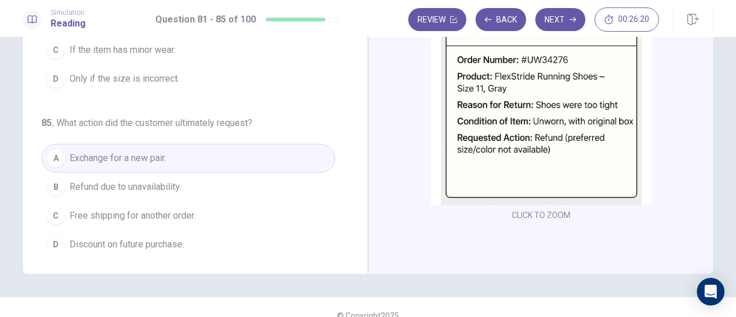
click at [192, 180] on button "B Refund due to unavailability." at bounding box center [188, 187] width 294 height 29
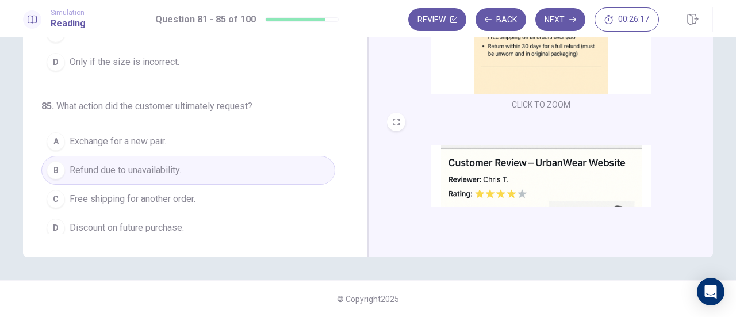
scroll to position [0, 0]
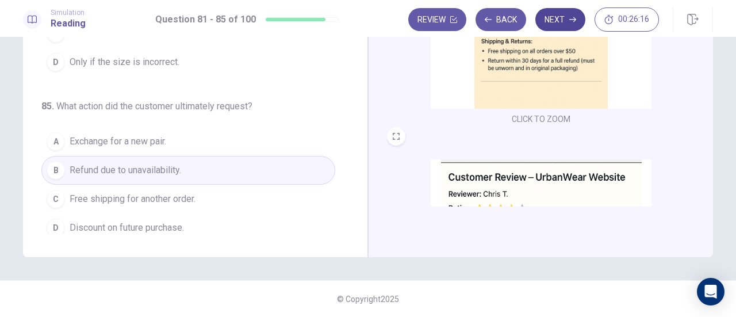
click at [565, 22] on button "Next" at bounding box center [561, 19] width 50 height 23
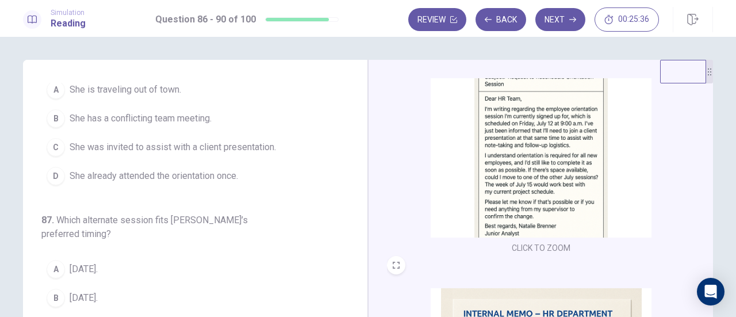
scroll to position [49, 0]
click at [232, 143] on span "She was invited to assist with a client presentation." at bounding box center [173, 147] width 207 height 14
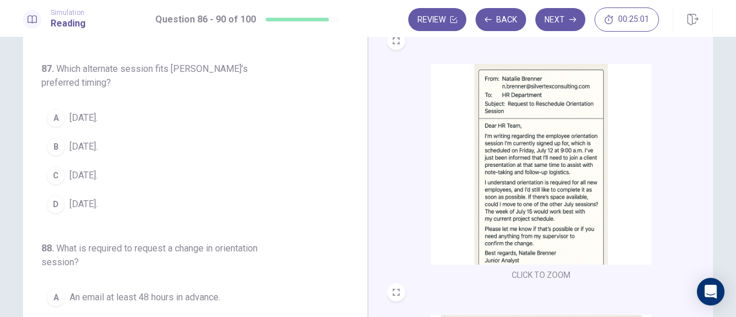
scroll to position [44, 0]
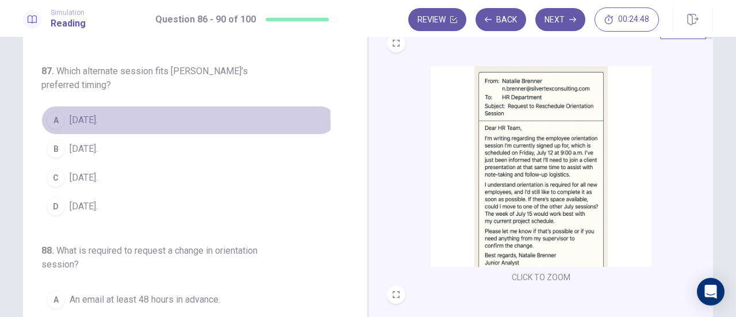
click at [44, 123] on button "A July 15." at bounding box center [188, 120] width 294 height 29
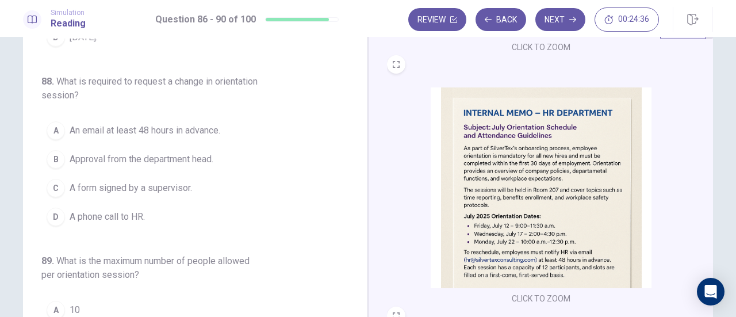
scroll to position [249, 0]
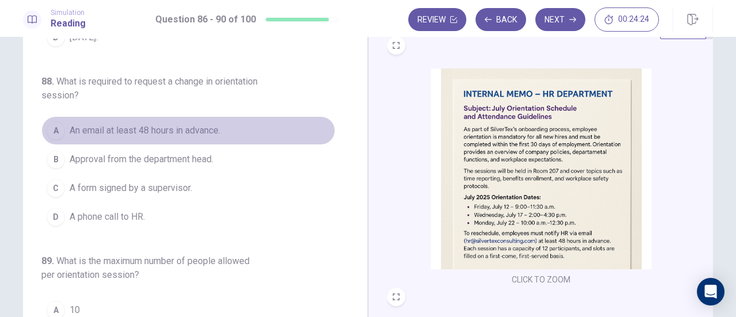
click at [191, 131] on span "An email at least 48 hours in advance." at bounding box center [145, 131] width 151 height 14
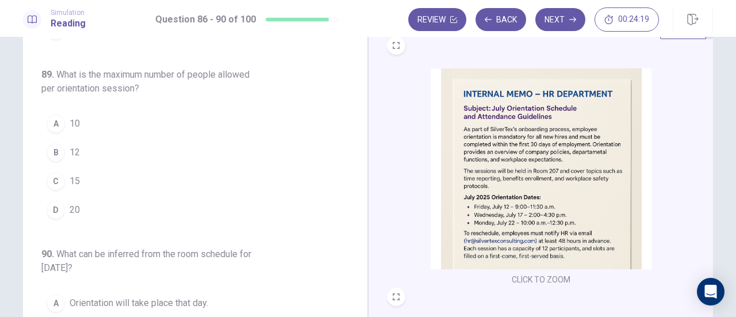
scroll to position [512, 0]
click at [54, 143] on div "B" at bounding box center [56, 149] width 18 height 18
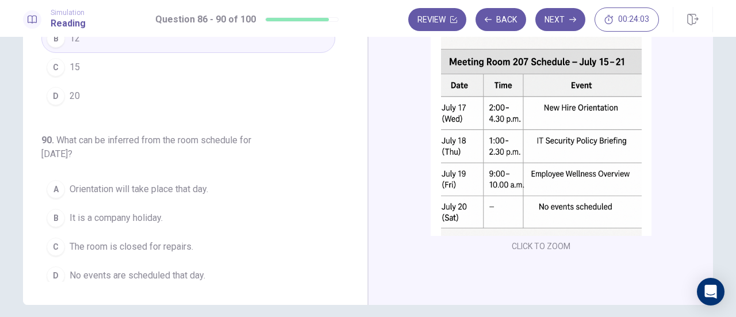
scroll to position [169, 0]
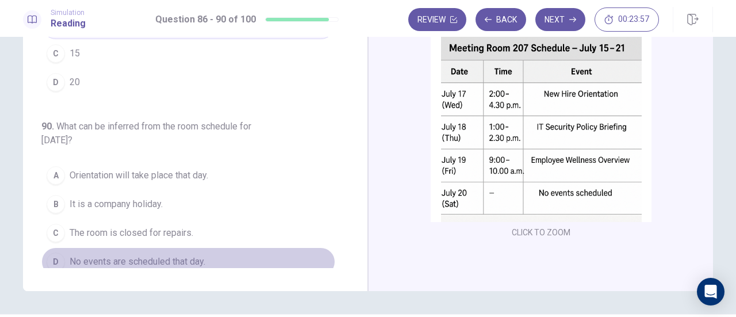
click at [197, 255] on span "No events are scheduled that day." at bounding box center [138, 262] width 136 height 14
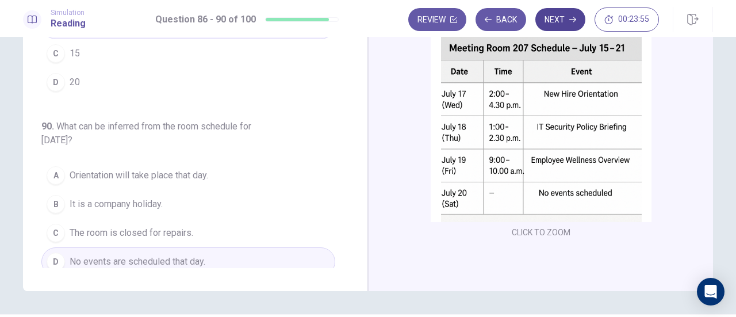
click at [547, 30] on button "Next" at bounding box center [561, 19] width 50 height 23
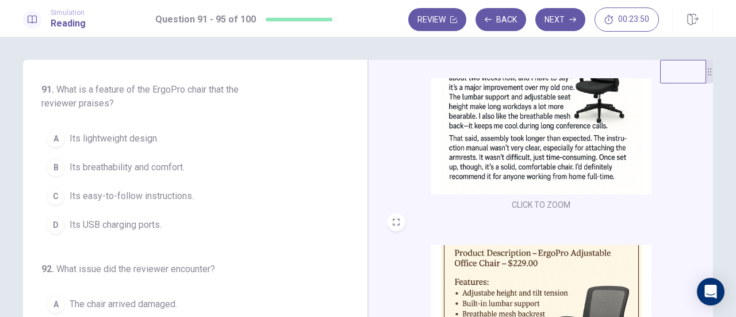
scroll to position [0, 0]
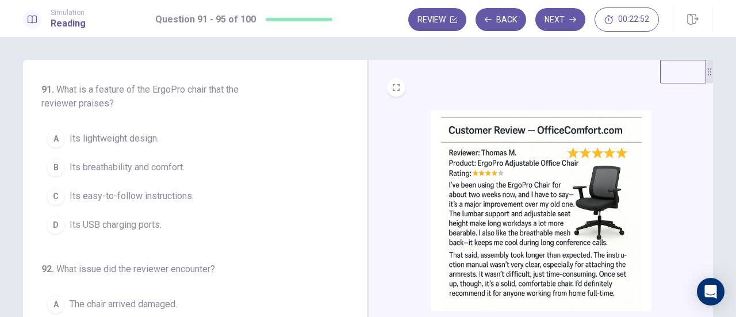
click at [133, 165] on span "Its breathability and comfort." at bounding box center [127, 168] width 115 height 14
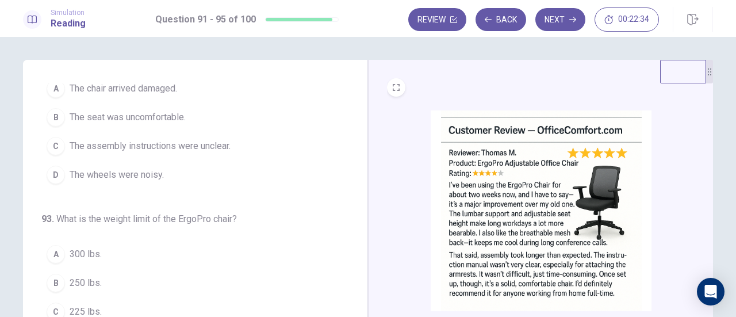
scroll to position [217, 0]
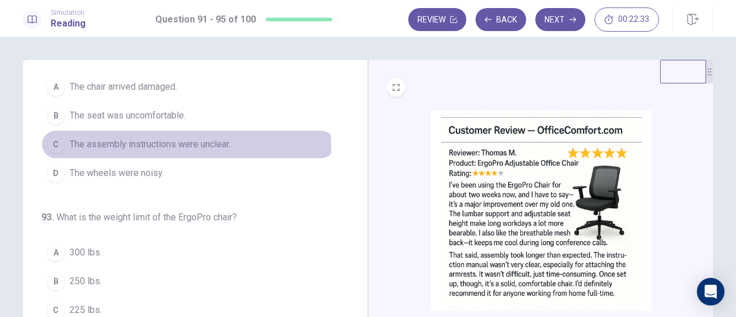
click at [177, 146] on span "The assembly instructions were unclear." at bounding box center [150, 144] width 161 height 14
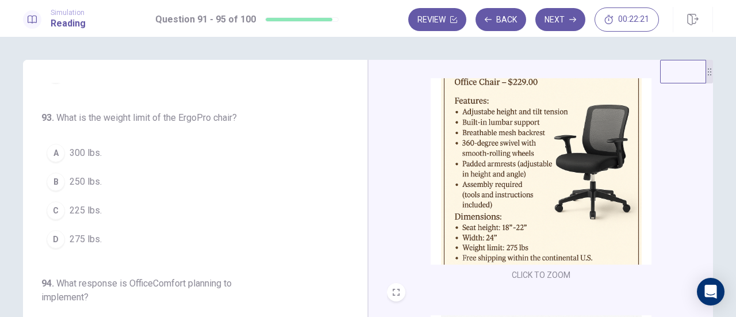
scroll to position [299, 0]
click at [81, 236] on span "275 lbs." at bounding box center [86, 239] width 32 height 14
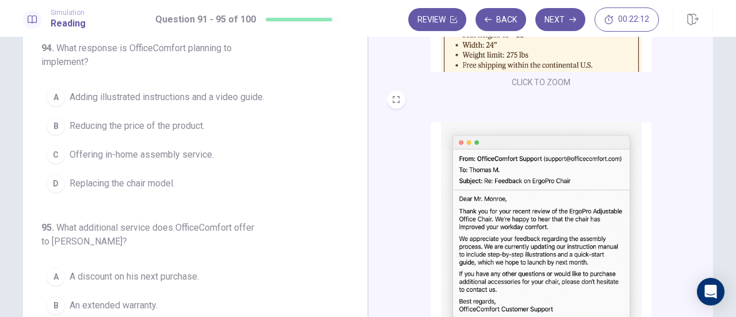
scroll to position [68, 0]
click at [207, 92] on span "Adding illustrated instructions and a video guide." at bounding box center [167, 97] width 195 height 14
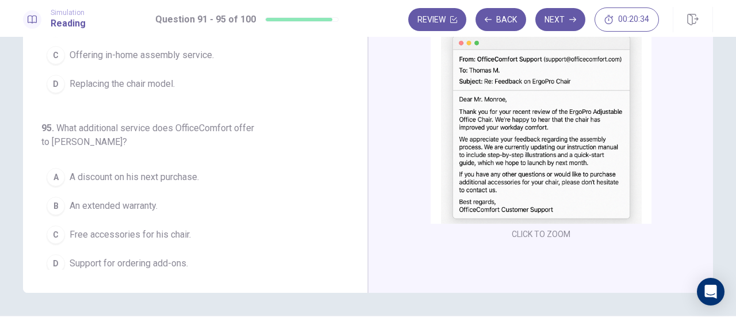
scroll to position [171, 0]
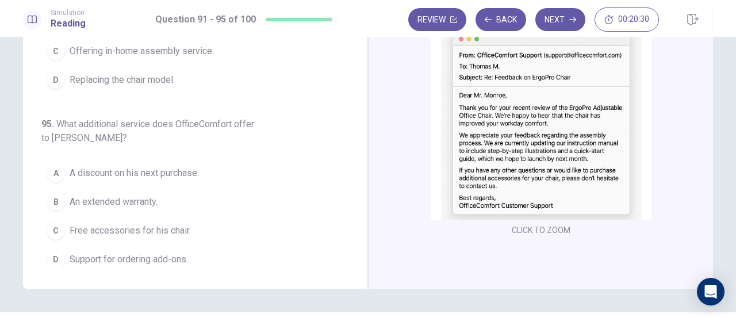
click at [149, 195] on span "An extended warranty." at bounding box center [114, 202] width 88 height 14
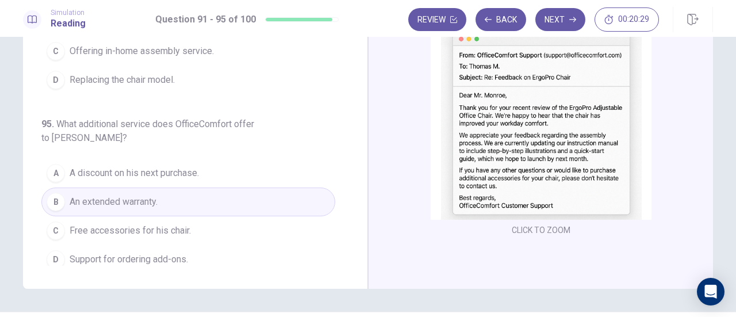
click at [151, 254] on span "Support for ordering add-ons." at bounding box center [129, 260] width 119 height 14
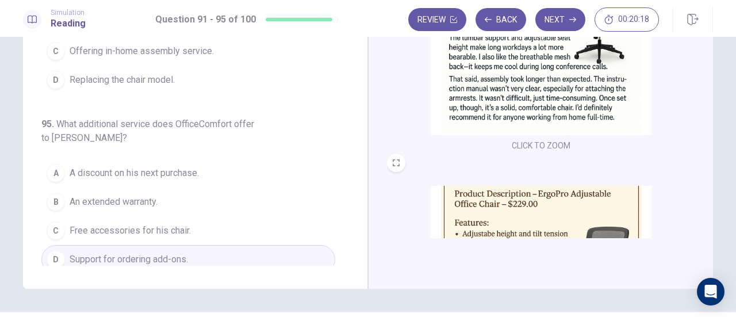
scroll to position [0, 0]
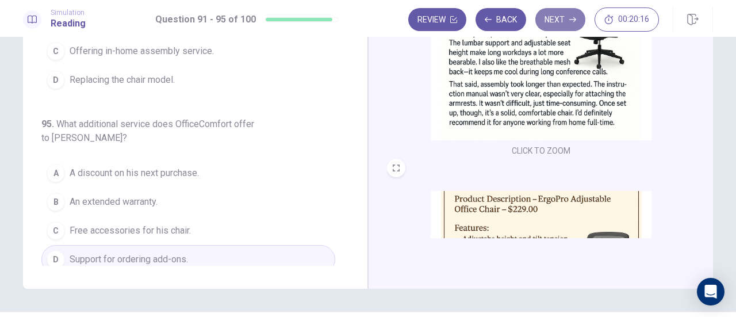
click at [555, 24] on button "Next" at bounding box center [561, 19] width 50 height 23
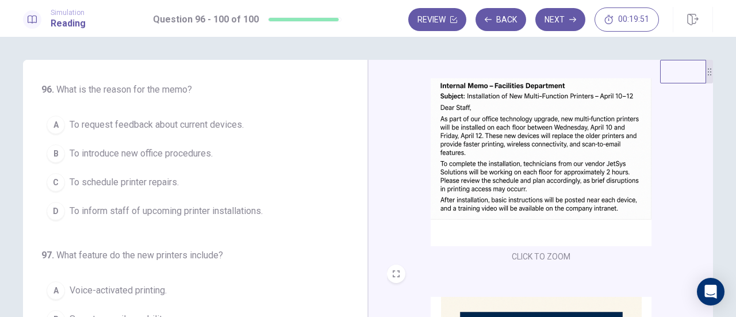
scroll to position [71, 0]
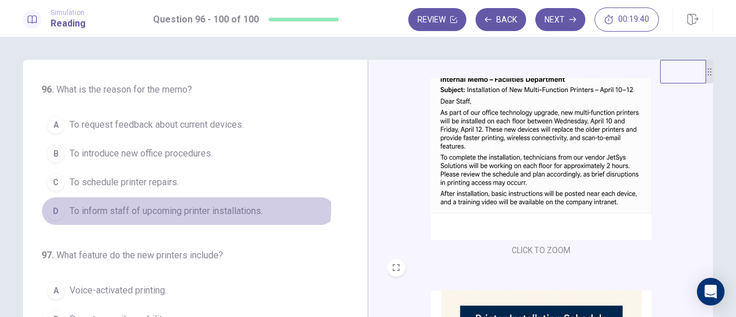
click at [171, 206] on span "To inform staff of upcoming printer installations." at bounding box center [166, 211] width 193 height 14
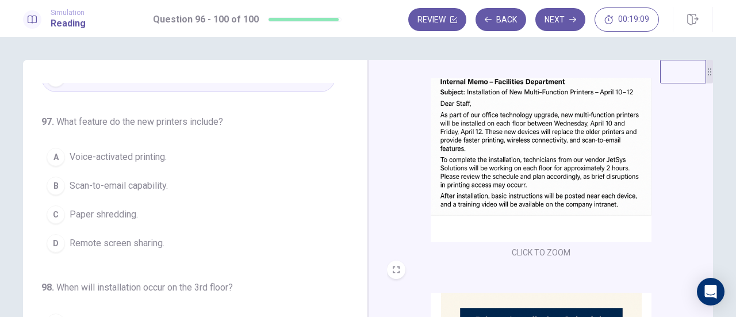
scroll to position [71, 0]
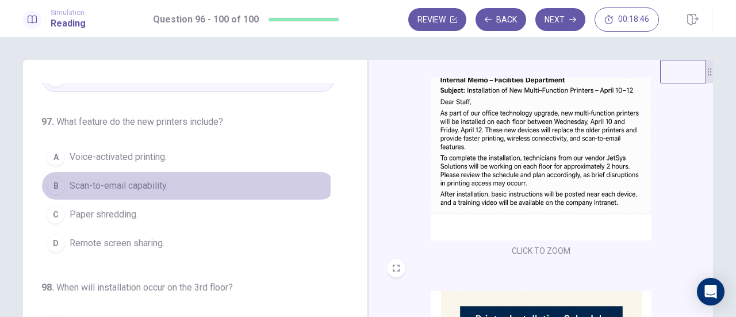
click at [156, 182] on span "Scan-to-email capability." at bounding box center [119, 186] width 98 height 14
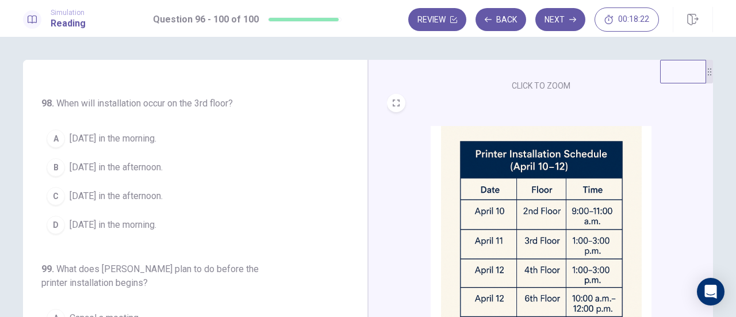
scroll to position [250, 0]
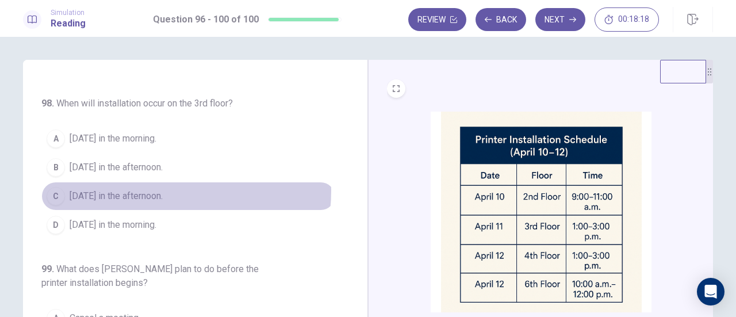
click at [143, 189] on span "April 11 in the afternoon." at bounding box center [116, 196] width 93 height 14
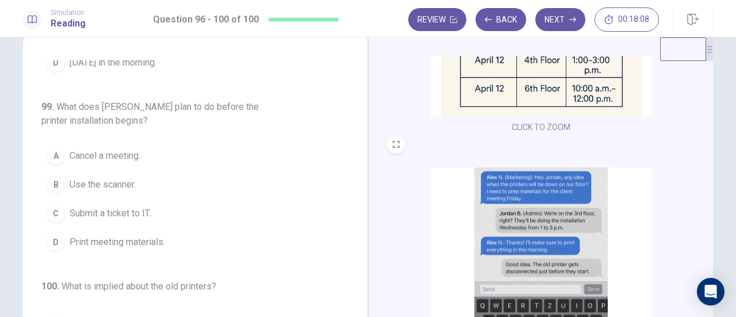
scroll to position [40, 0]
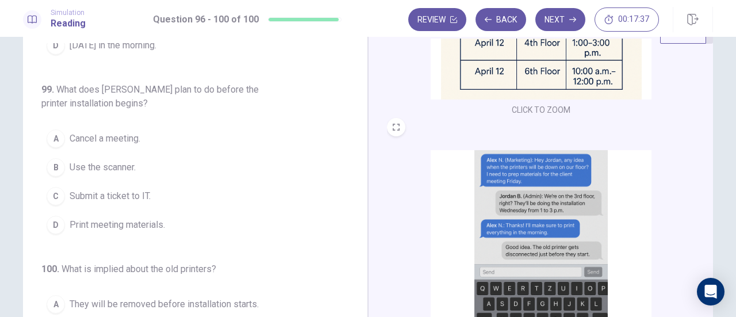
click at [147, 220] on span "Print meeting materials." at bounding box center [118, 225] width 96 height 14
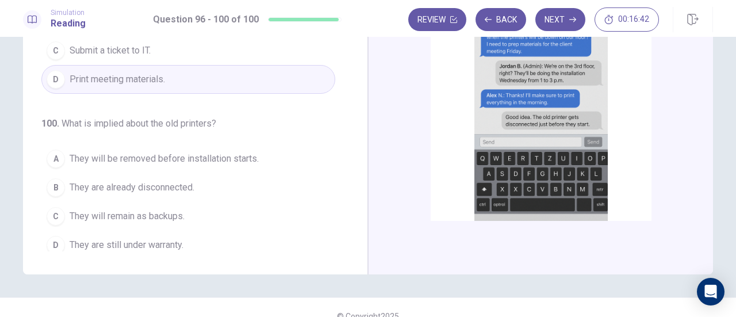
scroll to position [408, 0]
click at [158, 156] on span "They will be removed before installation starts." at bounding box center [164, 159] width 189 height 14
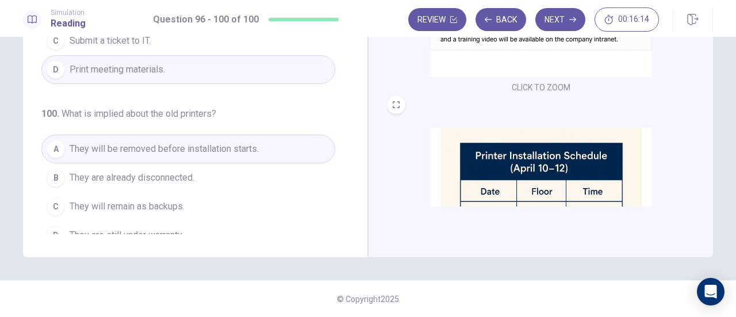
scroll to position [457, 0]
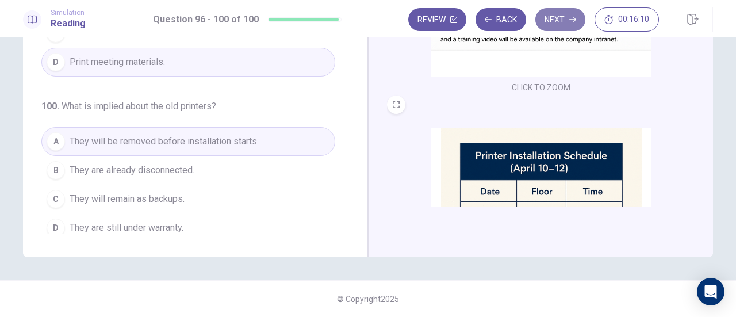
click at [551, 24] on button "Next" at bounding box center [561, 19] width 50 height 23
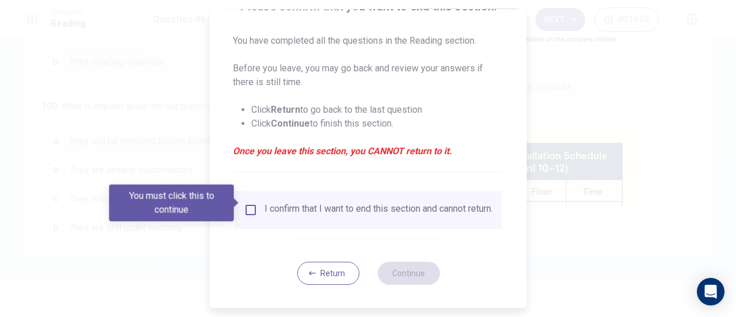
scroll to position [112, 0]
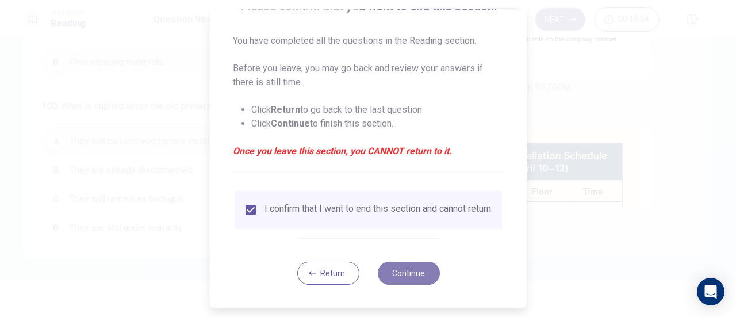
click at [394, 270] on button "Continue" at bounding box center [408, 273] width 62 height 23
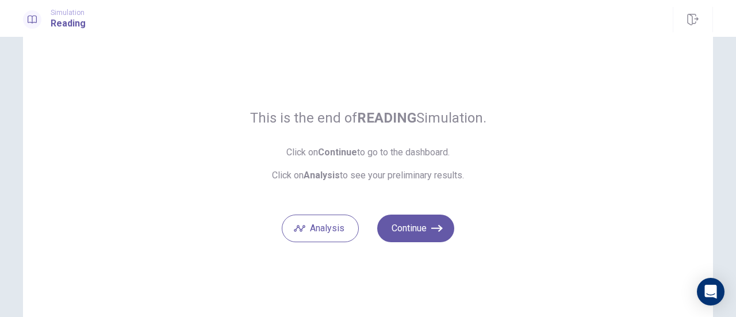
scroll to position [35, 0]
click at [405, 239] on button "Continue" at bounding box center [415, 227] width 77 height 28
